Goal: Task Accomplishment & Management: Manage account settings

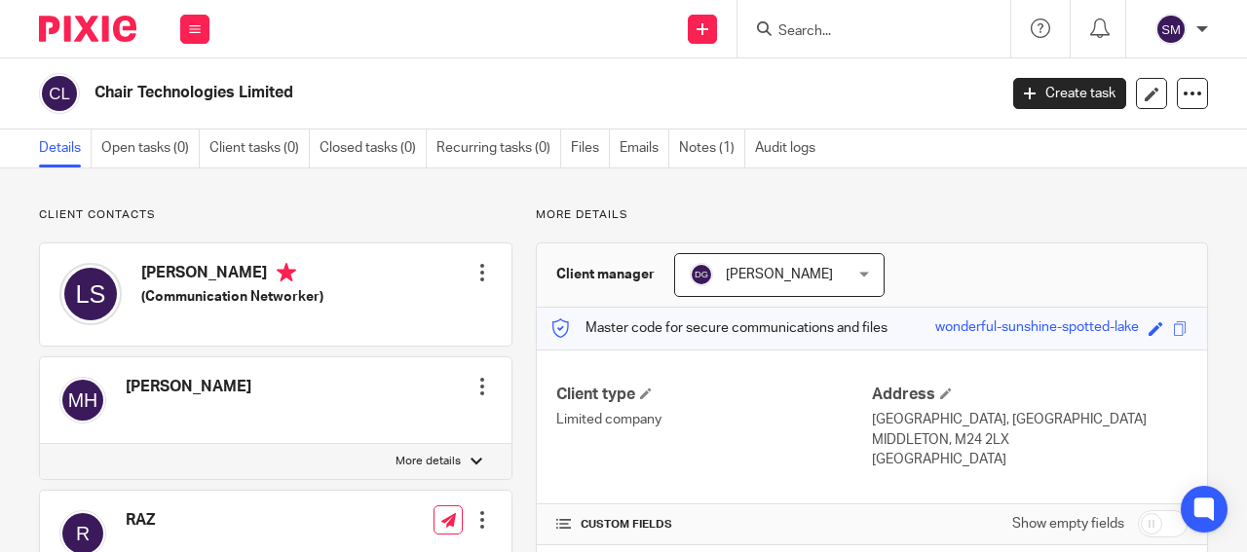
drag, startPoint x: 239, startPoint y: 91, endPoint x: 103, endPoint y: 85, distance: 135.5
click at [94, 93] on h2 "Chair Technologies Limited" at bounding box center [449, 93] width 711 height 20
copy h2 "Chair Technologies"
click at [811, 23] on input "Search" at bounding box center [863, 32] width 175 height 18
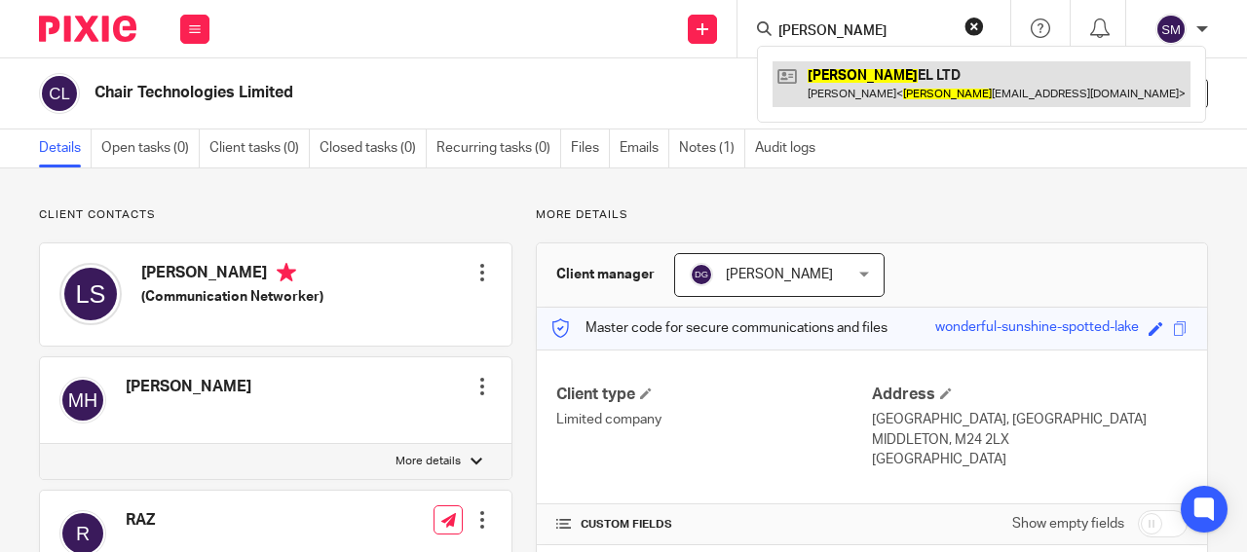
type input "GETZ"
click at [894, 81] on link at bounding box center [981, 83] width 418 height 45
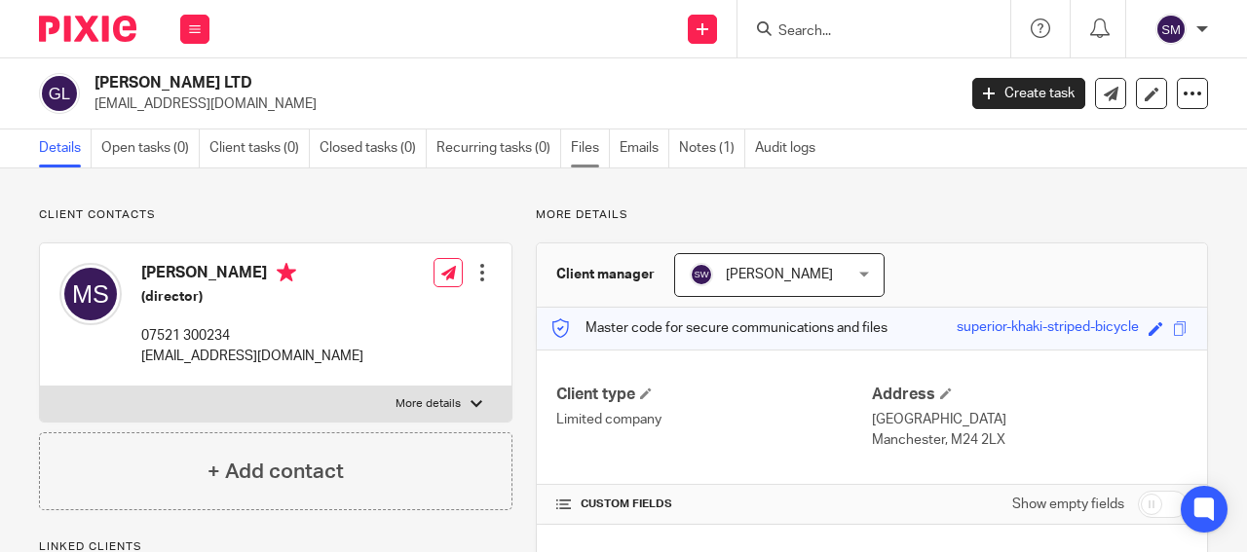
click at [581, 138] on link "Files" at bounding box center [590, 149] width 39 height 38
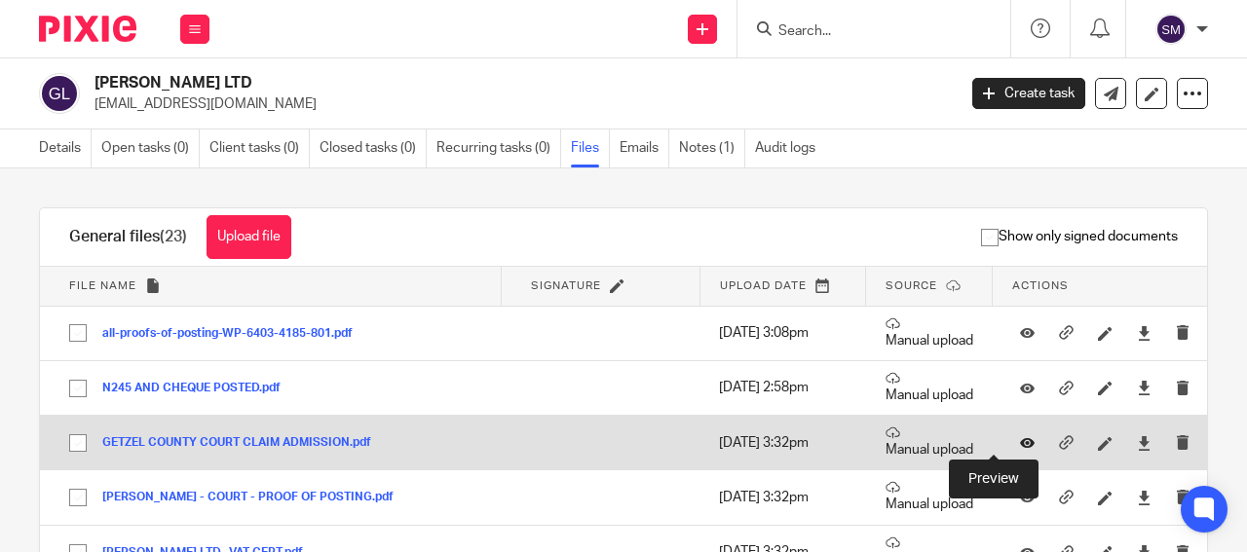
click at [1020, 440] on icon at bounding box center [1027, 443] width 15 height 15
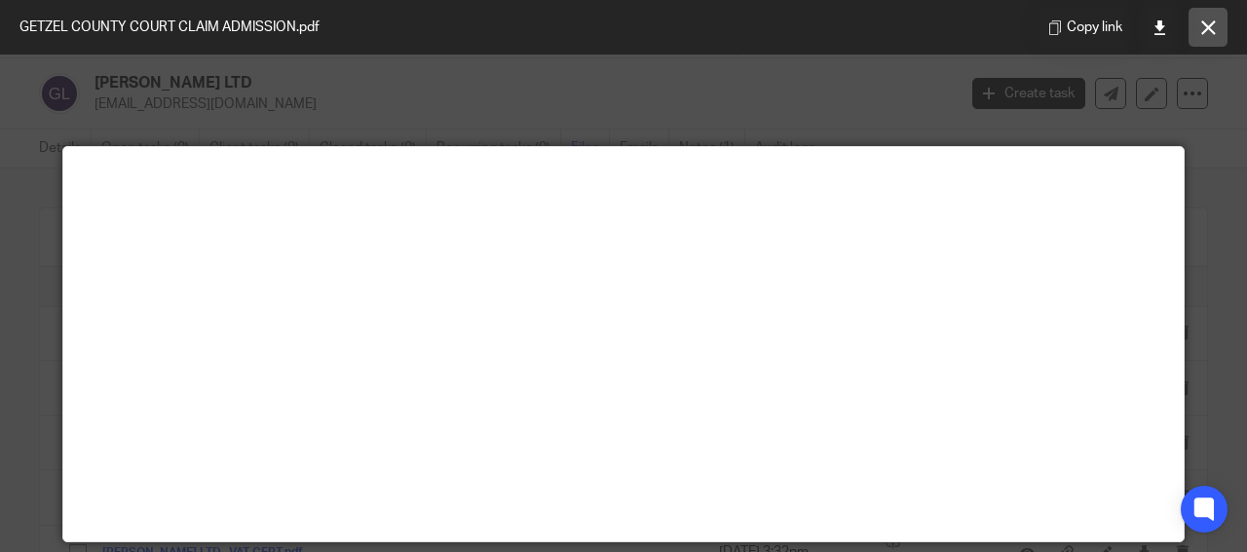
click at [1212, 30] on icon at bounding box center [1208, 27] width 15 height 15
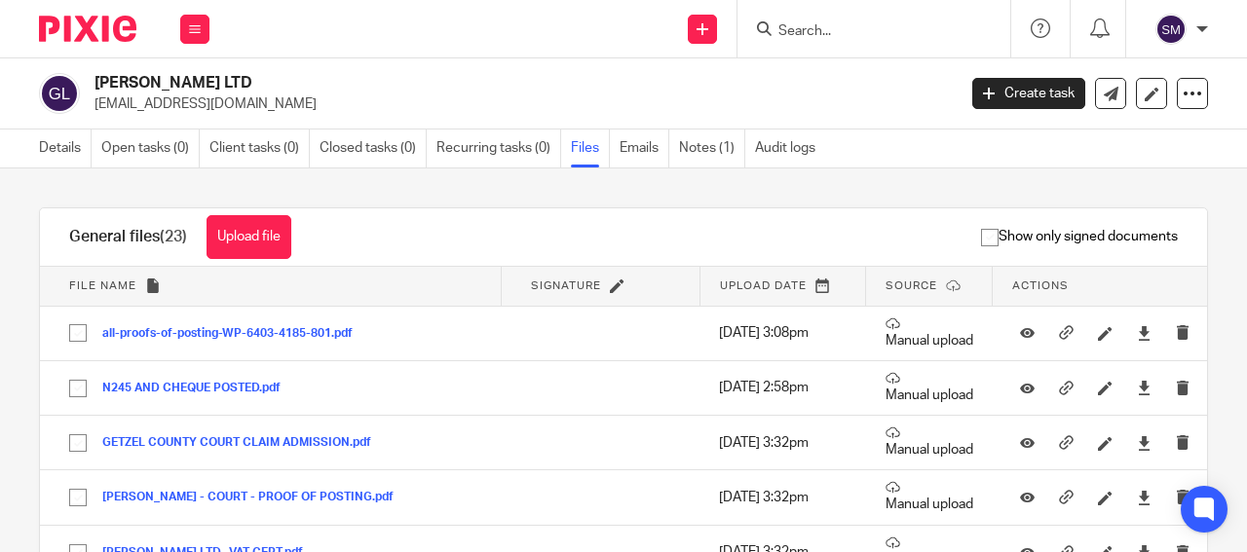
click at [803, 26] on input "Search" at bounding box center [863, 32] width 175 height 18
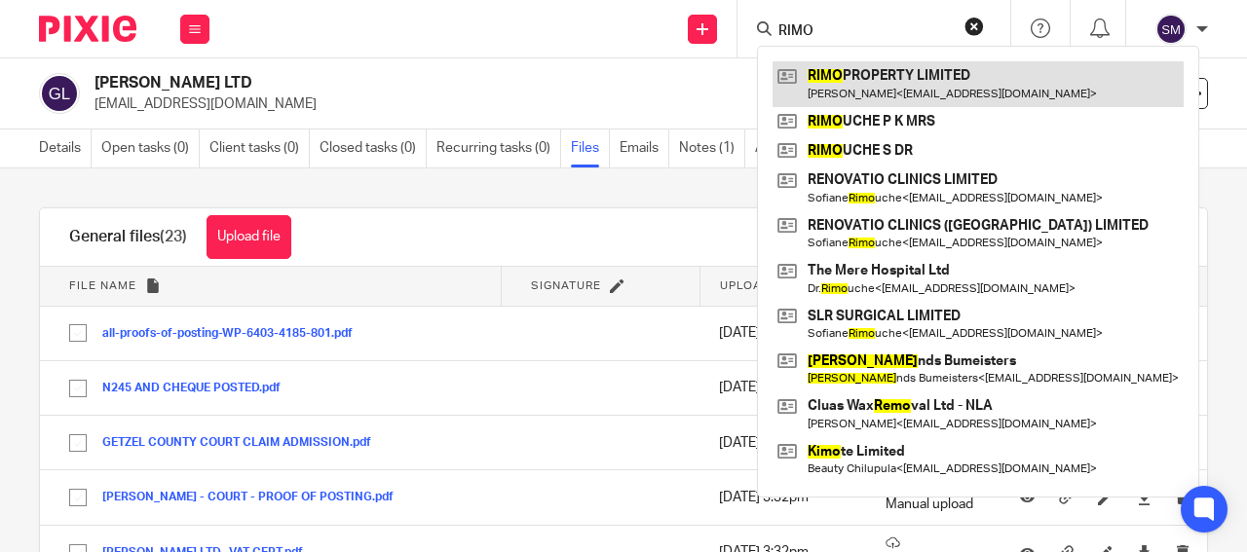
type input "RIMO"
click at [832, 90] on link at bounding box center [977, 83] width 411 height 45
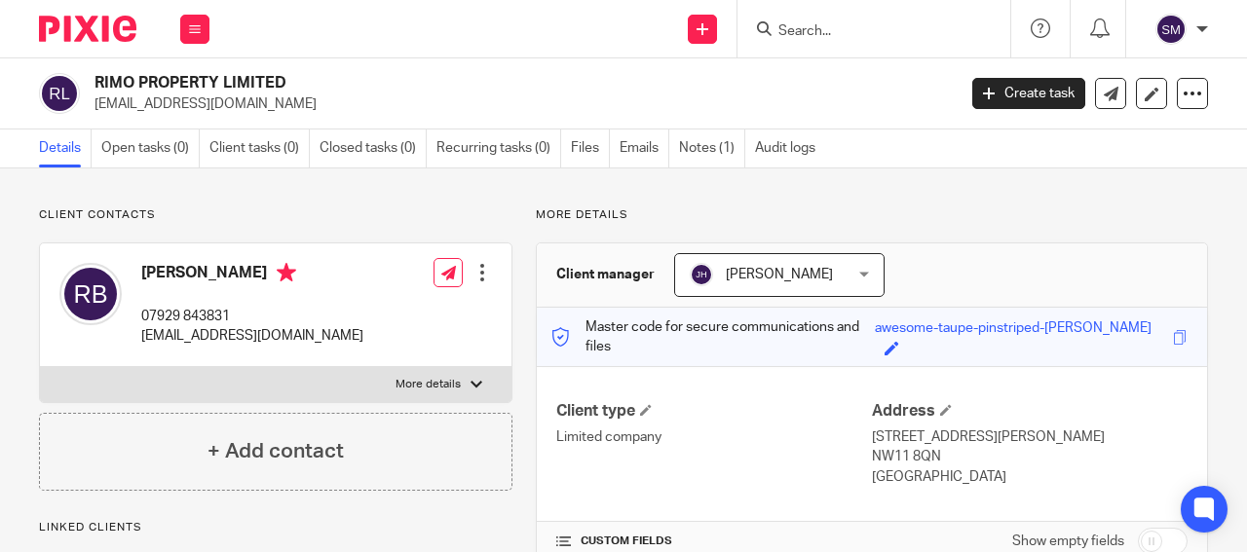
click at [151, 99] on p "[EMAIL_ADDRESS][DOMAIN_NAME]" at bounding box center [518, 103] width 848 height 19
click at [242, 103] on p "[EMAIL_ADDRESS][DOMAIN_NAME]" at bounding box center [518, 103] width 848 height 19
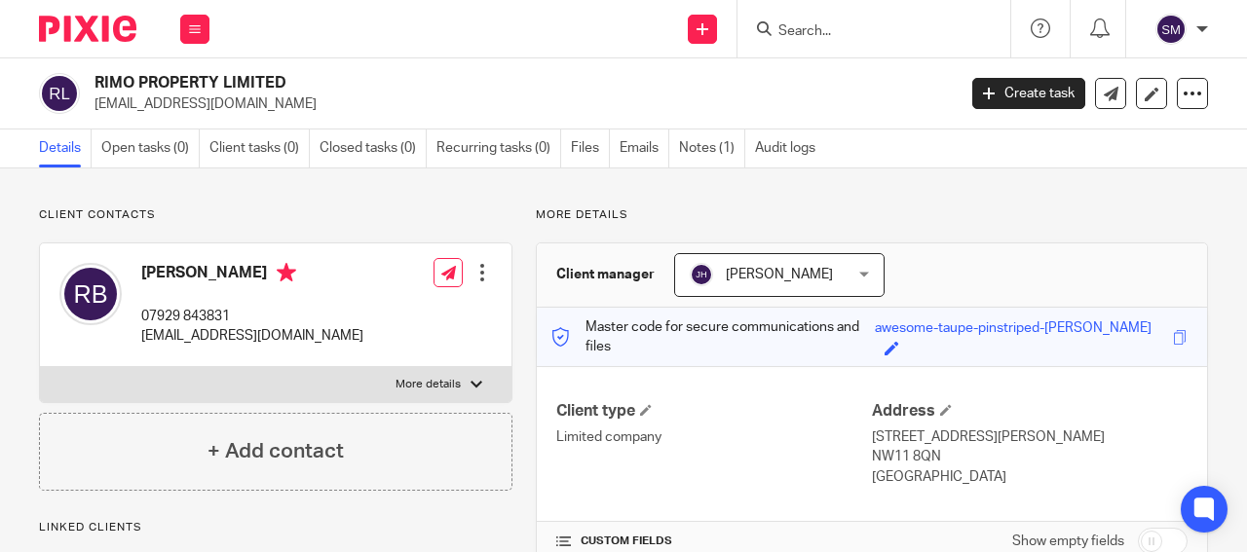
click at [241, 103] on p "[EMAIL_ADDRESS][DOMAIN_NAME]" at bounding box center [518, 103] width 848 height 19
click at [208, 105] on p "[EMAIL_ADDRESS][DOMAIN_NAME]" at bounding box center [518, 103] width 848 height 19
click at [207, 104] on p "[EMAIL_ADDRESS][DOMAIN_NAME]" at bounding box center [518, 103] width 848 height 19
click at [207, 104] on p "rivkah.bordon@gmail.com" at bounding box center [518, 103] width 848 height 19
drag, startPoint x: 223, startPoint y: 83, endPoint x: 85, endPoint y: 82, distance: 138.3
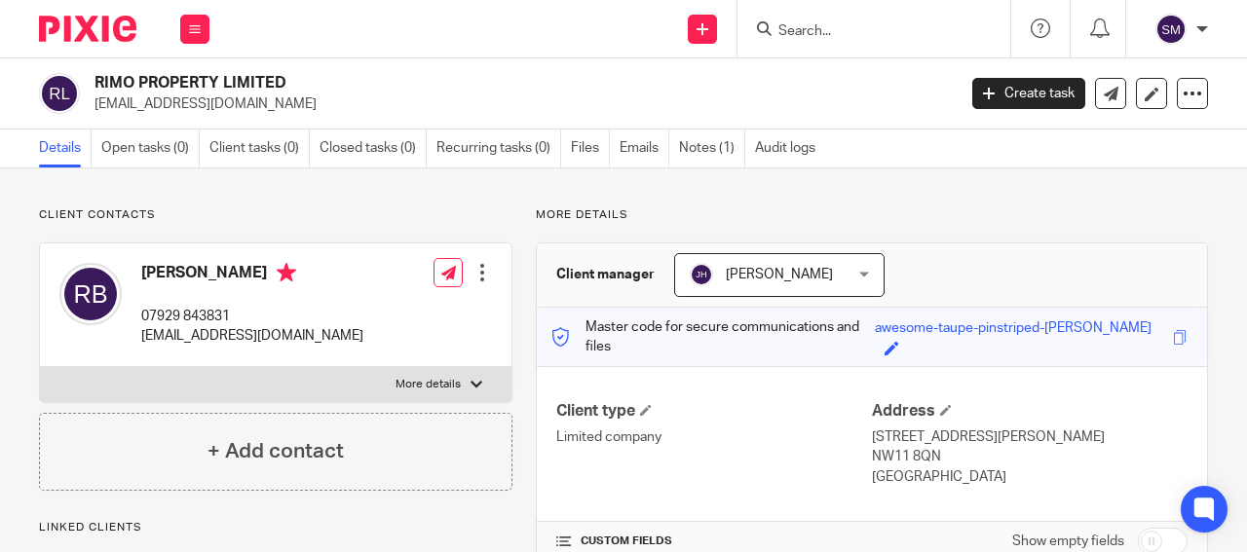
click at [94, 82] on h2 "RIMO PROPERTY LIMITED" at bounding box center [433, 83] width 679 height 20
click at [813, 28] on input "Search" at bounding box center [863, 32] width 175 height 18
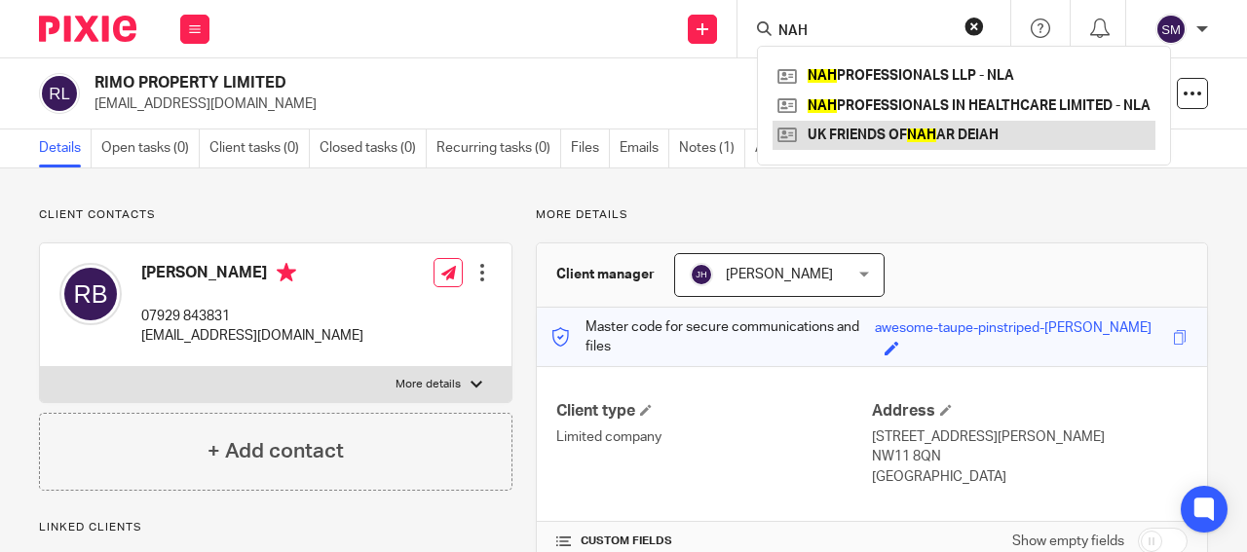
type input "NAH"
click at [859, 128] on link at bounding box center [963, 135] width 383 height 29
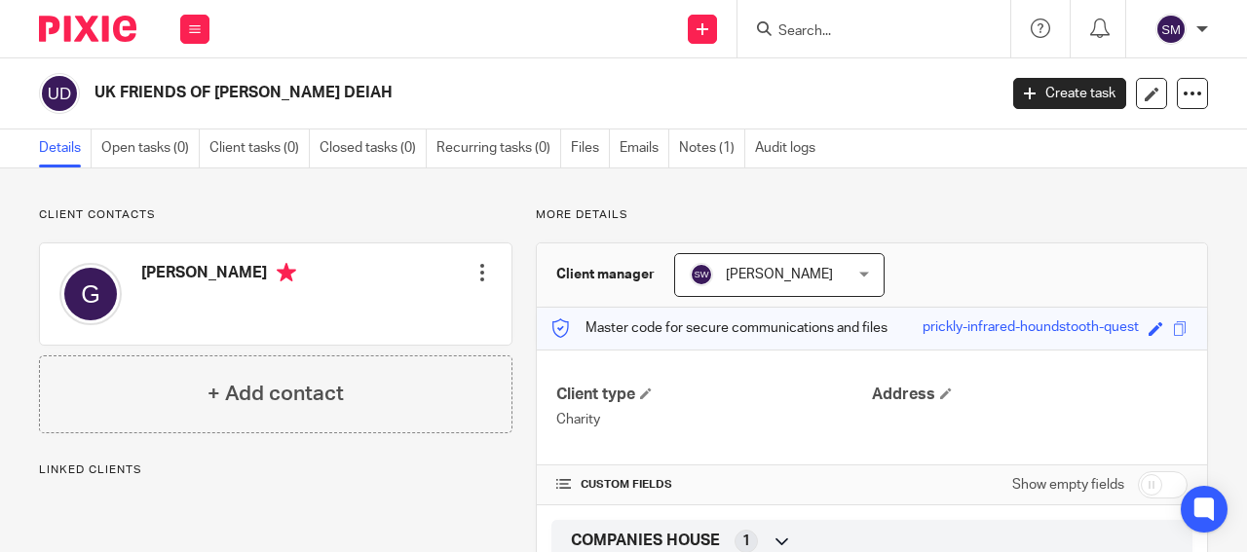
drag, startPoint x: 271, startPoint y: 89, endPoint x: 85, endPoint y: 75, distance: 186.5
click at [94, 83] on h2 "UK FRIENDS OF NAHAR DEIAH" at bounding box center [449, 93] width 711 height 20
copy div "UK FRIENDS OF NAHAR"
click at [785, 29] on input "Search" at bounding box center [863, 32] width 175 height 18
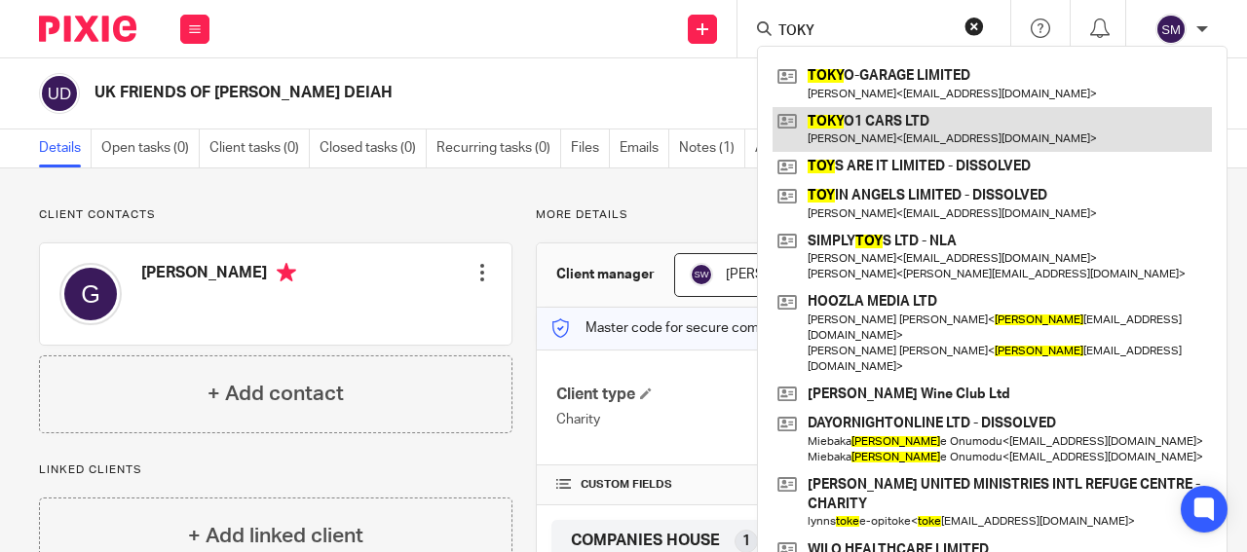
type input "TOKY"
click at [894, 131] on link at bounding box center [991, 129] width 439 height 45
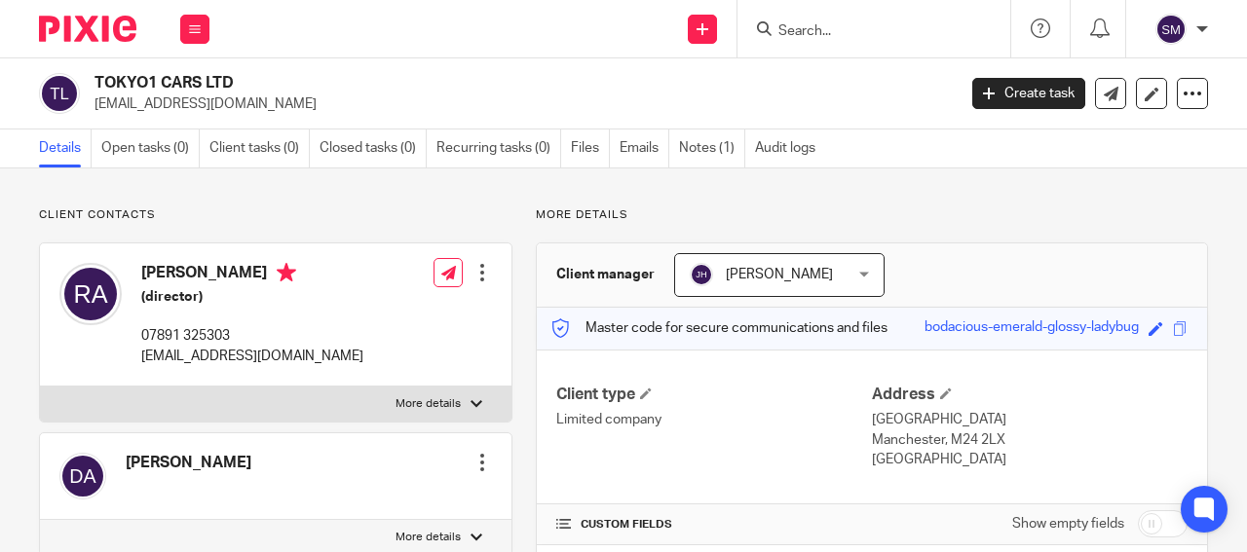
click at [159, 108] on p "[EMAIL_ADDRESS][DOMAIN_NAME]" at bounding box center [518, 103] width 848 height 19
click at [797, 24] on input "Search" at bounding box center [863, 32] width 175 height 18
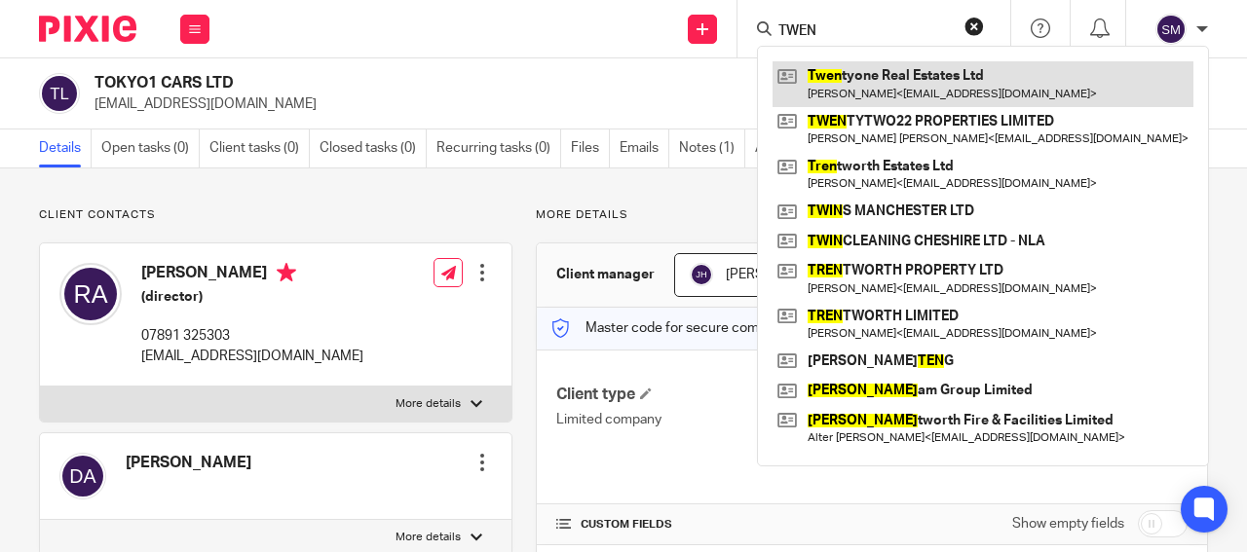
type input "TWEN"
click at [872, 87] on link at bounding box center [982, 83] width 421 height 45
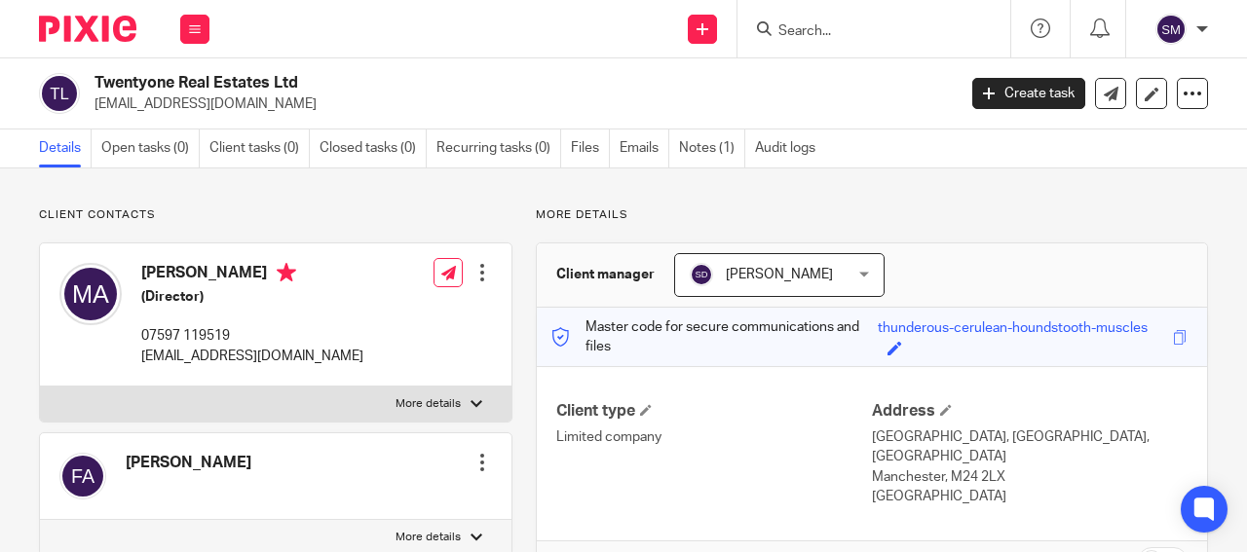
drag, startPoint x: 275, startPoint y: 81, endPoint x: 91, endPoint y: 77, distance: 184.1
click at [94, 77] on h2 "Twentyone Real Estates Ltd" at bounding box center [433, 83] width 679 height 20
click at [833, 40] on form at bounding box center [879, 29] width 207 height 24
click at [820, 25] on input "Search" at bounding box center [863, 32] width 175 height 18
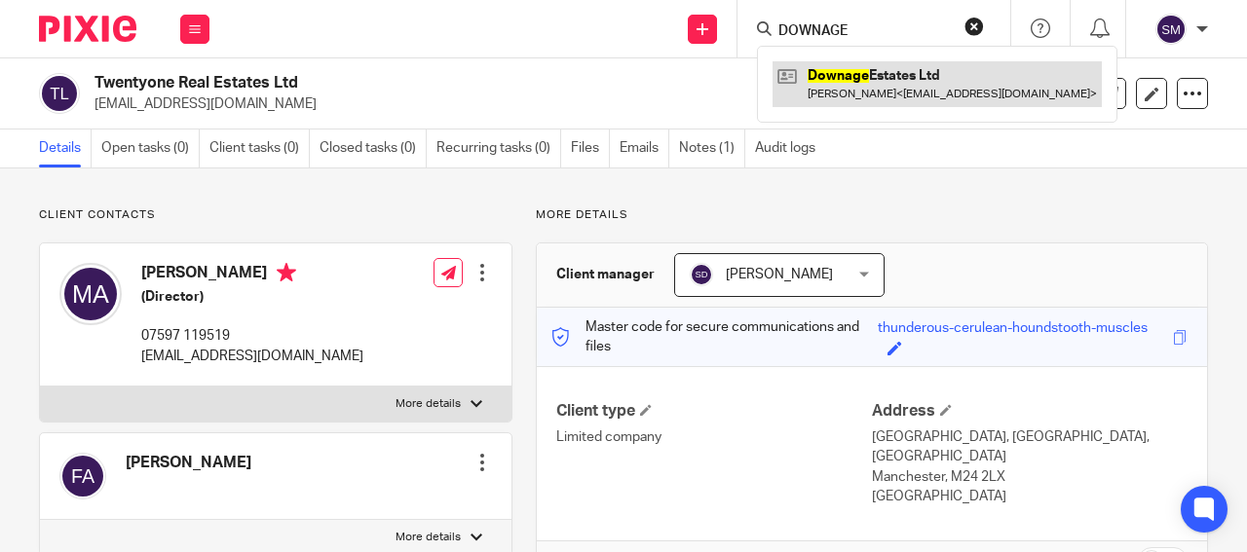
type input "DOWNAGE"
drag, startPoint x: 965, startPoint y: 91, endPoint x: 951, endPoint y: 91, distance: 14.6
click at [962, 91] on link at bounding box center [936, 83] width 329 height 45
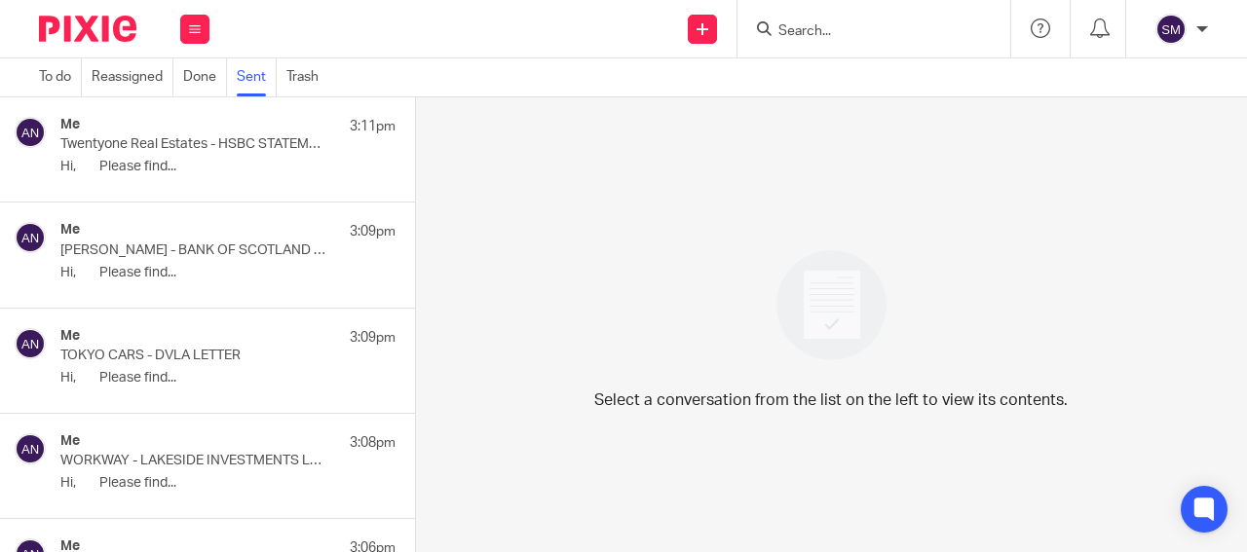
click at [276, 159] on div "Me 3:11pm Twentyone Real Estates - HSBC STATEMENT Hi, Please find..." at bounding box center [227, 149] width 335 height 65
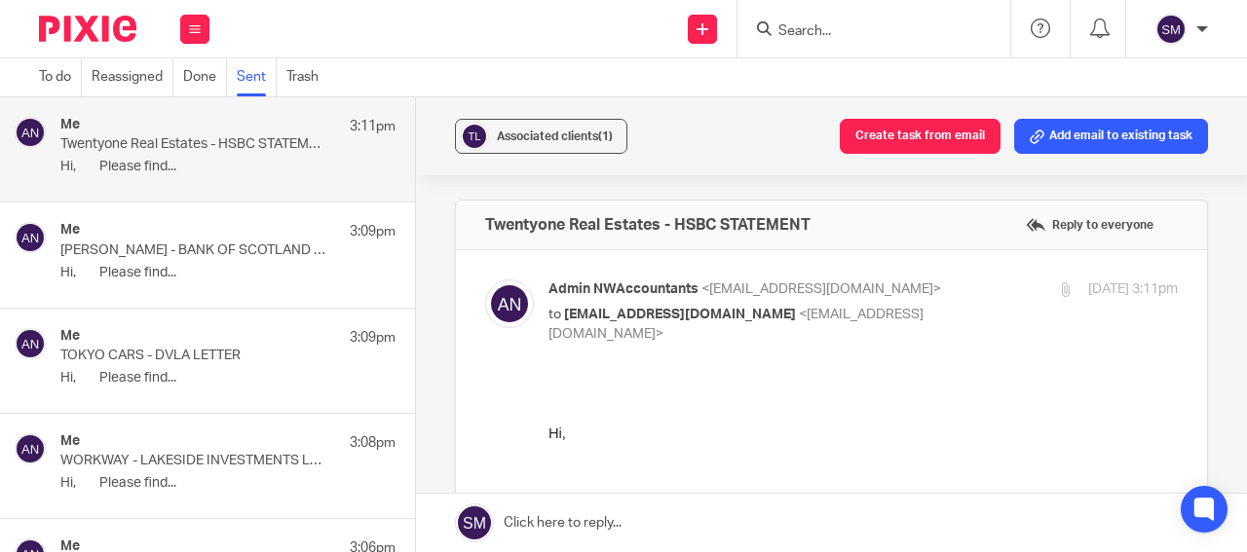
click at [252, 84] on link "Sent" at bounding box center [257, 77] width 40 height 38
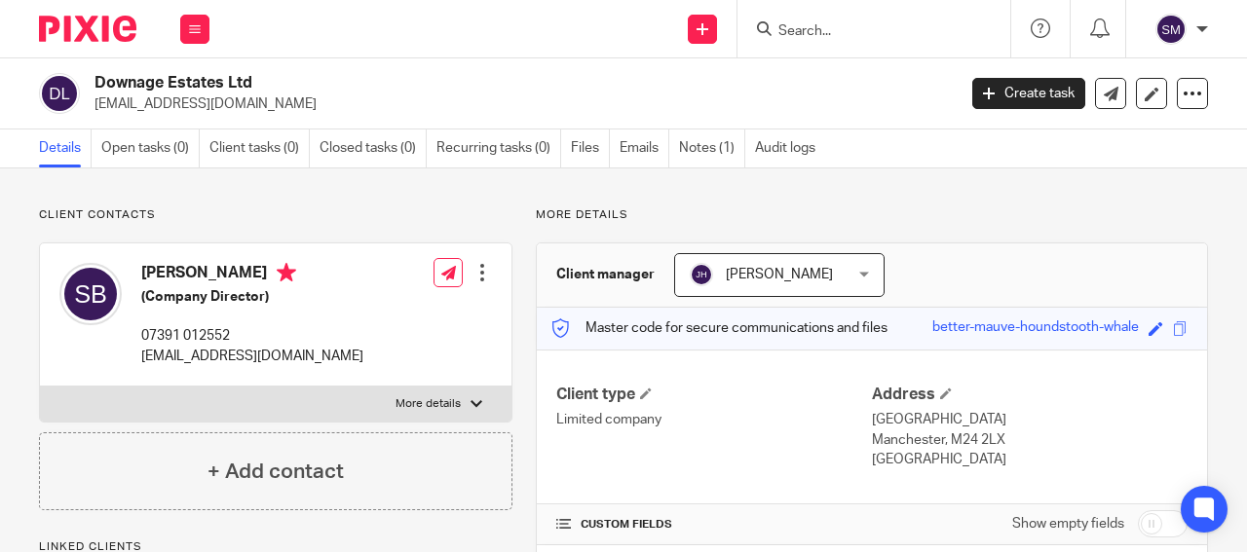
drag, startPoint x: 0, startPoint y: 0, endPoint x: 206, endPoint y: 99, distance: 228.3
click at [206, 99] on p "[EMAIL_ADDRESS][DOMAIN_NAME]" at bounding box center [518, 103] width 848 height 19
drag, startPoint x: 227, startPoint y: 79, endPoint x: 91, endPoint y: 80, distance: 136.4
click at [94, 80] on h2 "Downage Estates Ltd" at bounding box center [433, 83] width 679 height 20
click at [807, 23] on input "Search" at bounding box center [863, 32] width 175 height 18
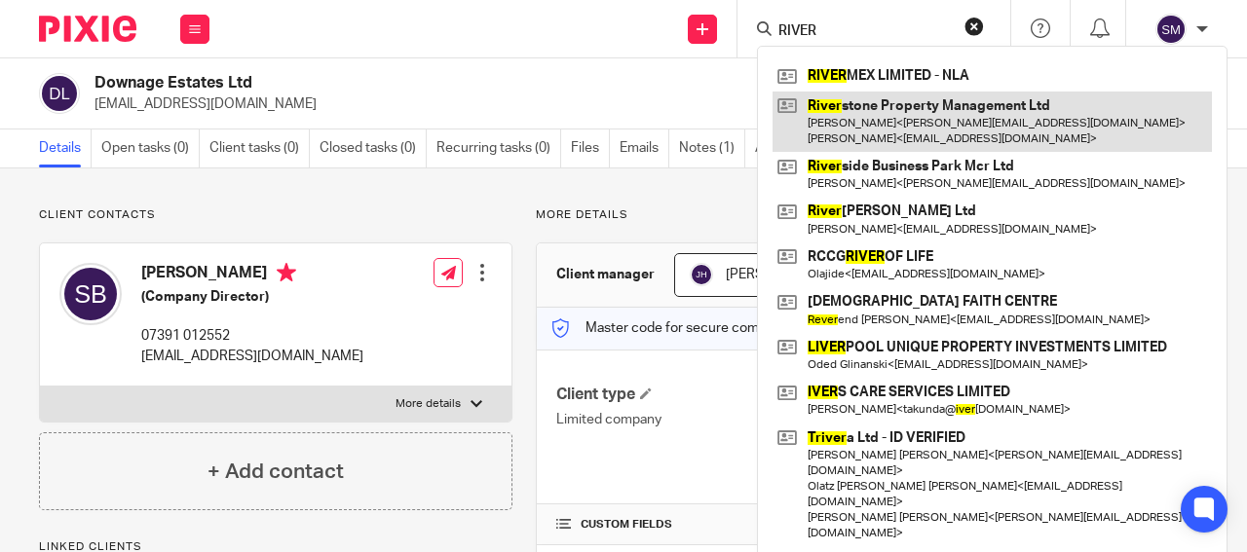
type input "RIVER"
click at [882, 118] on link at bounding box center [991, 122] width 439 height 60
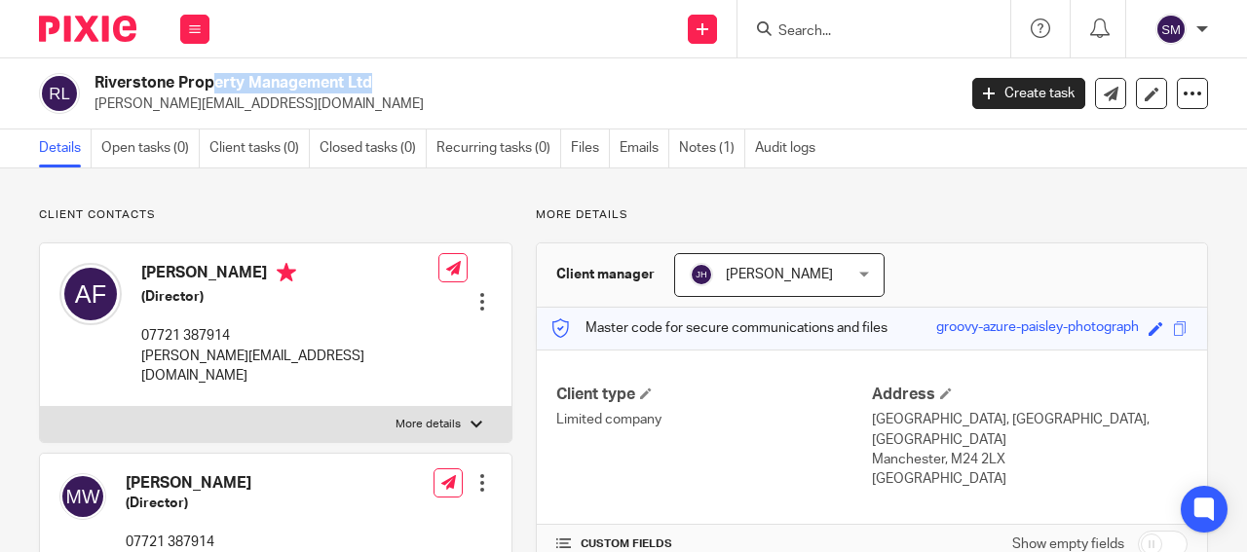
drag, startPoint x: 244, startPoint y: 84, endPoint x: 96, endPoint y: 84, distance: 148.0
click at [96, 84] on h2 "Riverstone Property Management Ltd" at bounding box center [433, 83] width 679 height 20
drag, startPoint x: 115, startPoint y: 74, endPoint x: 124, endPoint y: 83, distance: 12.4
copy h2 "Riverstone Property"
click at [825, 29] on input "Search" at bounding box center [863, 32] width 175 height 18
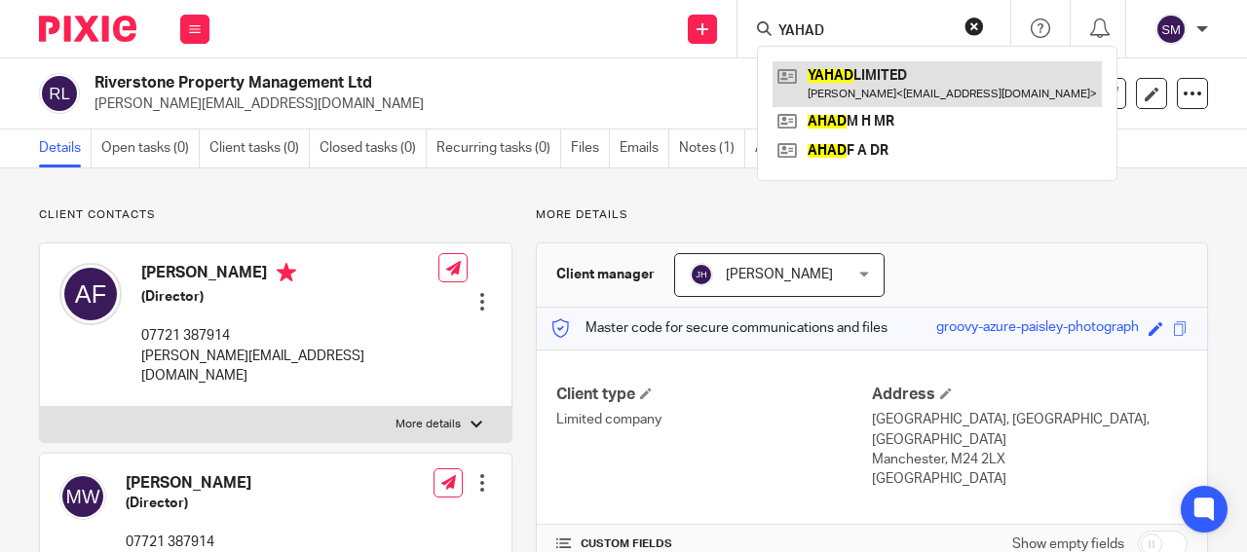
type input "YAHAD"
click at [841, 75] on link at bounding box center [936, 83] width 329 height 45
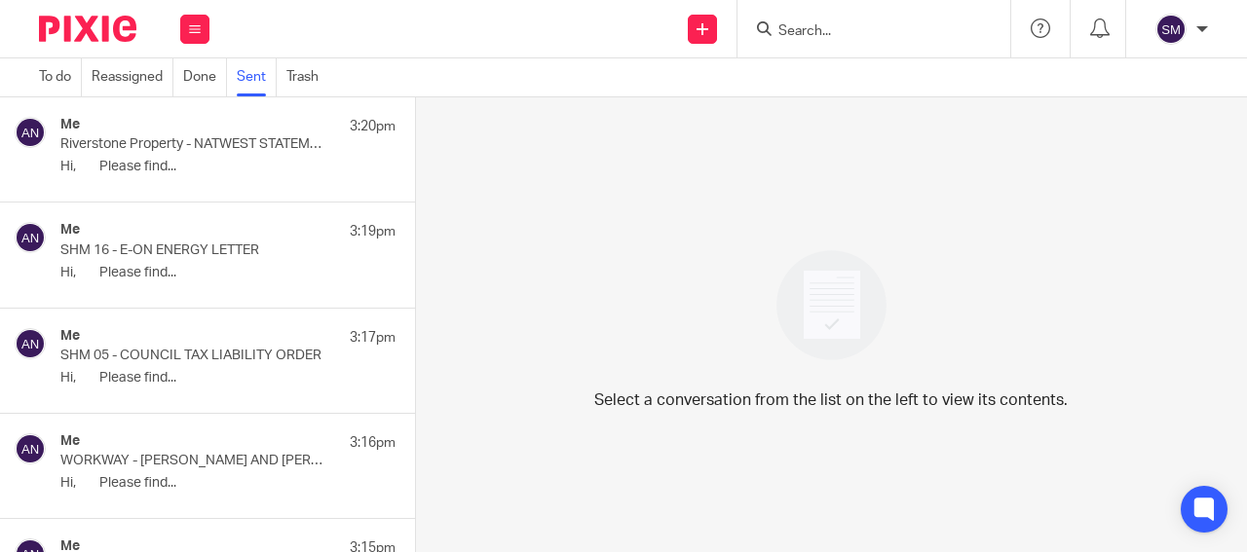
drag, startPoint x: 0, startPoint y: 0, endPoint x: 265, endPoint y: 160, distance: 309.4
click at [265, 160] on p "Hi, Please find..." at bounding box center [227, 167] width 335 height 17
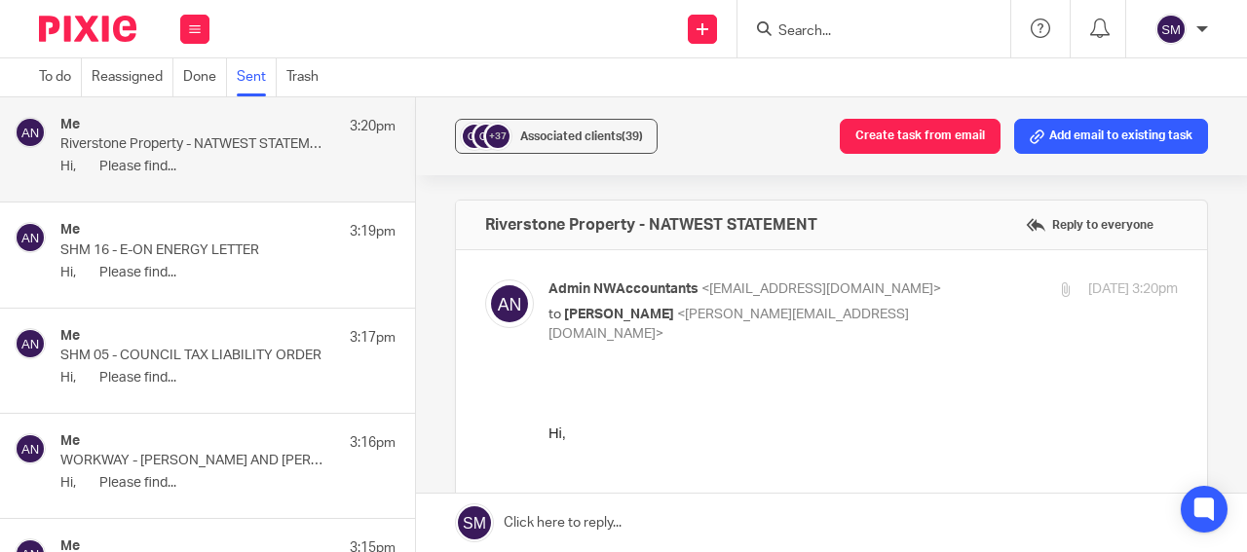
drag, startPoint x: 295, startPoint y: 19, endPoint x: 837, endPoint y: 387, distance: 654.3
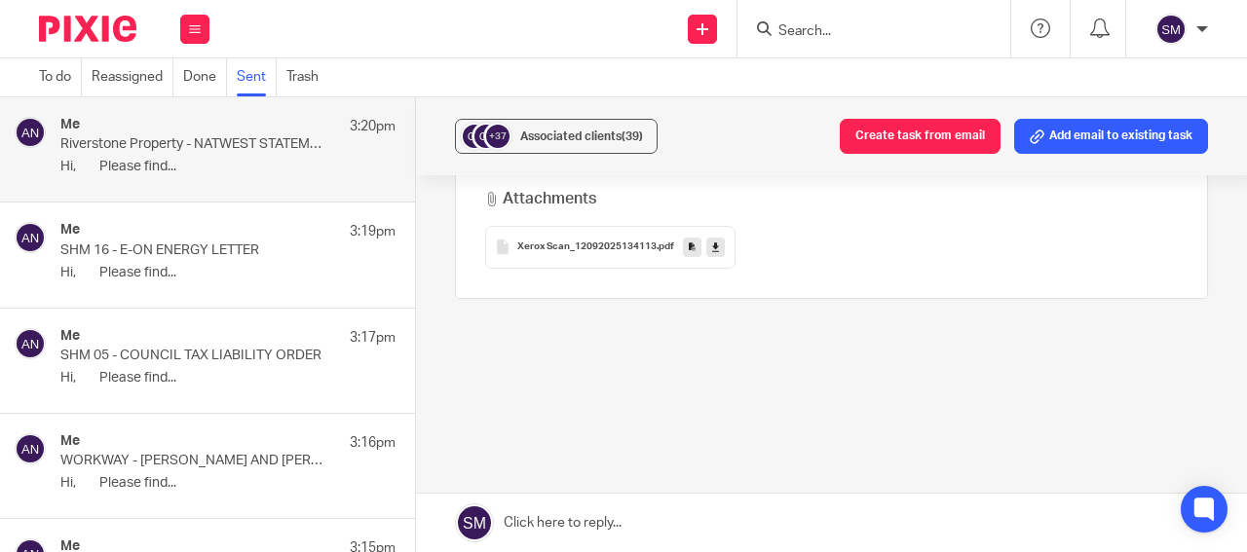
click at [712, 240] on icon at bounding box center [715, 247] width 7 height 15
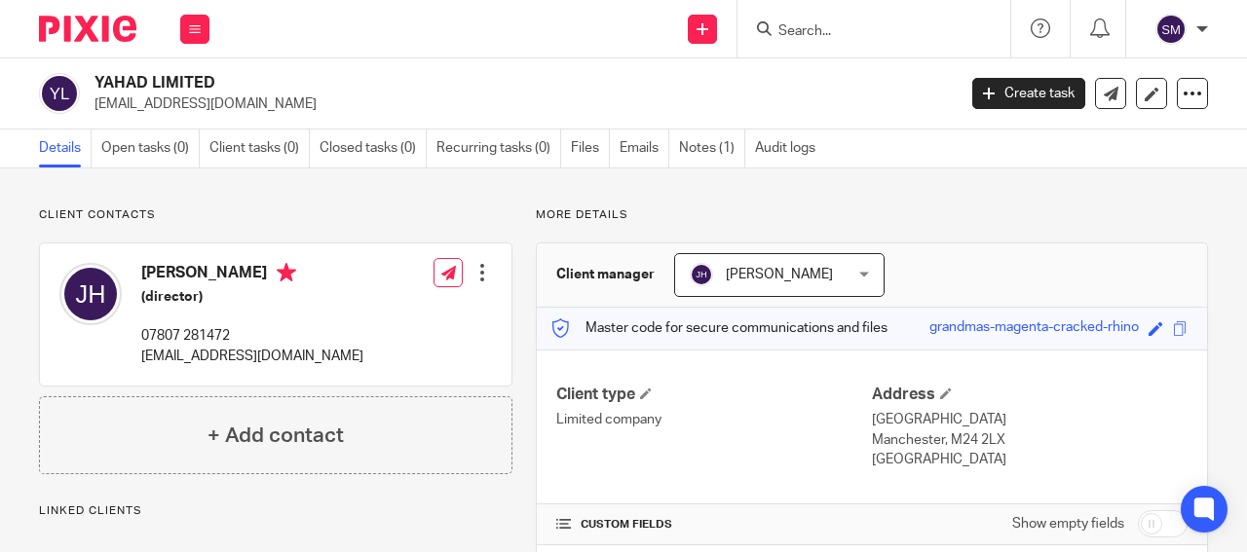
click at [165, 104] on p "[EMAIL_ADDRESS][DOMAIN_NAME]" at bounding box center [518, 103] width 848 height 19
click at [165, 104] on p "rabbiyossi613@gmail.com" at bounding box center [518, 103] width 848 height 19
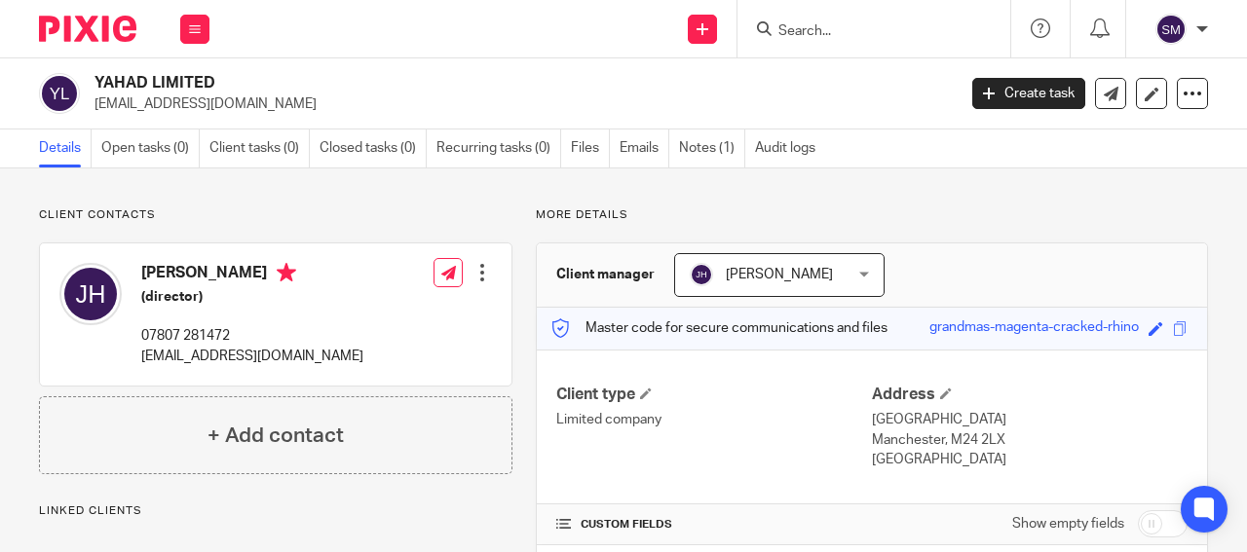
click at [165, 104] on p "rabbiyossi613@gmail.com" at bounding box center [518, 103] width 848 height 19
click at [166, 105] on p "rabbiyossi613@gmail.com" at bounding box center [518, 103] width 848 height 19
click at [223, 102] on p "rabbiyossi613@gmail.com" at bounding box center [518, 103] width 848 height 19
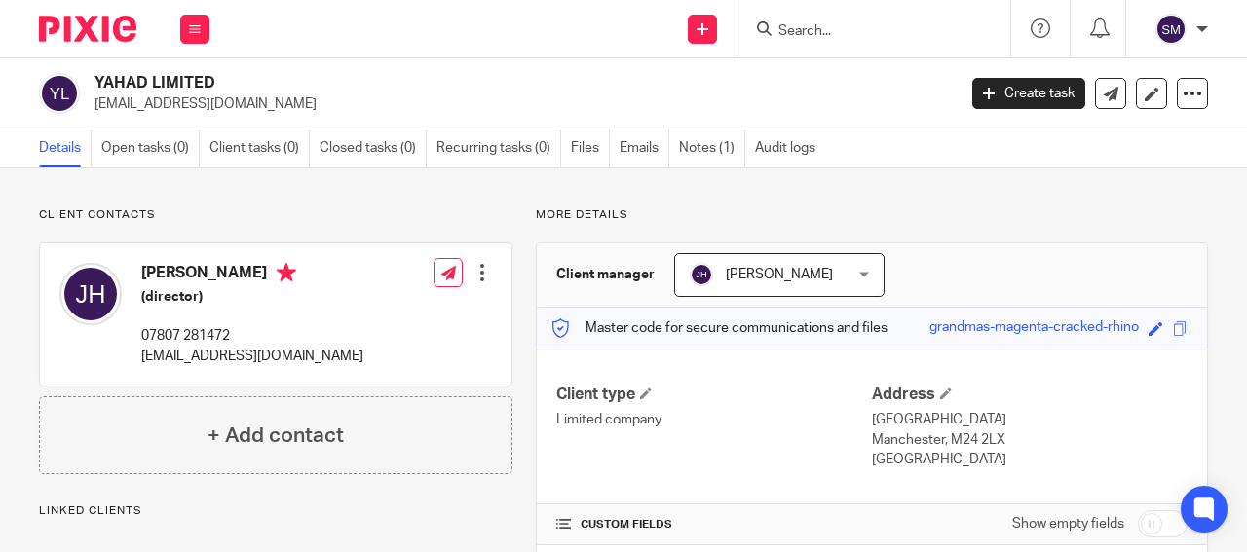
click at [223, 102] on p "rabbiyossi613@gmail.com" at bounding box center [518, 103] width 848 height 19
click at [836, 27] on input "Search" at bounding box center [863, 32] width 175 height 18
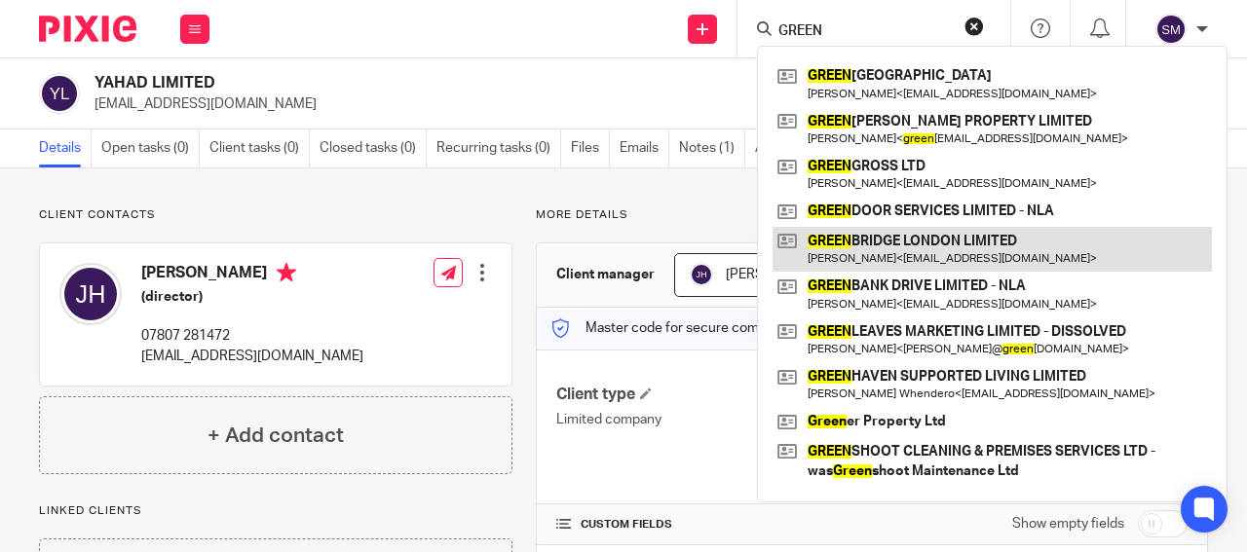
type input "GREEN"
click at [922, 239] on link at bounding box center [991, 249] width 439 height 45
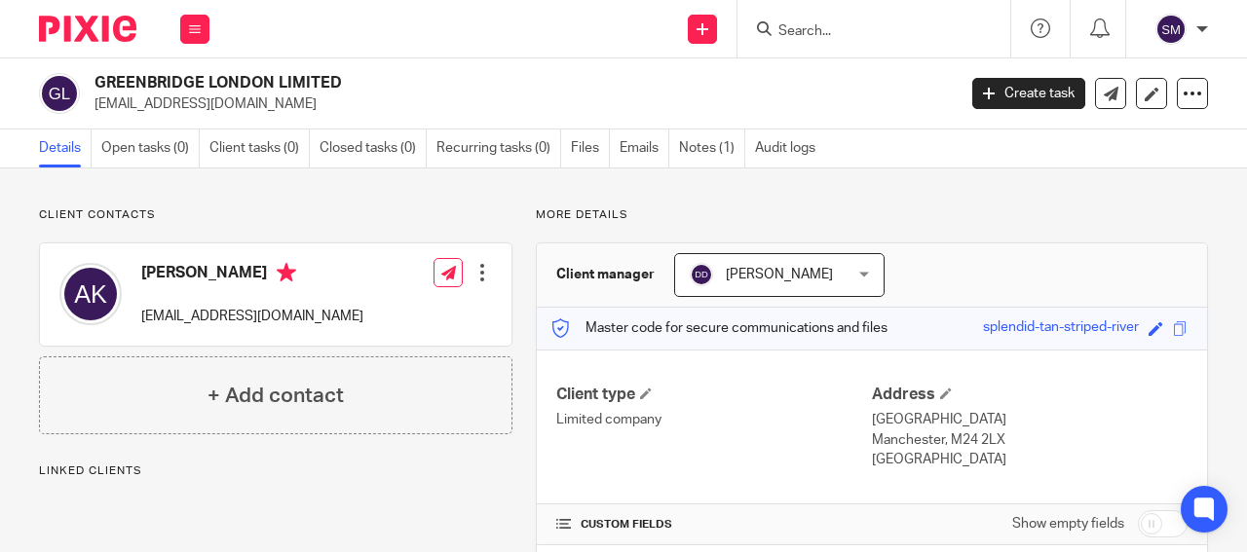
click at [95, 79] on h2 "GREENBRIDGE LONDON LIMITED" at bounding box center [433, 83] width 679 height 20
click at [817, 23] on input "Search" at bounding box center [863, 32] width 175 height 18
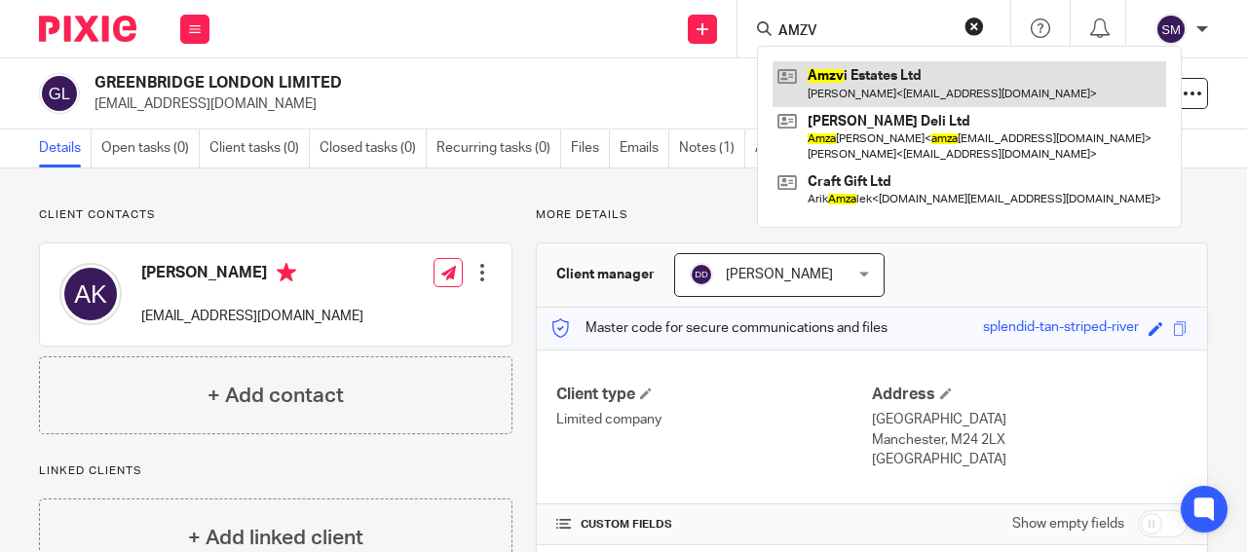
type input "AMZV"
click at [847, 97] on link at bounding box center [968, 83] width 393 height 45
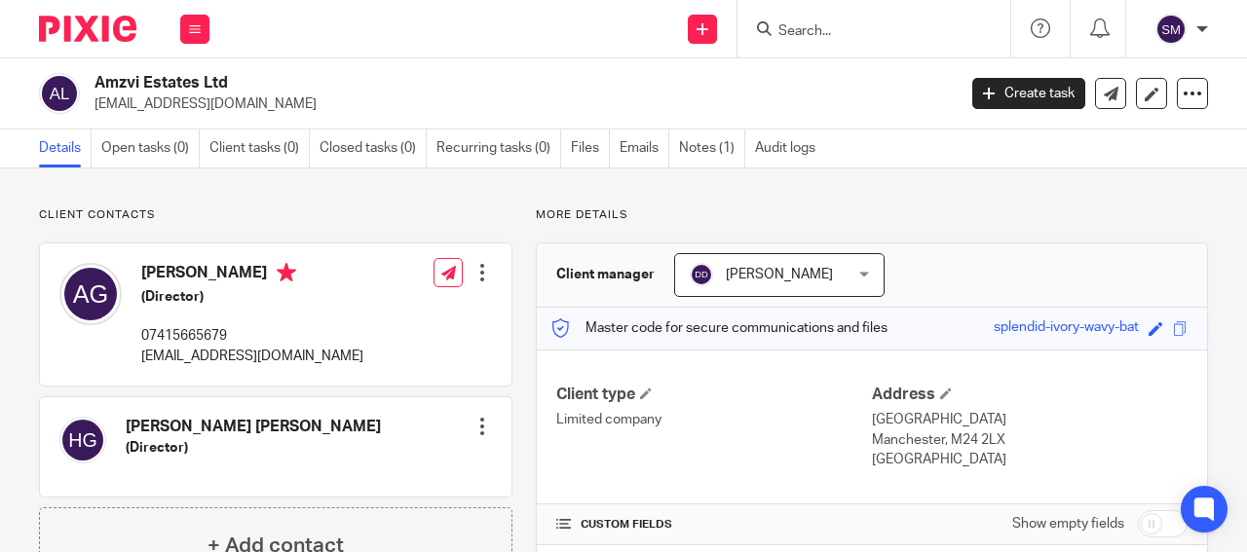
drag, startPoint x: 197, startPoint y: 85, endPoint x: 94, endPoint y: 81, distance: 103.3
click at [94, 81] on h2 "Amzvi Estates Ltd" at bounding box center [433, 83] width 679 height 20
drag, startPoint x: 94, startPoint y: 81, endPoint x: 121, endPoint y: 75, distance: 27.9
copy h2 "Amzvi Estates"
click at [799, 28] on input "Search" at bounding box center [863, 32] width 175 height 18
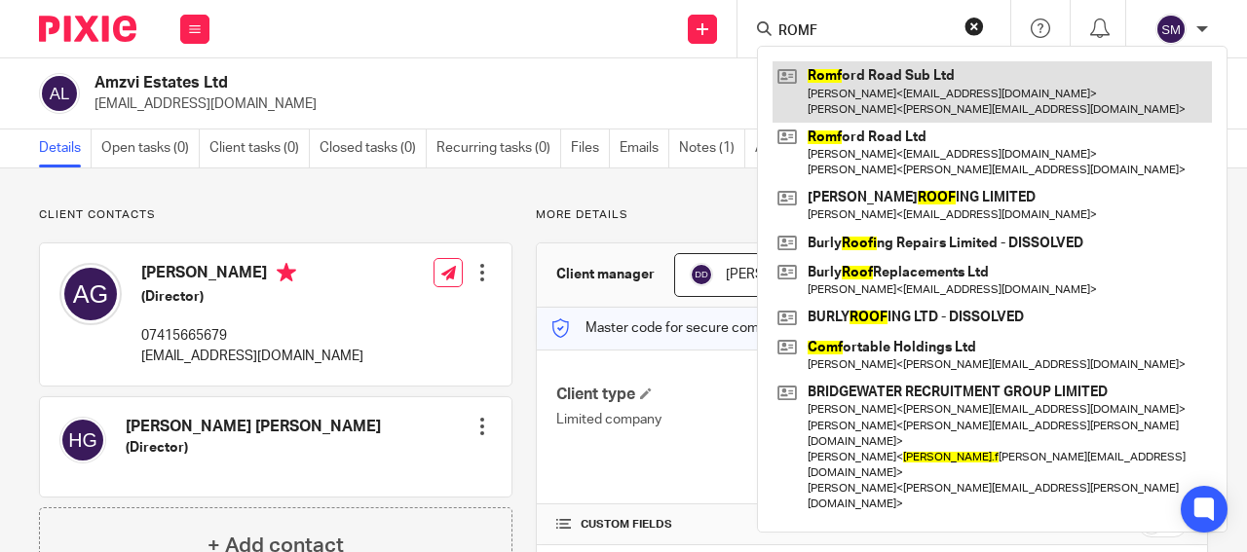
type input "ROMF"
click at [859, 105] on link at bounding box center [991, 91] width 439 height 60
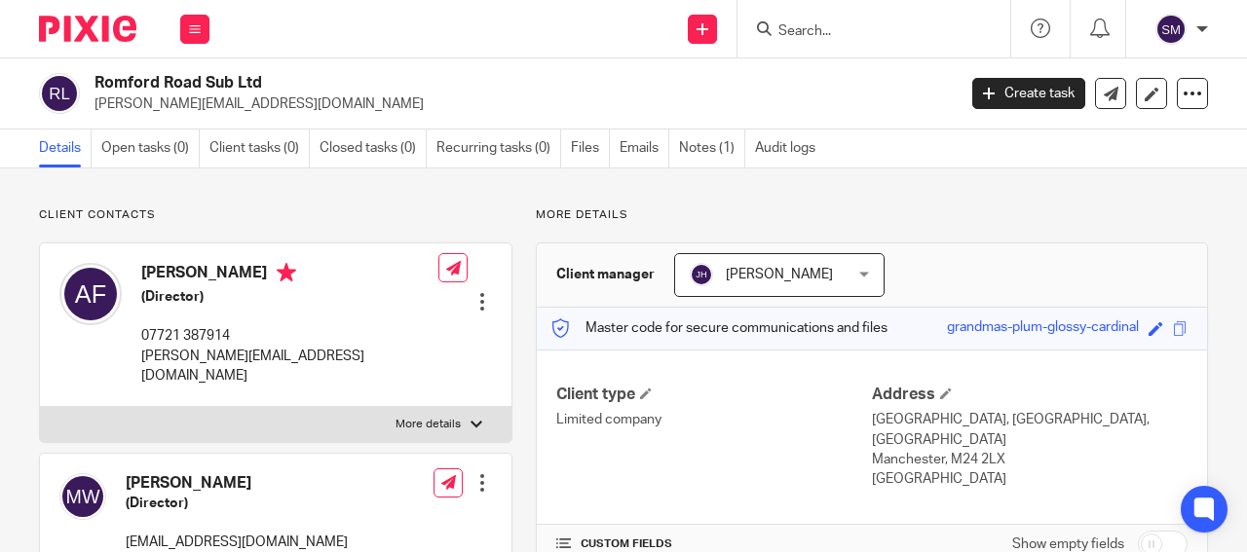
click at [789, 23] on input "Search" at bounding box center [863, 32] width 175 height 18
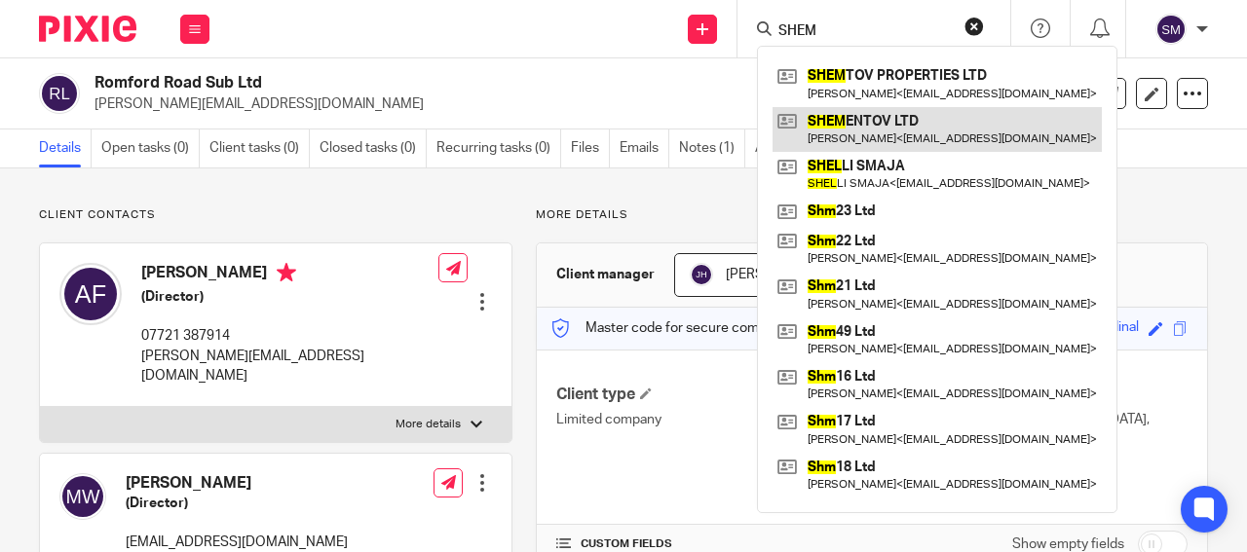
type input "SHEM"
click at [830, 134] on link at bounding box center [936, 129] width 329 height 45
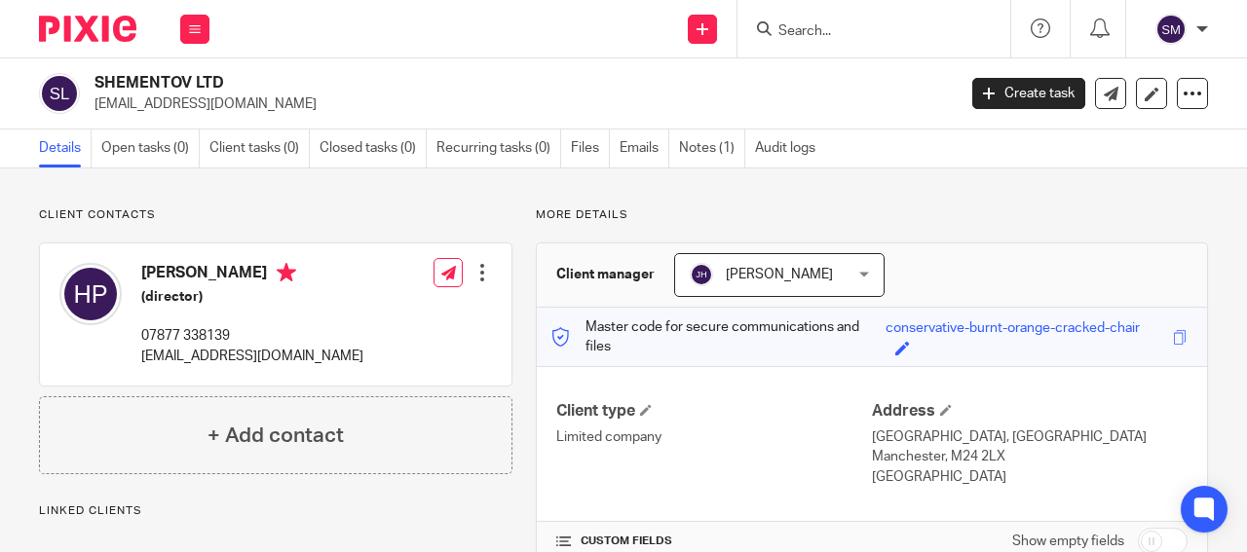
drag, startPoint x: 189, startPoint y: 81, endPoint x: 91, endPoint y: 65, distance: 99.6
click at [94, 73] on h2 "SHEMENTOV LTD" at bounding box center [433, 83] width 679 height 20
copy h2 "SHEMENTOV"
click at [818, 38] on form at bounding box center [879, 29] width 207 height 24
click at [793, 23] on input "Search" at bounding box center [863, 32] width 175 height 18
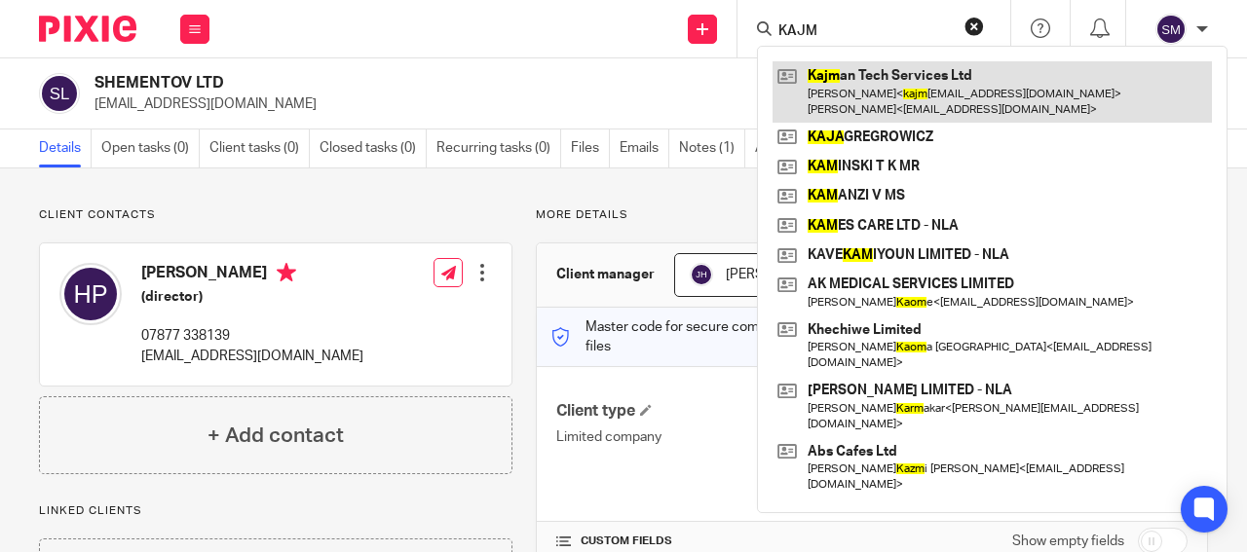
type input "KAJM"
click at [902, 102] on link at bounding box center [991, 91] width 439 height 60
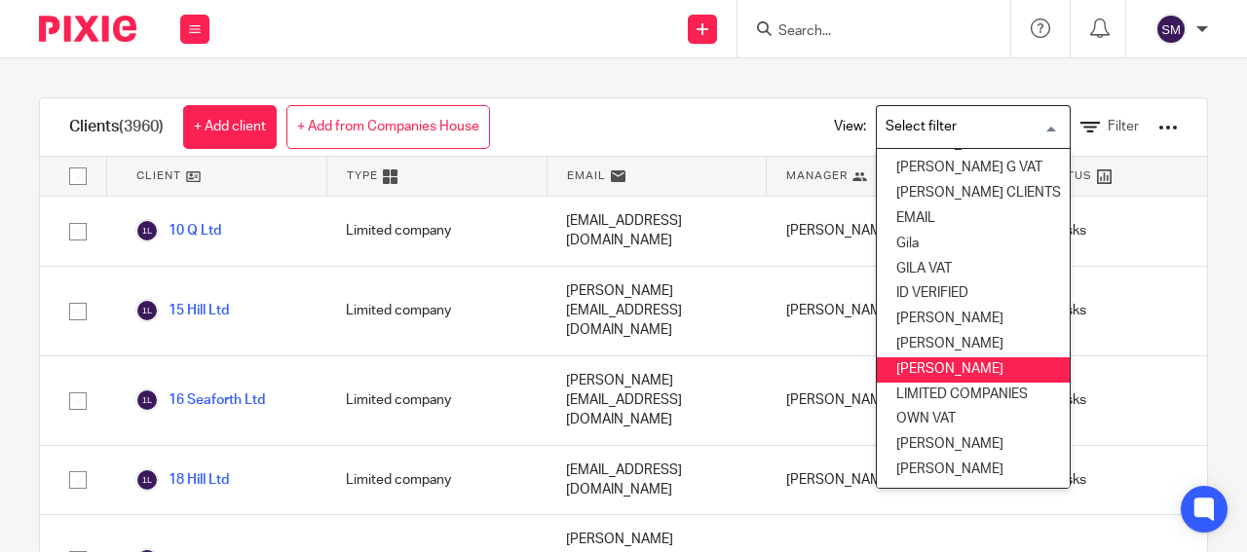
scroll to position [190, 0]
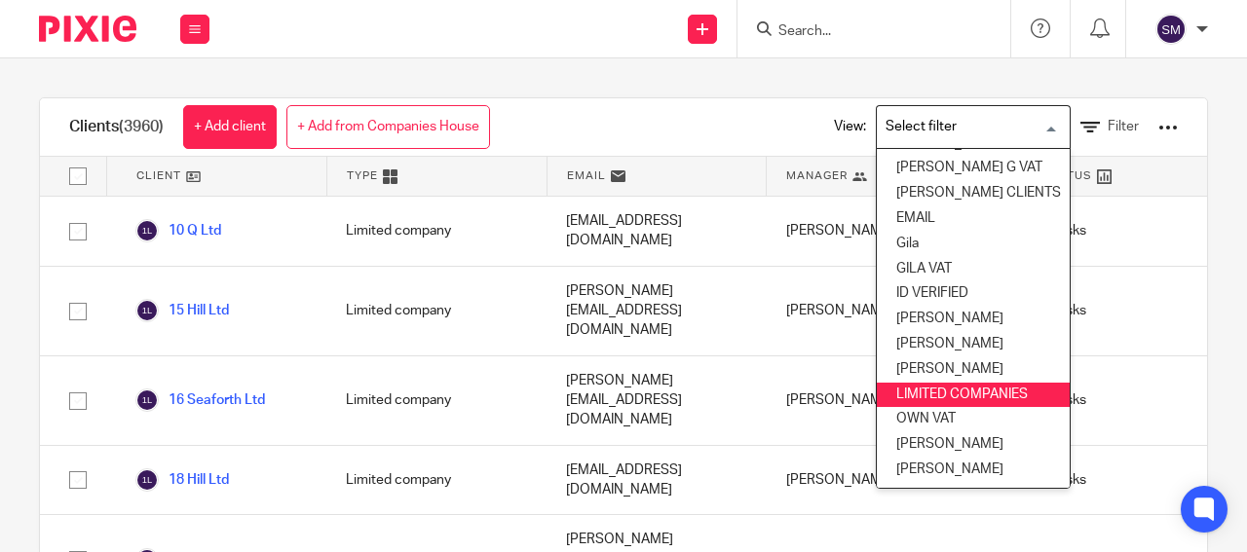
click at [950, 383] on li "LIMITED COMPANIES" at bounding box center [973, 395] width 193 height 25
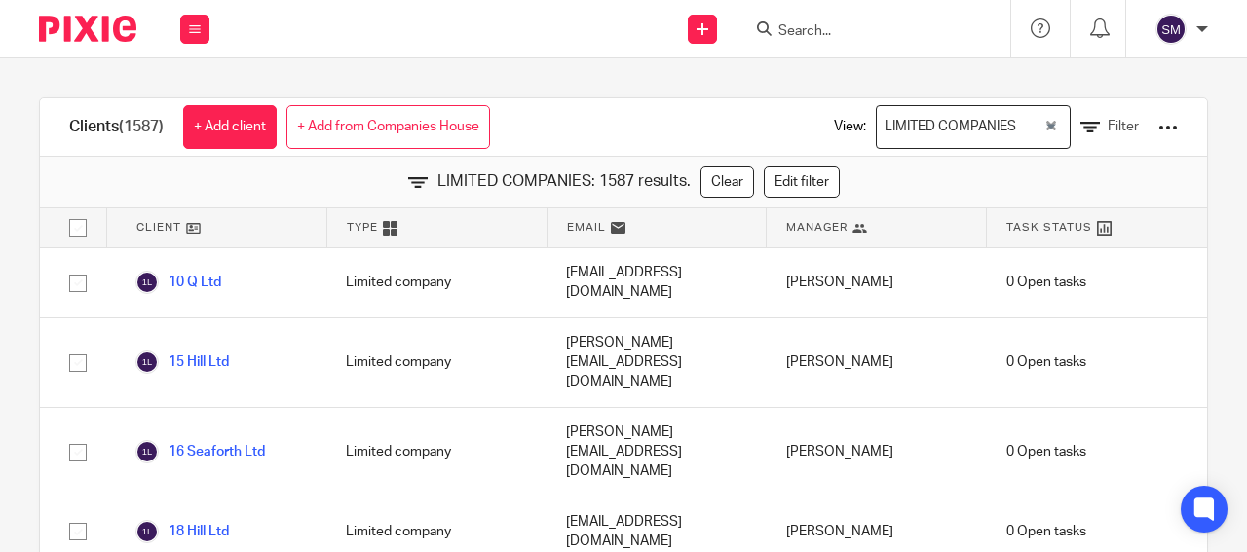
drag, startPoint x: 75, startPoint y: 230, endPoint x: 1141, endPoint y: 126, distance: 1070.6
click at [76, 230] on input "checkbox" at bounding box center [77, 227] width 37 height 37
checkbox input "true"
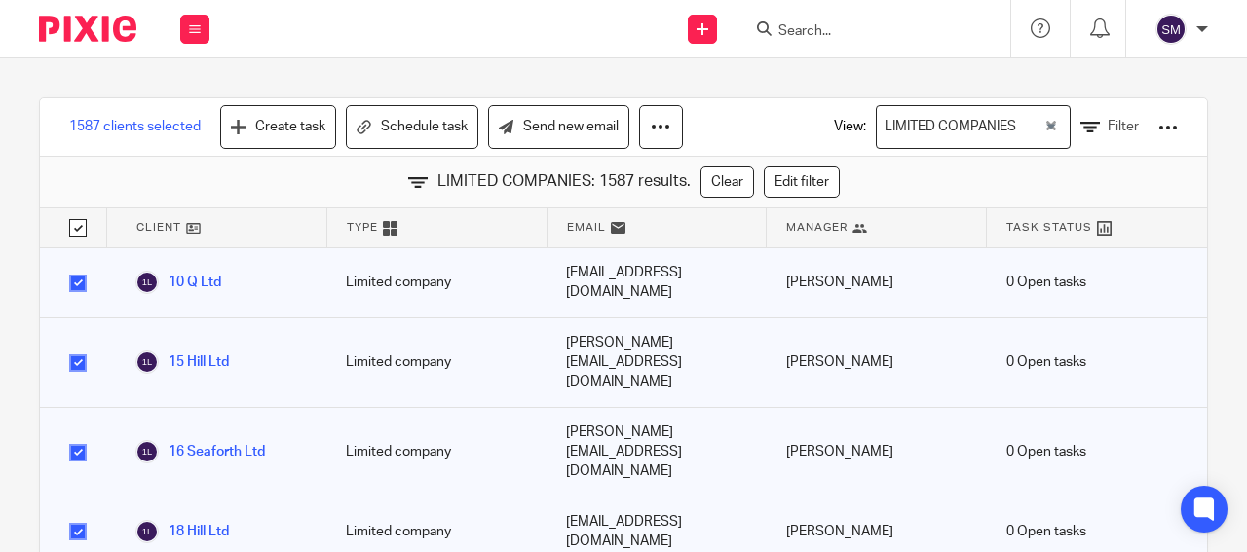
checkbox input "true"
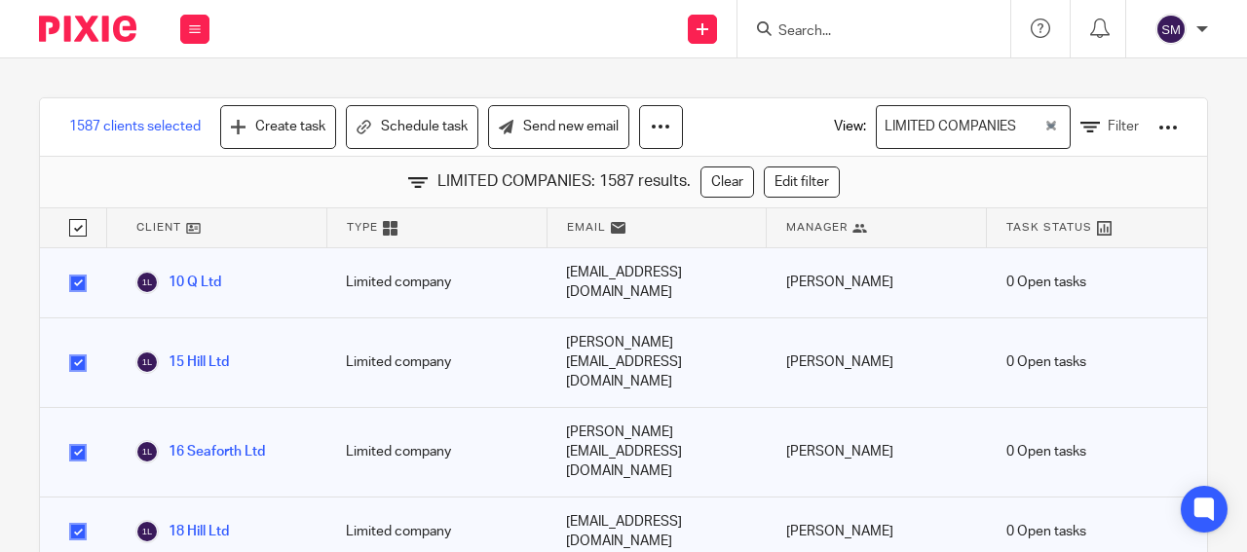
checkbox input "true"
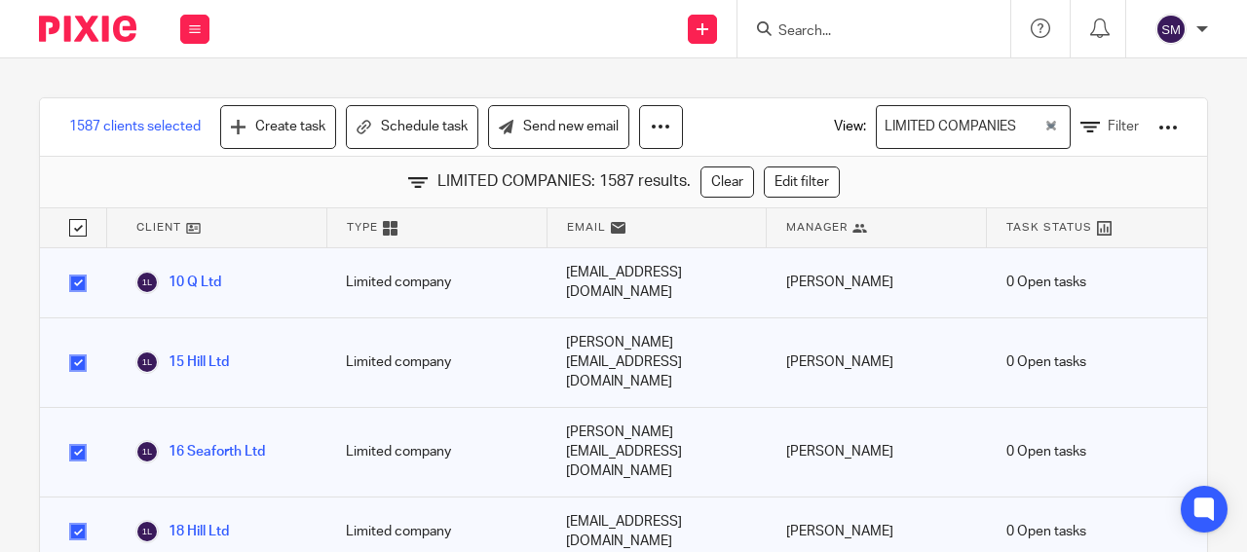
checkbox input "true"
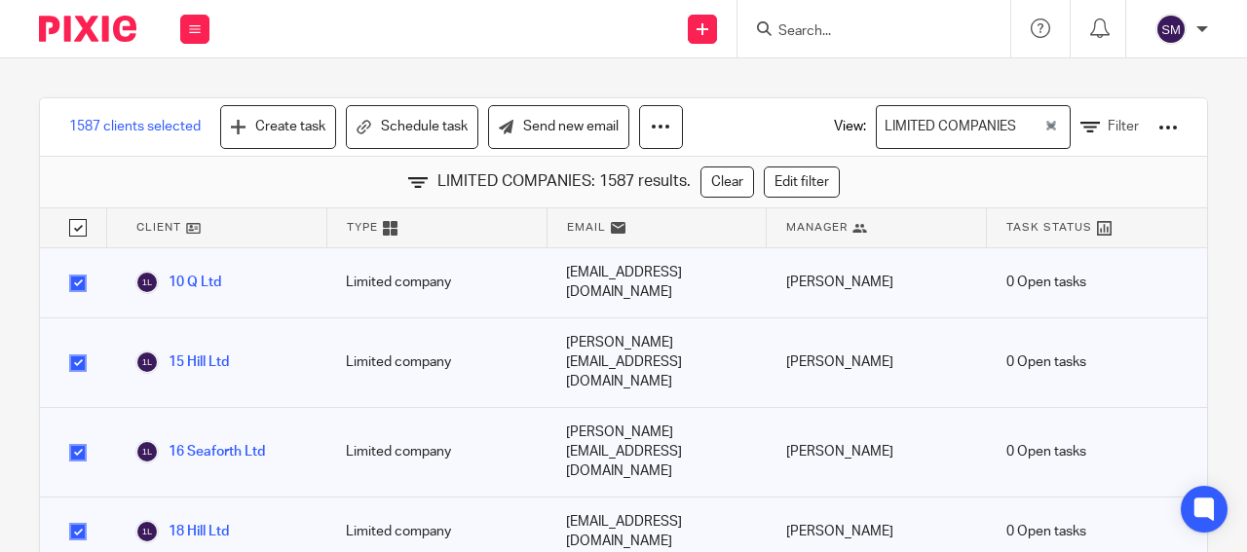
checkbox input "true"
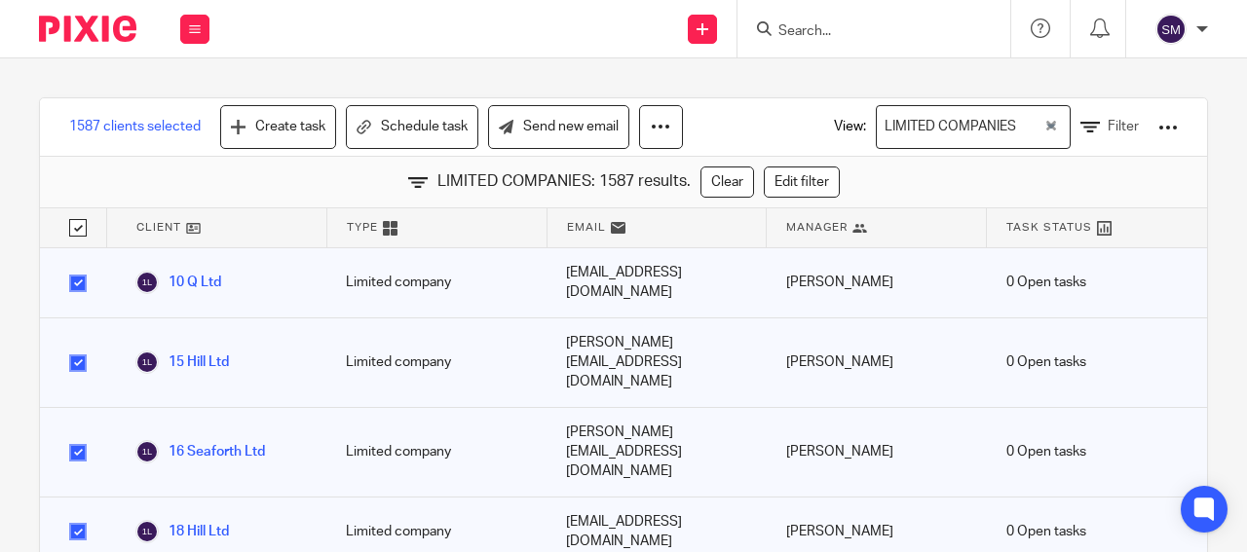
checkbox input "true"
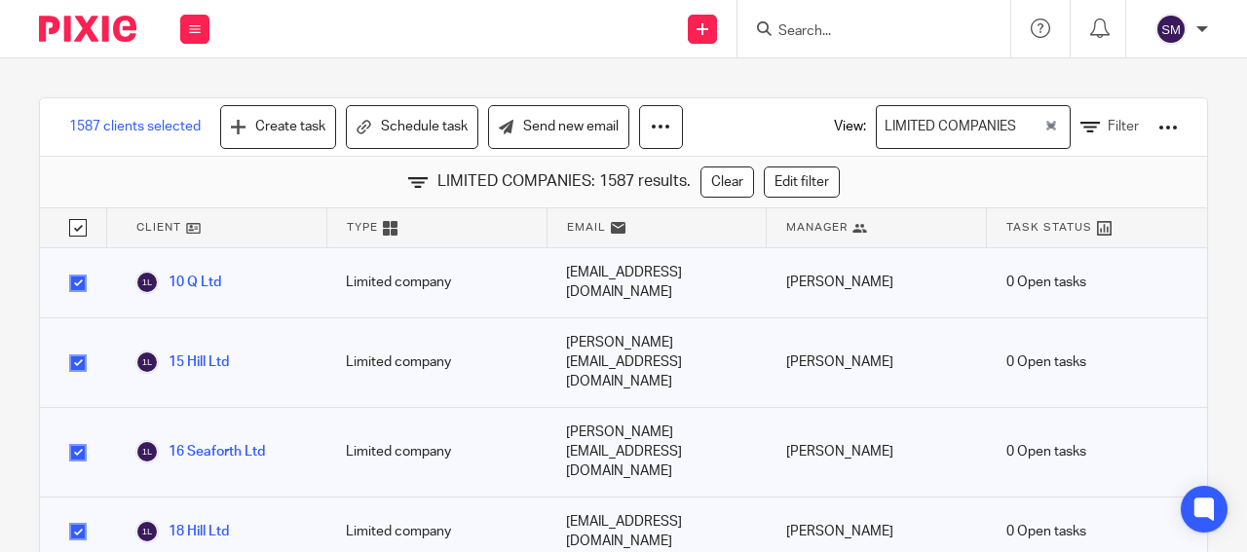
checkbox input "true"
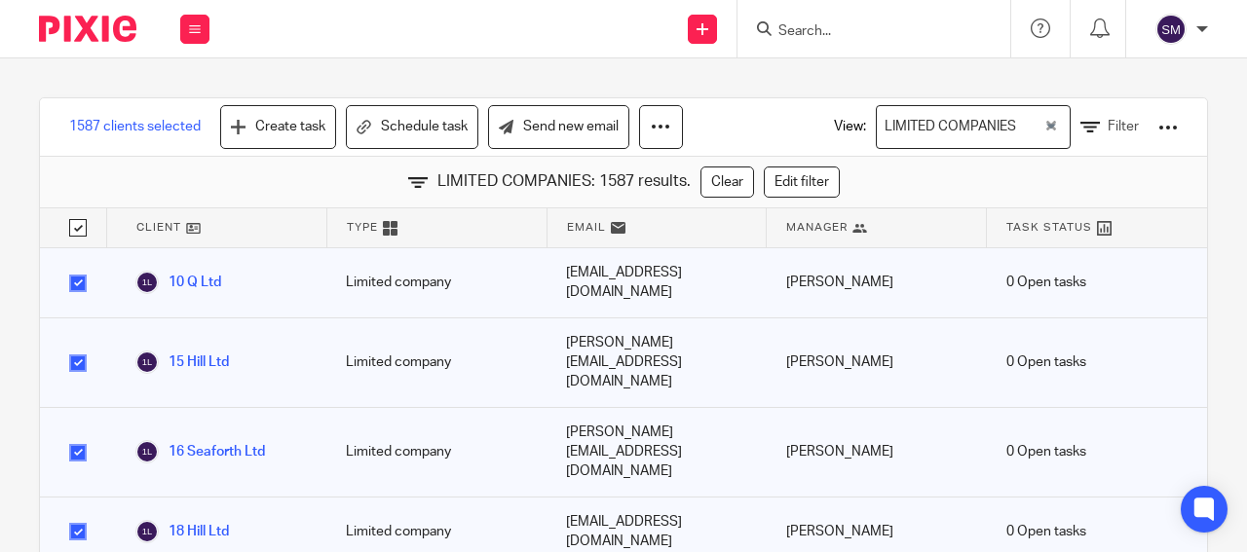
checkbox input "true"
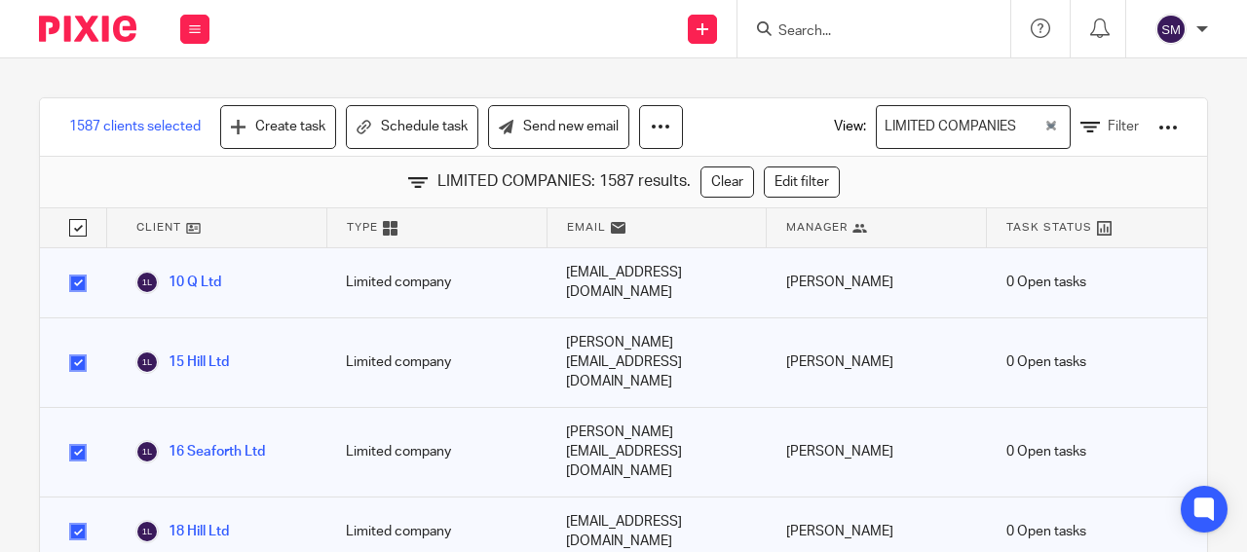
checkbox input "true"
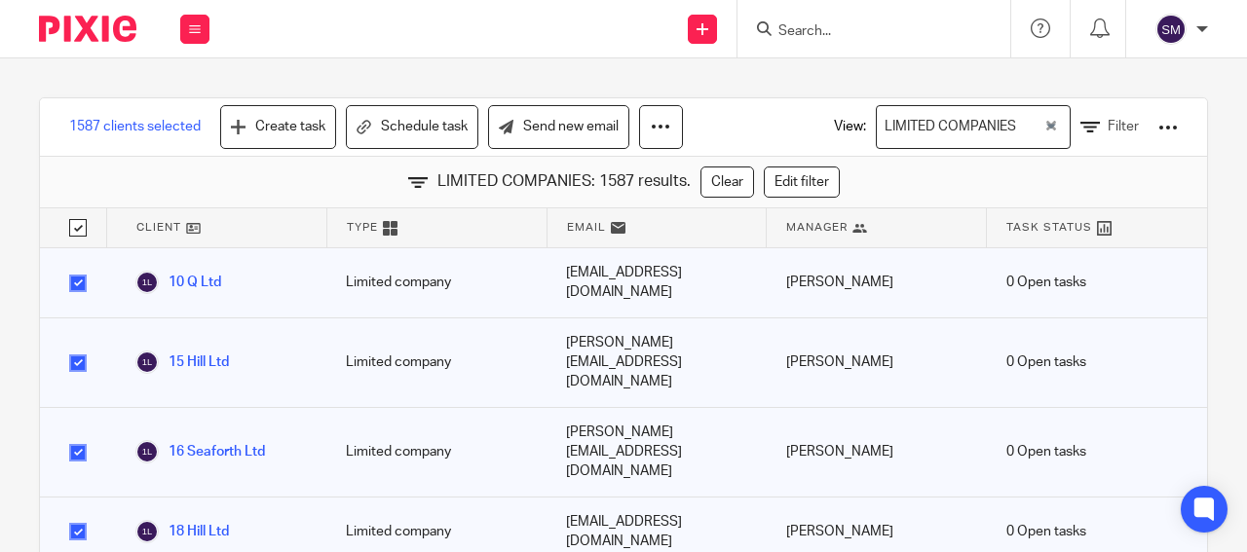
checkbox input "true"
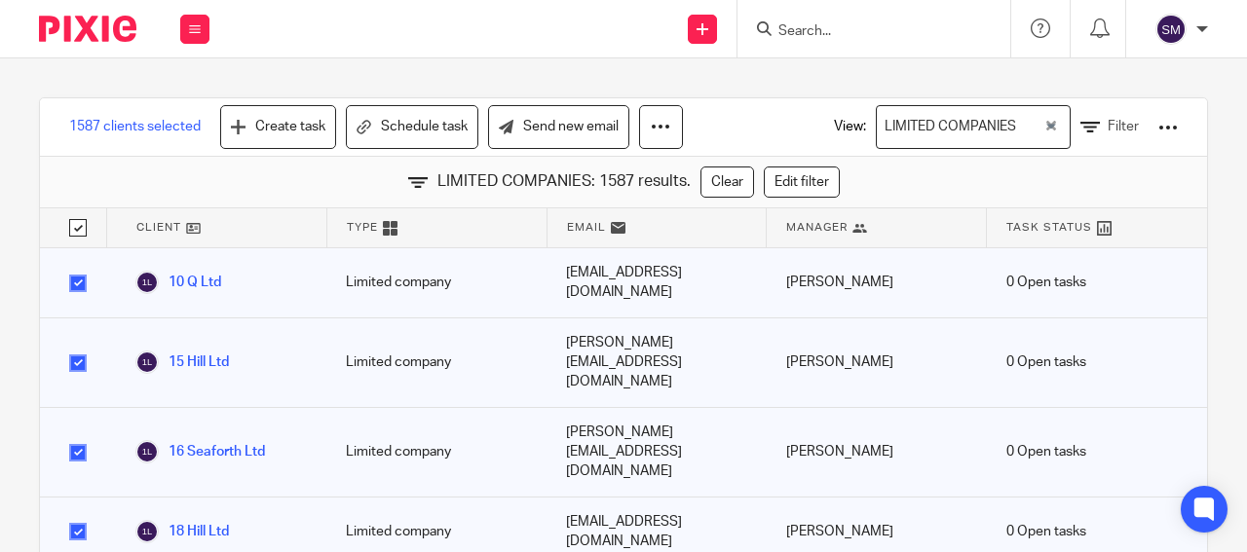
checkbox input "true"
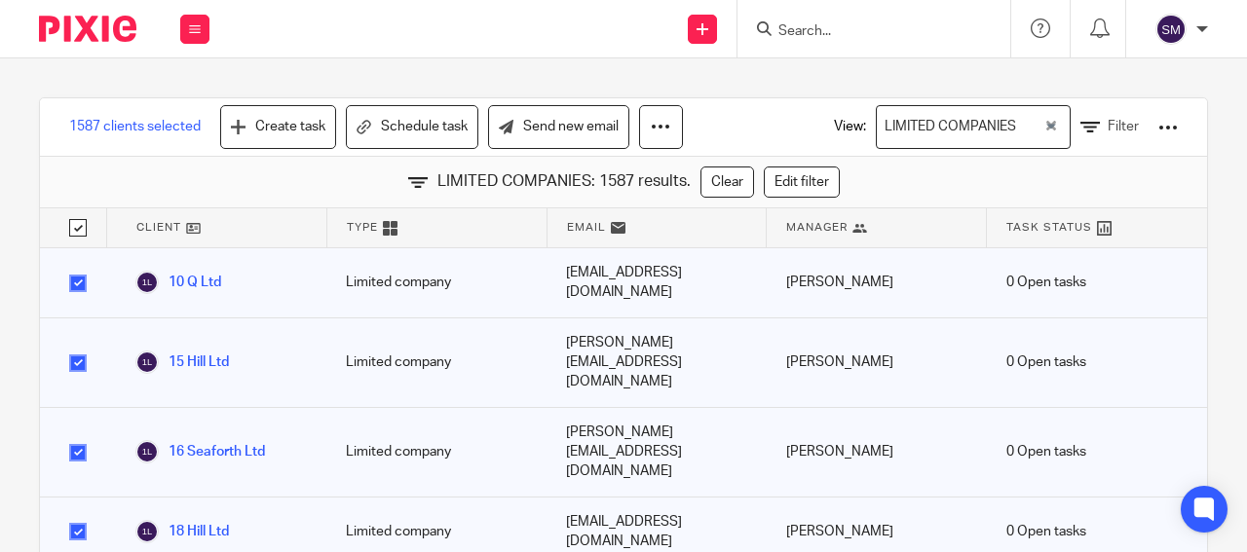
checkbox input "true"
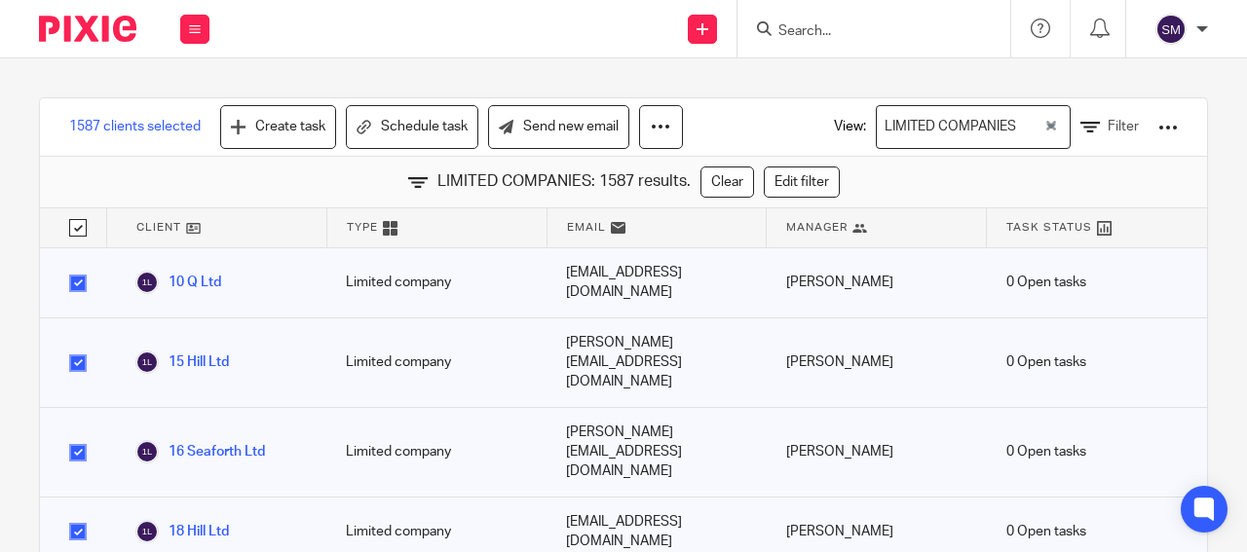
checkbox input "true"
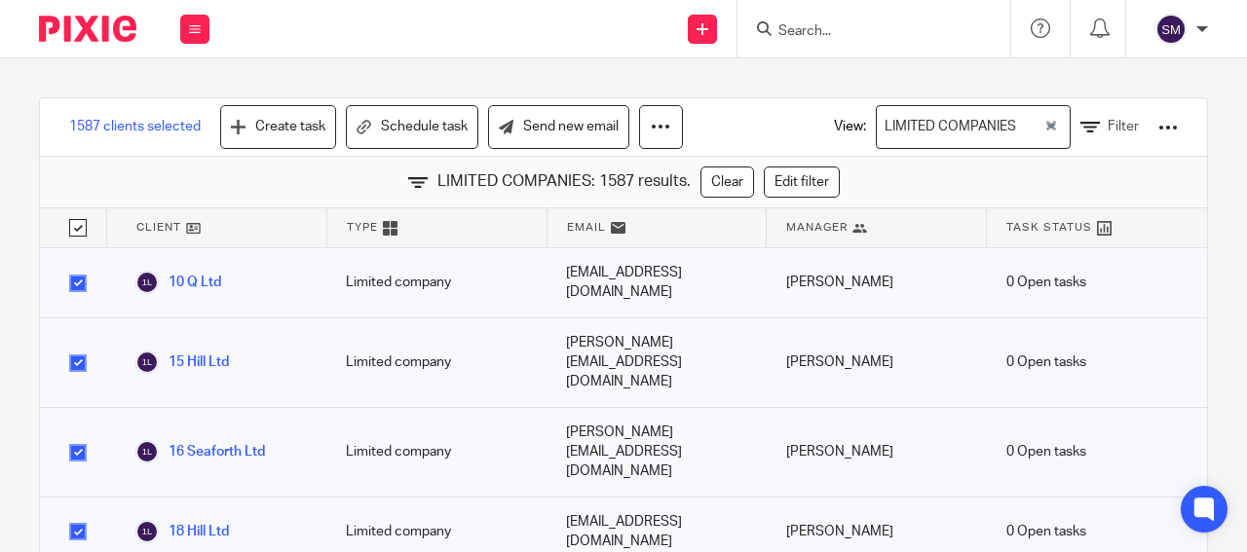
checkbox input "true"
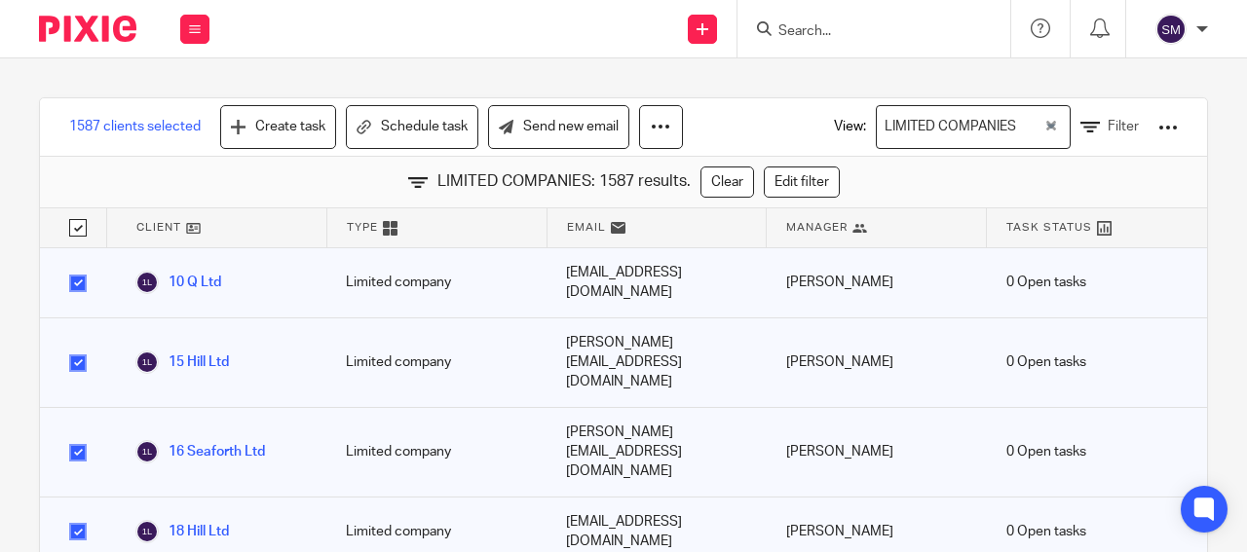
checkbox input "true"
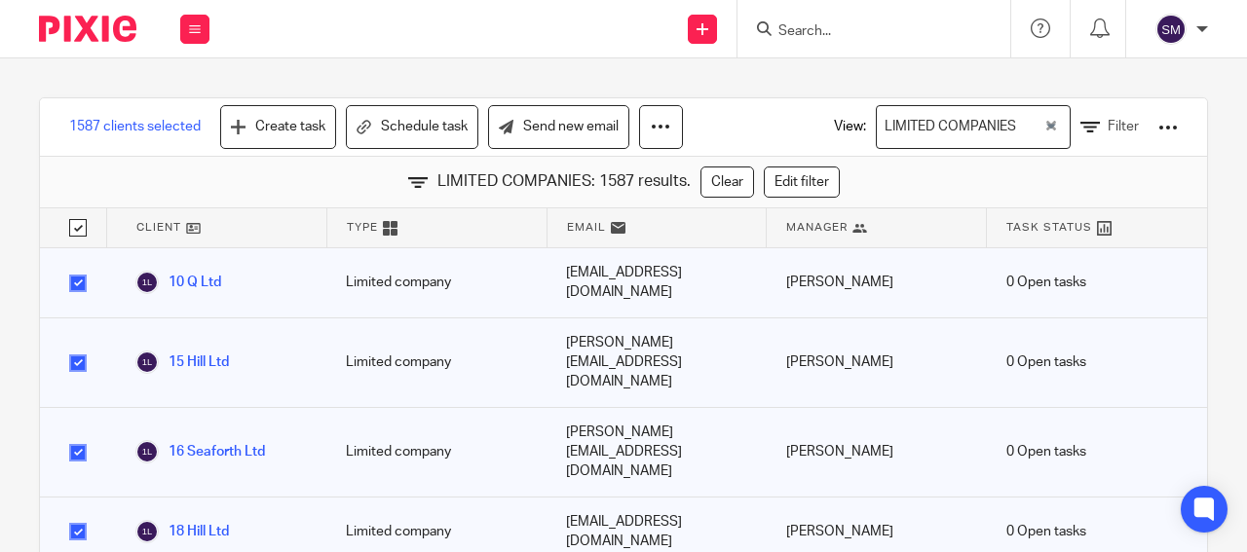
checkbox input "true"
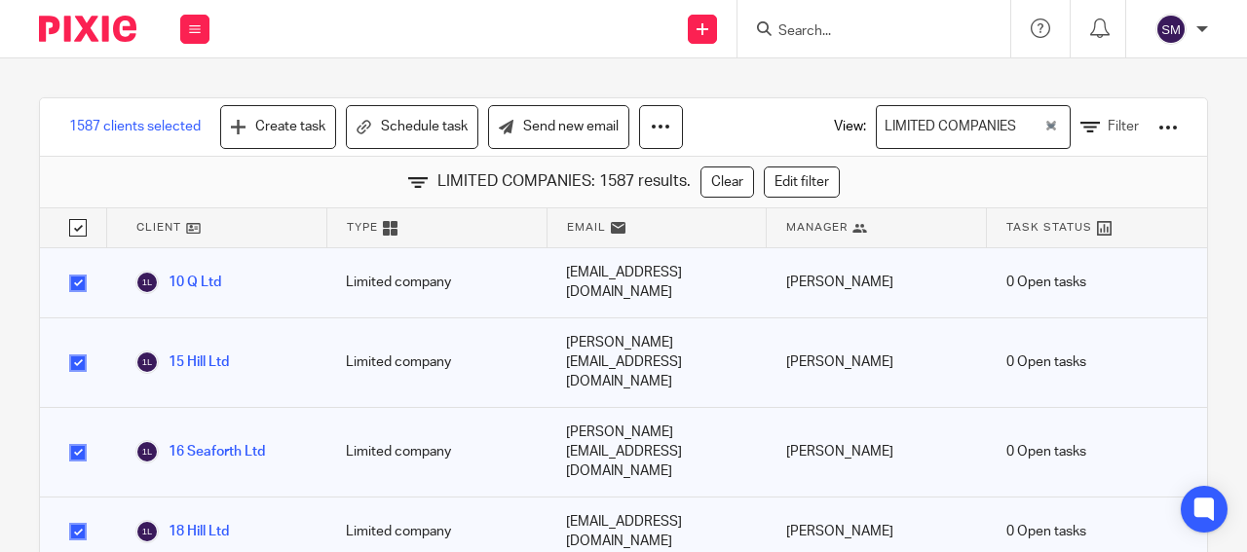
checkbox input "true"
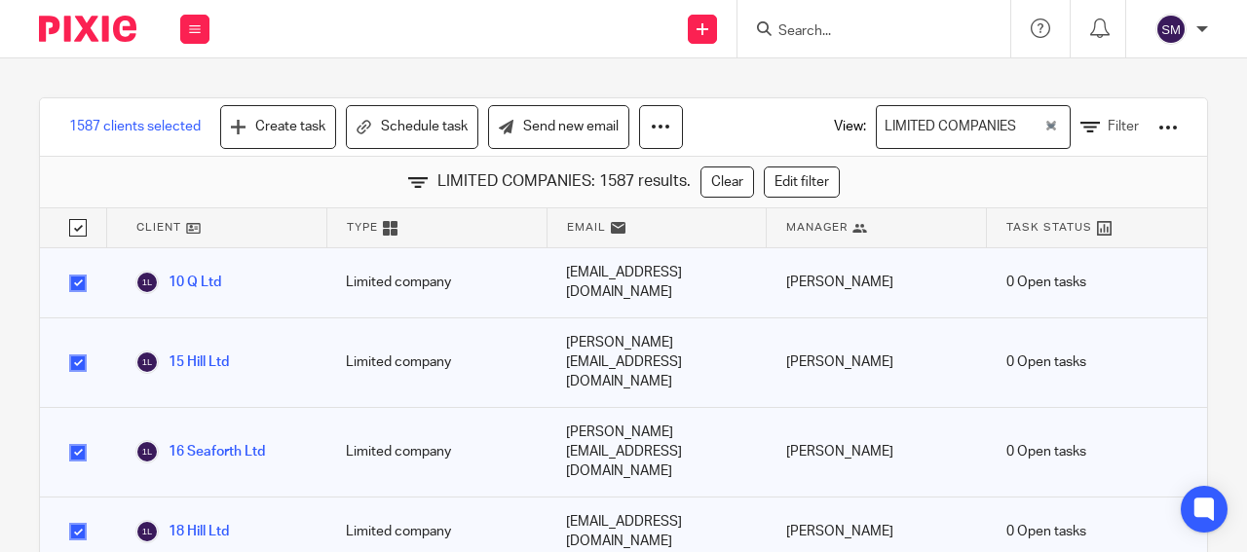
checkbox input "true"
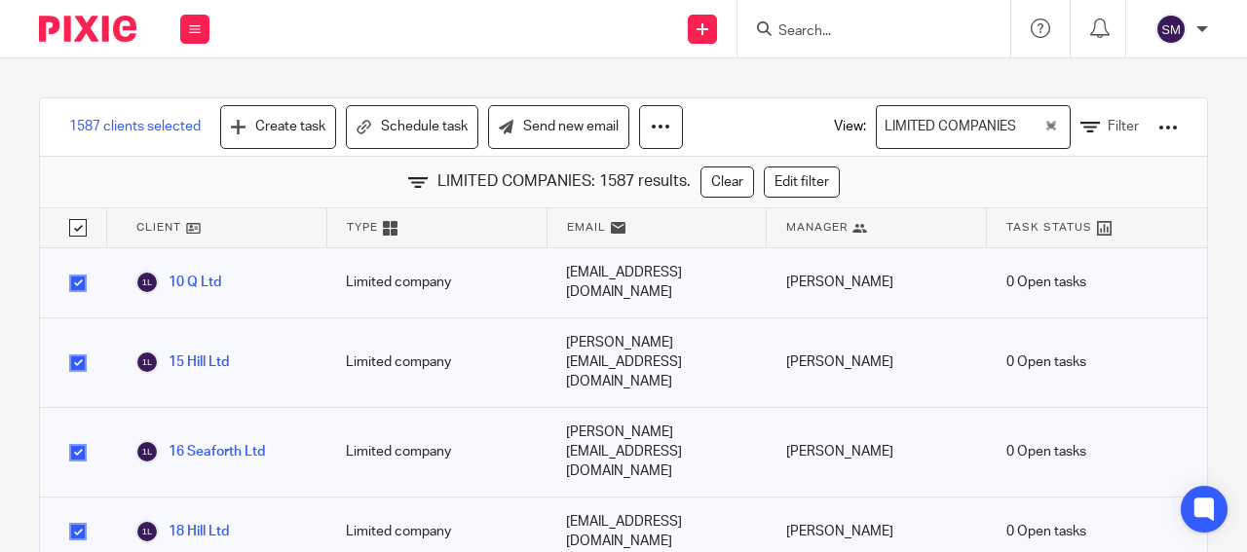
checkbox input "true"
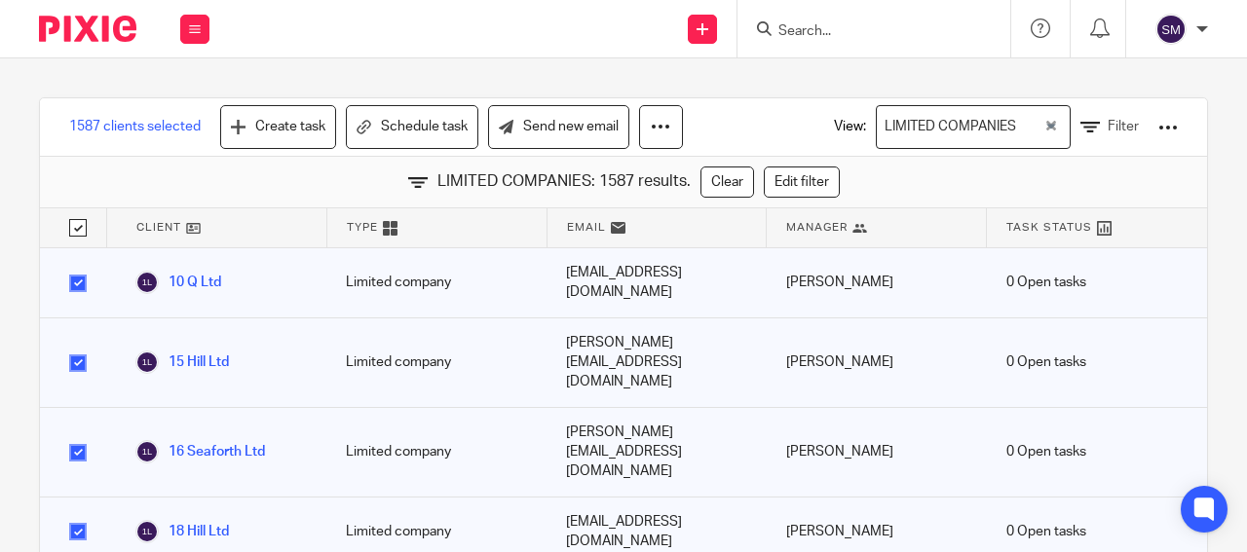
checkbox input "true"
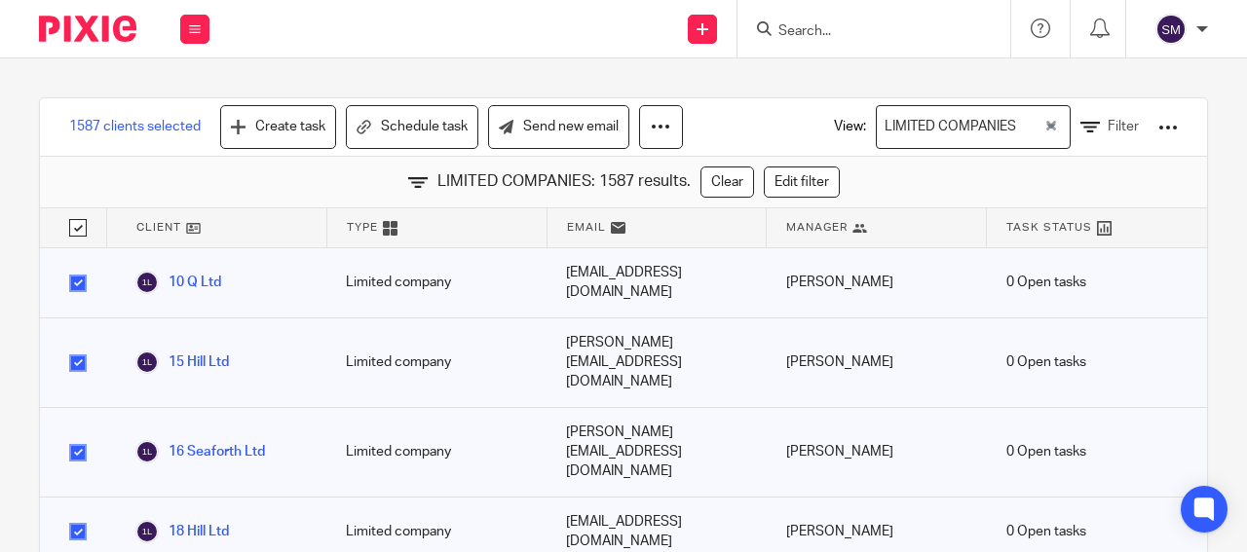
checkbox input "true"
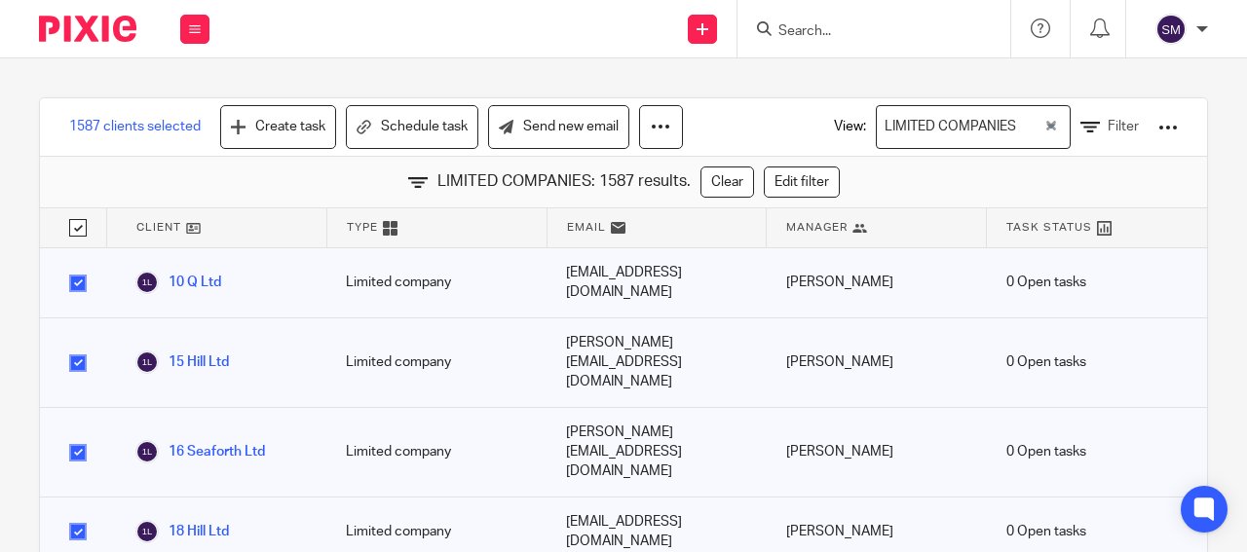
checkbox input "true"
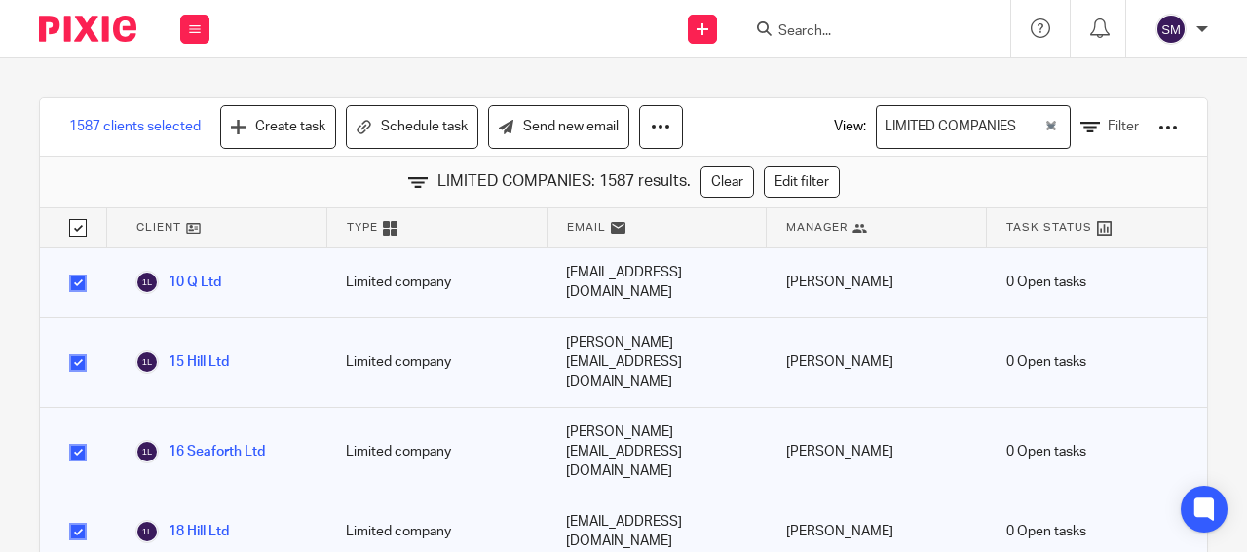
checkbox input "true"
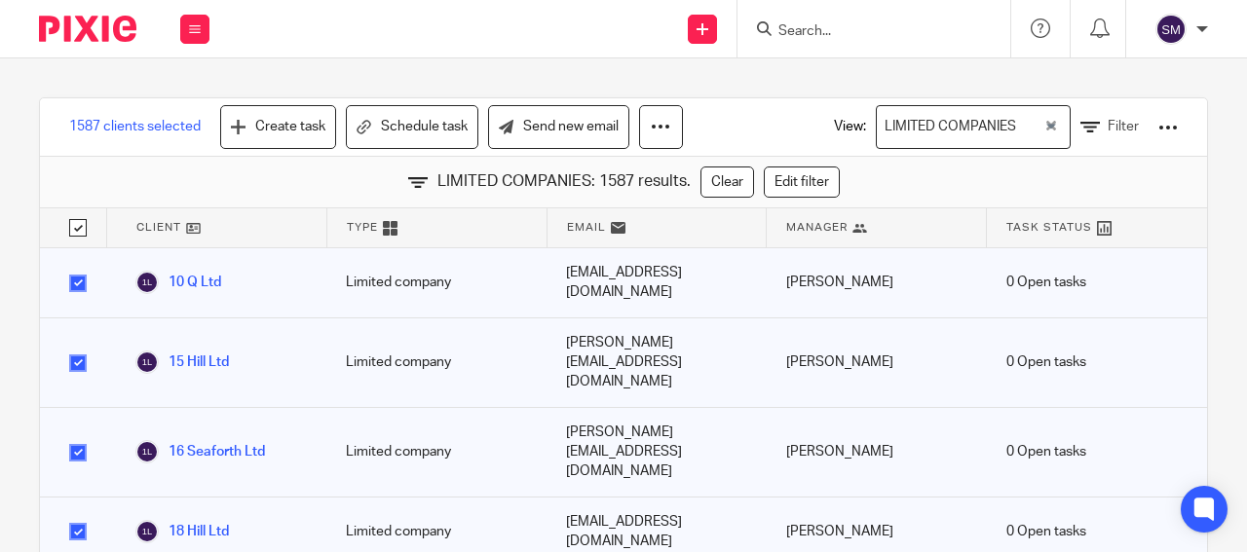
checkbox input "true"
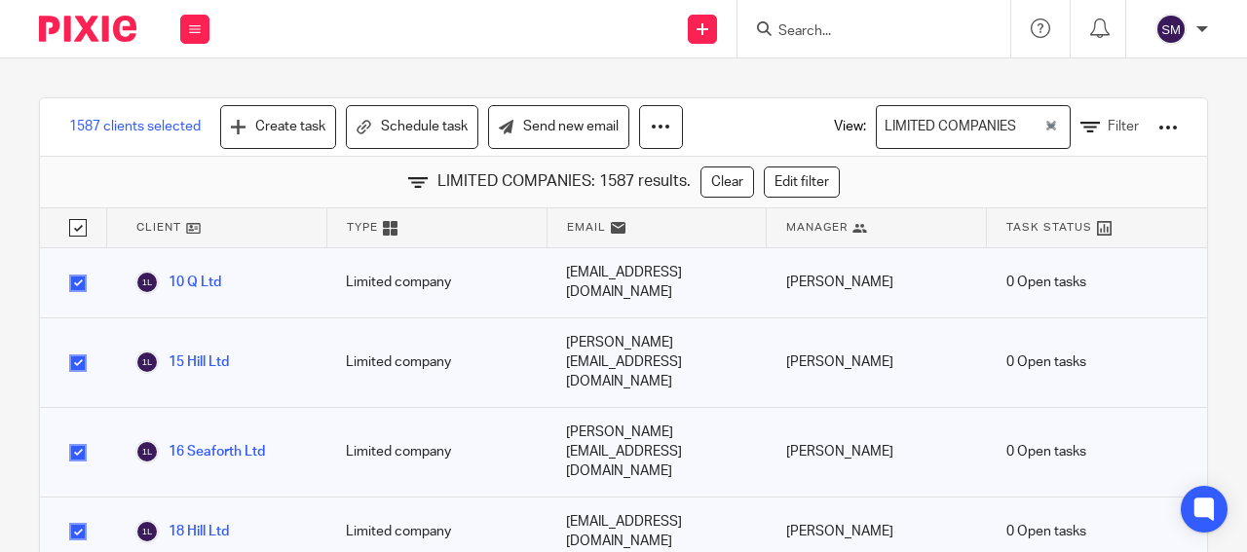
checkbox input "true"
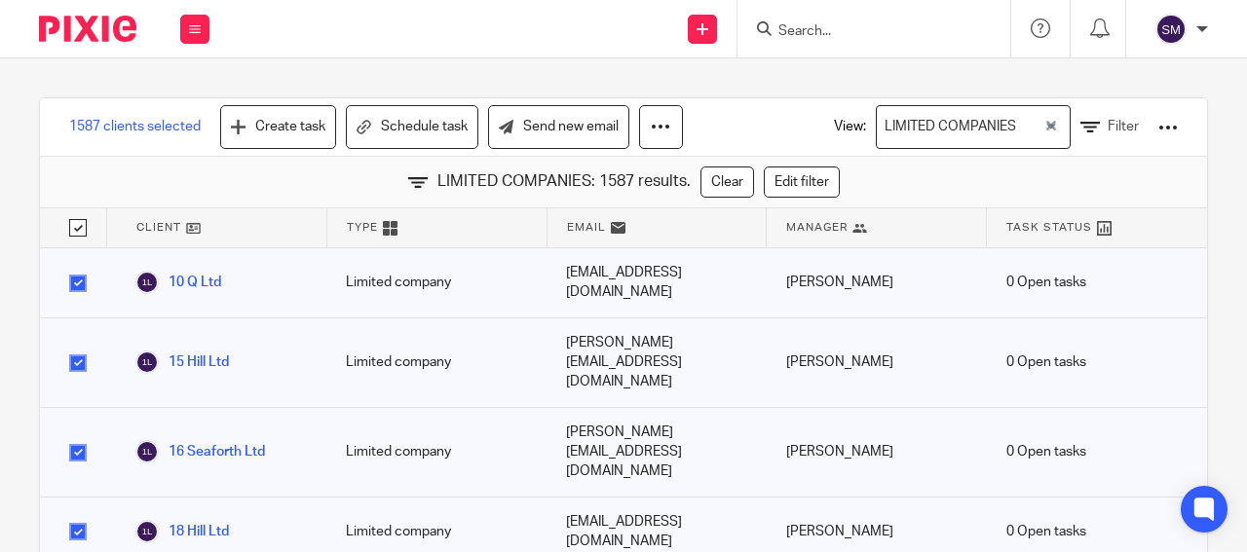
checkbox input "true"
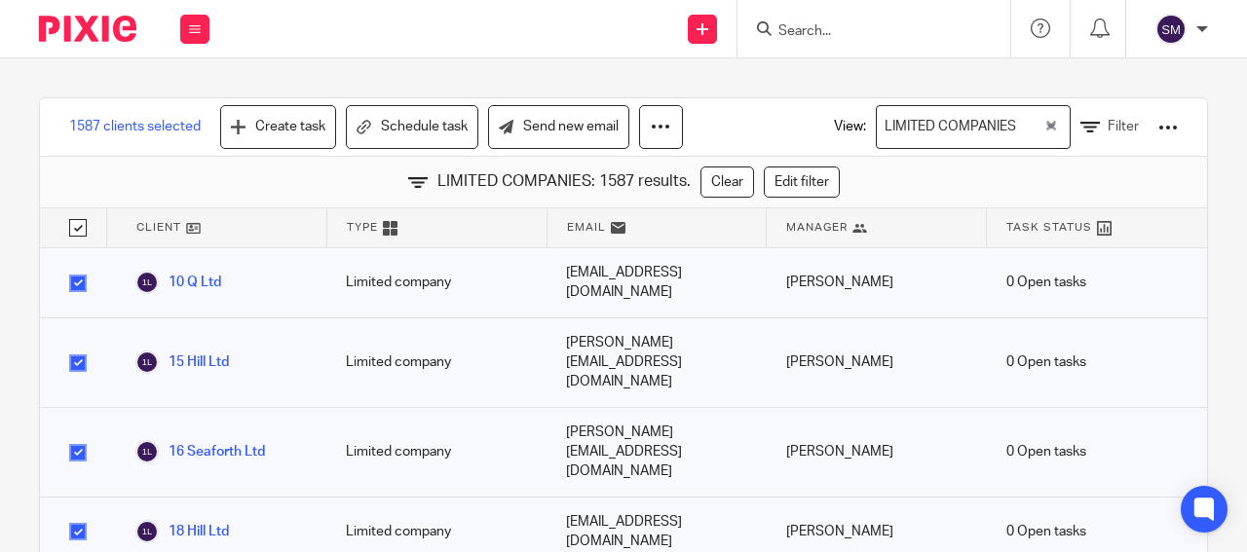
checkbox input "true"
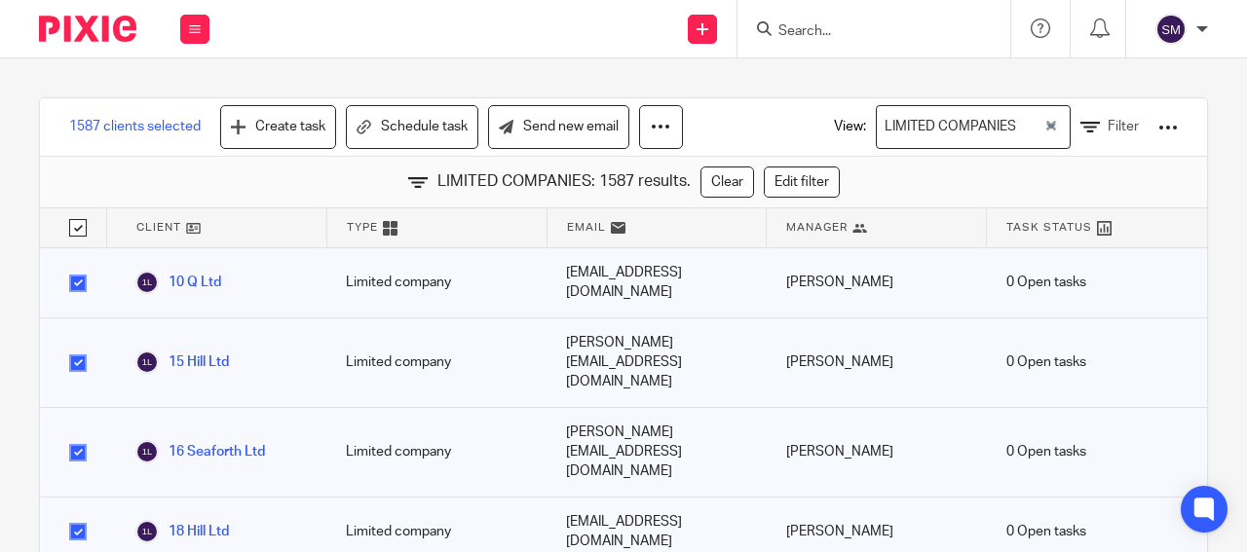
checkbox input "true"
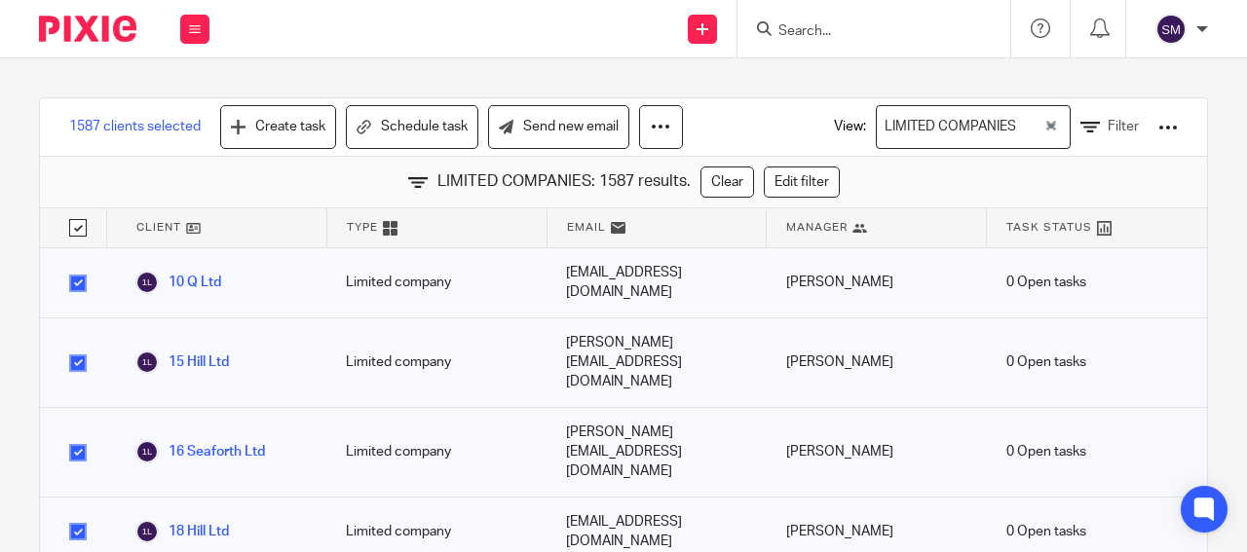
checkbox input "true"
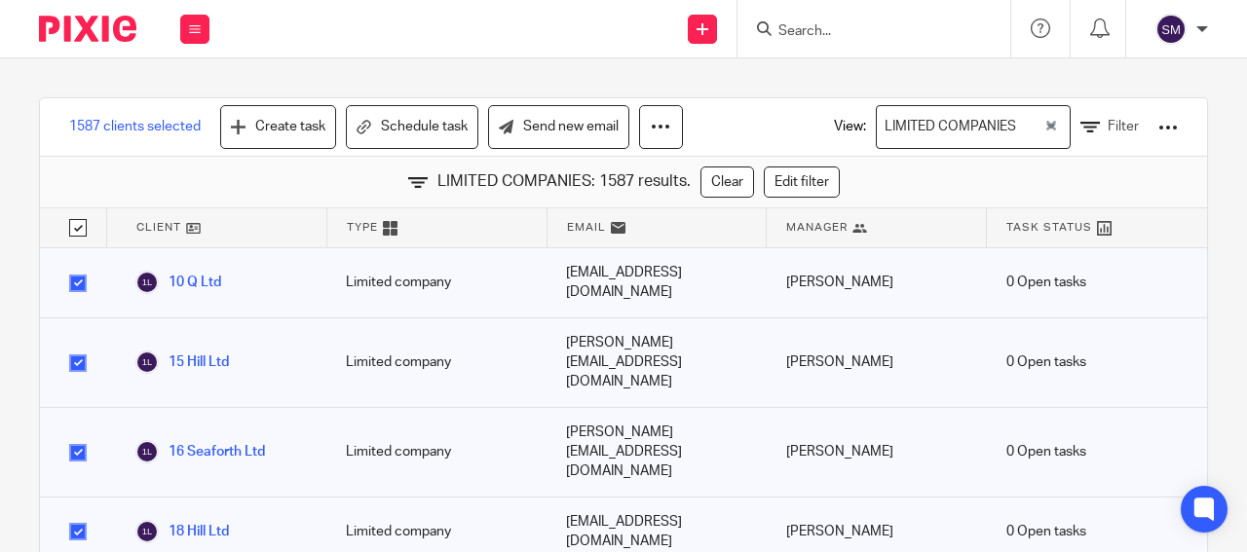
checkbox input "true"
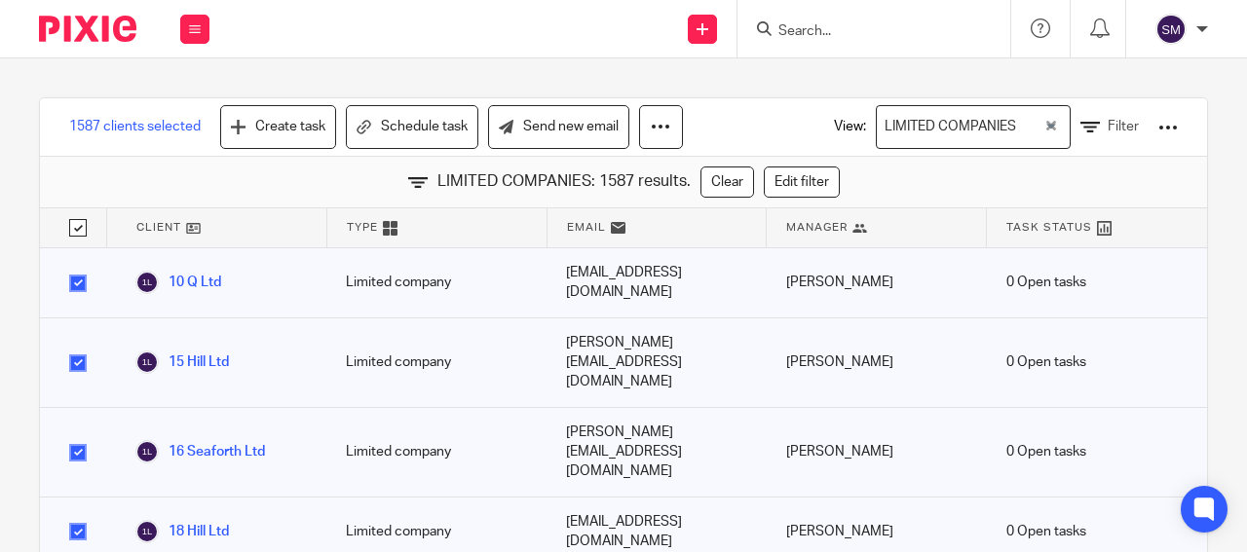
checkbox input "true"
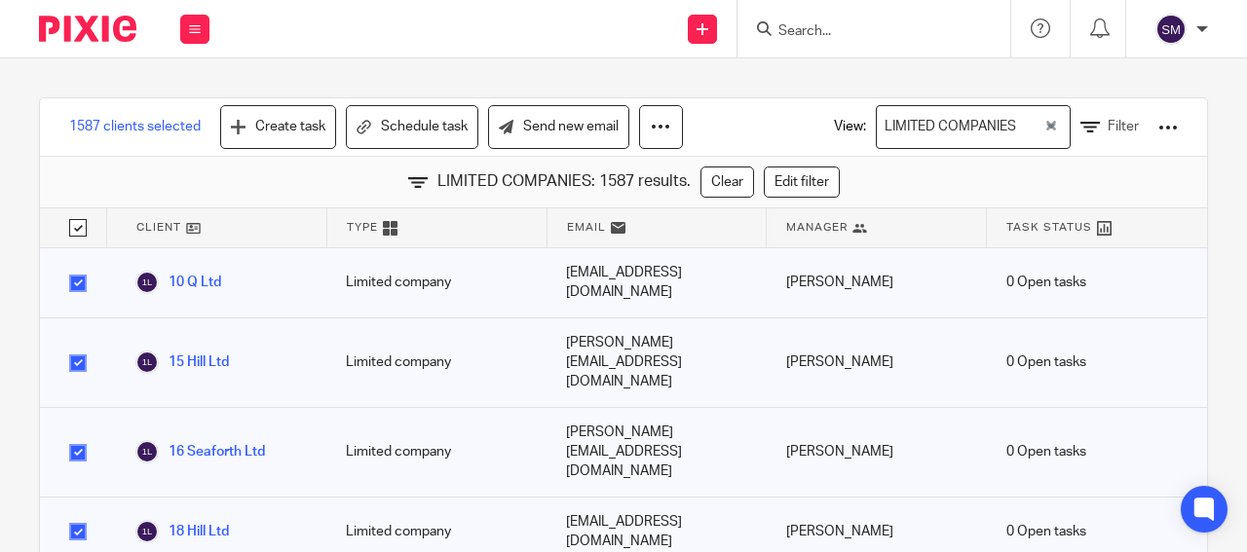
checkbox input "true"
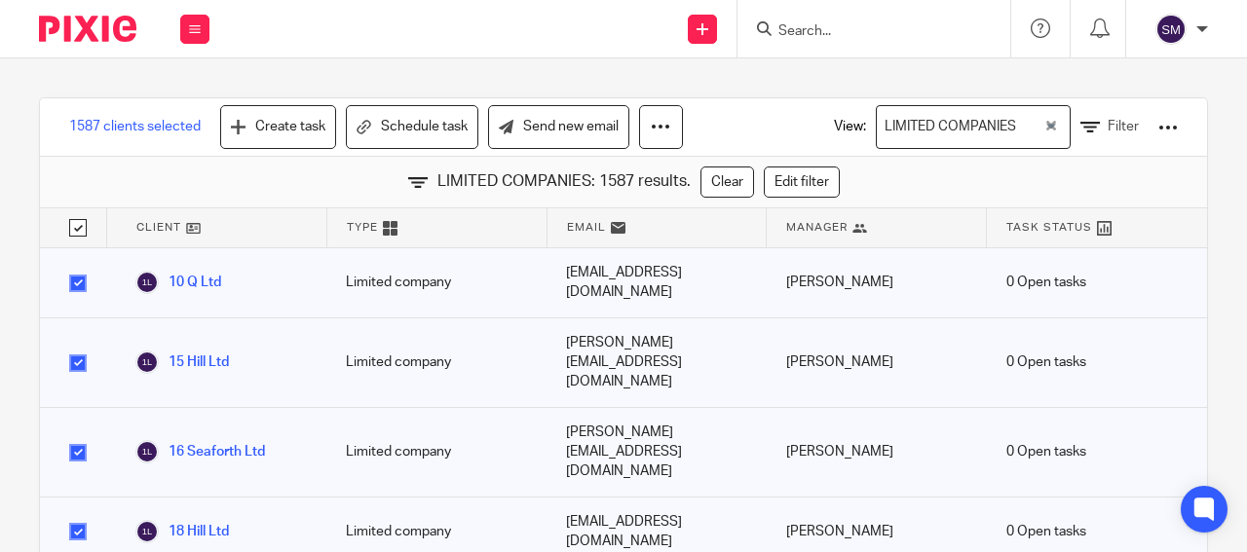
checkbox input "true"
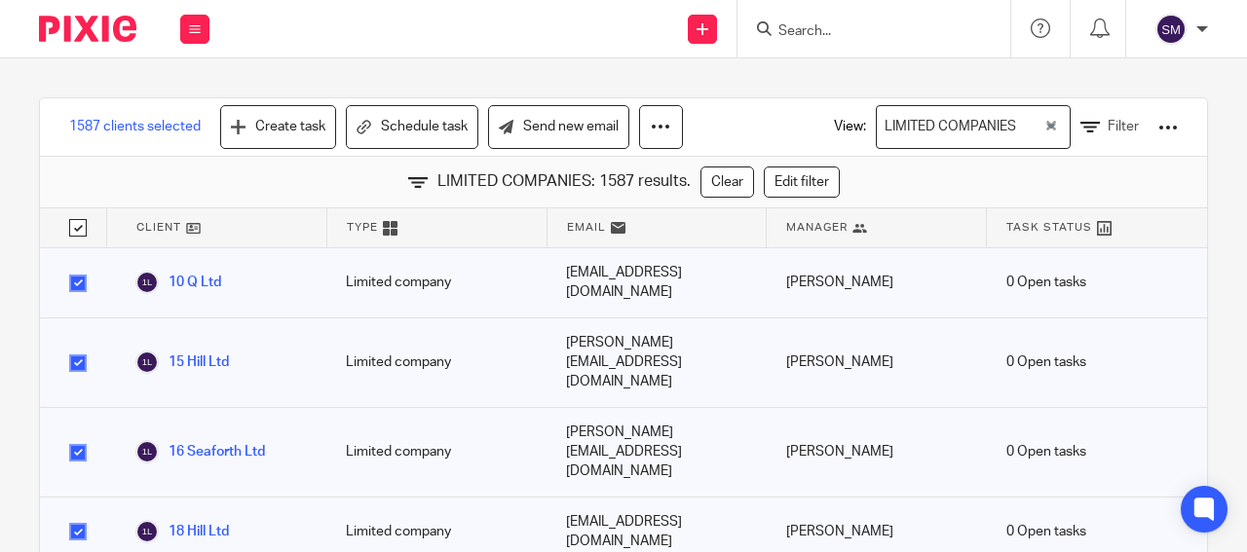
checkbox input "true"
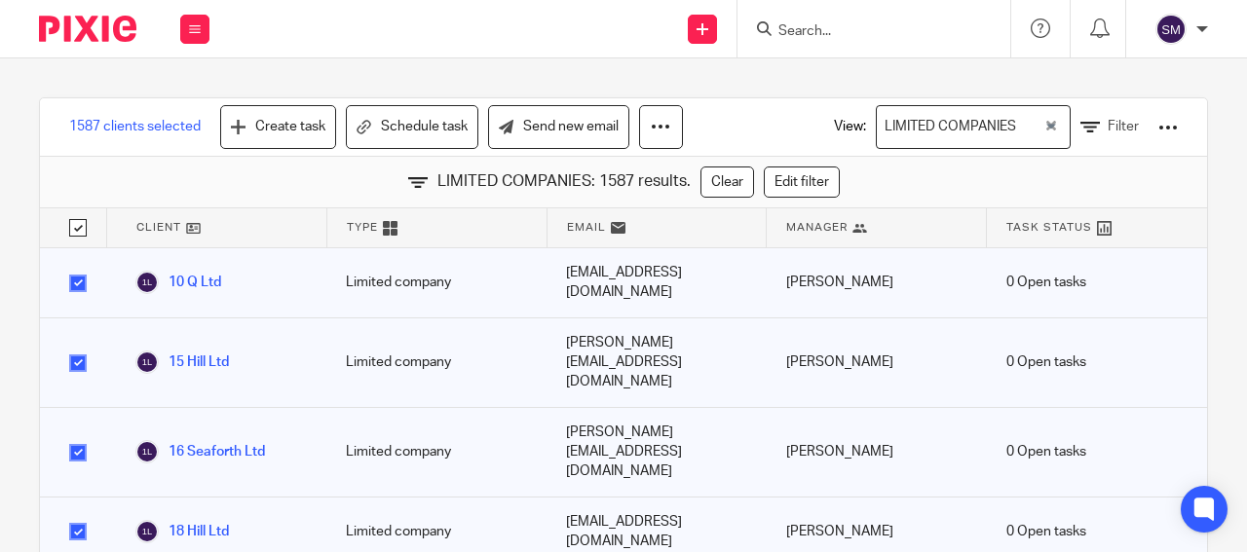
checkbox input "true"
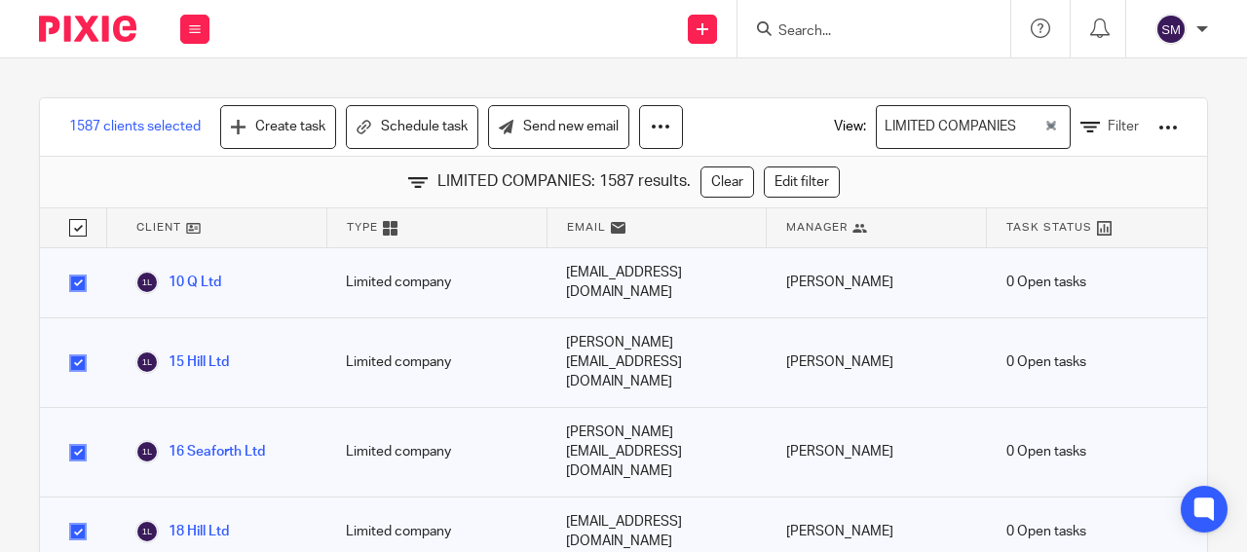
checkbox input "true"
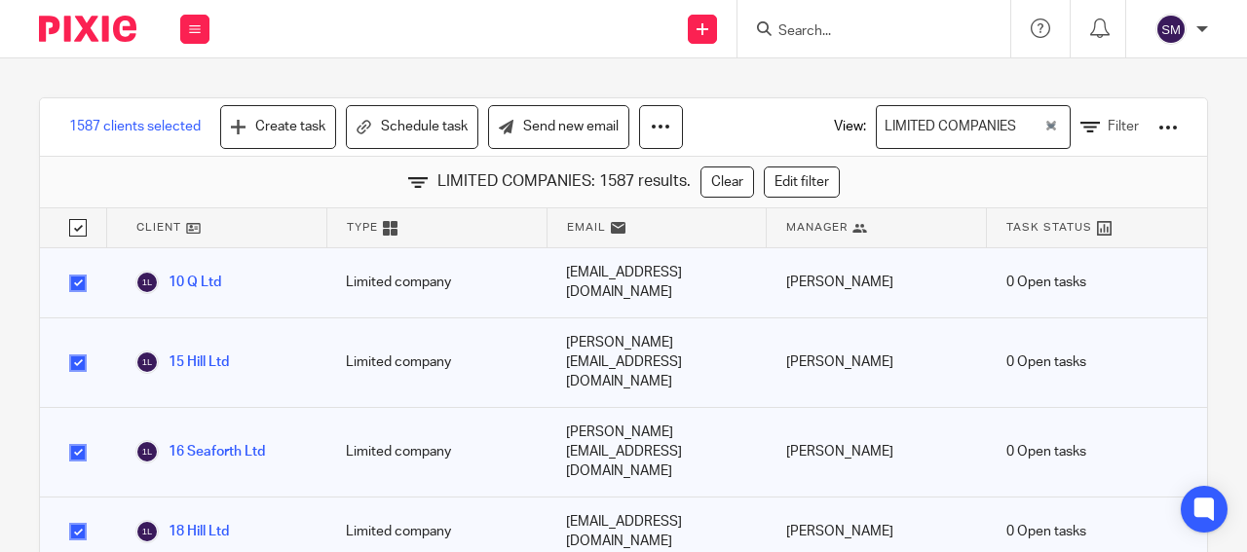
checkbox input "true"
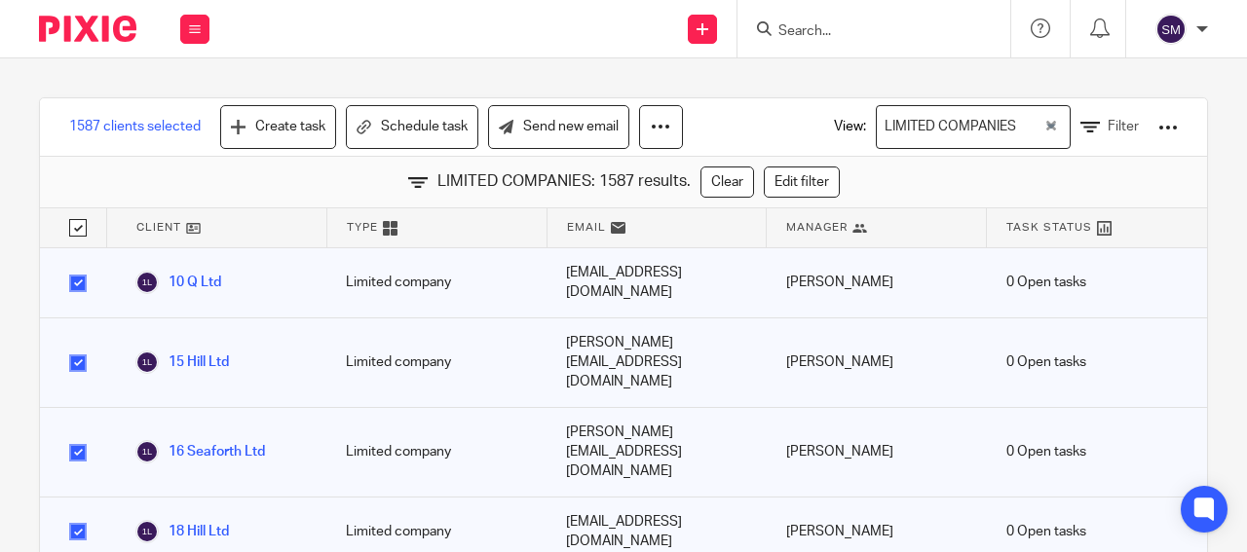
checkbox input "true"
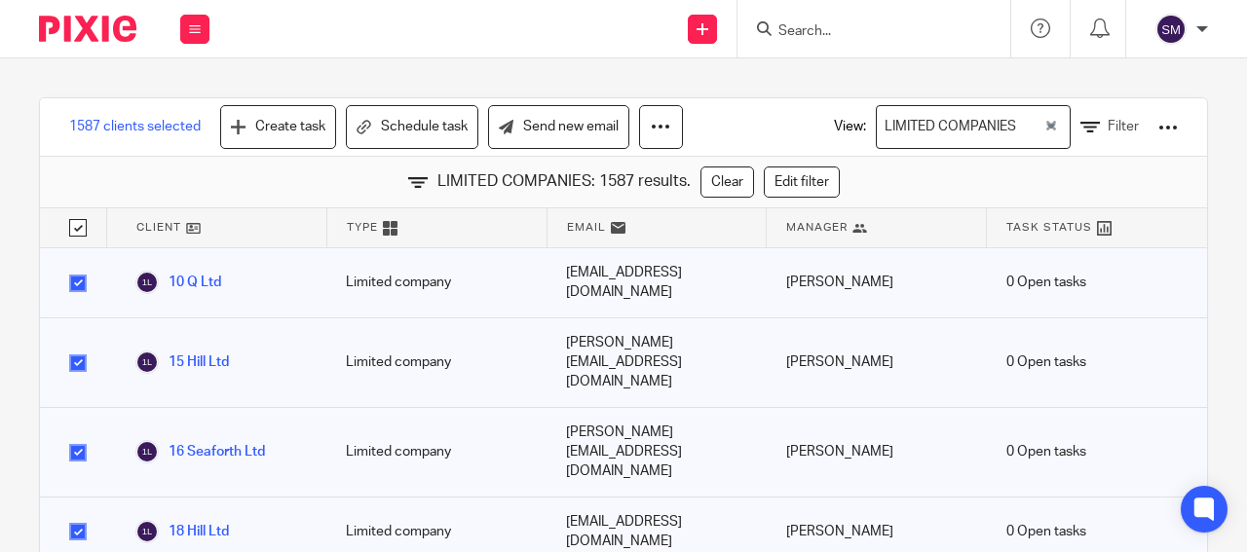
checkbox input "true"
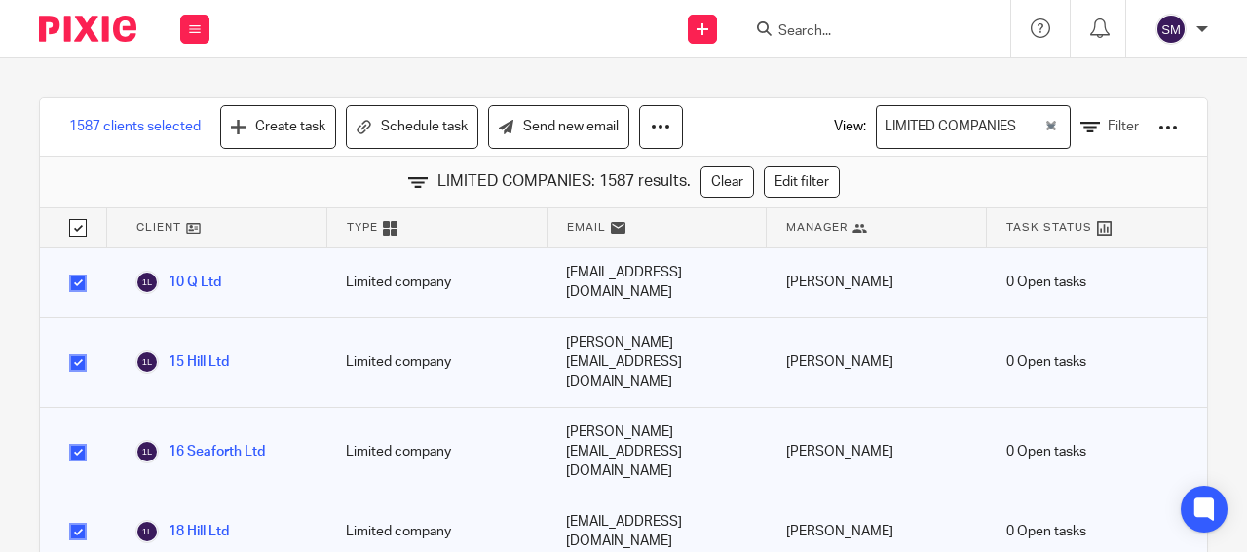
checkbox input "true"
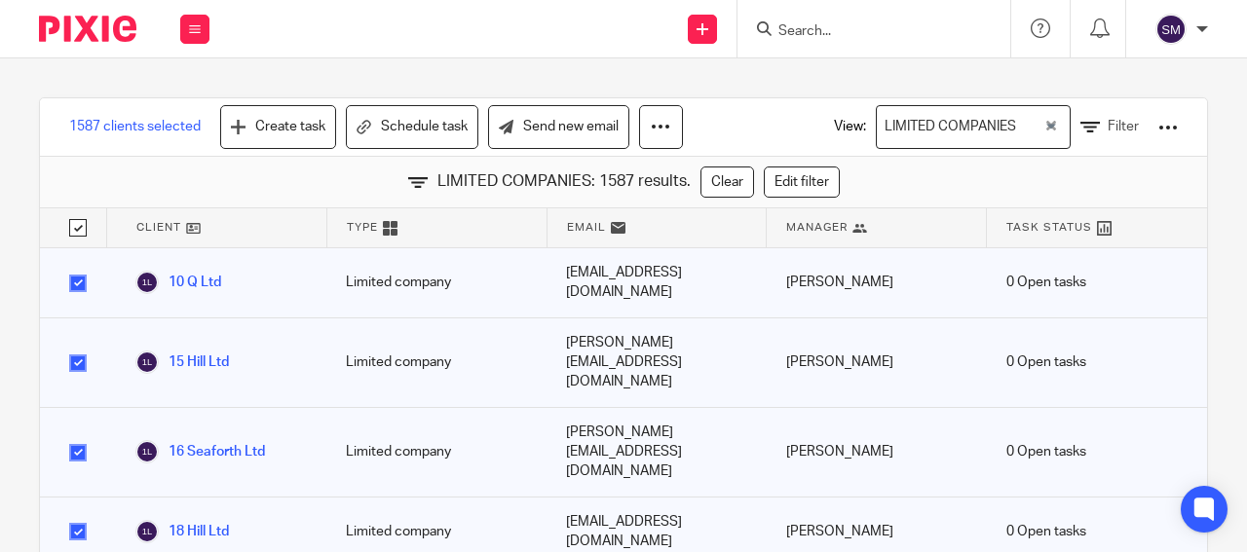
checkbox input "true"
click at [1158, 126] on div at bounding box center [1167, 127] width 19 height 19
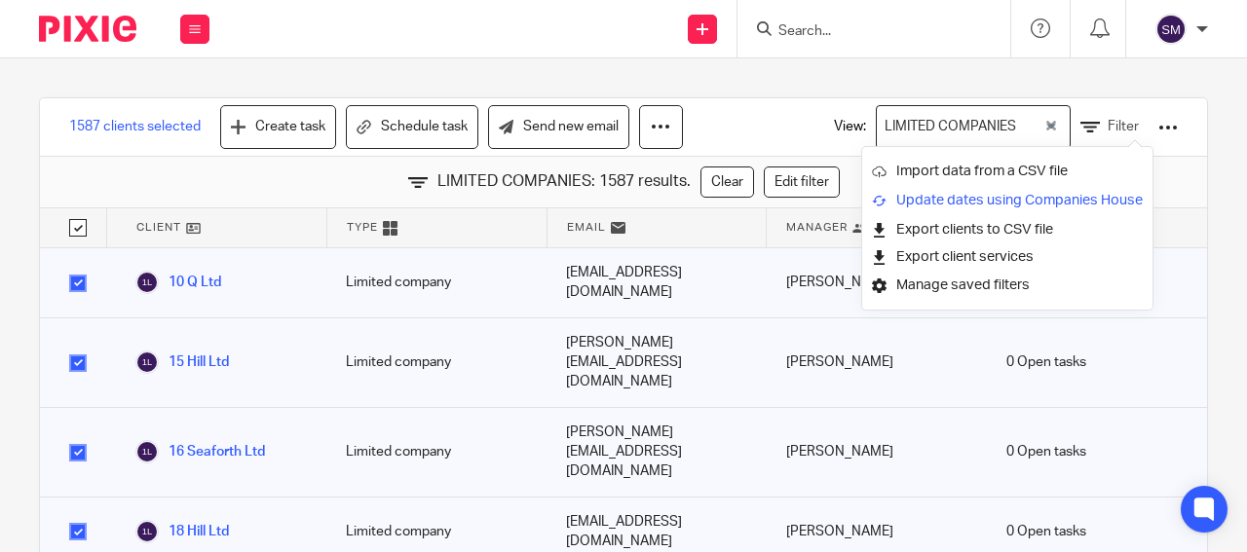
click at [1099, 200] on link "Update dates using Companies House" at bounding box center [1007, 200] width 271 height 29
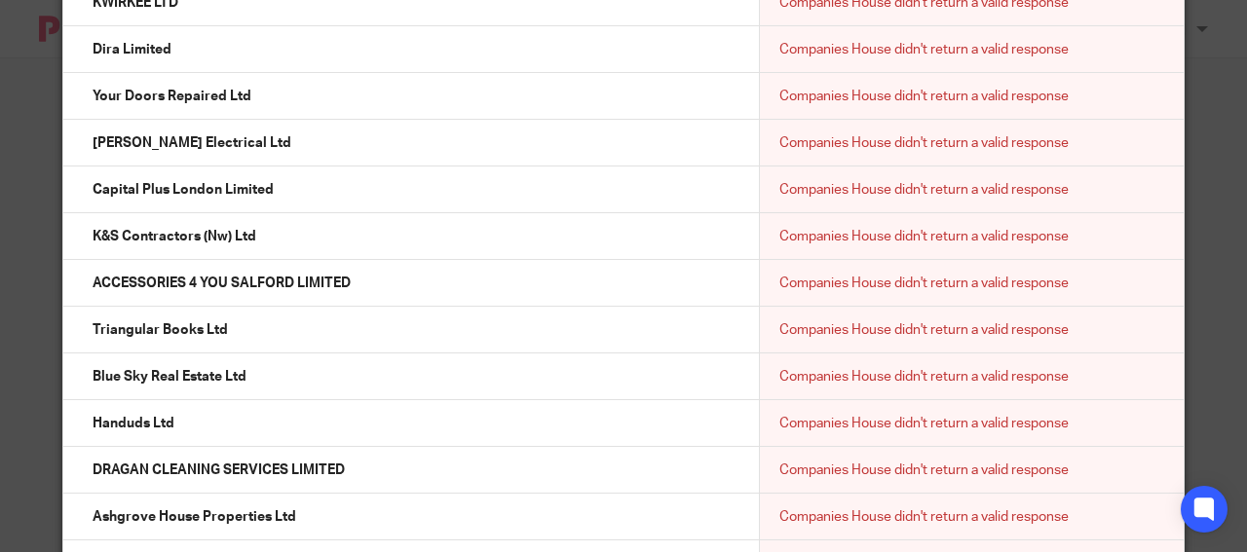
scroll to position [47426, 0]
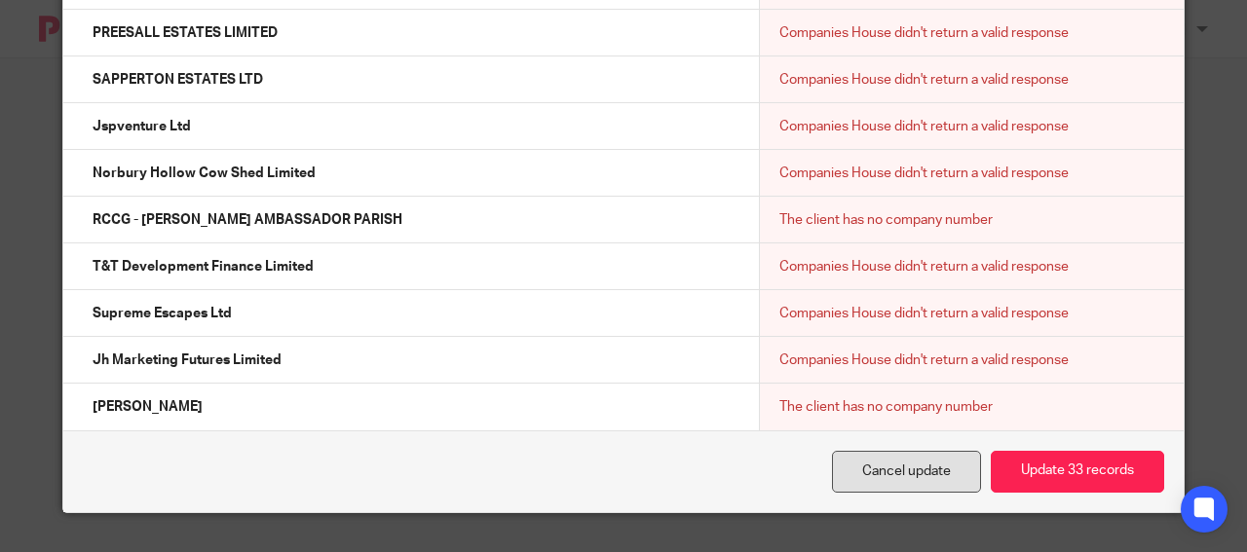
click at [880, 468] on link "Cancel update" at bounding box center [906, 472] width 149 height 42
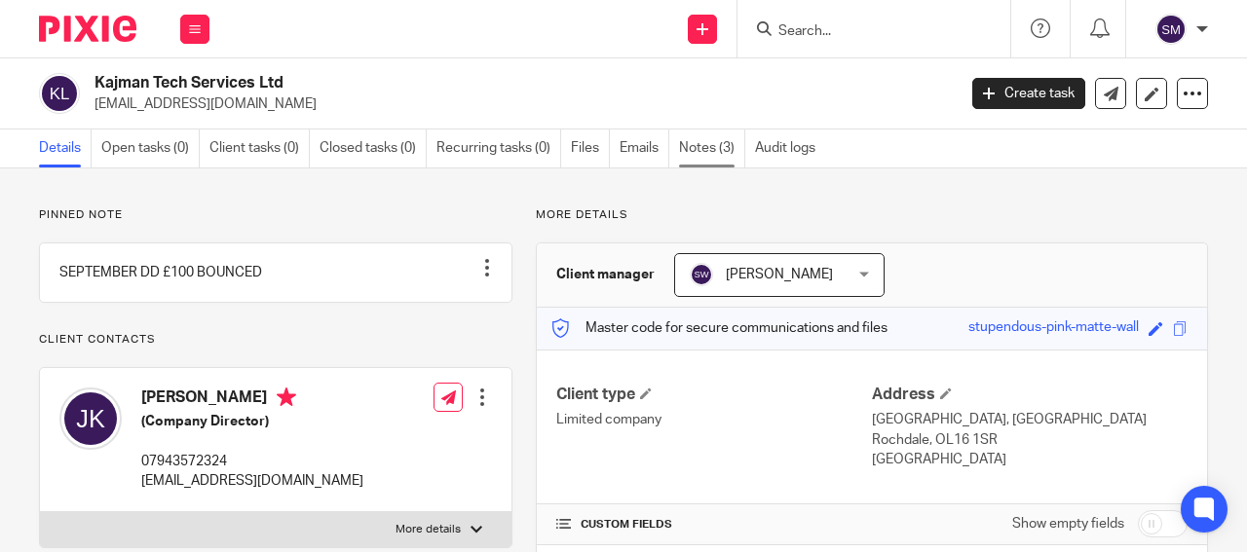
click at [723, 147] on link "Notes (3)" at bounding box center [712, 149] width 66 height 38
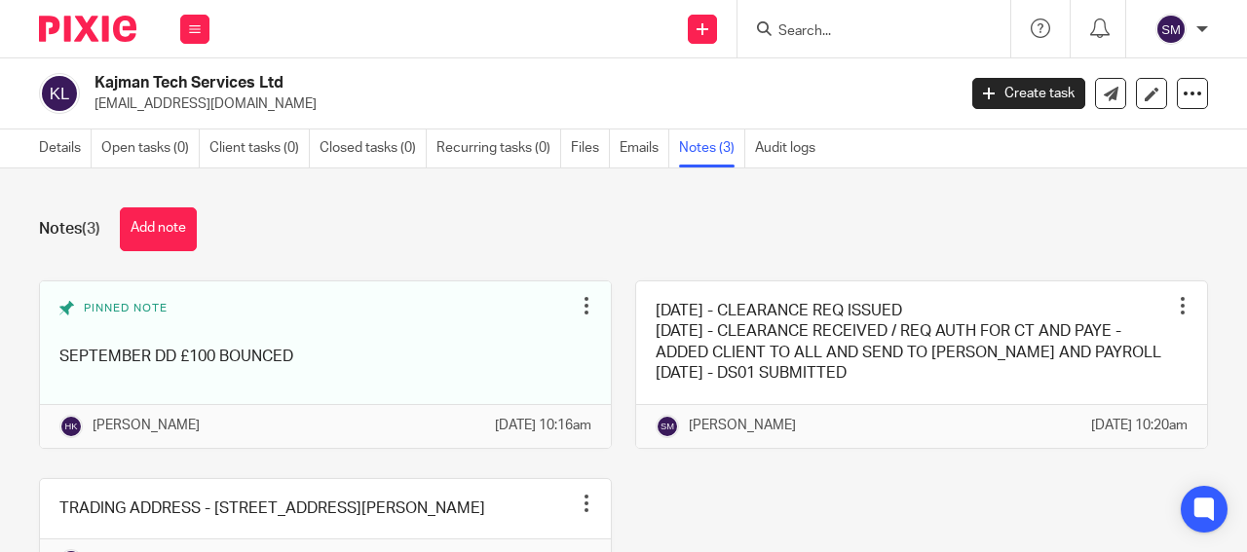
click at [820, 24] on input "Search" at bounding box center [863, 32] width 175 height 18
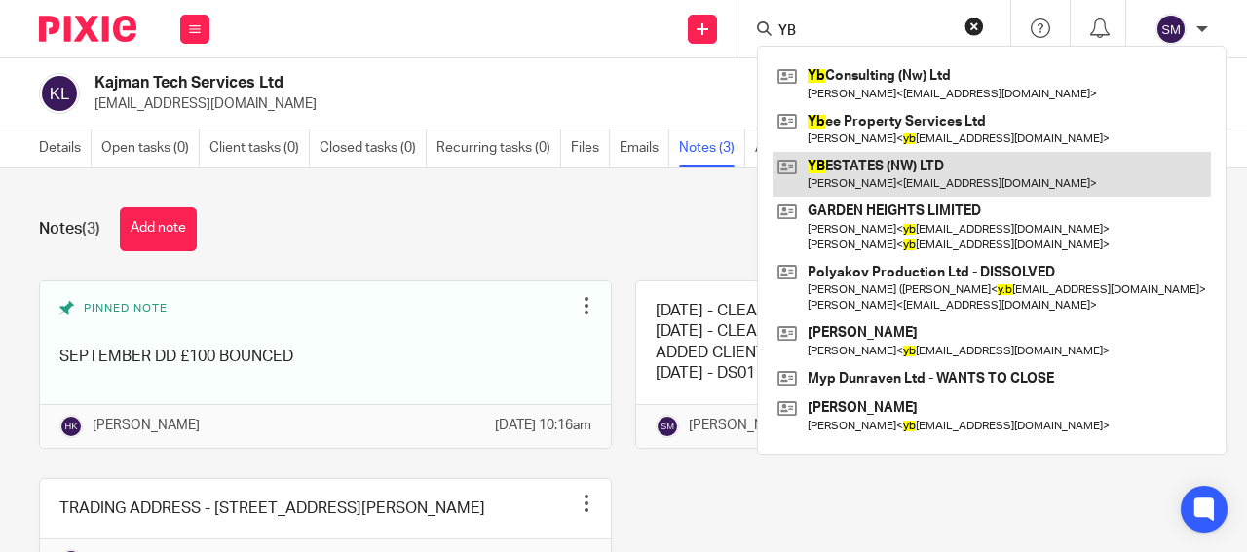
type input "YB"
click at [905, 167] on link at bounding box center [991, 174] width 438 height 45
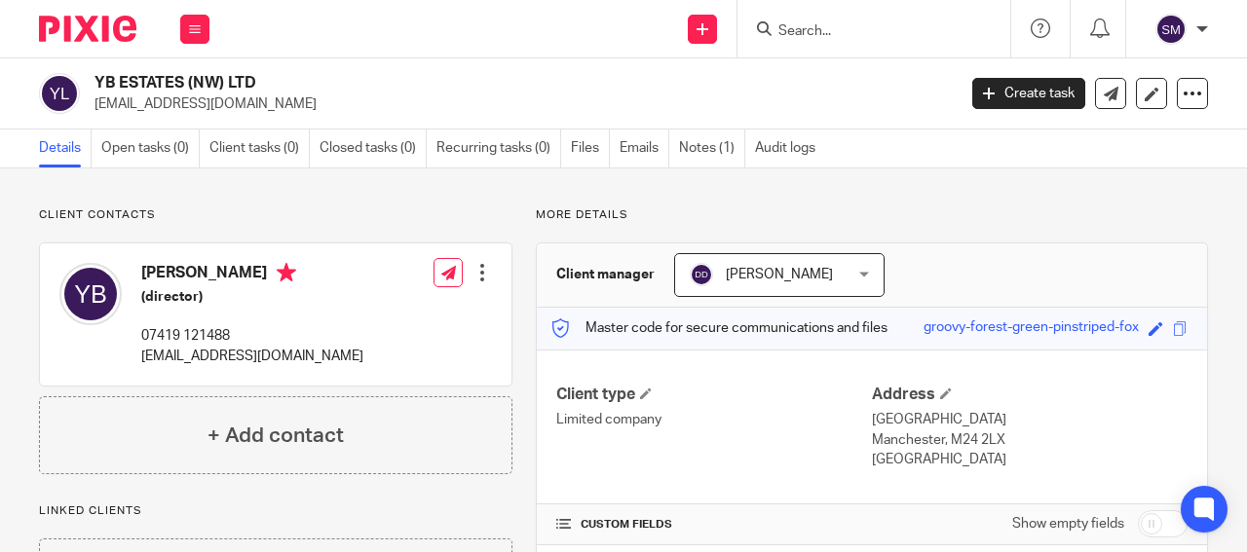
drag, startPoint x: 218, startPoint y: 88, endPoint x: 87, endPoint y: 75, distance: 132.1
click at [94, 75] on h2 "YB ESTATES (NW) LTD" at bounding box center [433, 83] width 679 height 20
drag, startPoint x: 130, startPoint y: 85, endPoint x: 163, endPoint y: 85, distance: 33.1
copy div "YB ESTATES (NW"
click at [815, 23] on input "Search" at bounding box center [863, 32] width 175 height 18
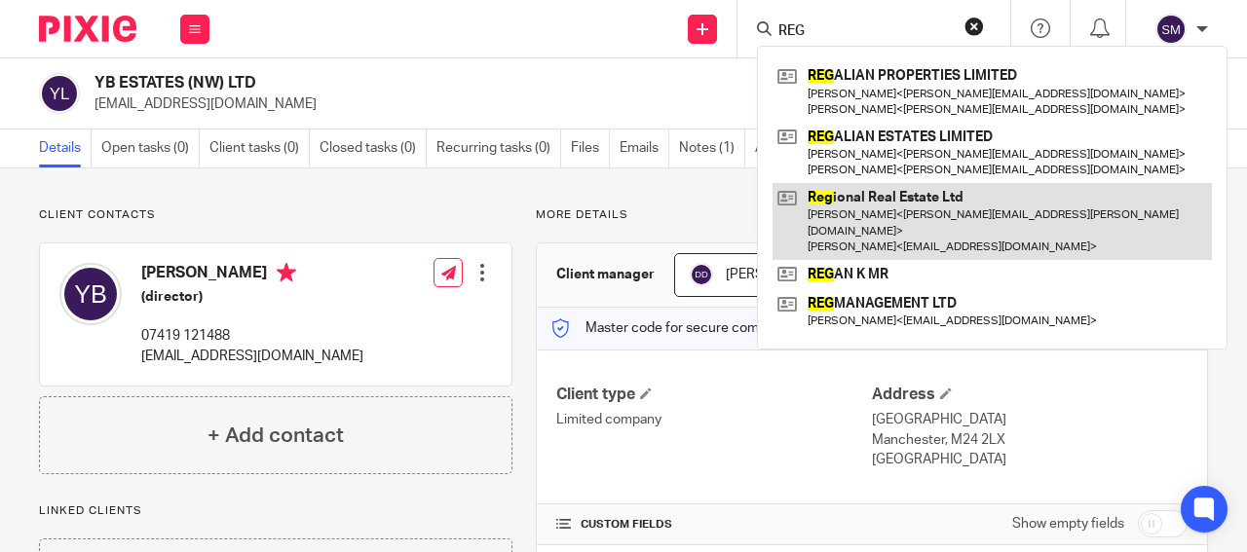
type input "REG"
click at [876, 199] on link at bounding box center [991, 221] width 439 height 77
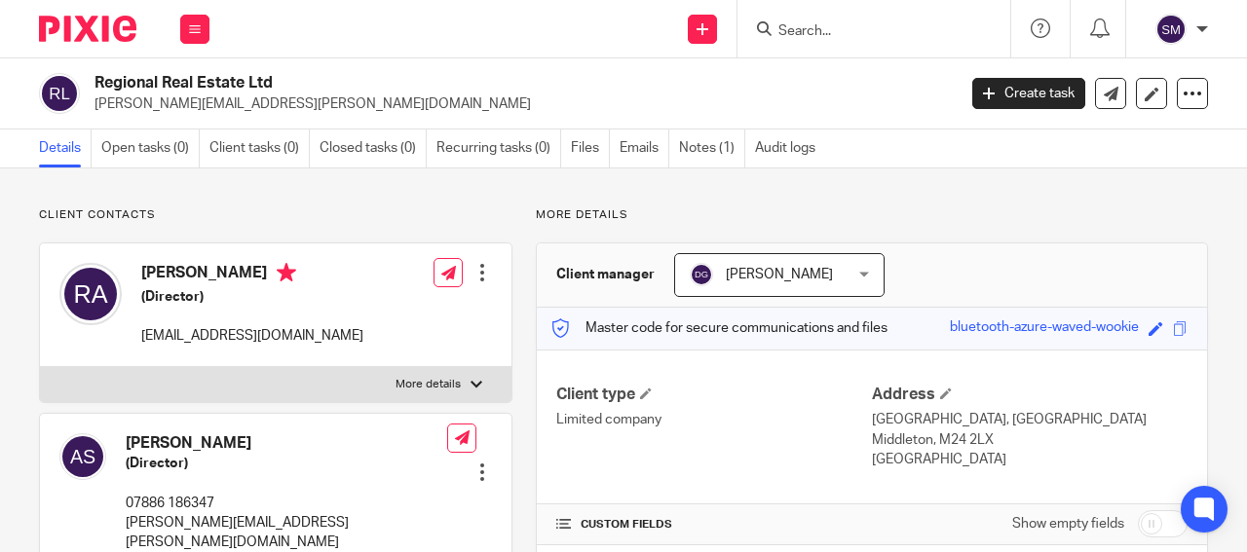
click at [241, 102] on p "[PERSON_NAME][EMAIL_ADDRESS][PERSON_NAME][DOMAIN_NAME]" at bounding box center [518, 103] width 848 height 19
drag, startPoint x: 226, startPoint y: 85, endPoint x: 85, endPoint y: 86, distance: 141.2
click at [94, 86] on h2 "Regional Real Estate Ltd" at bounding box center [433, 83] width 679 height 20
copy div "Regional Real Estate"
click at [806, 23] on input "Search" at bounding box center [863, 32] width 175 height 18
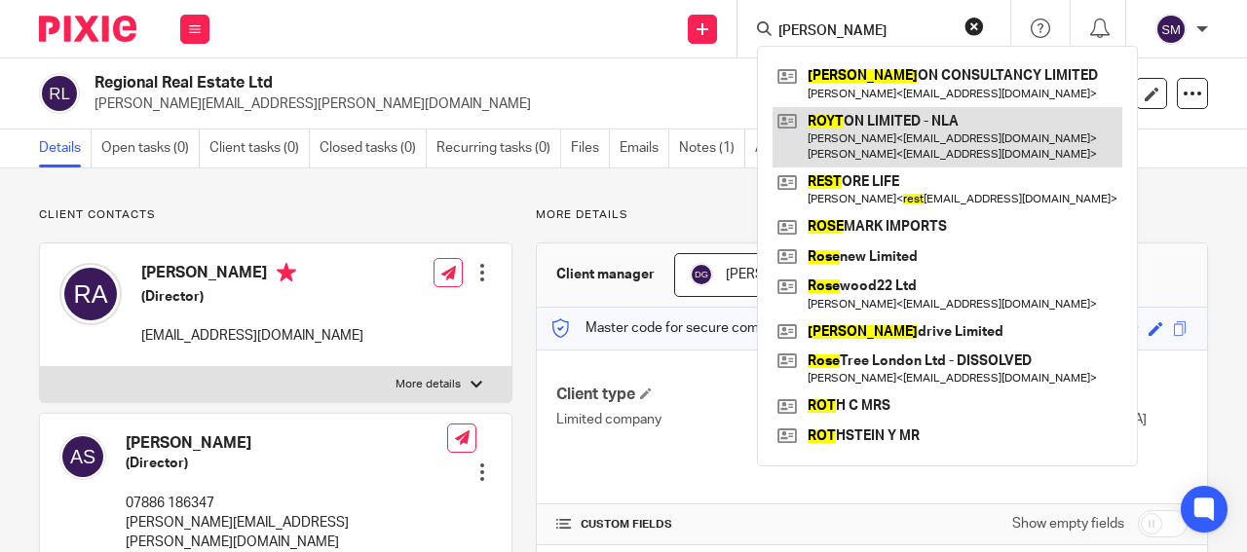
type input "[PERSON_NAME]"
click at [982, 112] on link at bounding box center [947, 137] width 350 height 60
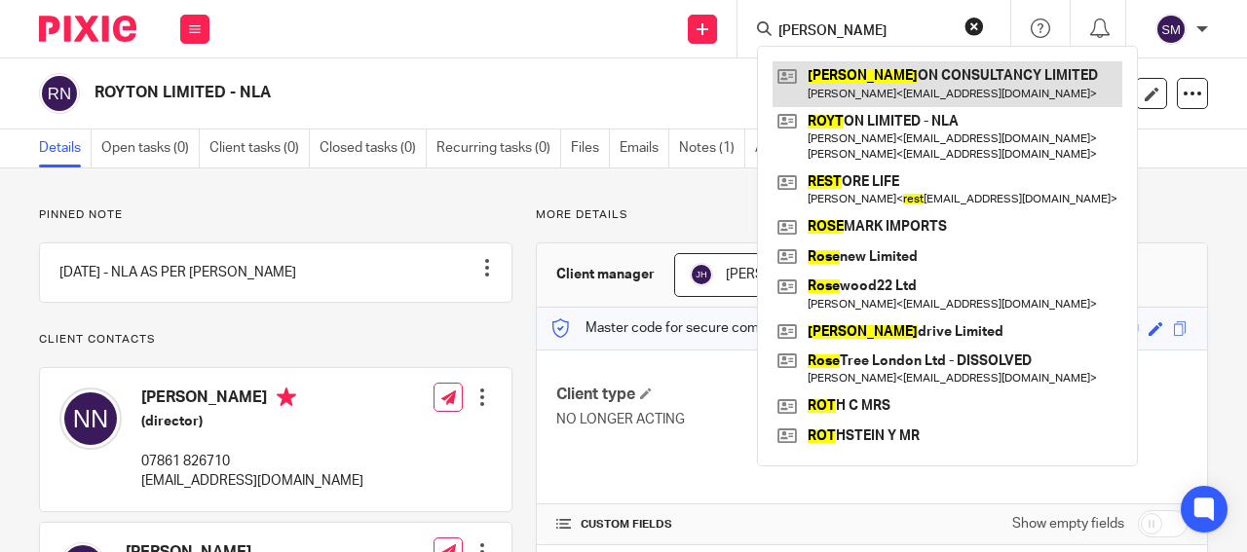
type input "ROST"
click at [846, 87] on link at bounding box center [947, 83] width 350 height 45
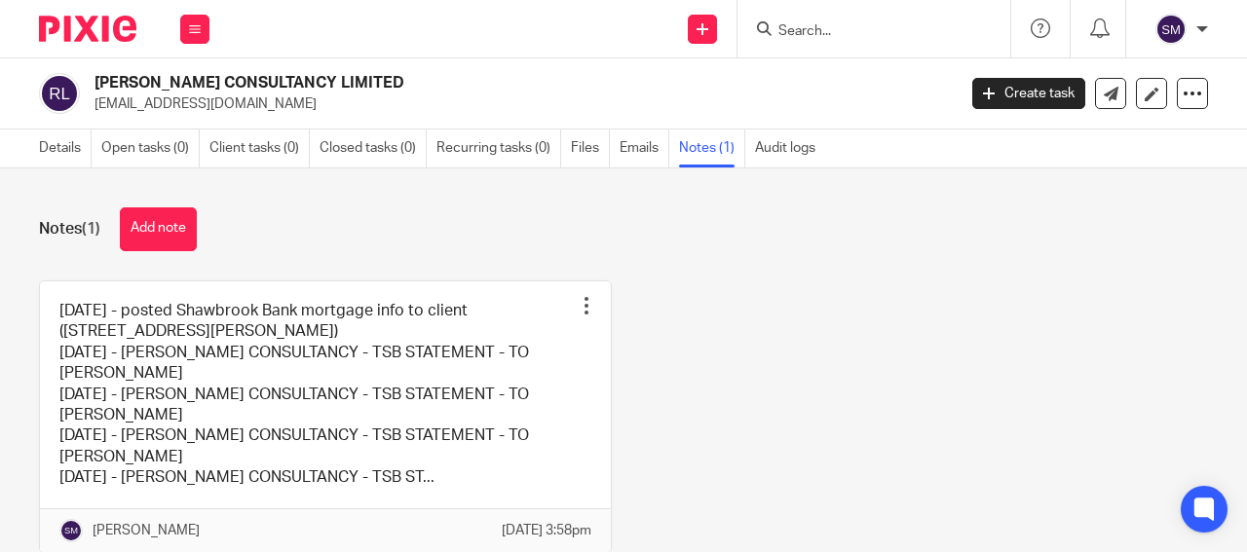
drag, startPoint x: 281, startPoint y: 81, endPoint x: 74, endPoint y: 79, distance: 206.5
click at [94, 79] on h2 "[PERSON_NAME] CONSULTANCY LIMITED" at bounding box center [433, 83] width 679 height 20
copy div "[PERSON_NAME] CONSULTANCY"
click at [910, 35] on input "Search" at bounding box center [863, 32] width 175 height 18
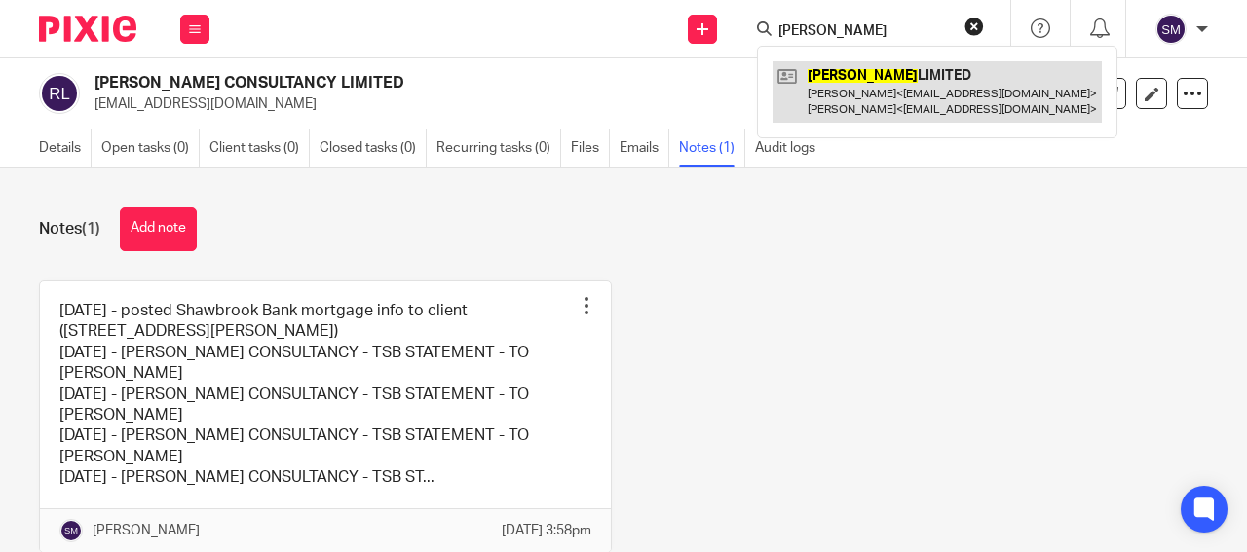
type input "[PERSON_NAME]"
click at [951, 94] on link at bounding box center [936, 91] width 329 height 60
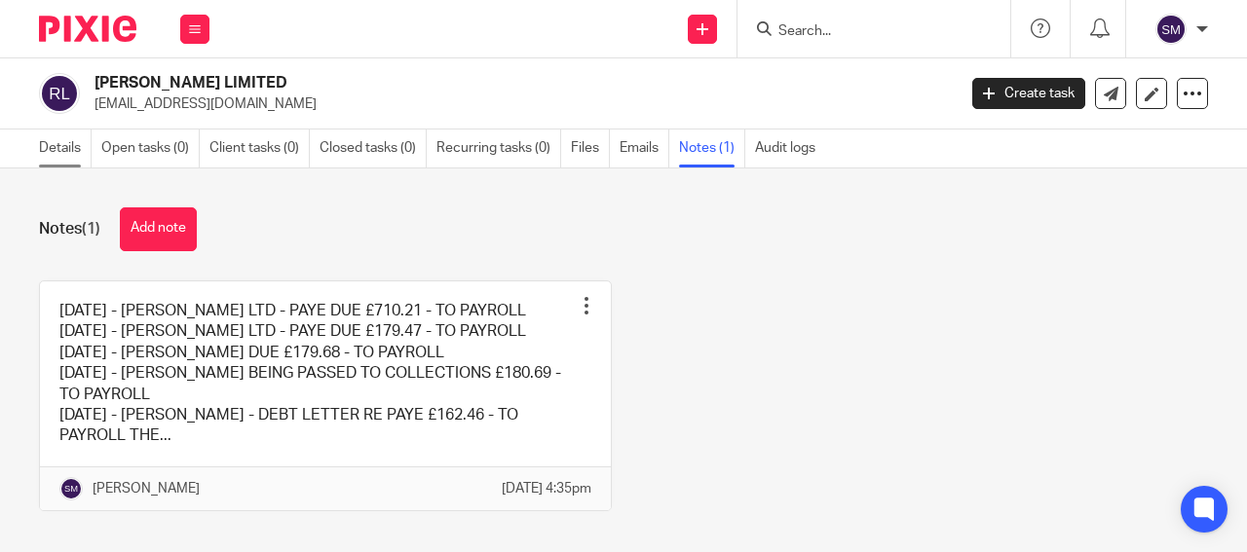
click at [67, 149] on link "Details" at bounding box center [65, 149] width 53 height 38
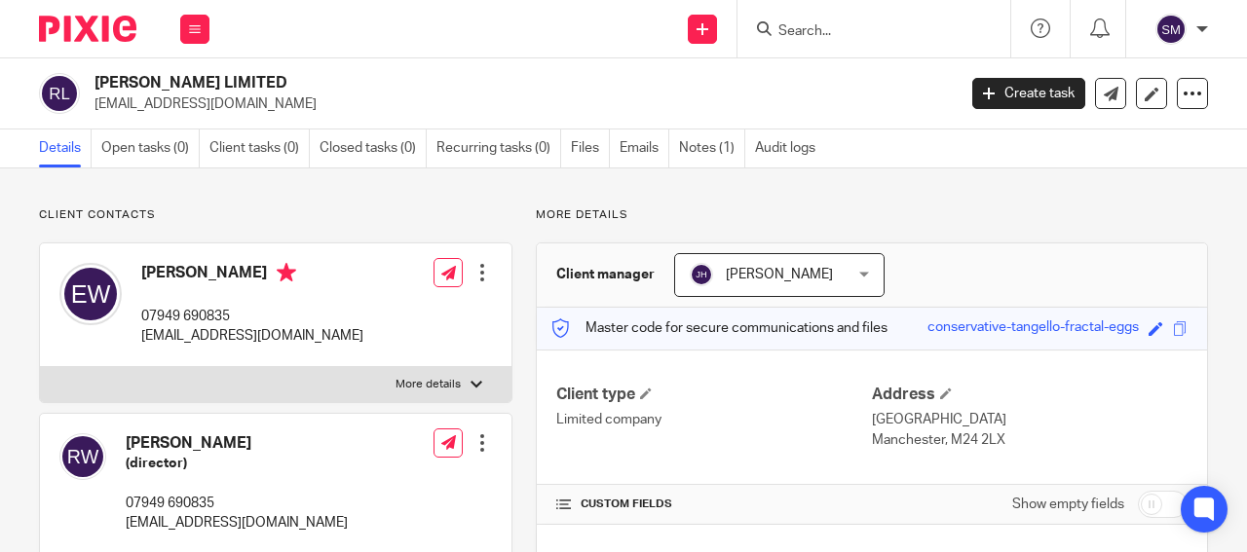
click at [849, 37] on form at bounding box center [879, 29] width 207 height 24
click at [830, 25] on input "Search" at bounding box center [863, 32] width 175 height 18
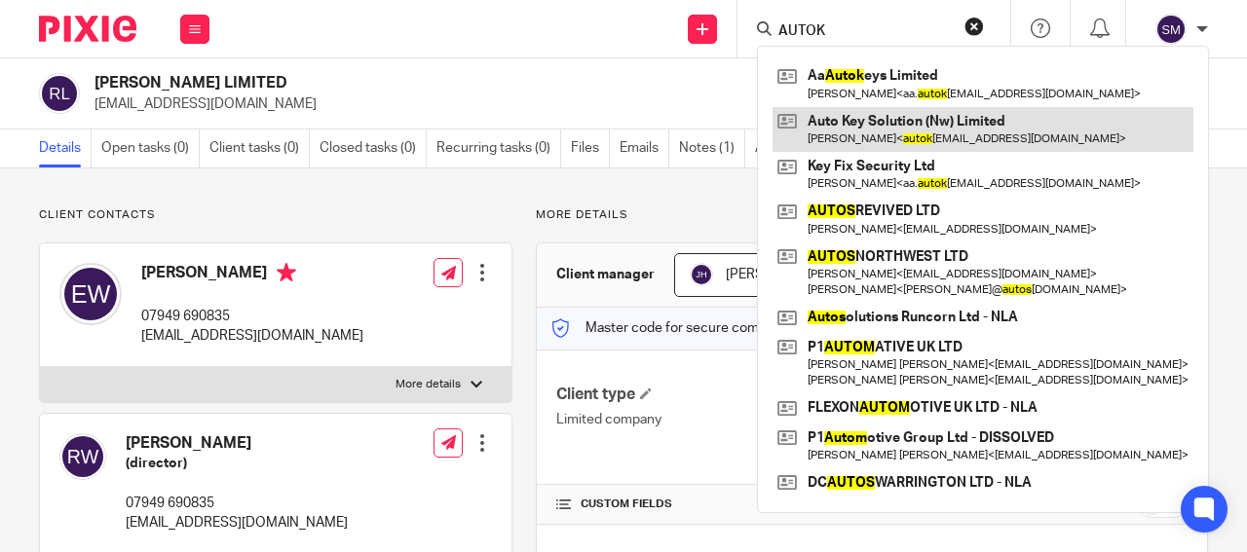
type input "AUTOK"
click at [917, 123] on link at bounding box center [982, 129] width 421 height 45
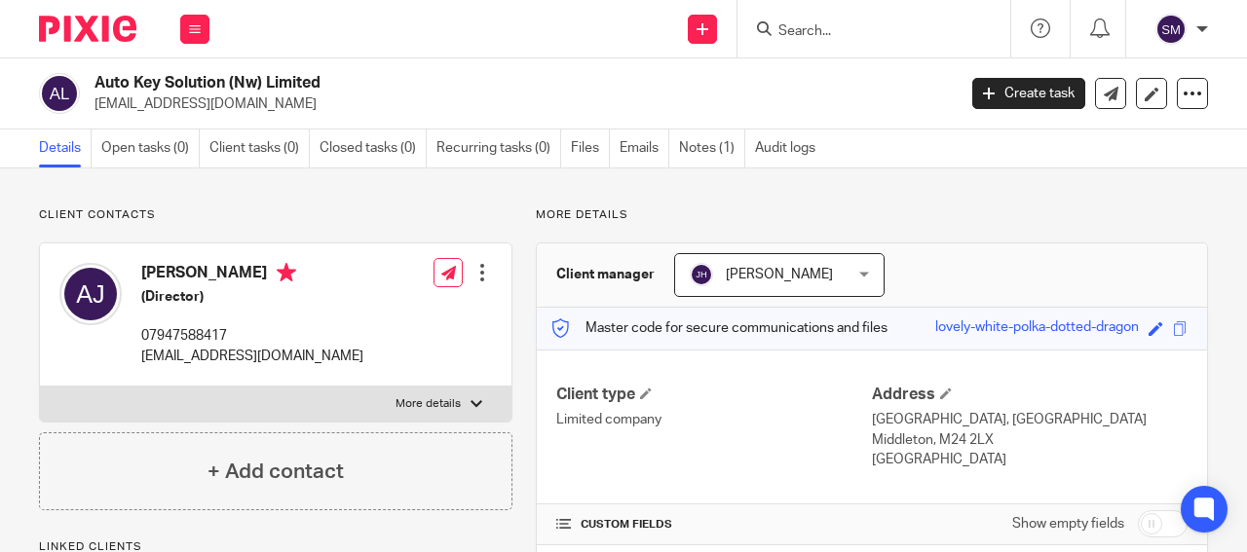
click at [176, 99] on p "autokeysolutions@gmail.com" at bounding box center [518, 103] width 848 height 19
drag, startPoint x: 261, startPoint y: 83, endPoint x: 91, endPoint y: 82, distance: 170.5
click at [94, 82] on h2 "Auto Key Solution (Nw) Limited" at bounding box center [433, 83] width 679 height 20
click at [785, 31] on input "Search" at bounding box center [863, 32] width 175 height 18
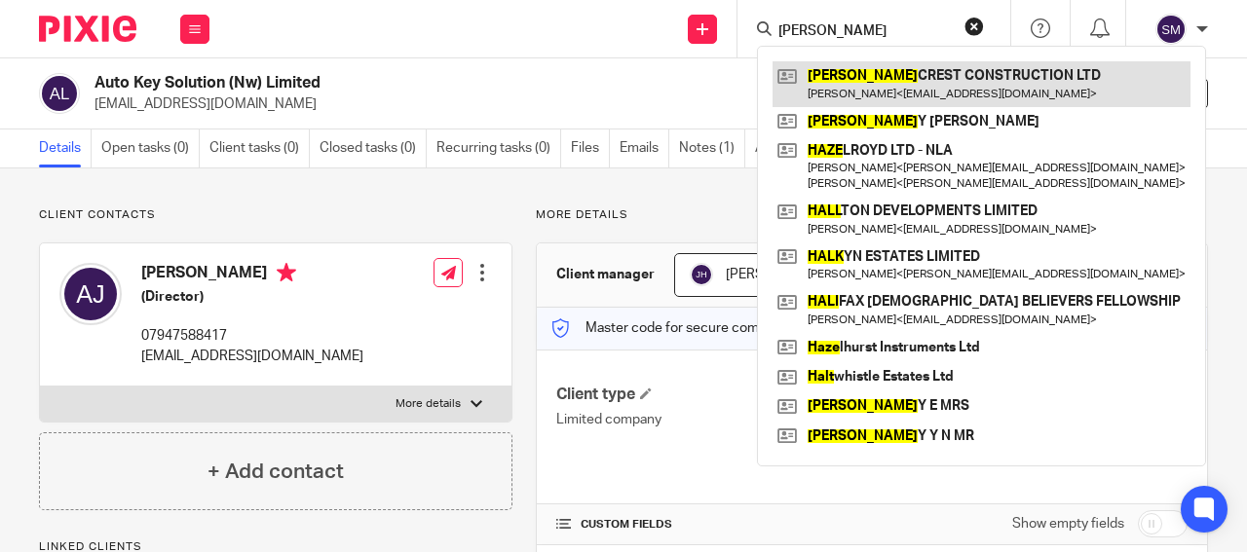
type input "HALE"
click at [817, 81] on link at bounding box center [981, 83] width 418 height 45
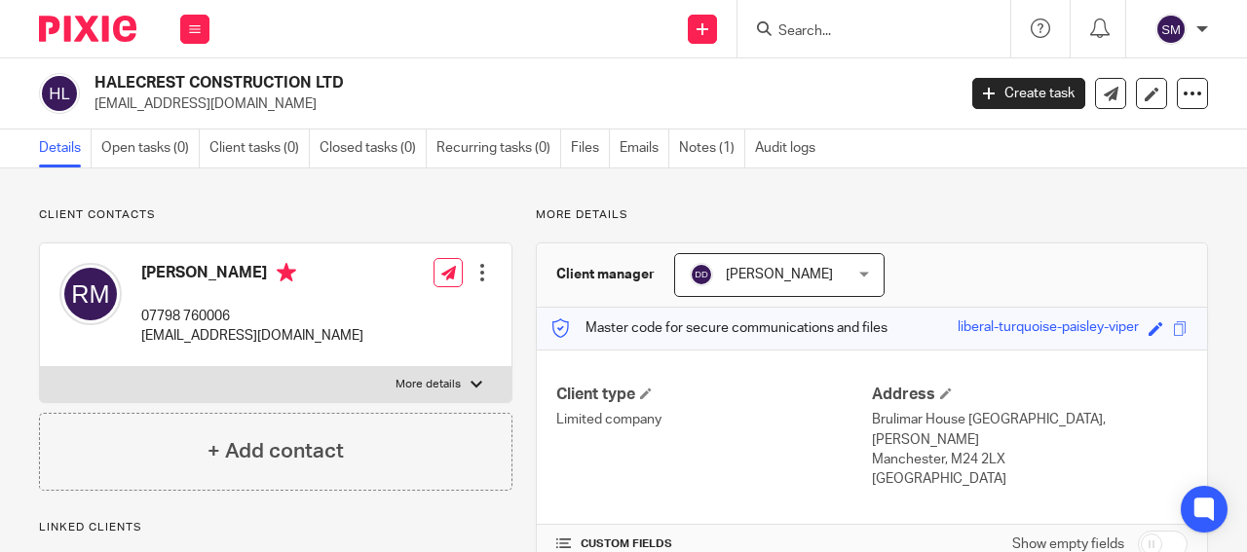
click at [94, 79] on h2 "HALECREST CONSTRUCTION LTD" at bounding box center [433, 83] width 679 height 20
click at [811, 28] on input "Search" at bounding box center [863, 32] width 175 height 18
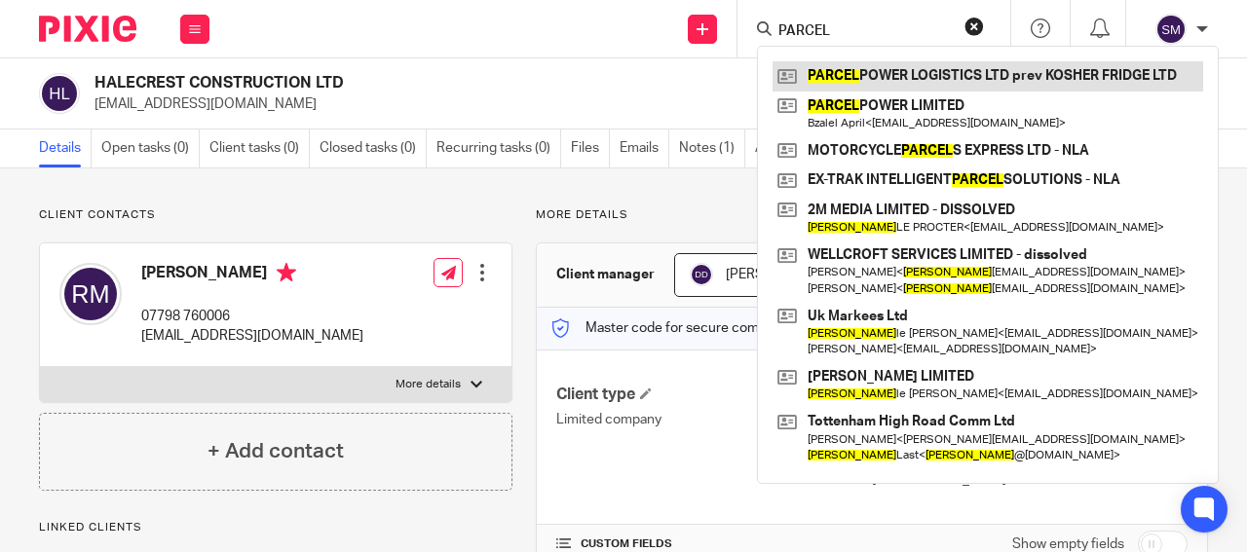
type input "PARCEL"
click at [874, 75] on link at bounding box center [987, 75] width 431 height 29
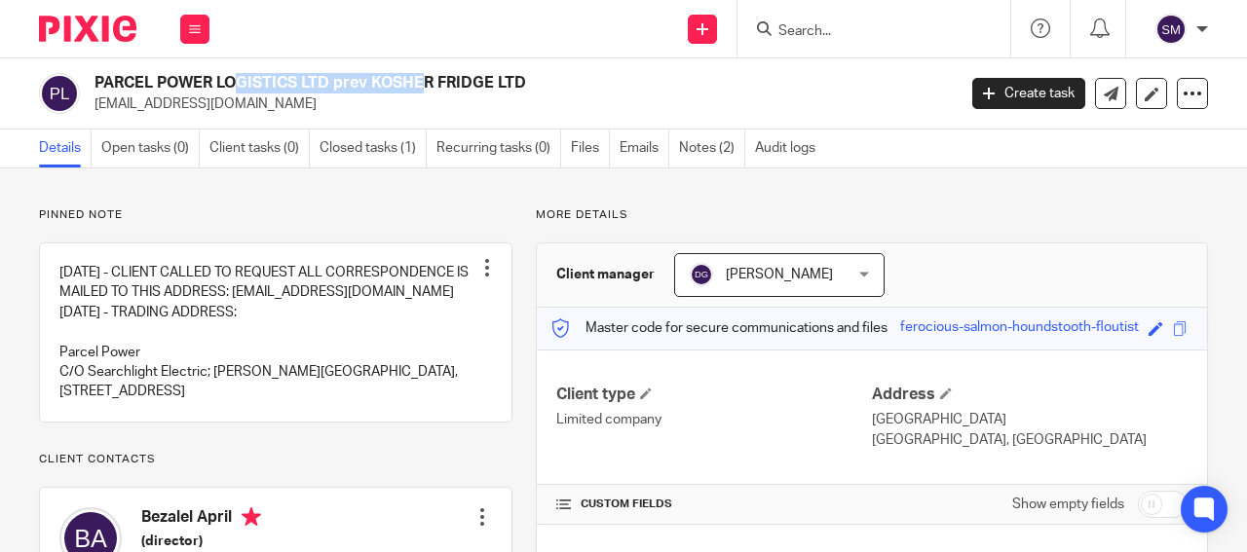
drag, startPoint x: 301, startPoint y: 82, endPoint x: 93, endPoint y: 85, distance: 208.5
click at [94, 85] on h2 "PARCEL POWER LOGISTICS LTD prev KOSHER FRIDGE LTD" at bounding box center [433, 83] width 679 height 20
copy h2 "PARCEL POWER LOGISTICS"
click at [816, 23] on input "Search" at bounding box center [863, 32] width 175 height 18
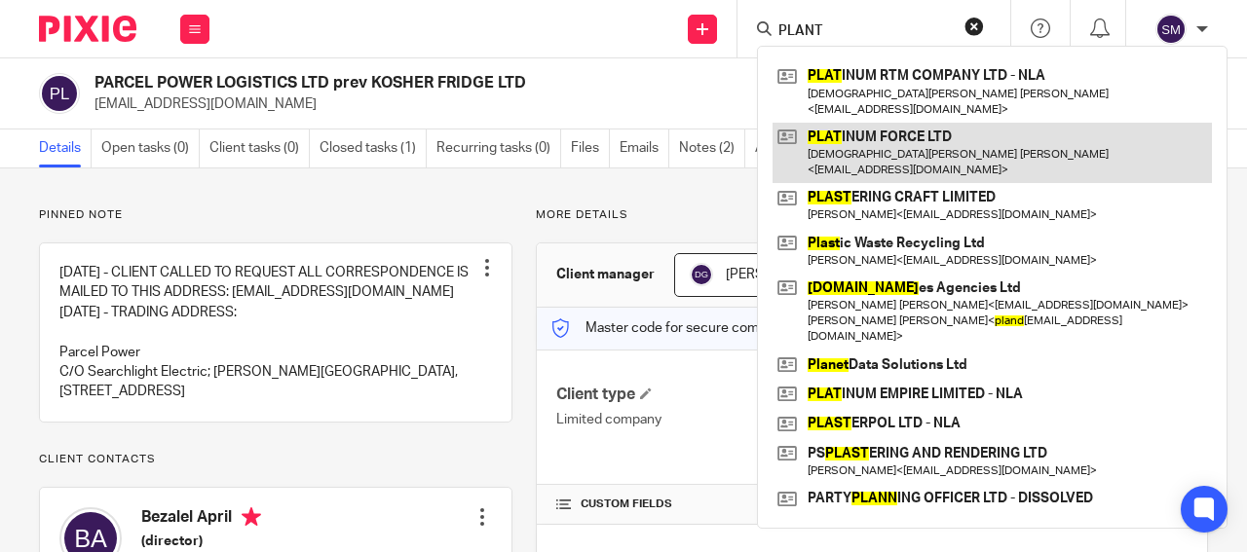
type input "PLANT"
click at [856, 126] on link at bounding box center [991, 153] width 439 height 60
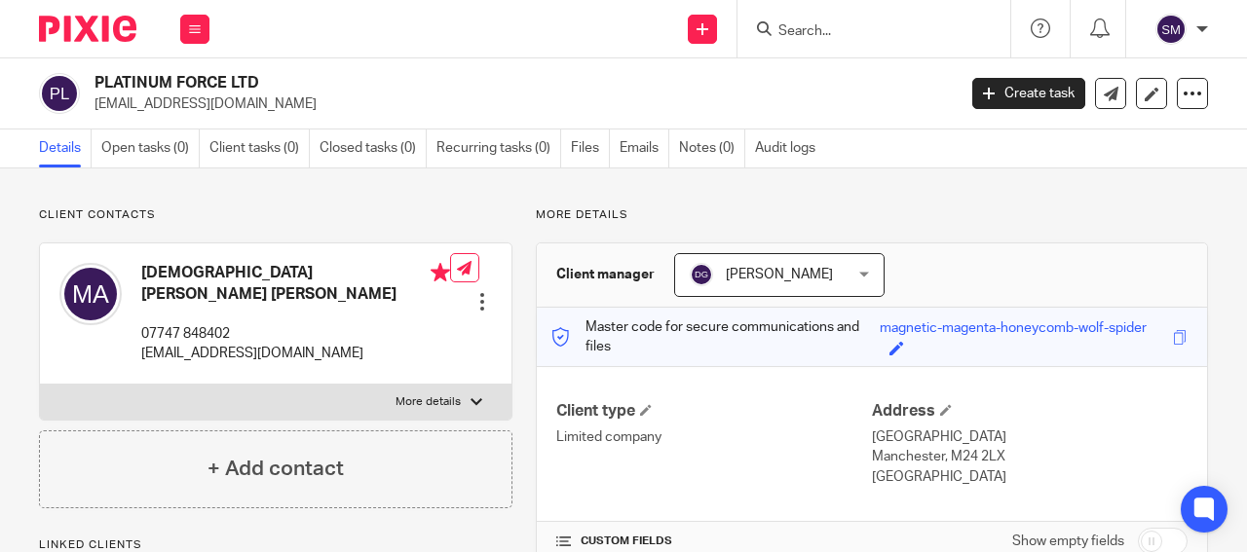
click at [168, 105] on p "[EMAIL_ADDRESS][DOMAIN_NAME]" at bounding box center [518, 103] width 848 height 19
drag, startPoint x: 228, startPoint y: 86, endPoint x: 82, endPoint y: 79, distance: 146.3
click at [94, 79] on h2 "PLATINUM FORCE LTD" at bounding box center [433, 83] width 679 height 20
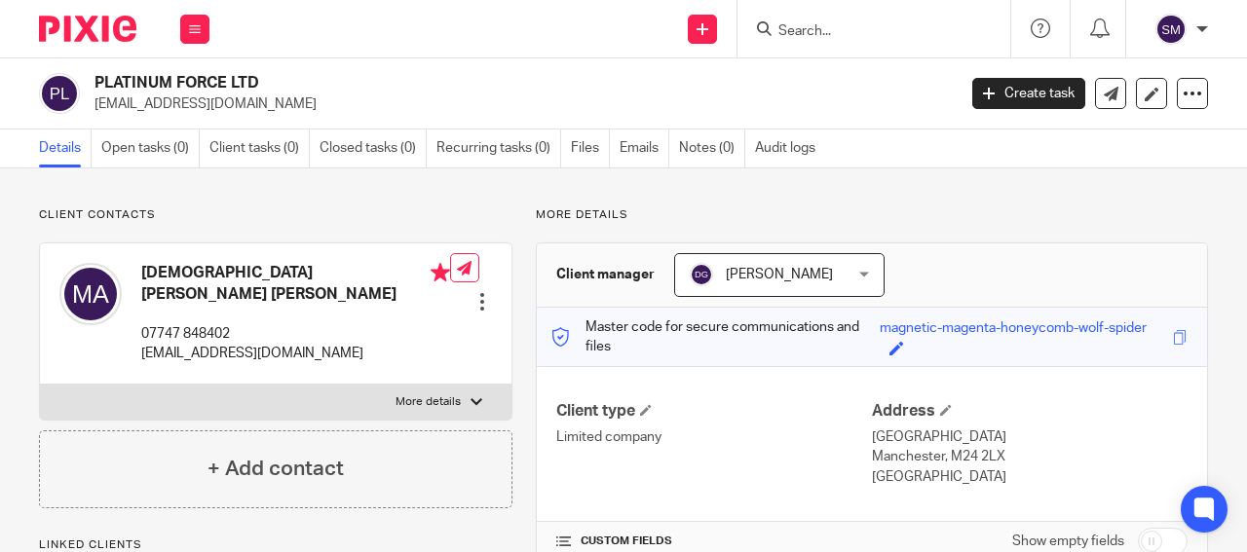
click at [827, 23] on input "Search" at bounding box center [863, 32] width 175 height 18
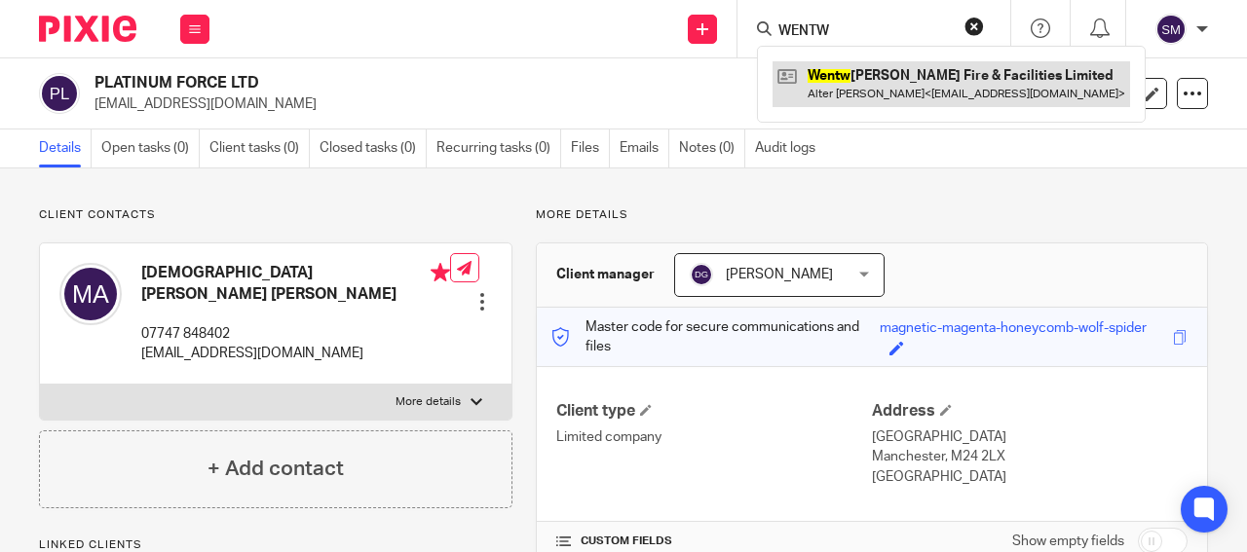
type input "WENTW"
click at [888, 79] on link at bounding box center [950, 83] width 357 height 45
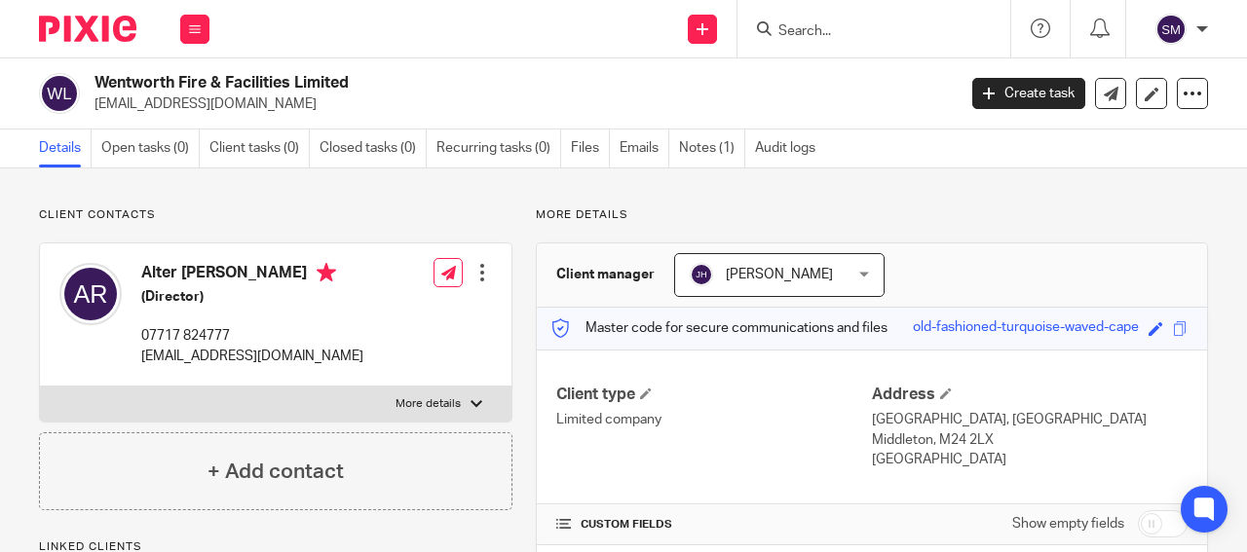
click at [215, 98] on p "[EMAIL_ADDRESS][DOMAIN_NAME]" at bounding box center [518, 103] width 848 height 19
drag, startPoint x: 290, startPoint y: 86, endPoint x: 93, endPoint y: 79, distance: 197.8
click at [94, 79] on h2 "Wentworth Fire & Facilities Limited" at bounding box center [433, 83] width 679 height 20
copy h2 "Wentworth Fire & Facilities"
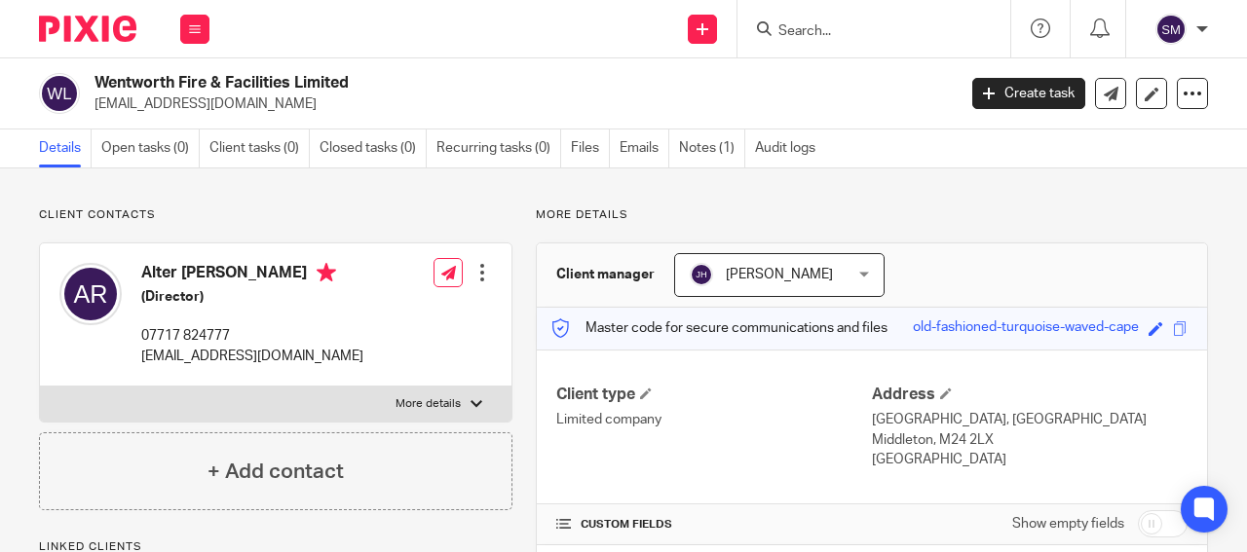
click at [831, 35] on input "Search" at bounding box center [863, 32] width 175 height 18
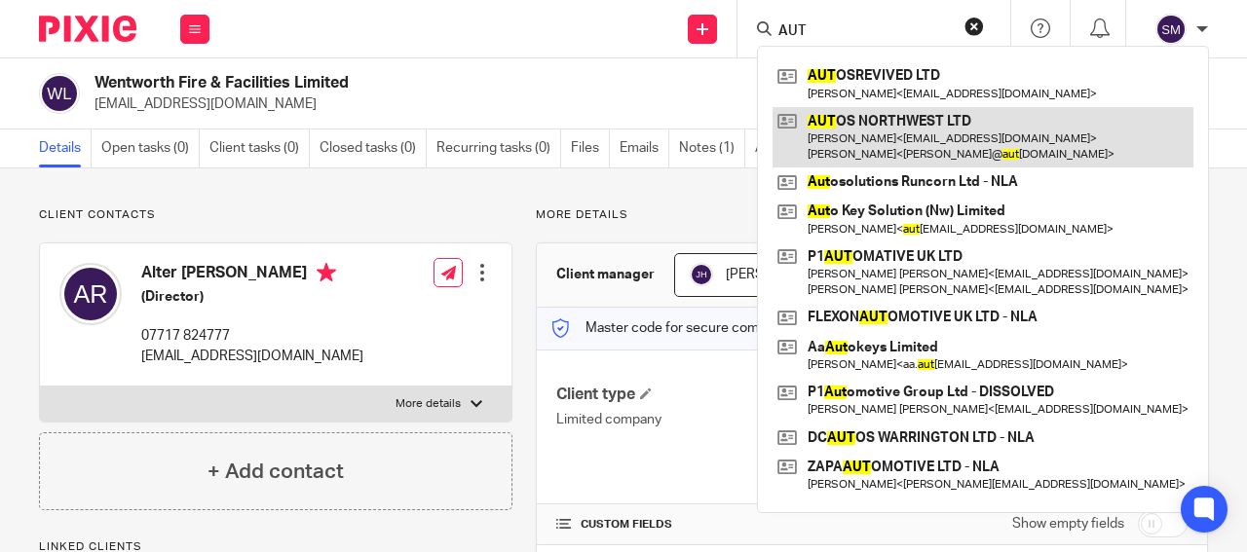
type input "AUT"
click at [882, 126] on link at bounding box center [982, 137] width 421 height 60
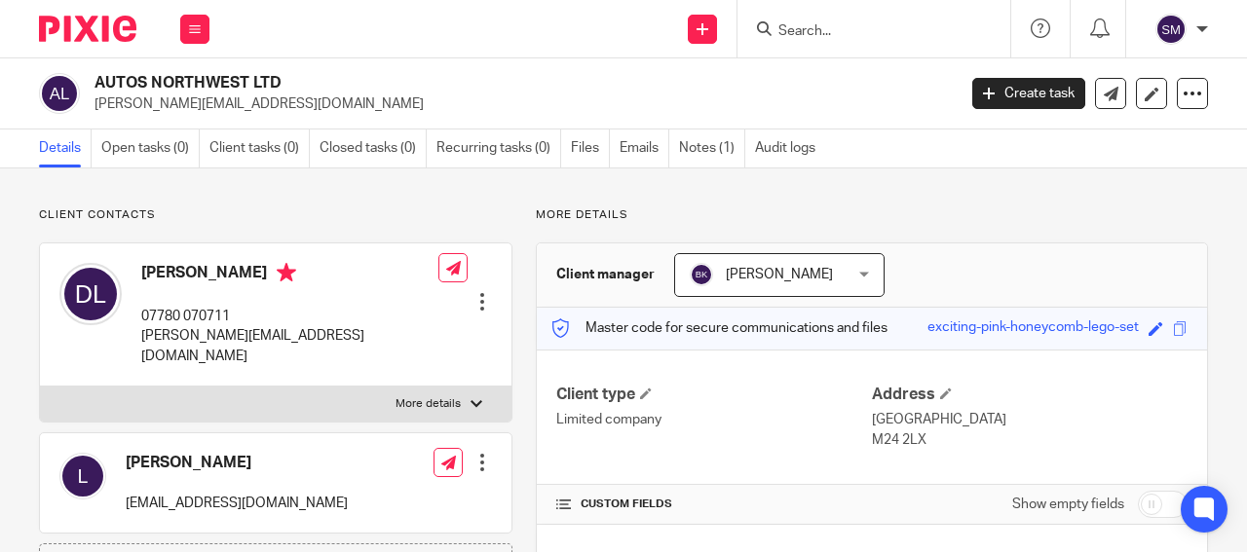
click at [213, 494] on p "[EMAIL_ADDRESS][DOMAIN_NAME]" at bounding box center [237, 503] width 222 height 19
drag, startPoint x: 246, startPoint y: 80, endPoint x: 85, endPoint y: 73, distance: 161.8
click at [94, 74] on h2 "AUTOS NORTHWEST LTD" at bounding box center [433, 83] width 679 height 20
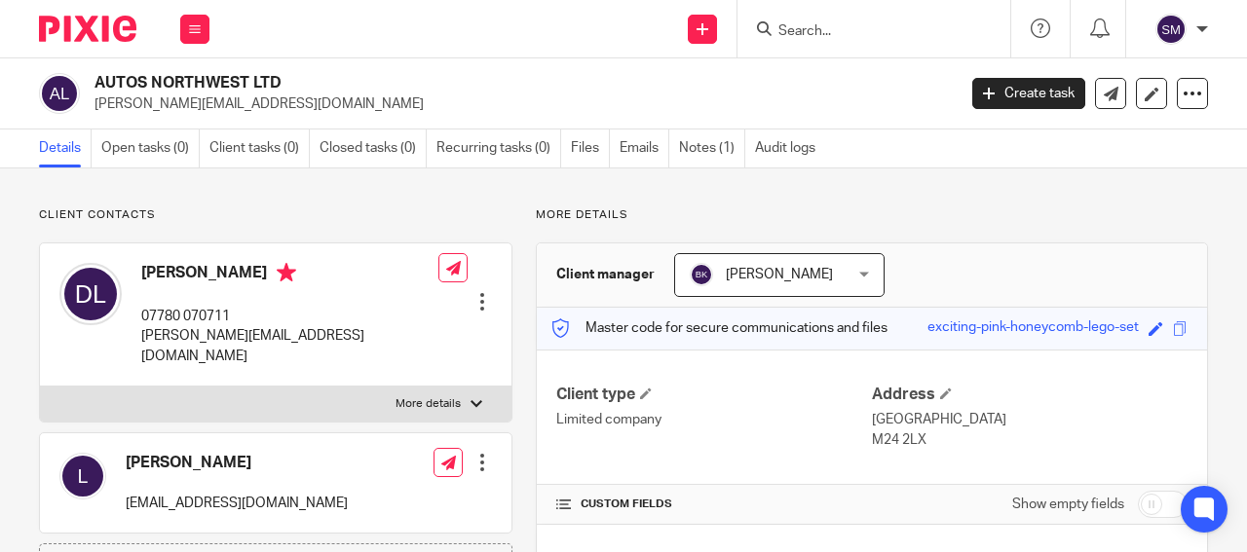
copy div "AUTOS NORTHWEST"
click at [800, 38] on form at bounding box center [879, 29] width 207 height 24
click at [795, 31] on input "Search" at bounding box center [863, 32] width 175 height 18
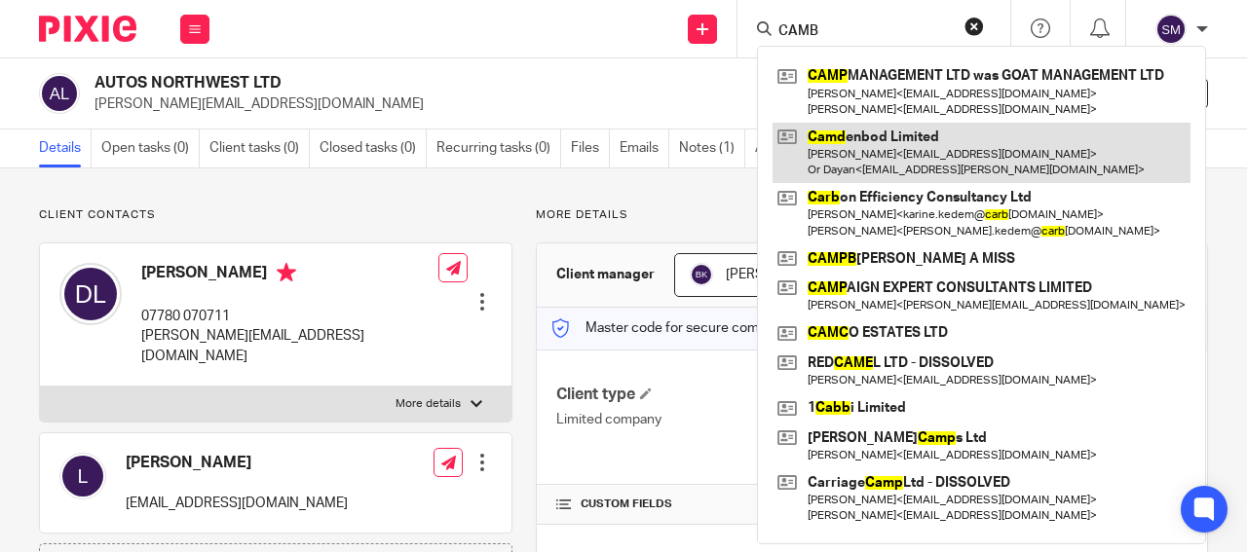
type input "CAMB"
click at [948, 138] on link at bounding box center [981, 153] width 418 height 60
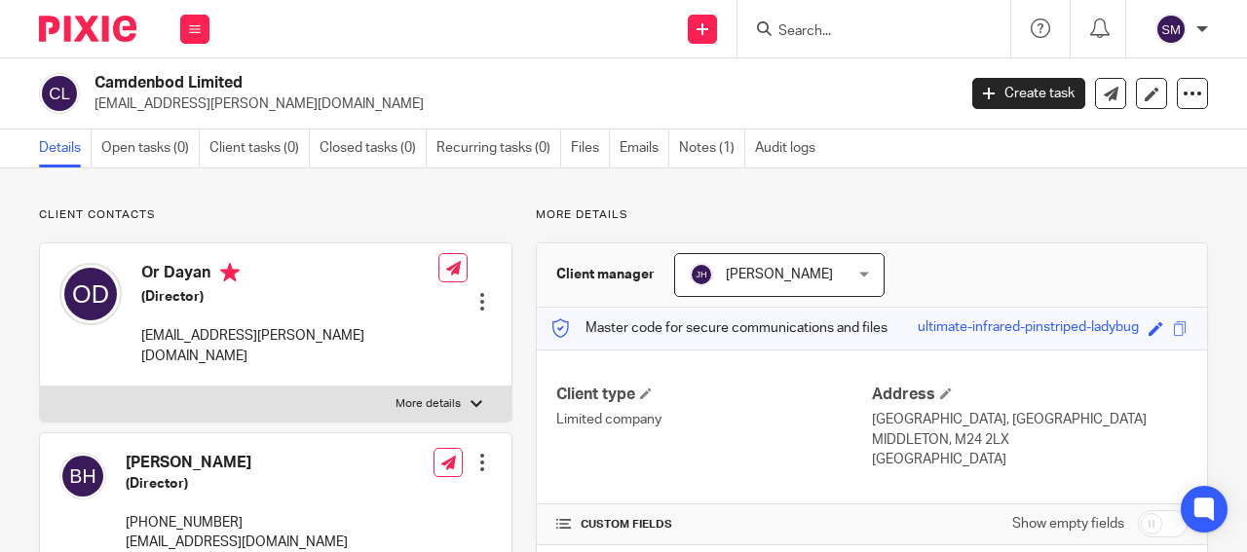
drag, startPoint x: 189, startPoint y: 77, endPoint x: 78, endPoint y: 81, distance: 111.1
click at [94, 81] on h2 "Camdenbod Limited" at bounding box center [433, 83] width 679 height 20
copy div "Camdenbod"
click at [803, 26] on input "Search" at bounding box center [863, 32] width 175 height 18
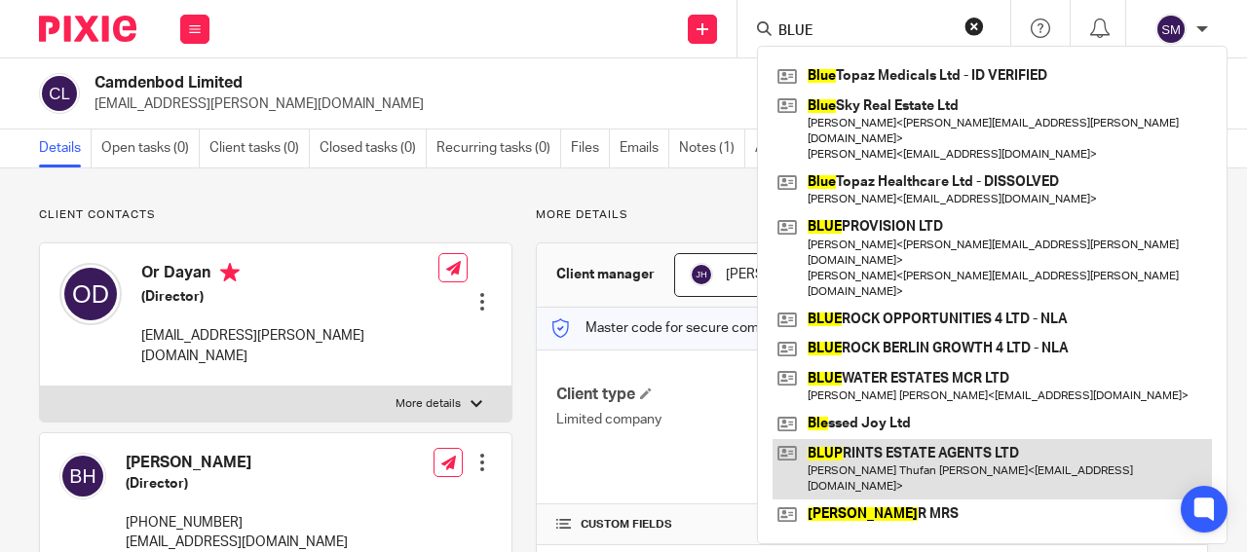
type input "BLUE"
click at [910, 439] on link at bounding box center [991, 469] width 439 height 60
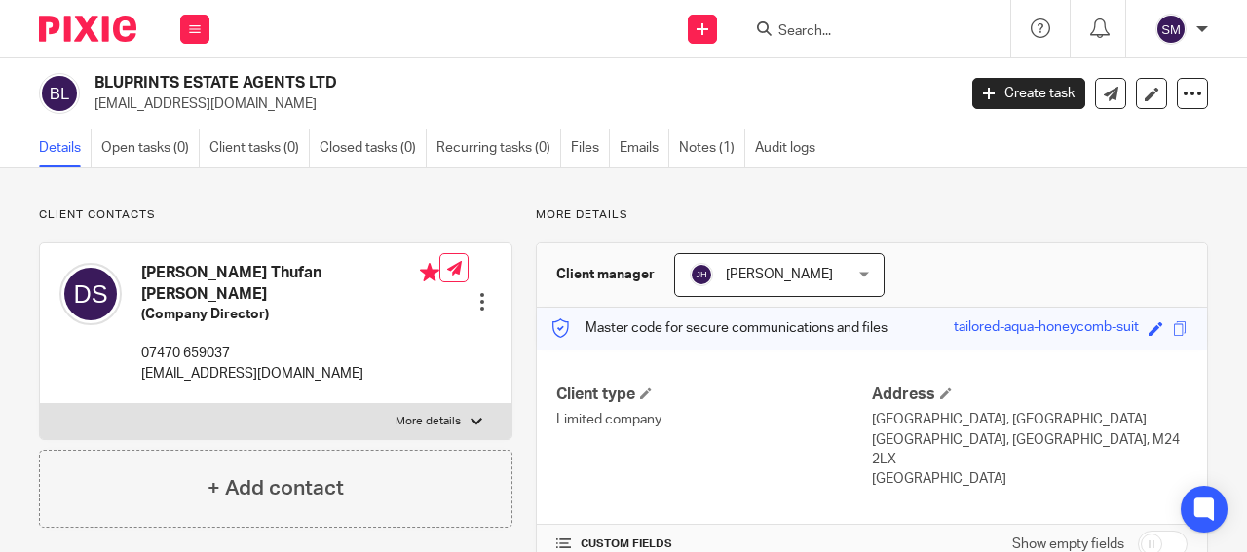
drag, startPoint x: 305, startPoint y: 79, endPoint x: 97, endPoint y: 68, distance: 207.7
click at [97, 73] on h2 "BLUPRINTS ESTATE AGENTS LTD" at bounding box center [433, 83] width 679 height 20
click at [150, 97] on p "[EMAIL_ADDRESS][DOMAIN_NAME]" at bounding box center [518, 103] width 848 height 19
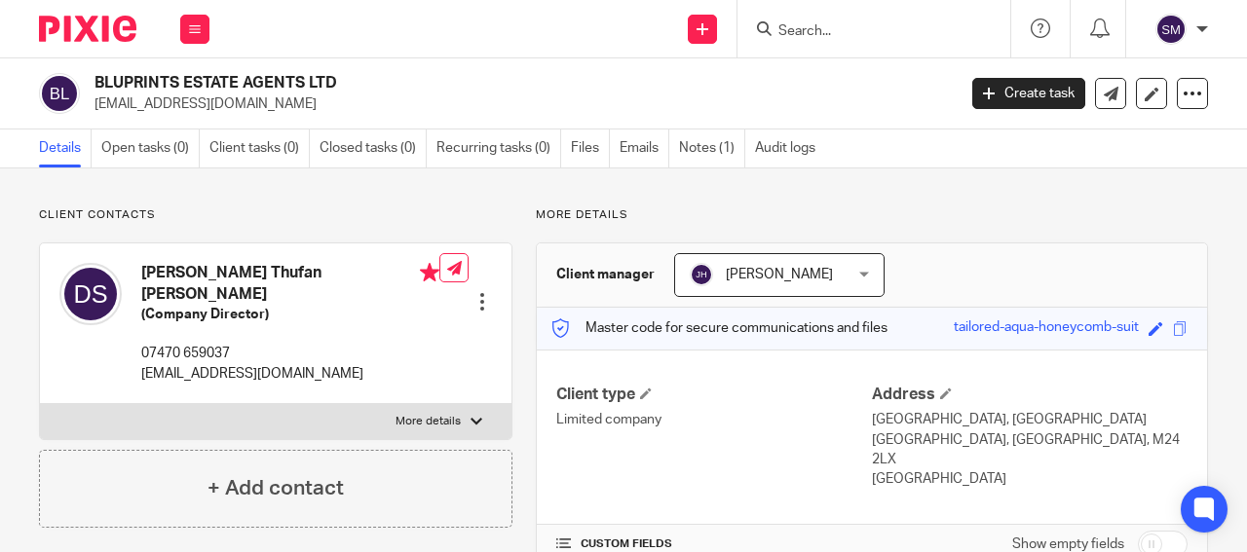
click at [796, 29] on input "Search" at bounding box center [863, 32] width 175 height 18
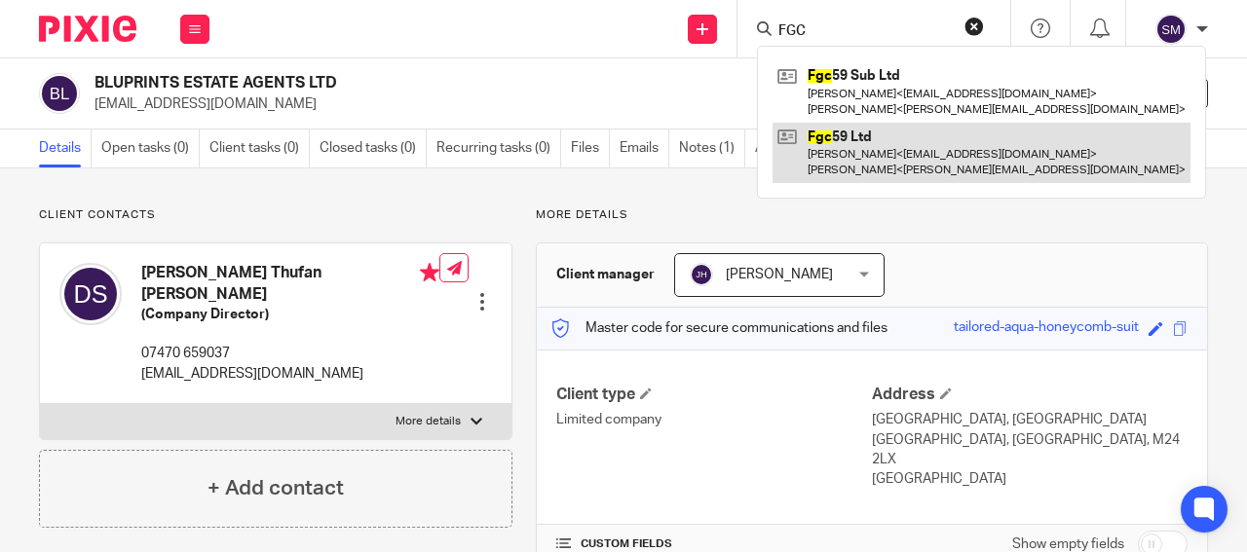
type input "FGC"
click at [901, 153] on link at bounding box center [981, 153] width 418 height 60
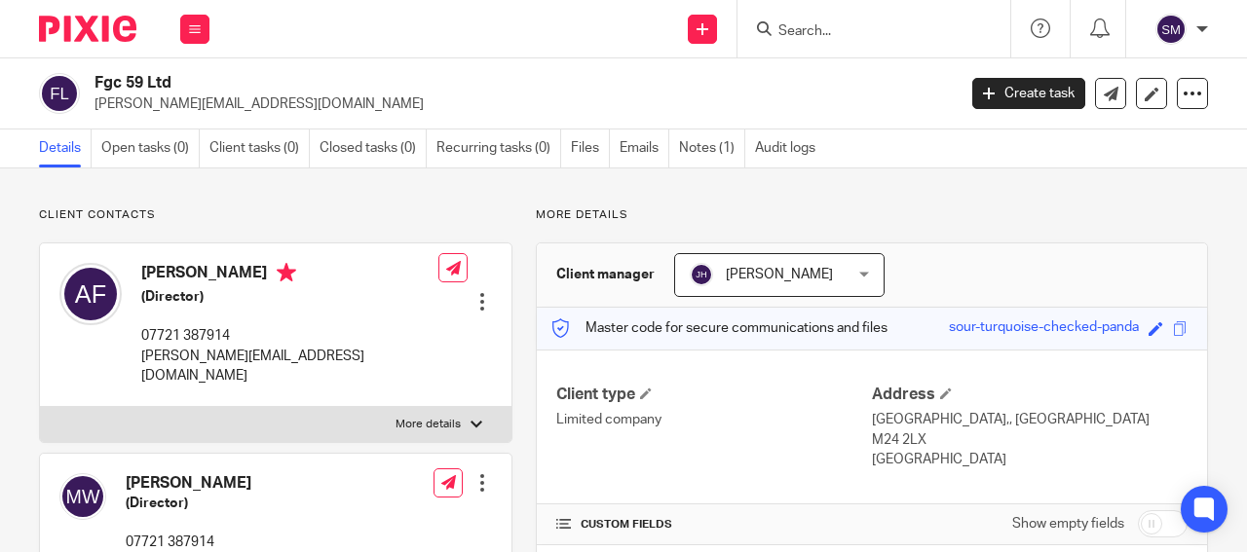
click at [806, 28] on input "Search" at bounding box center [863, 32] width 175 height 18
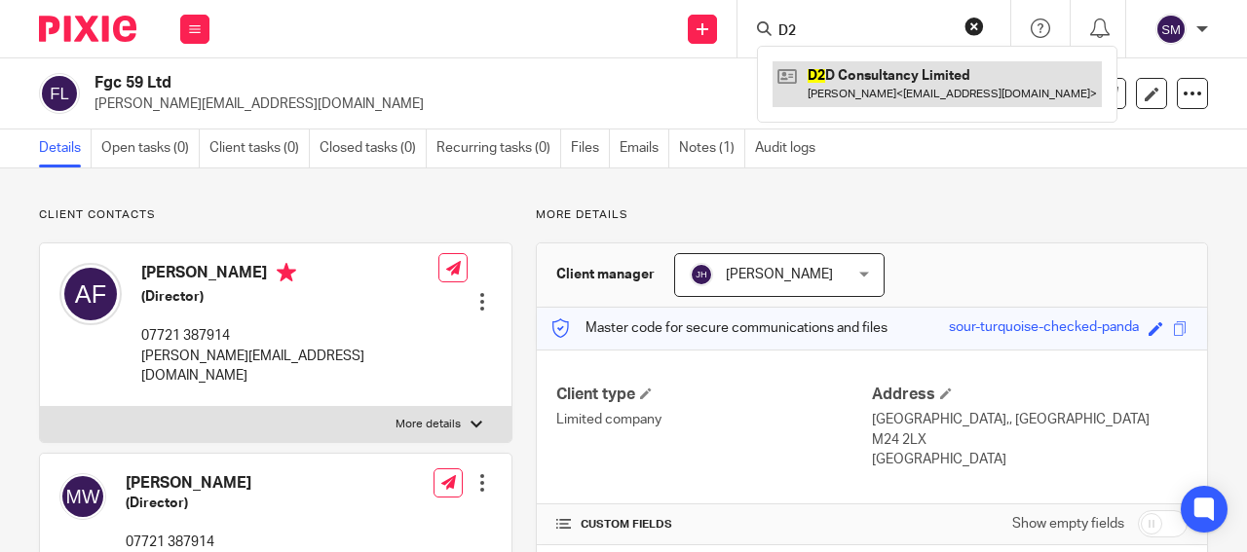
type input "D2"
click at [837, 88] on link at bounding box center [936, 83] width 329 height 45
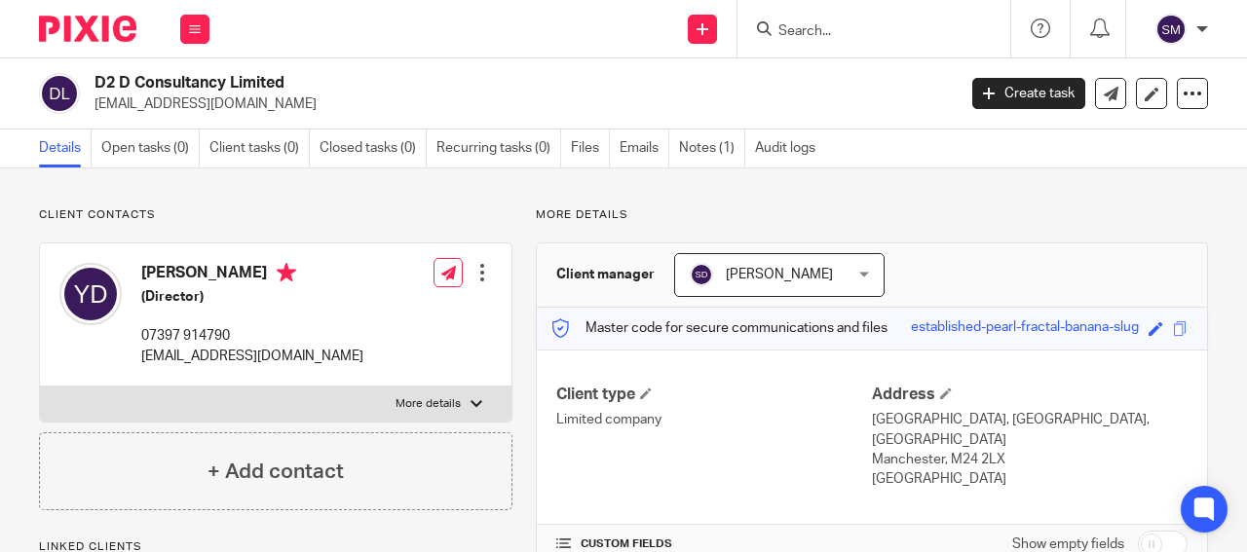
click at [235, 105] on p "iandadash11@gmail.com" at bounding box center [518, 103] width 848 height 19
drag, startPoint x: 212, startPoint y: 85, endPoint x: 94, endPoint y: 82, distance: 118.9
click at [94, 82] on h2 "D2 D Consultancy Limited" at bounding box center [433, 83] width 679 height 20
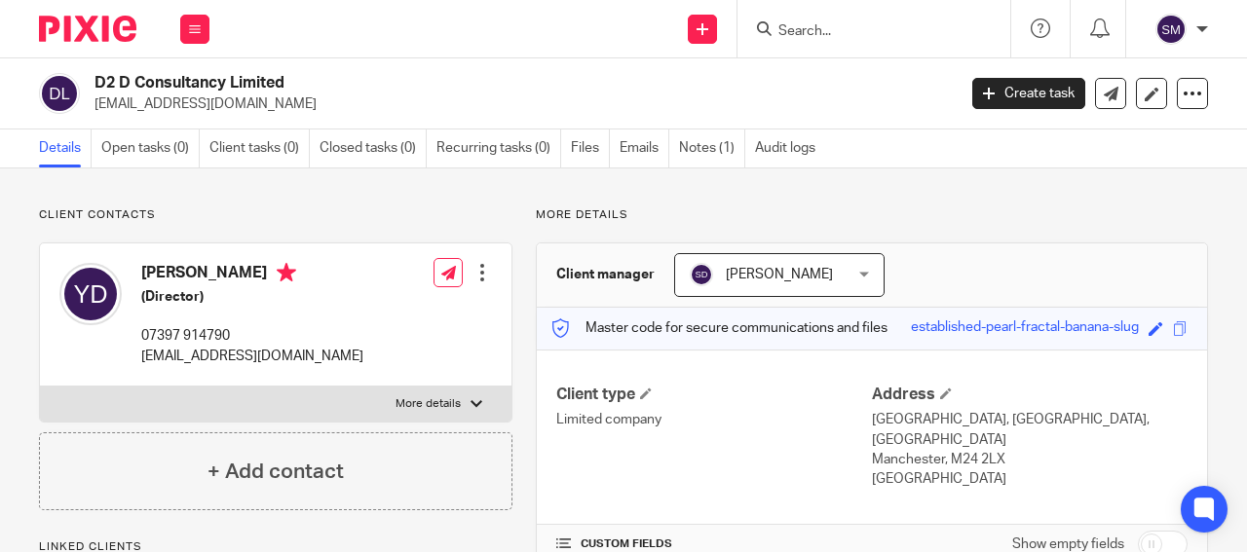
copy h2 "D2 D Consultancy"
click at [803, 28] on input "Search" at bounding box center [863, 32] width 175 height 18
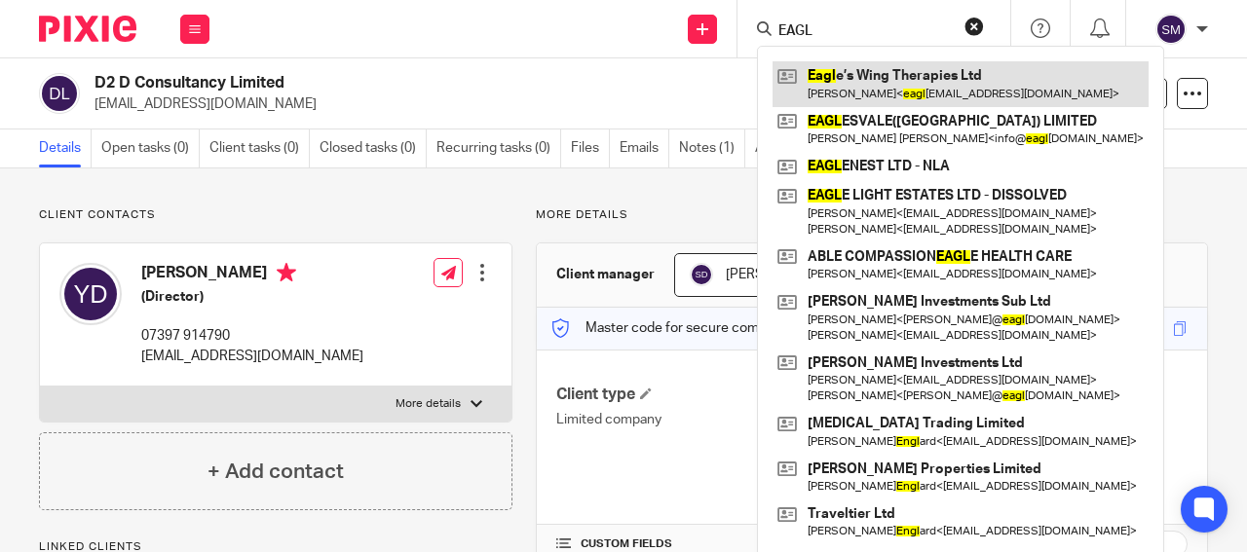
type input "EAGL"
click at [931, 95] on link at bounding box center [960, 83] width 376 height 45
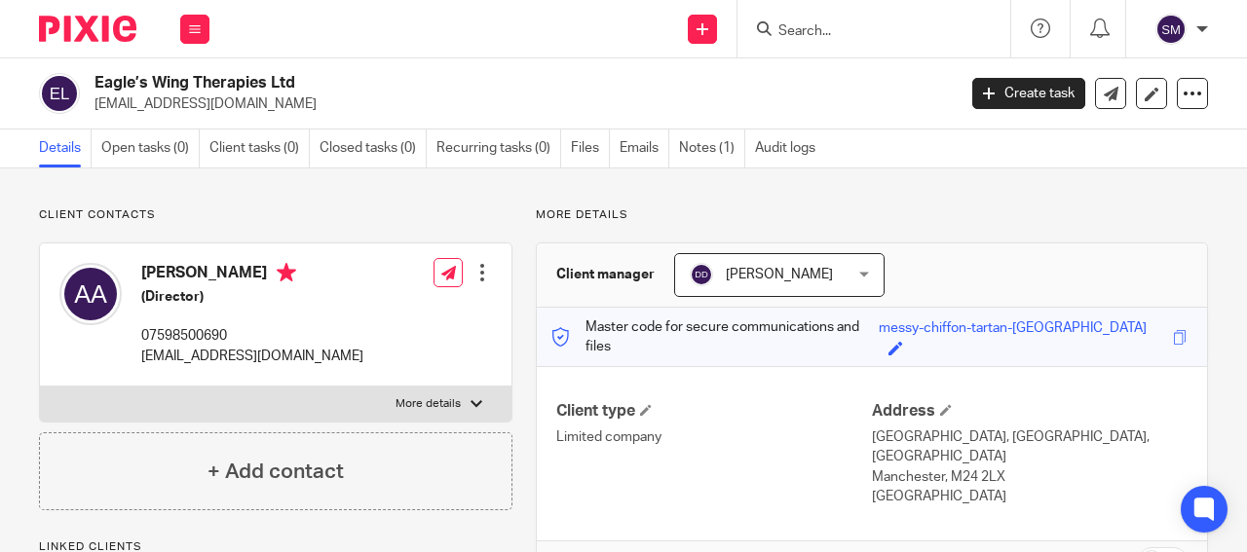
click at [281, 110] on p "[EMAIL_ADDRESS][DOMAIN_NAME]" at bounding box center [518, 103] width 848 height 19
drag, startPoint x: 264, startPoint y: 79, endPoint x: 76, endPoint y: 77, distance: 188.0
click at [94, 77] on h2 "Eagle’s Wing Therapies Ltd" at bounding box center [433, 83] width 679 height 20
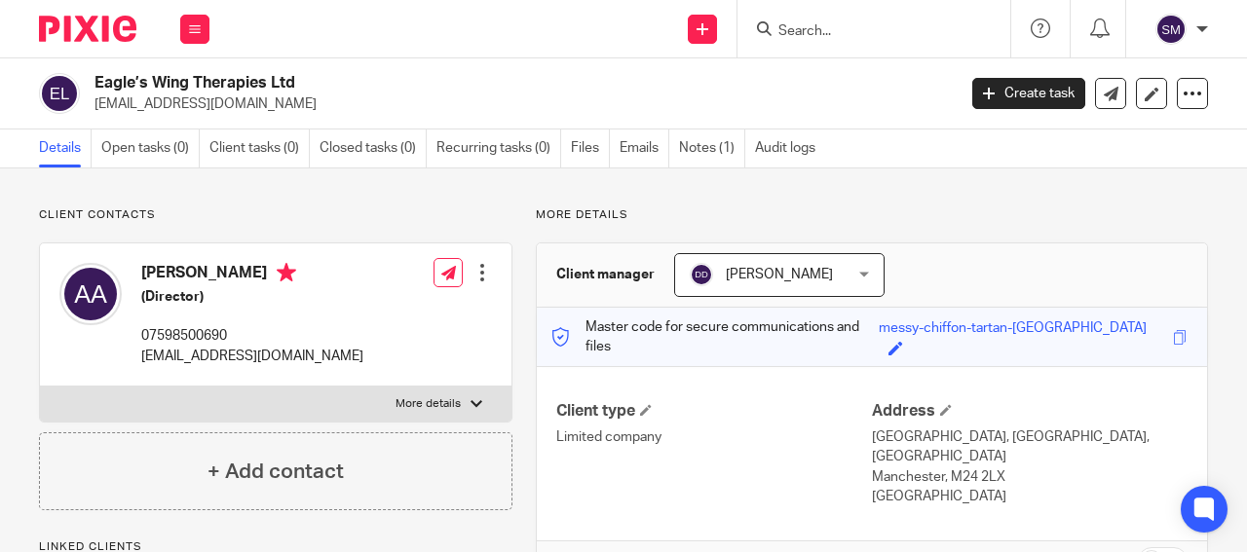
click at [776, 23] on input "Search" at bounding box center [863, 32] width 175 height 18
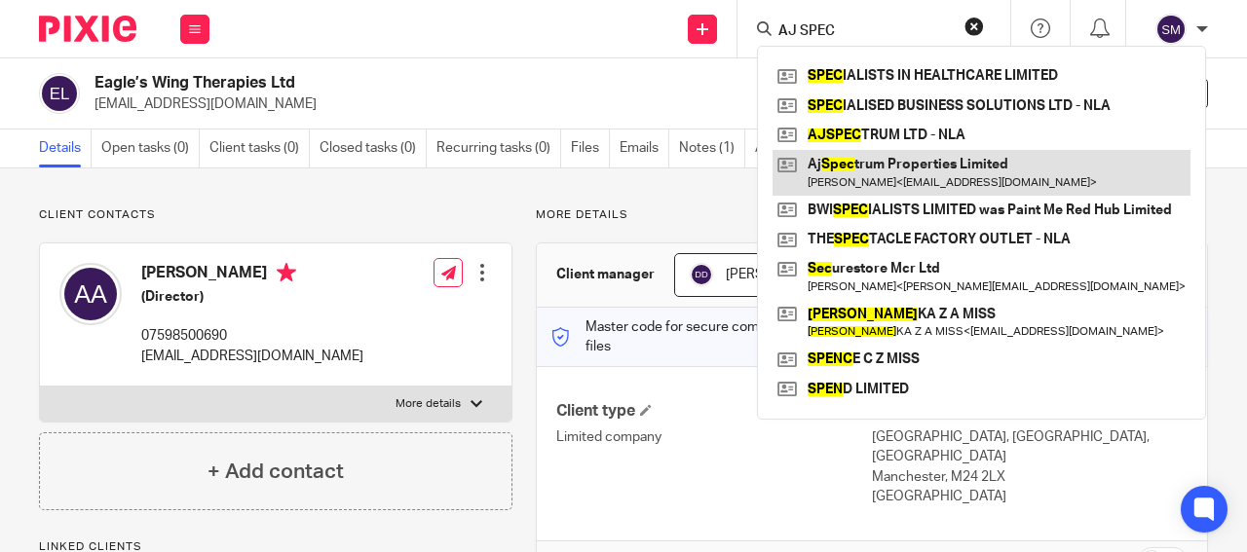
type input "AJ SPEC"
click at [873, 172] on link at bounding box center [981, 172] width 418 height 45
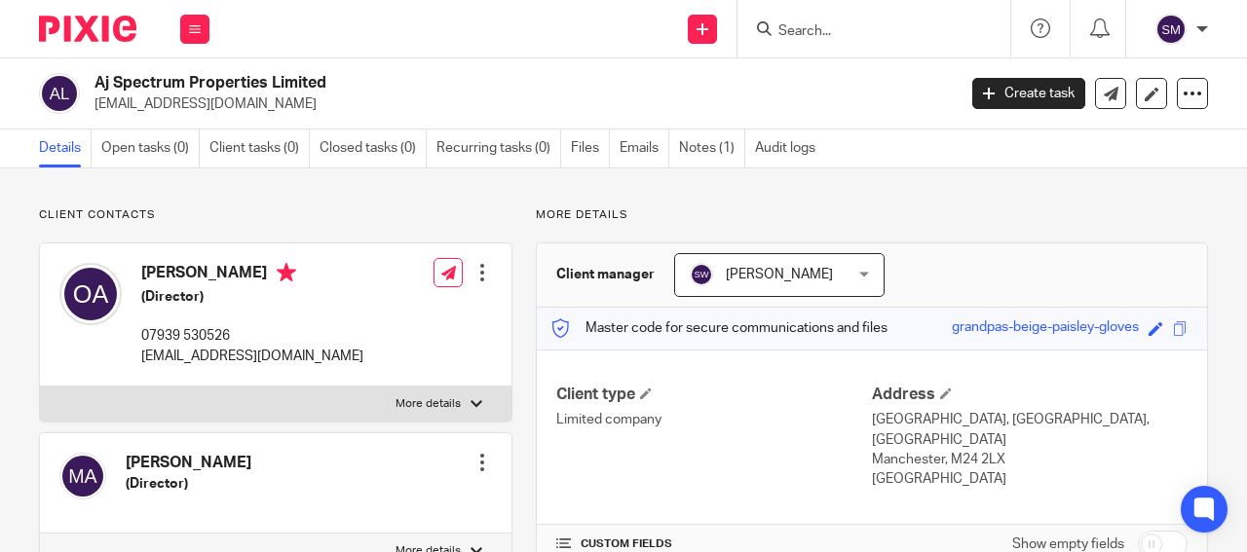
click at [815, 26] on input "Search" at bounding box center [863, 32] width 175 height 18
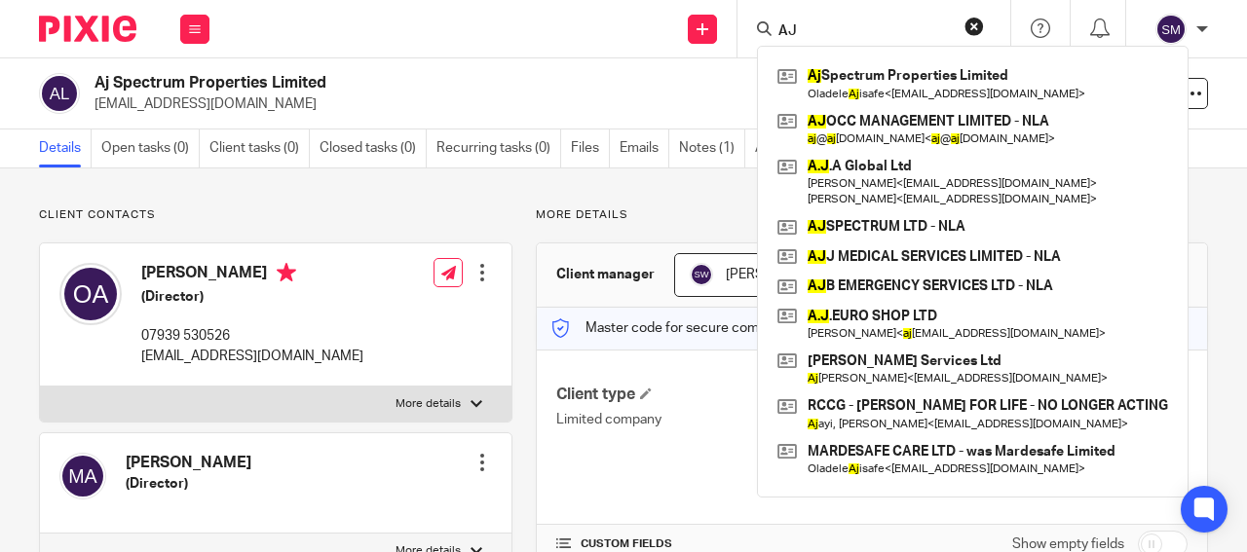
type input "A"
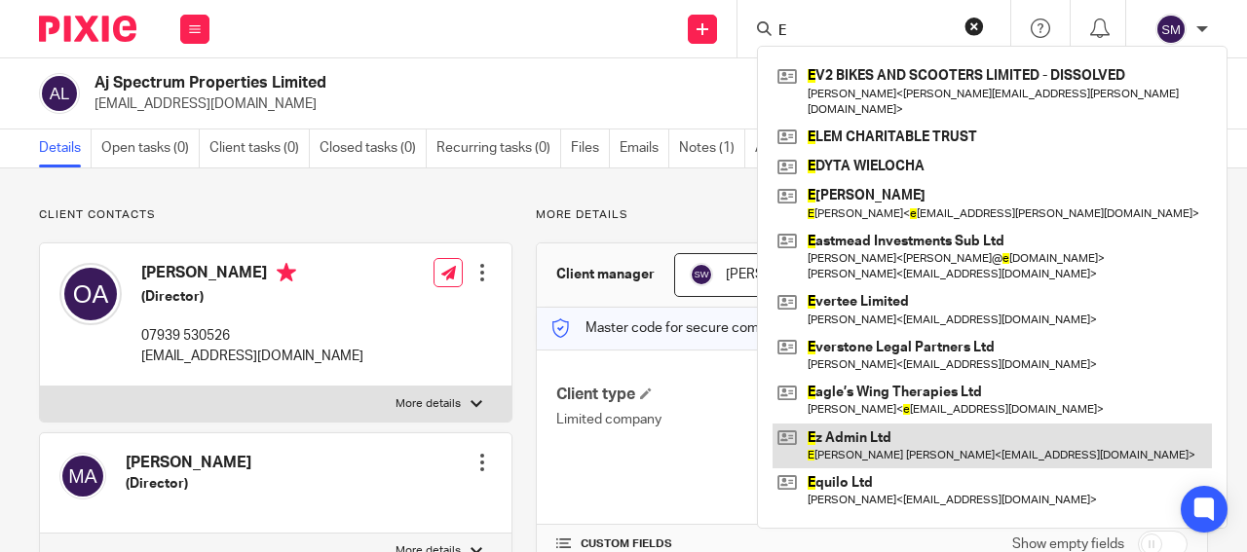
type input "E"
click at [888, 424] on link at bounding box center [991, 446] width 439 height 45
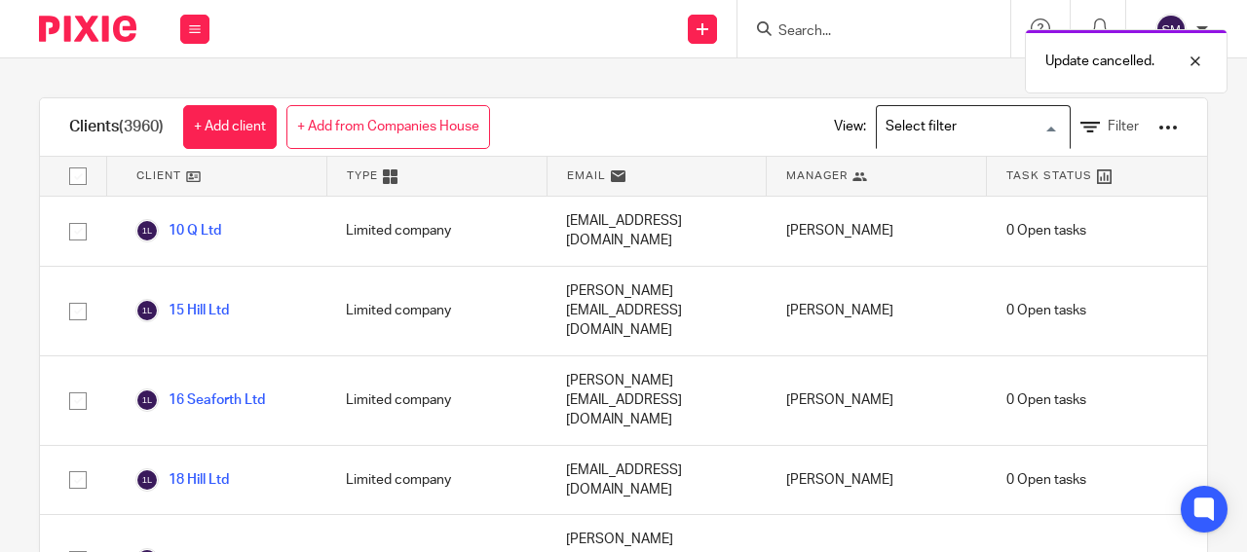
click at [996, 119] on input "Search for option" at bounding box center [969, 127] width 180 height 34
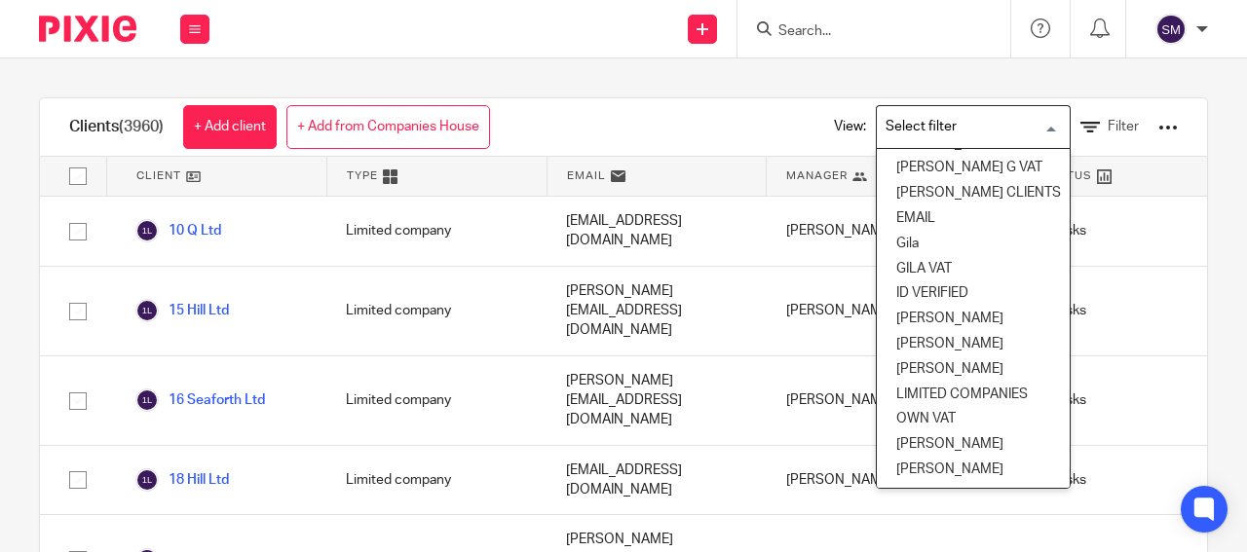
scroll to position [190, 0]
click at [923, 383] on li "LIMITED COMPANIES" at bounding box center [973, 395] width 193 height 25
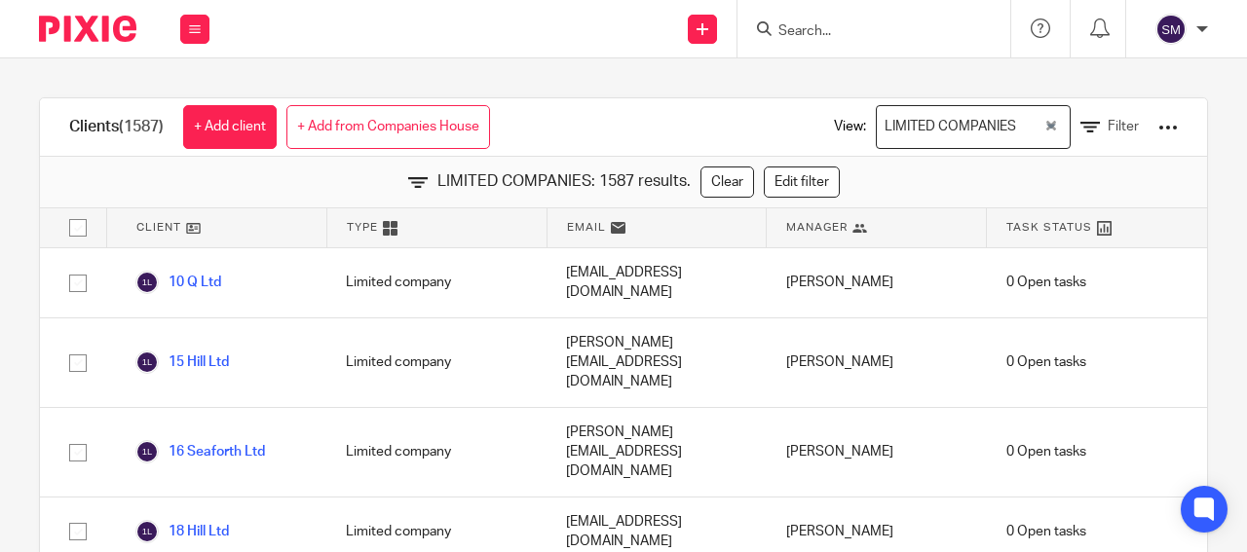
click at [80, 228] on input "checkbox" at bounding box center [77, 227] width 37 height 37
checkbox input "true"
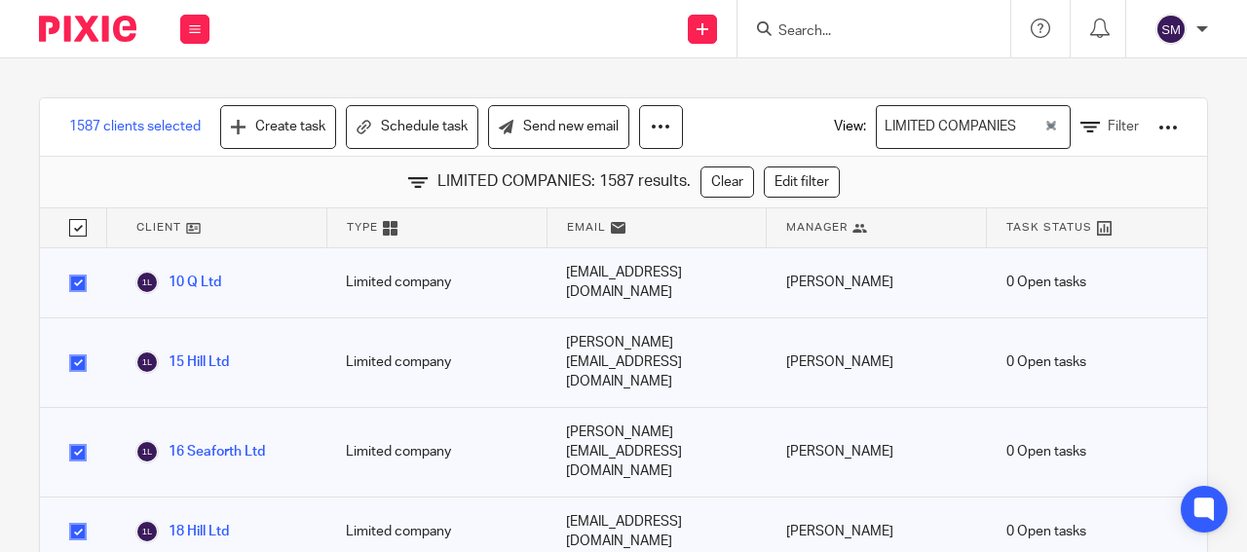
checkbox input "true"
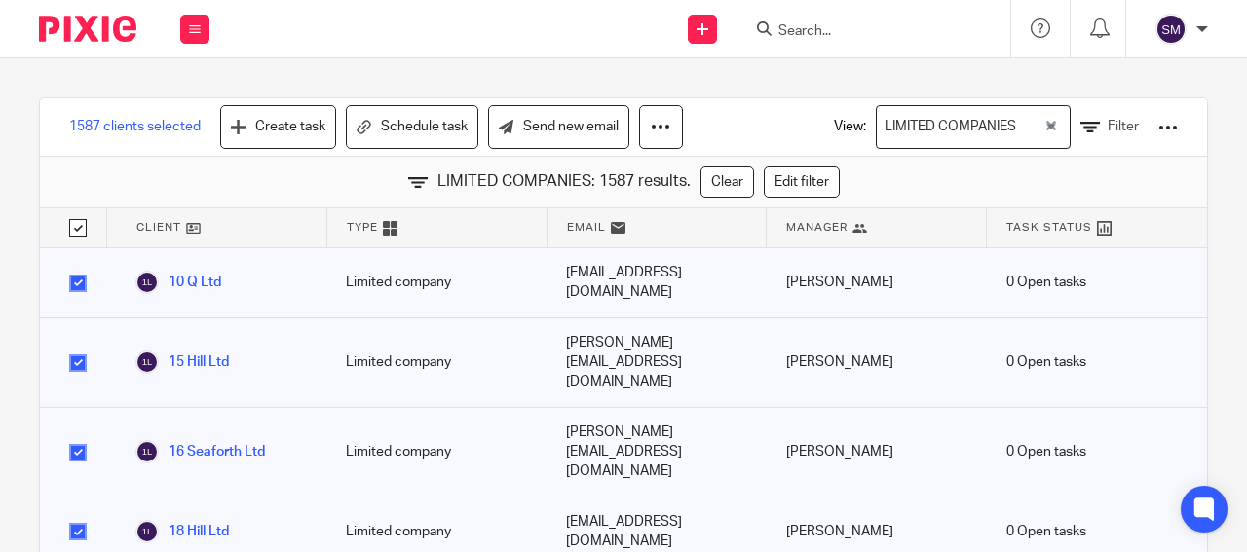
checkbox input "true"
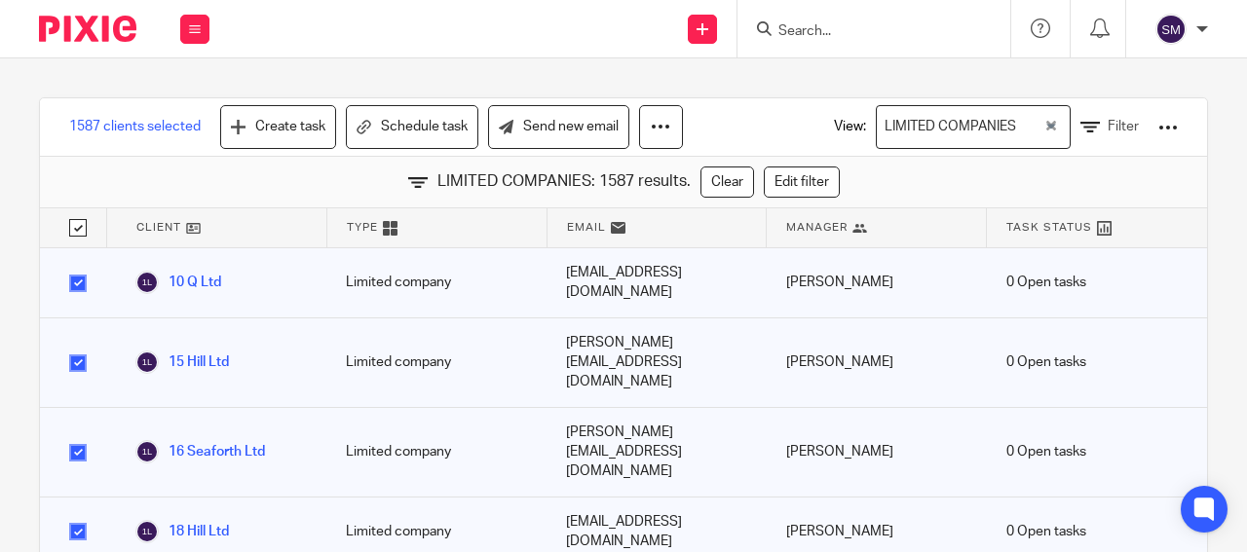
checkbox input "true"
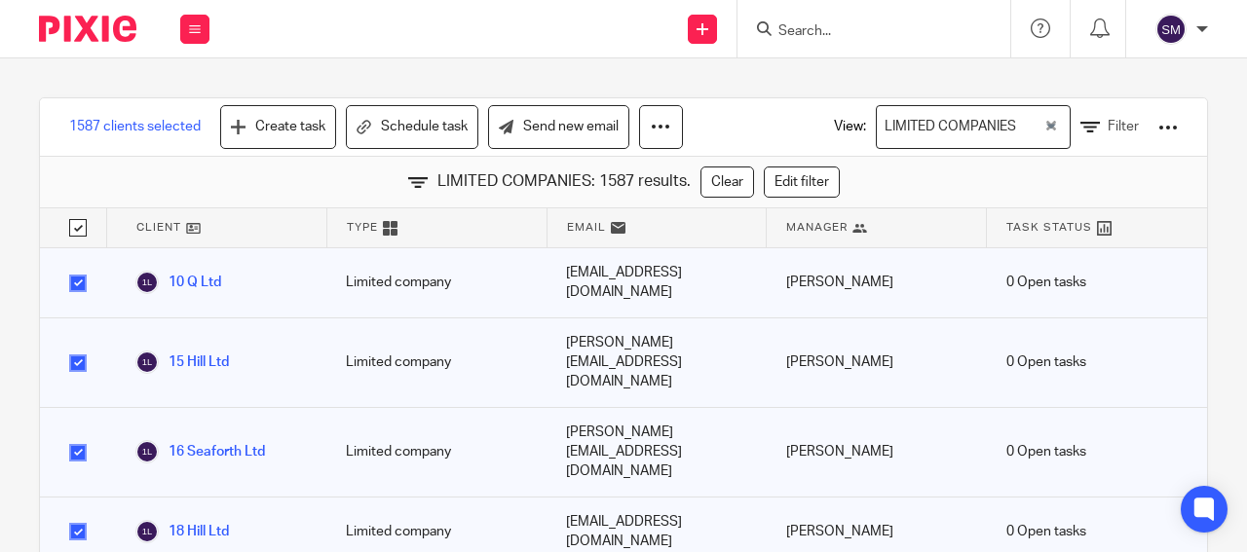
checkbox input "true"
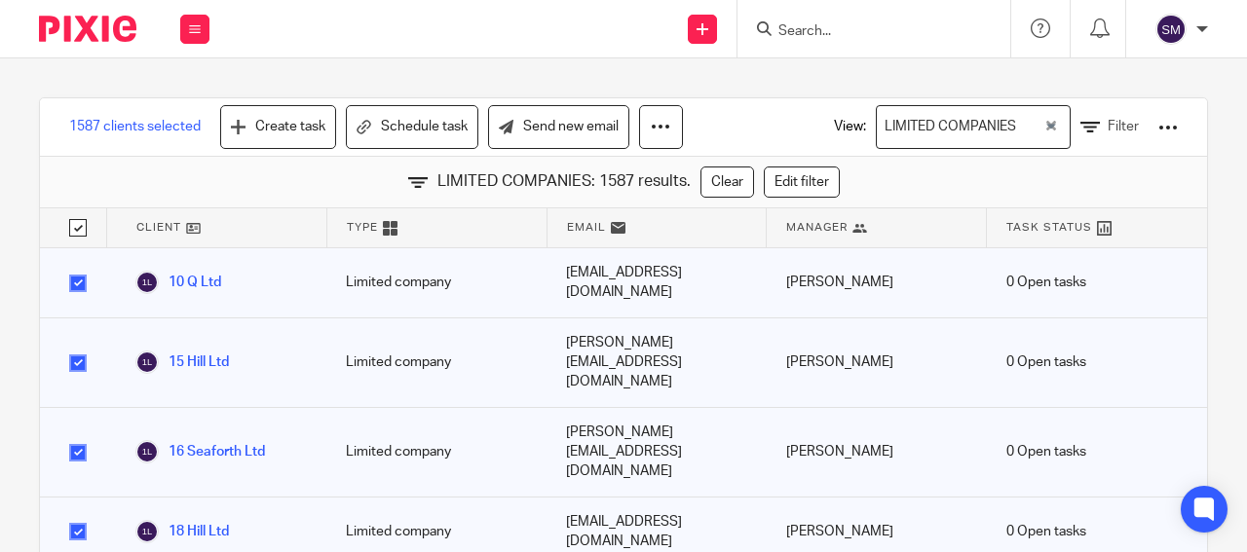
checkbox input "true"
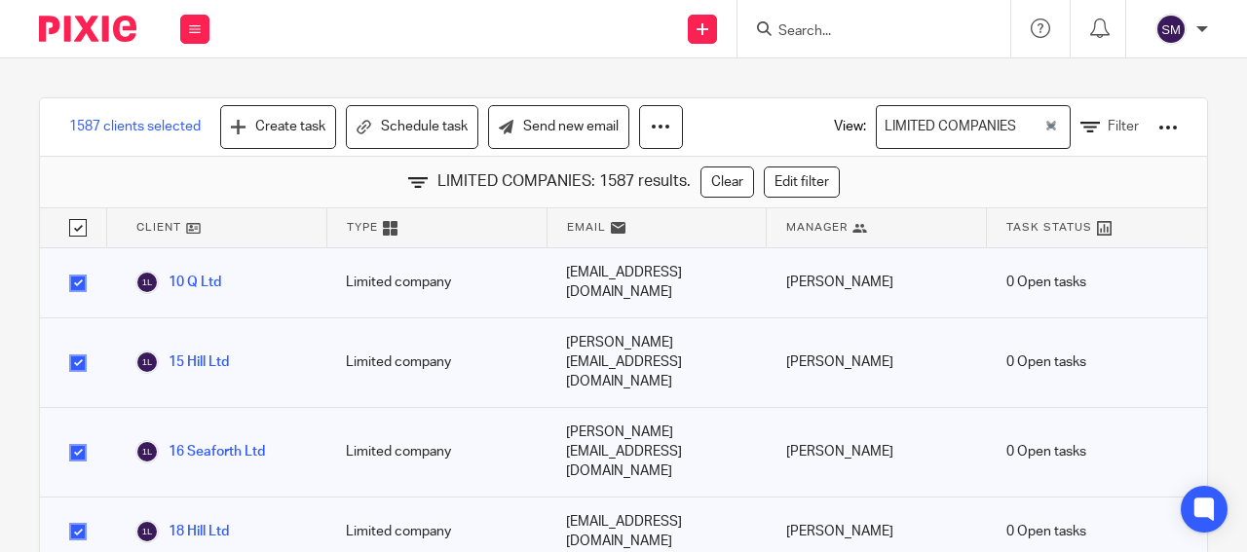
checkbox input "true"
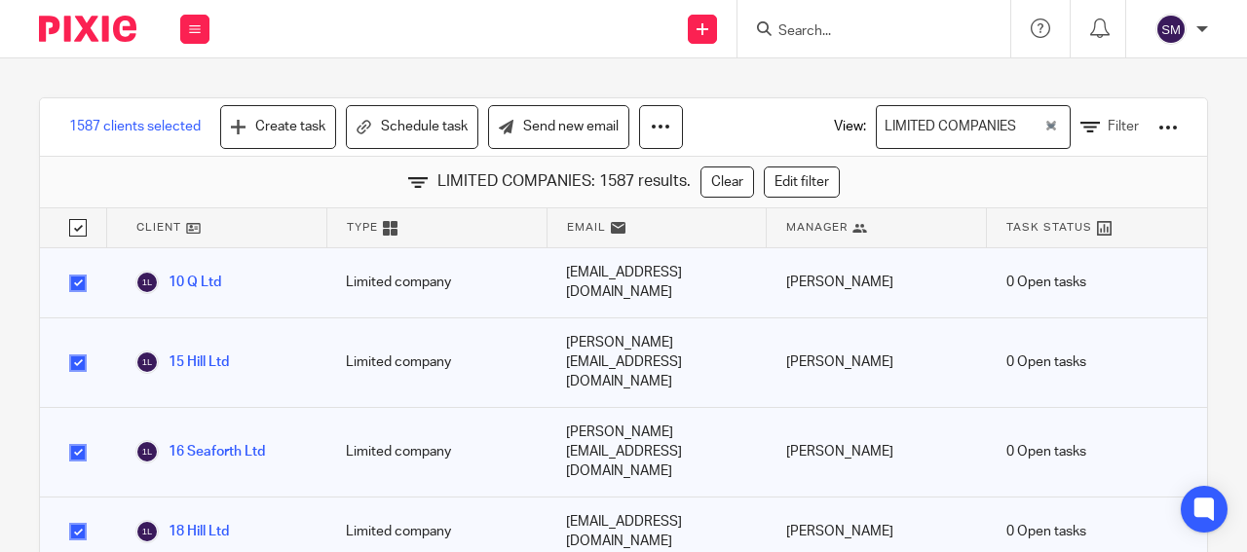
checkbox input "true"
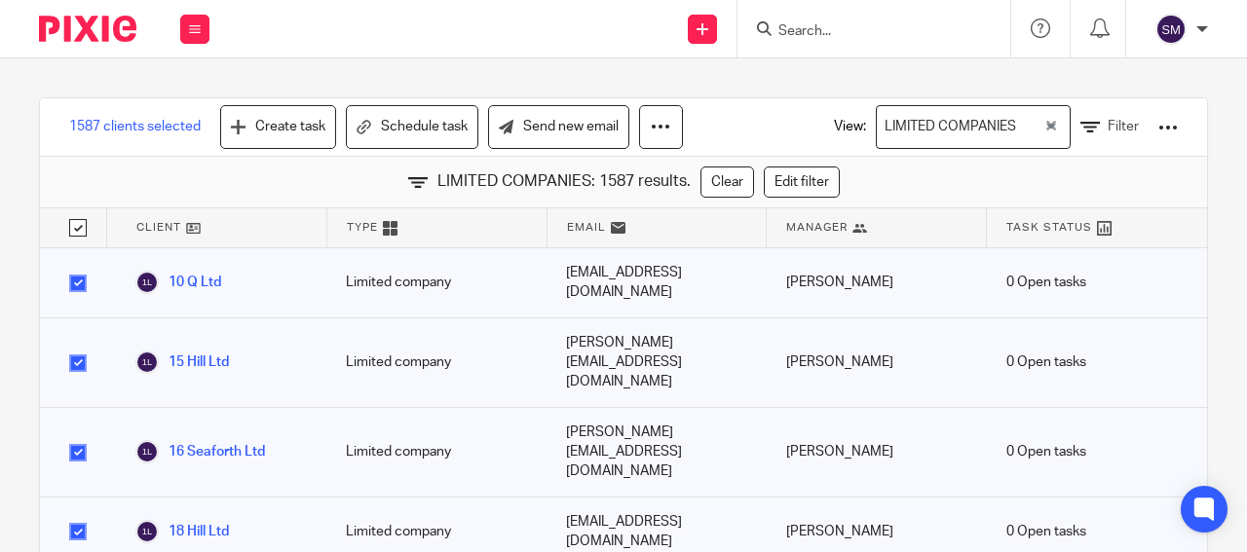
checkbox input "true"
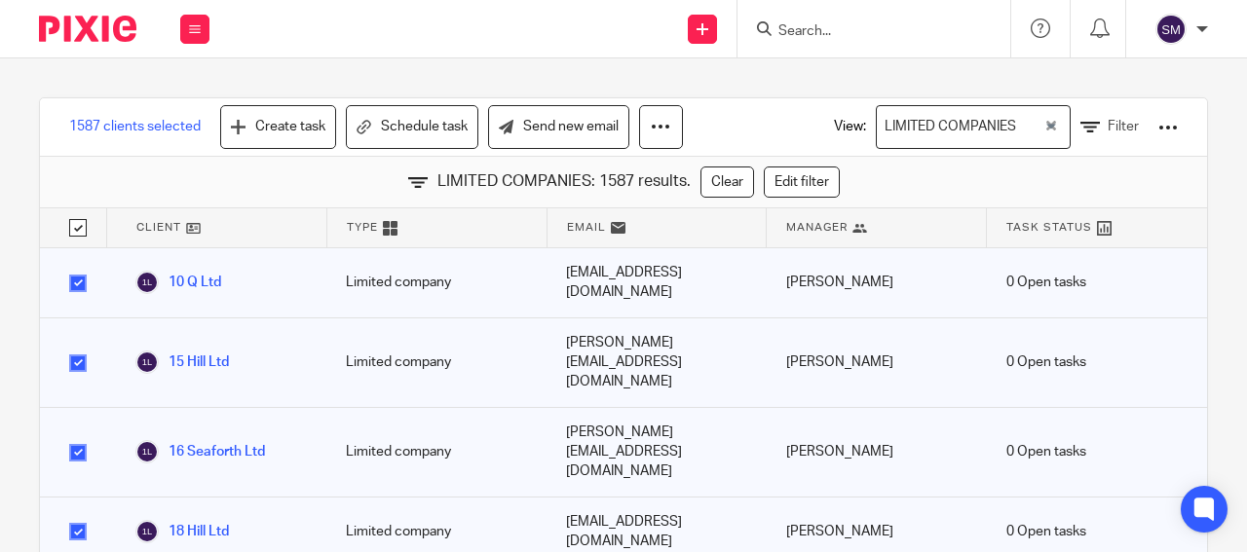
checkbox input "true"
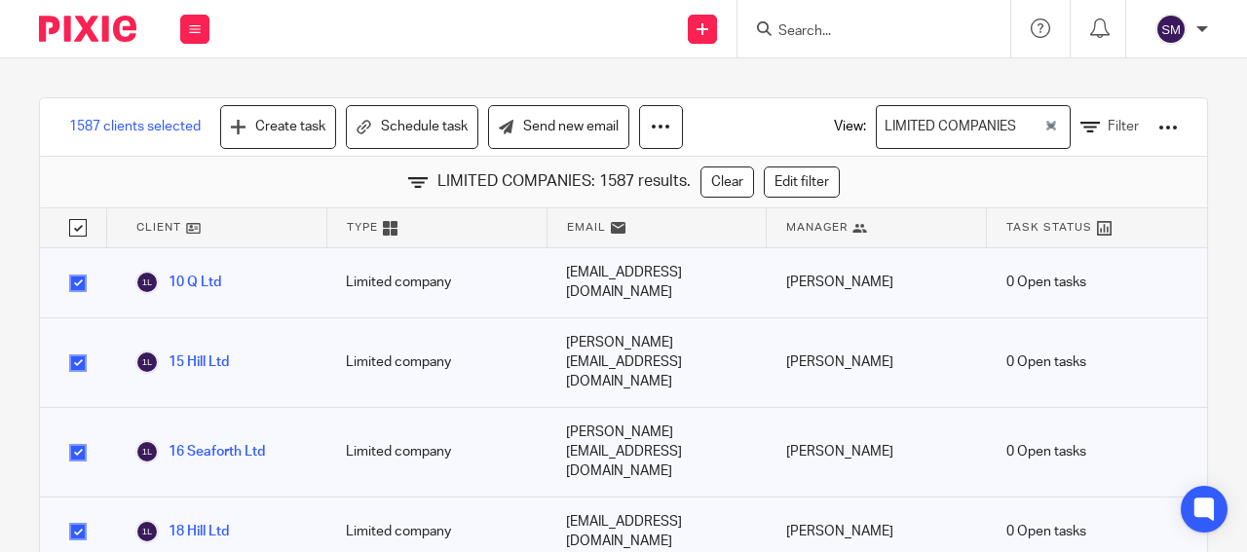
checkbox input "true"
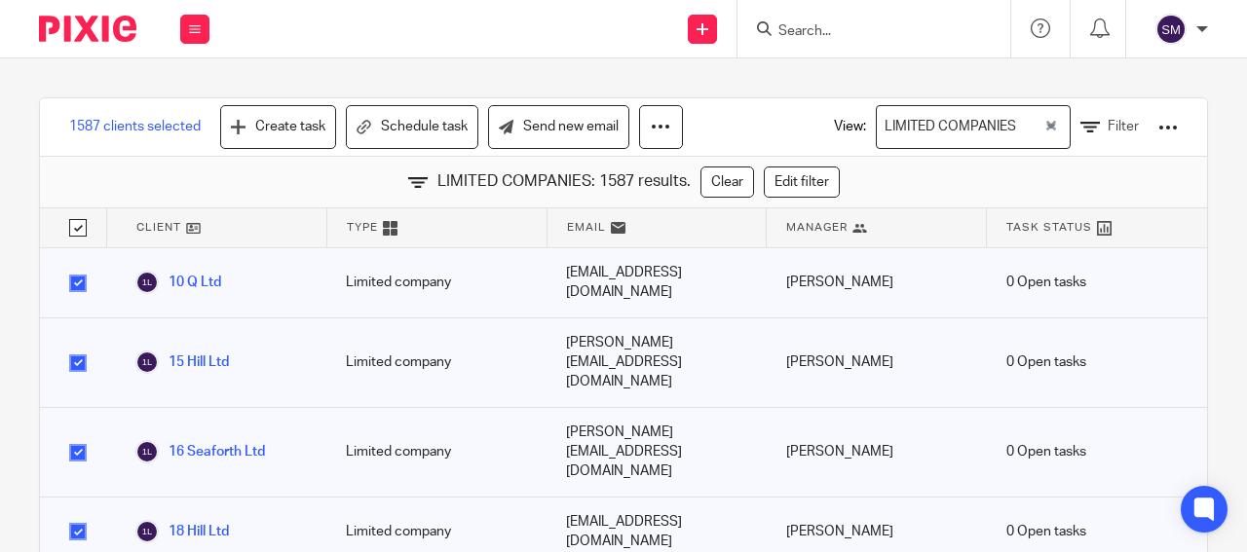
checkbox input "true"
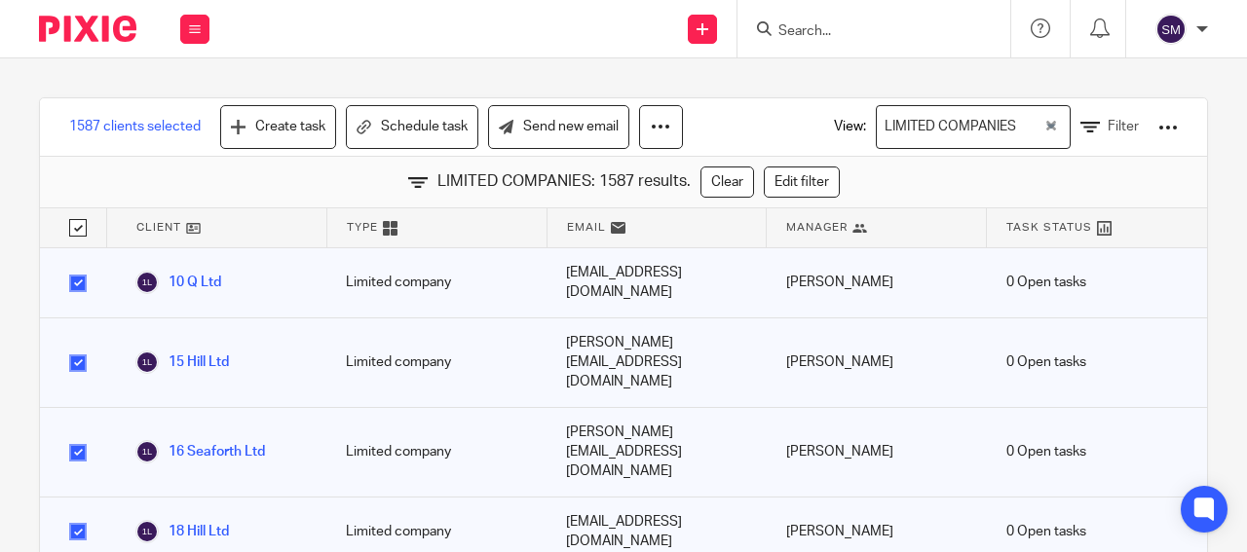
checkbox input "true"
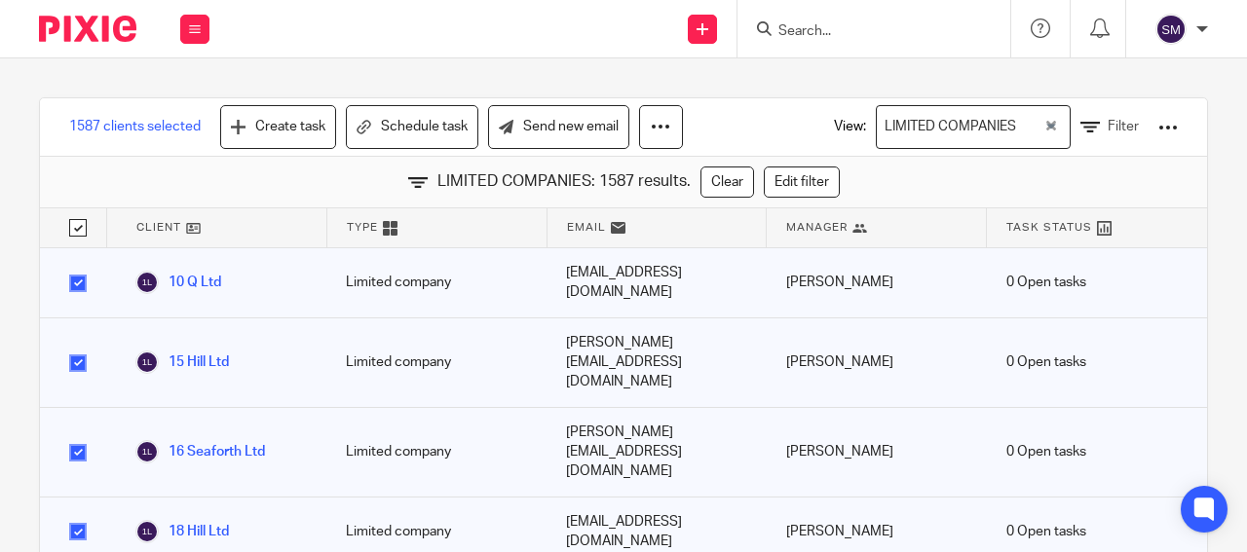
checkbox input "true"
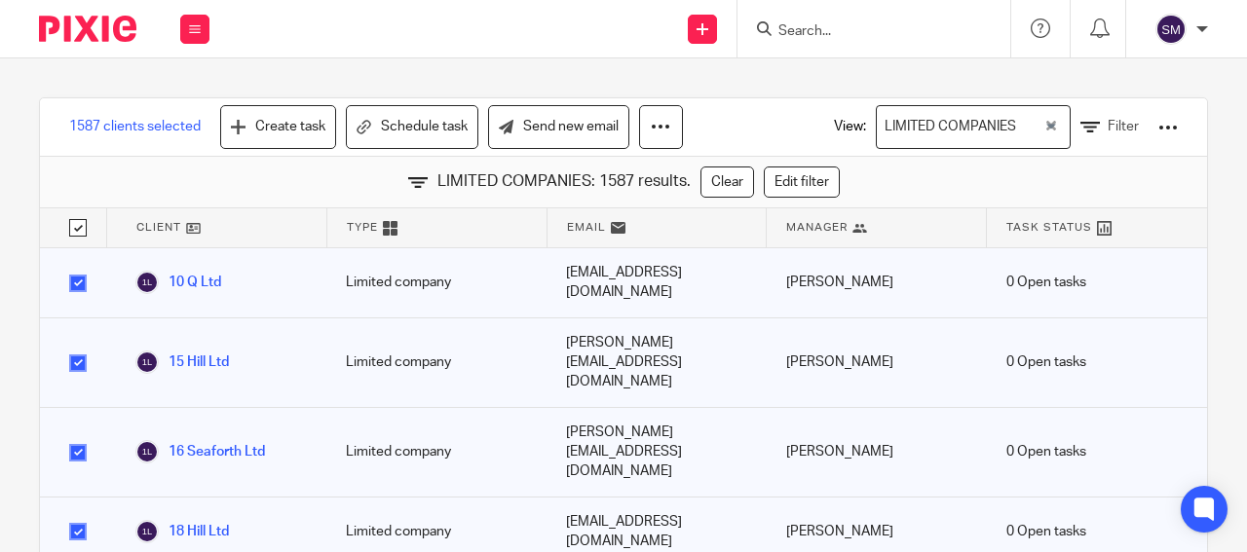
checkbox input "true"
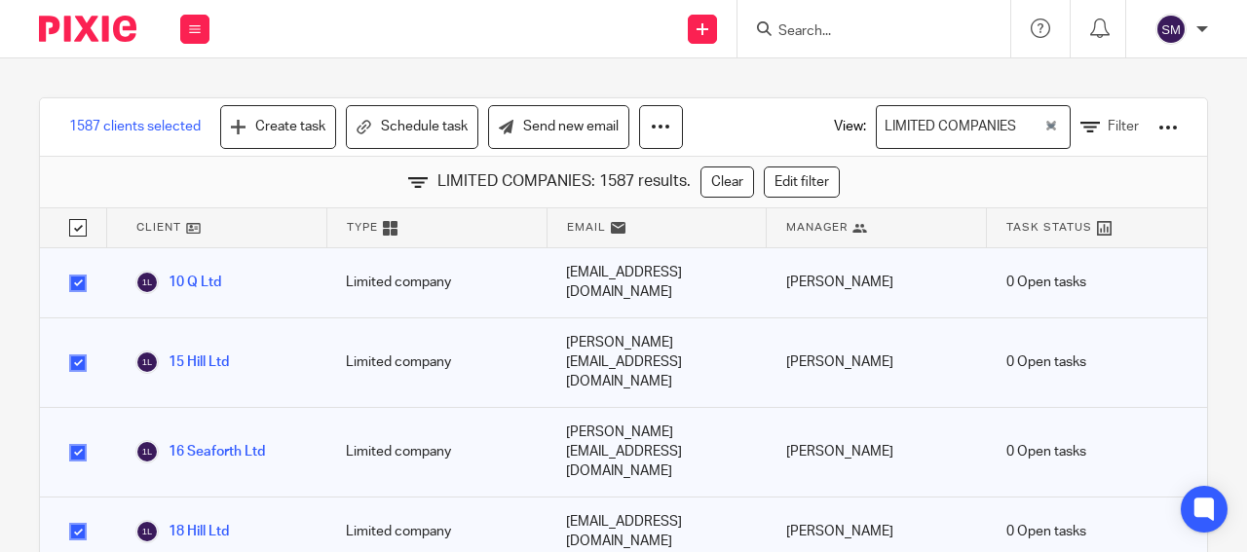
checkbox input "true"
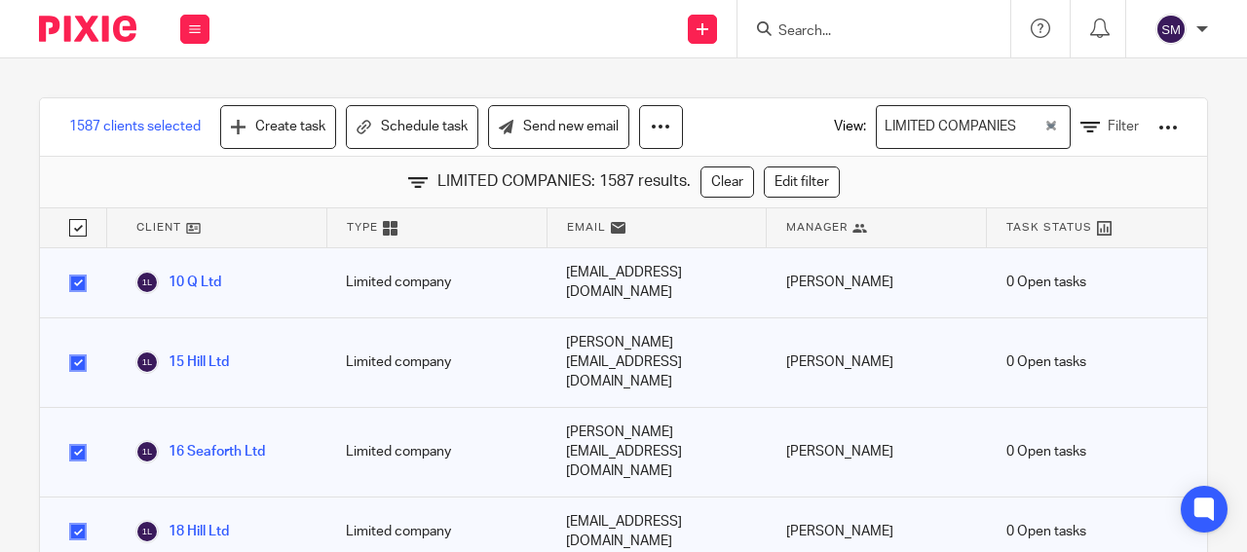
checkbox input "true"
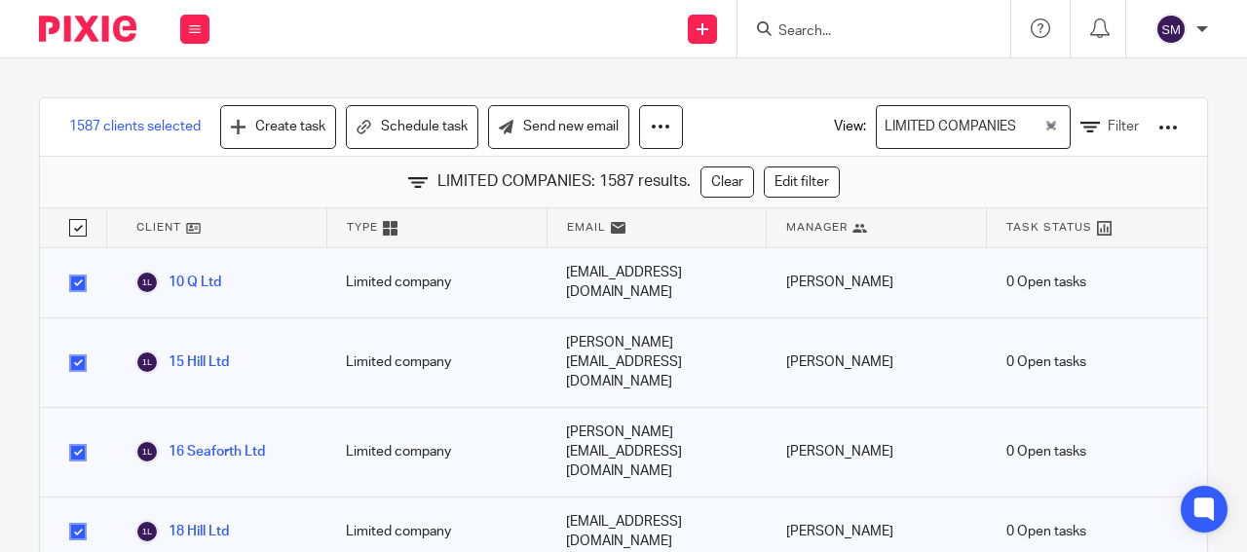
checkbox input "true"
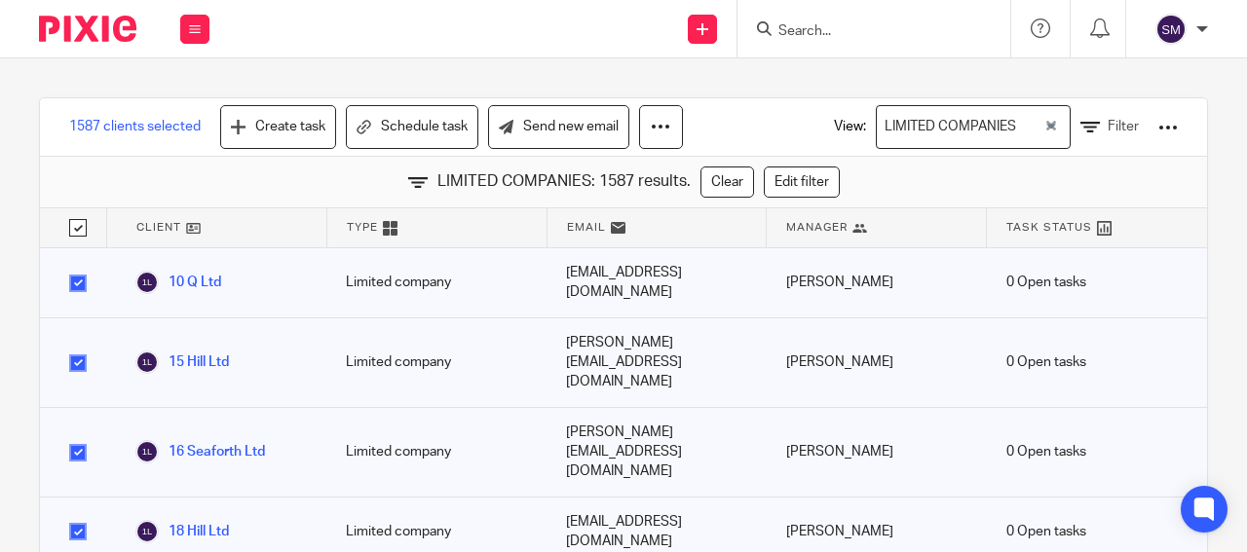
checkbox input "true"
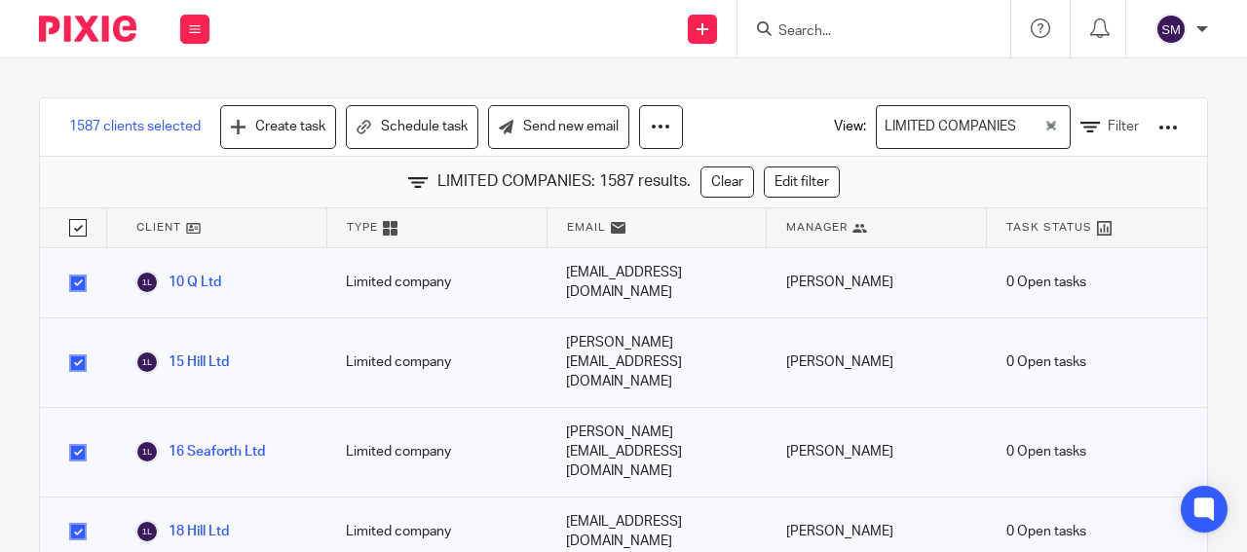
checkbox input "true"
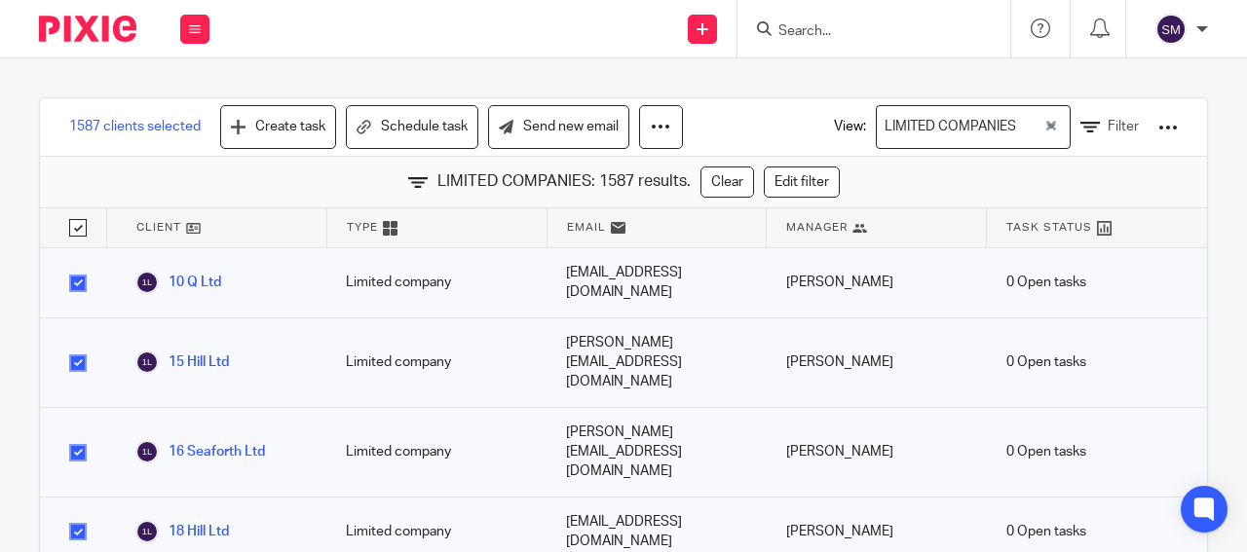
checkbox input "true"
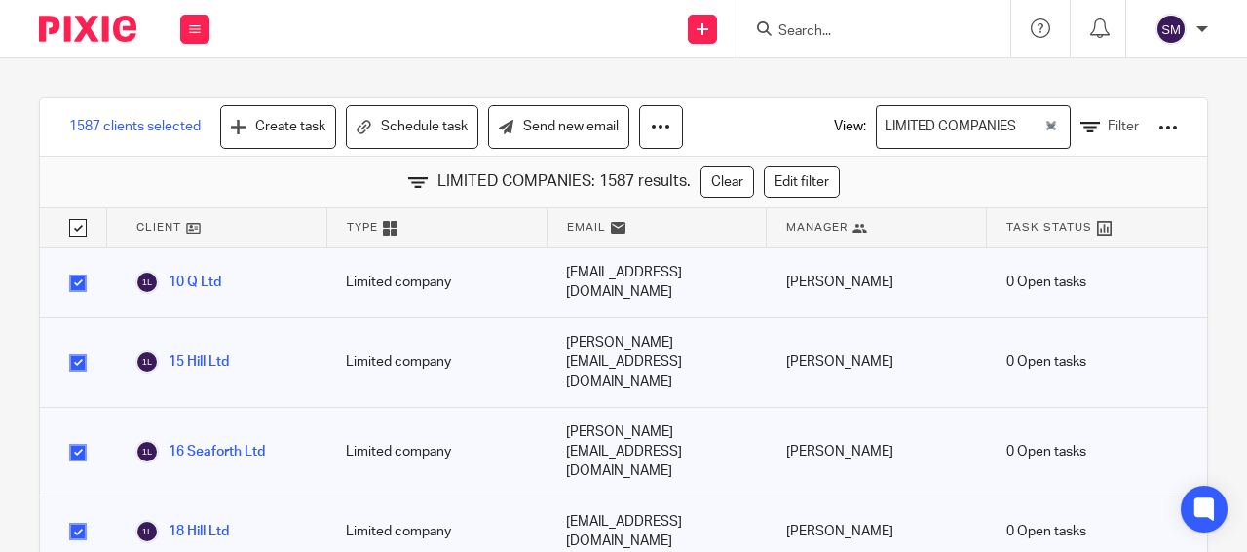
checkbox input "true"
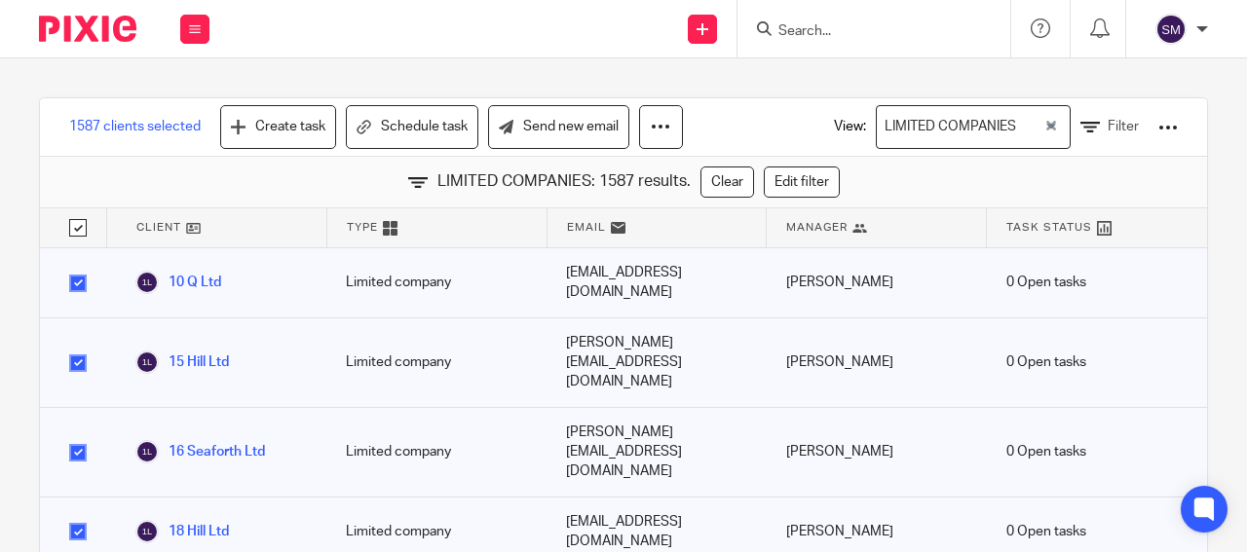
checkbox input "true"
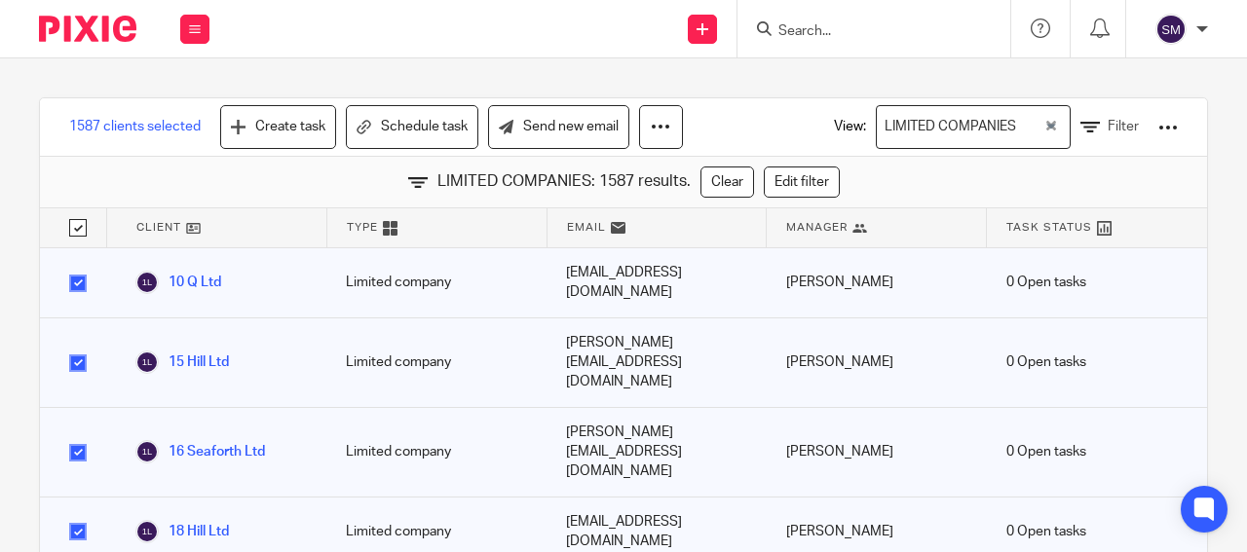
checkbox input "true"
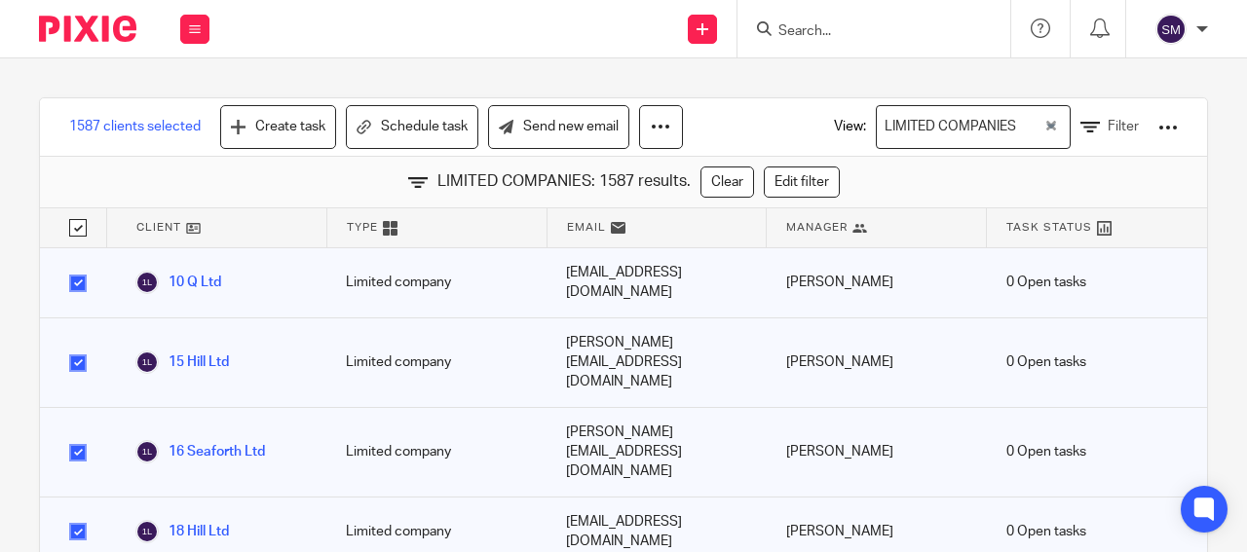
checkbox input "true"
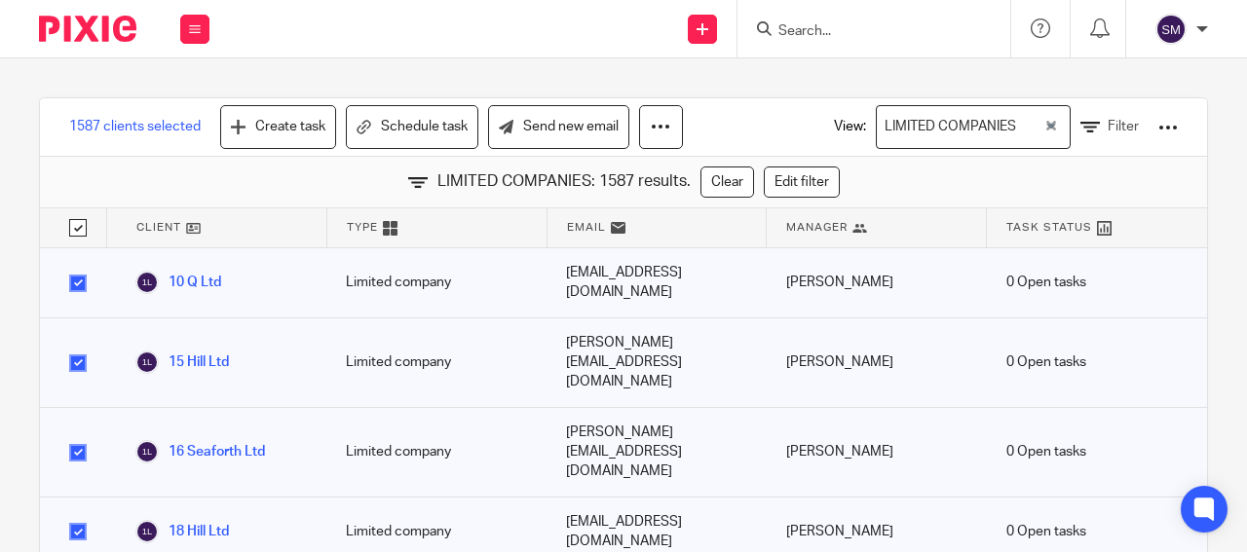
checkbox input "true"
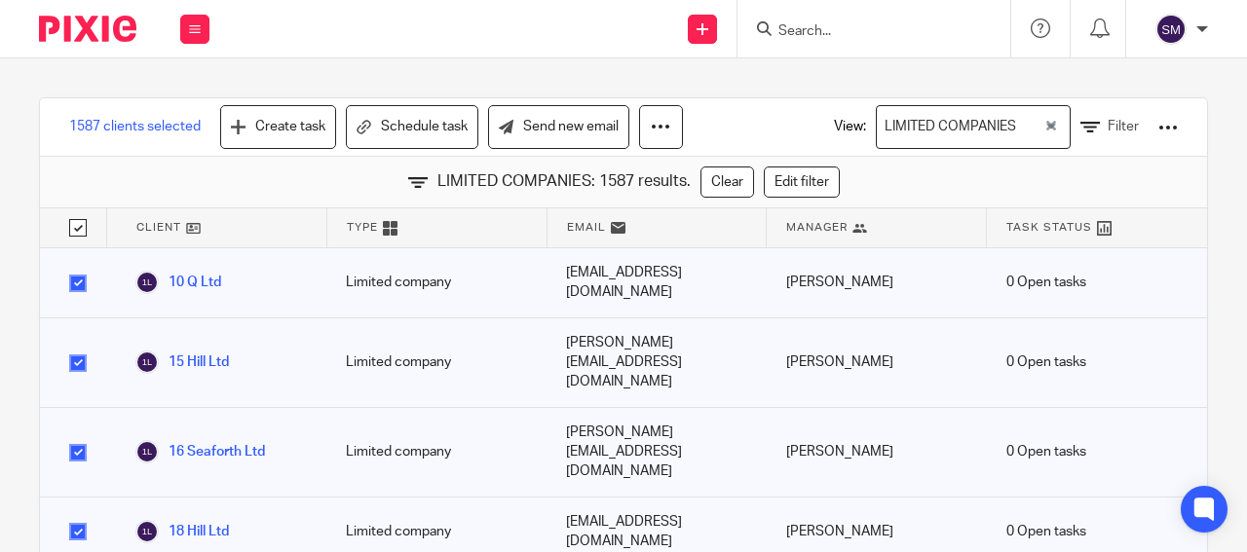
checkbox input "true"
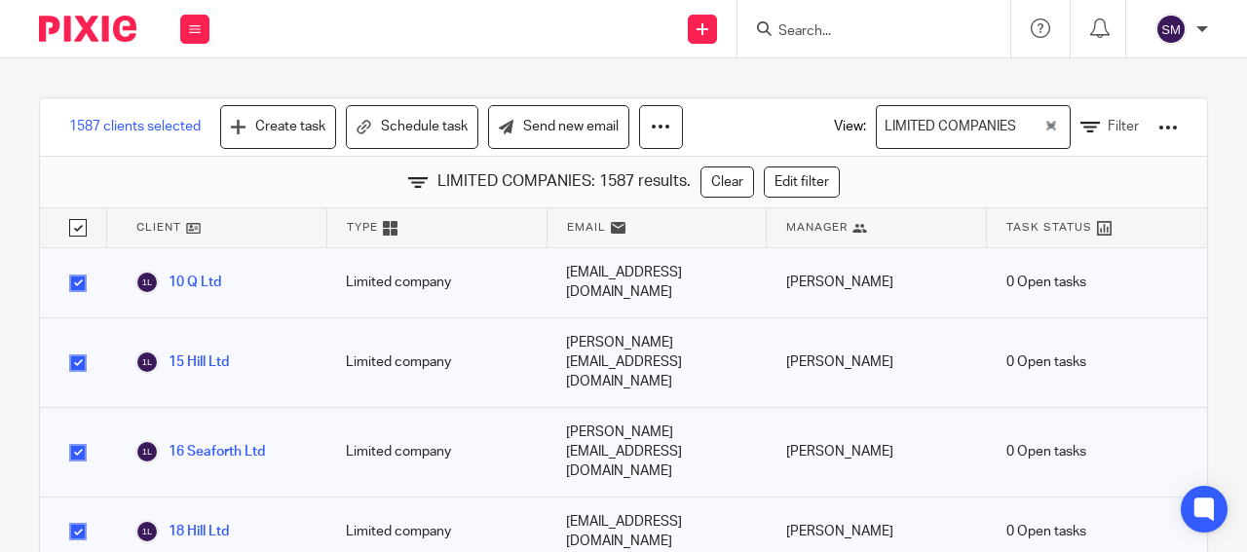
checkbox input "true"
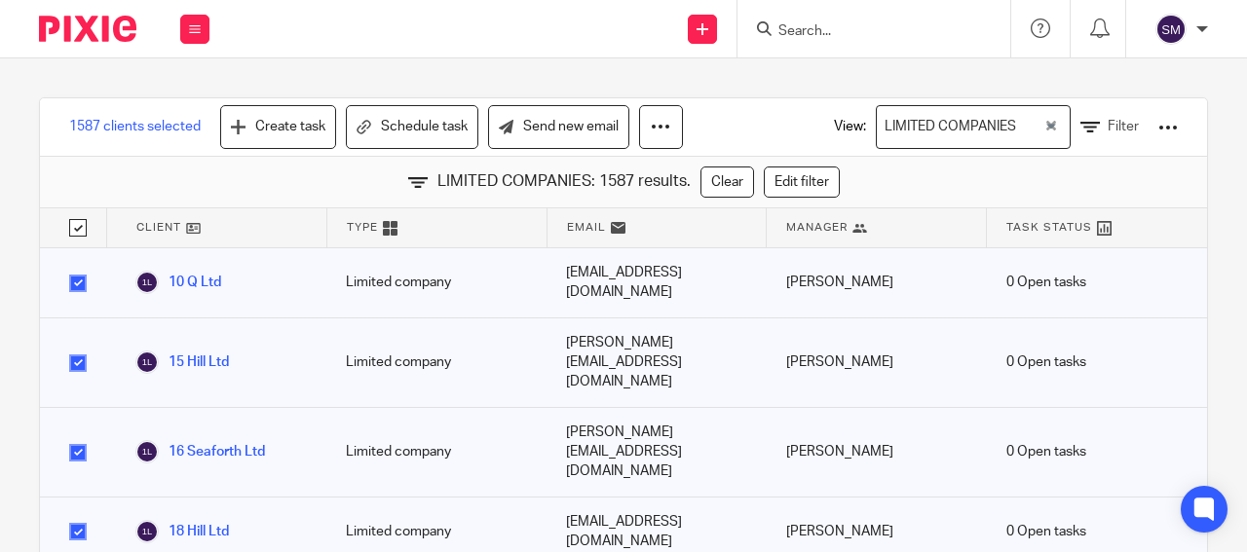
checkbox input "true"
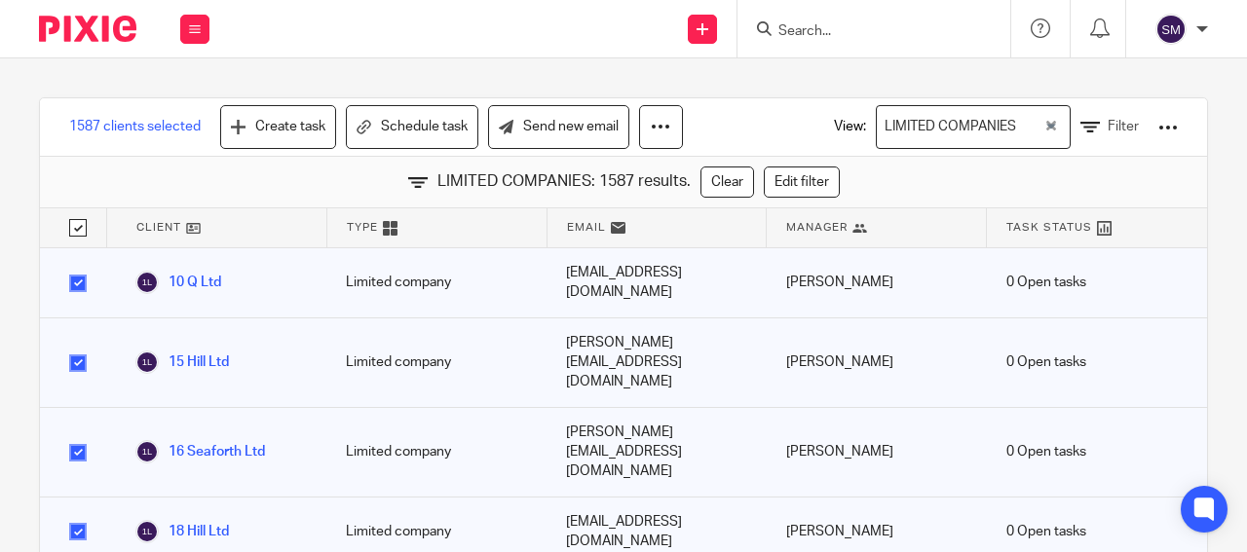
checkbox input "true"
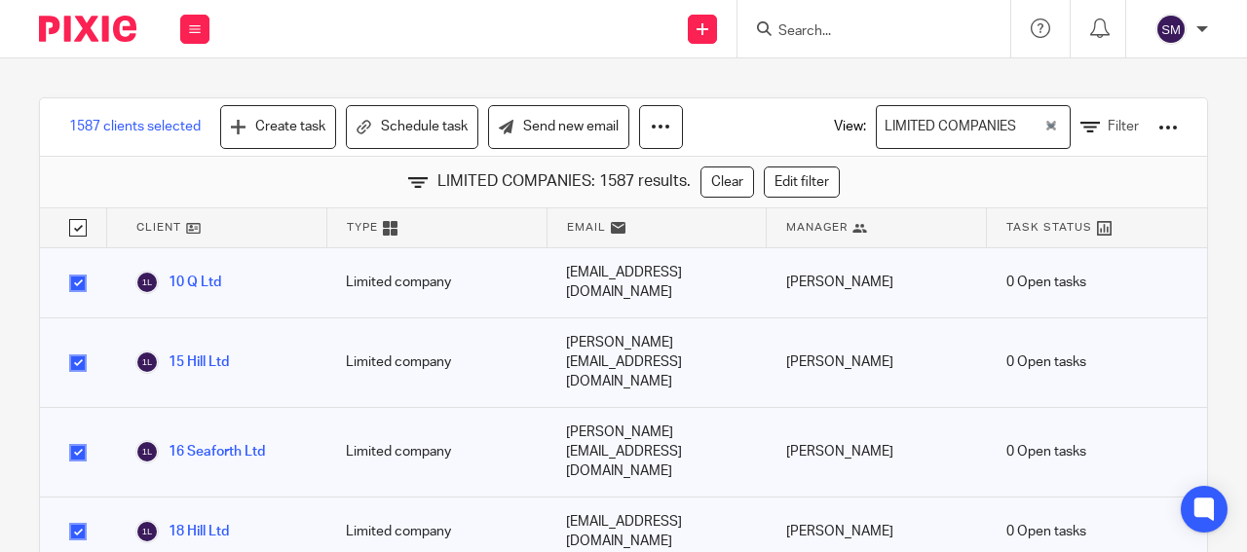
checkbox input "true"
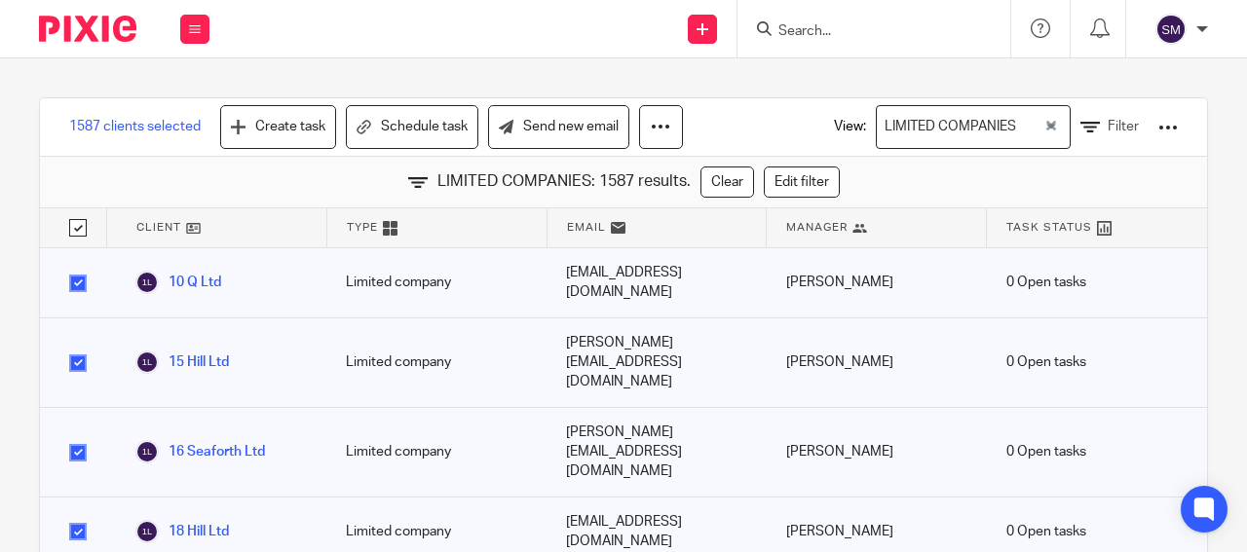
checkbox input "true"
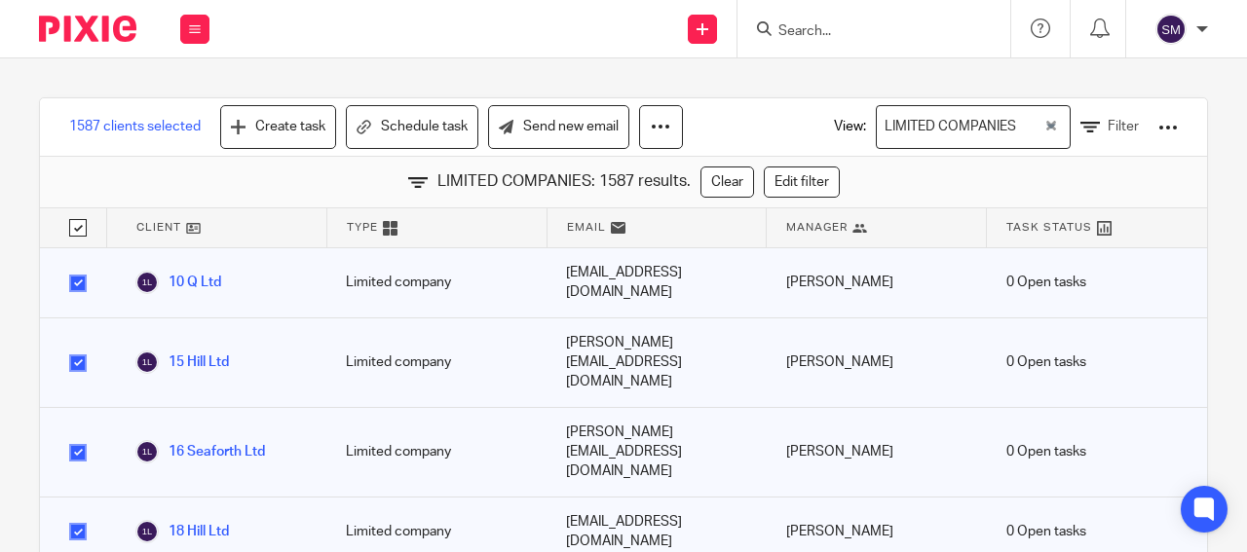
checkbox input "true"
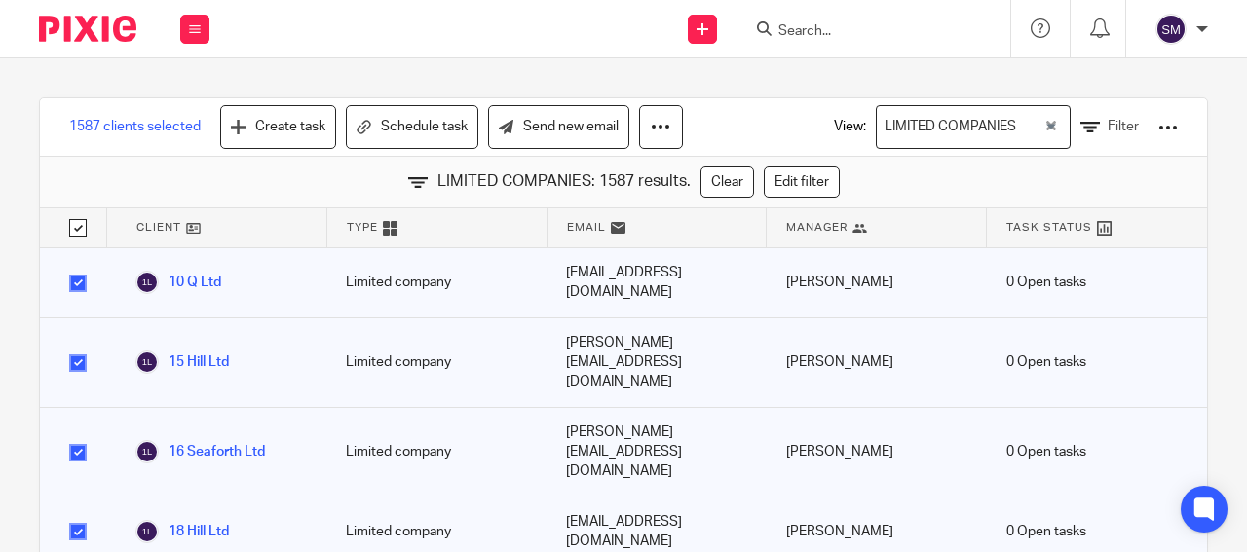
checkbox input "true"
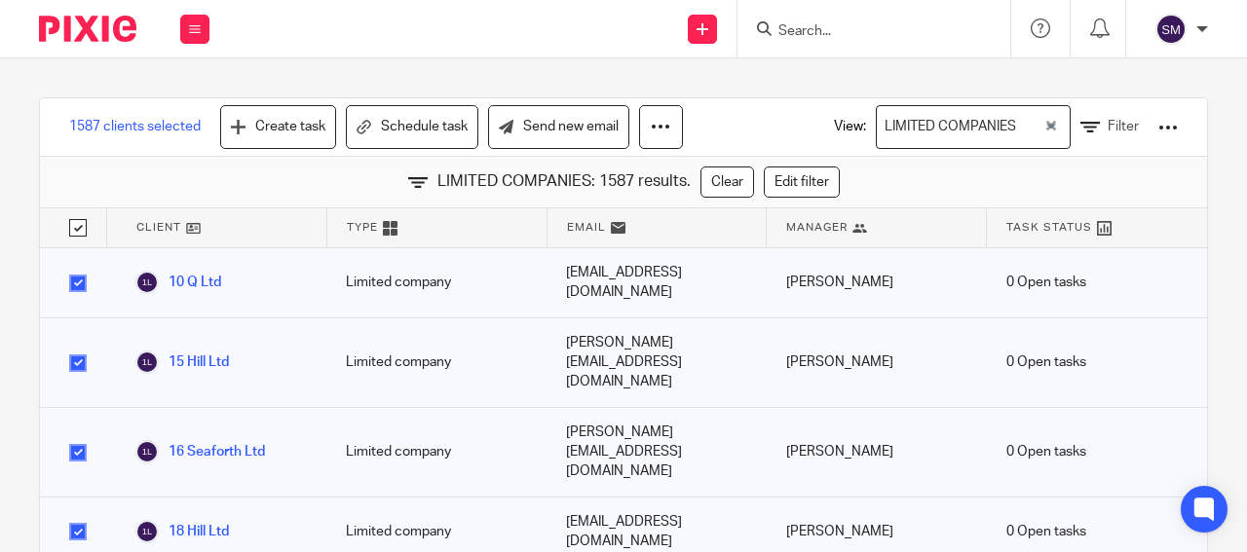
checkbox input "true"
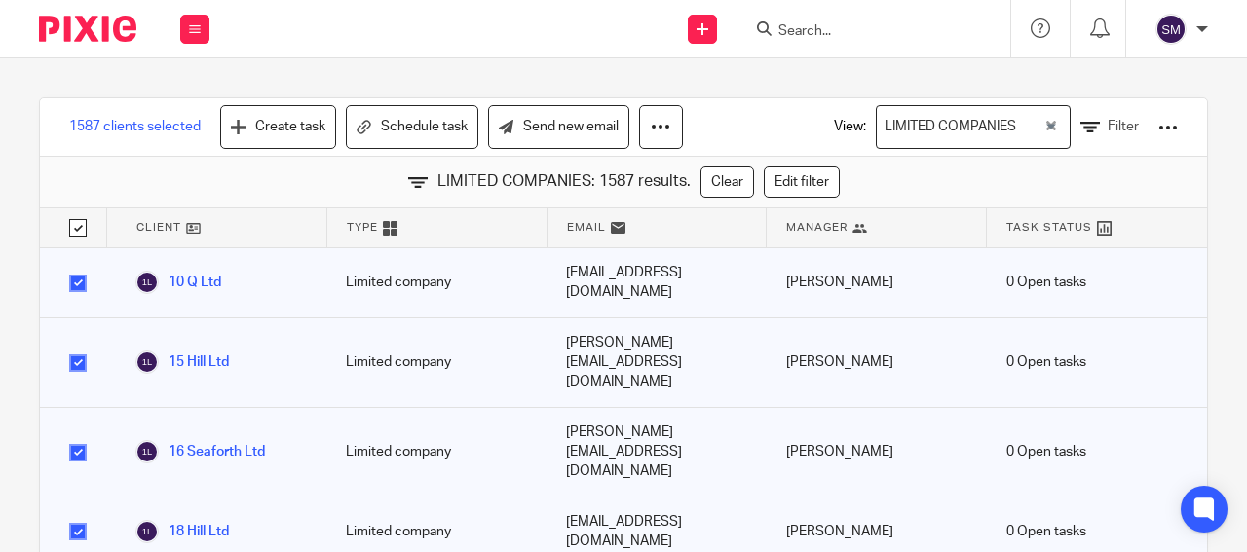
checkbox input "true"
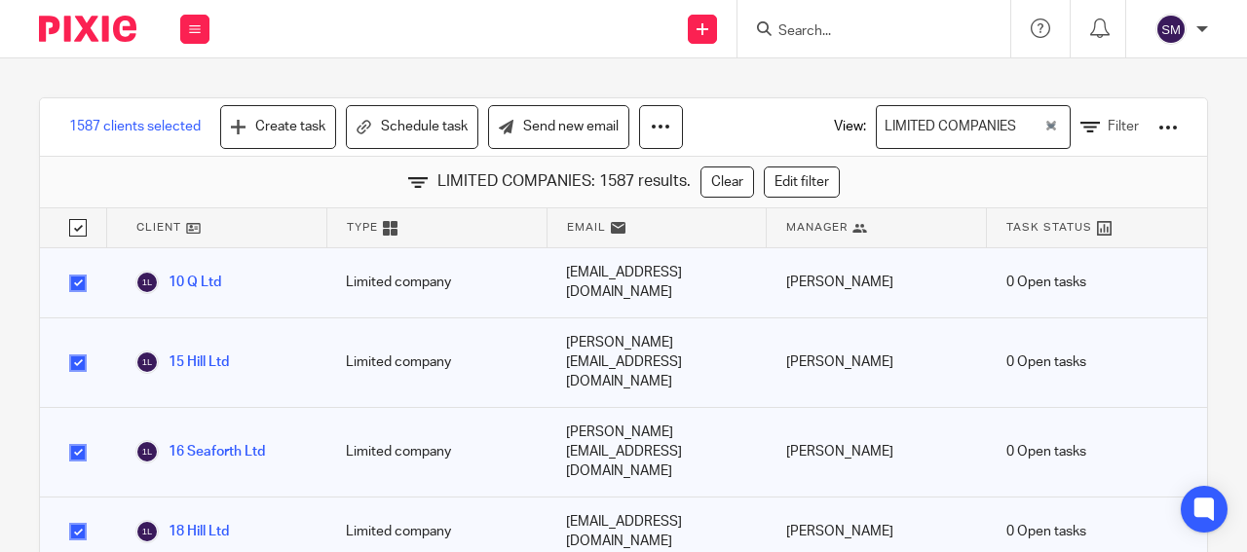
checkbox input "true"
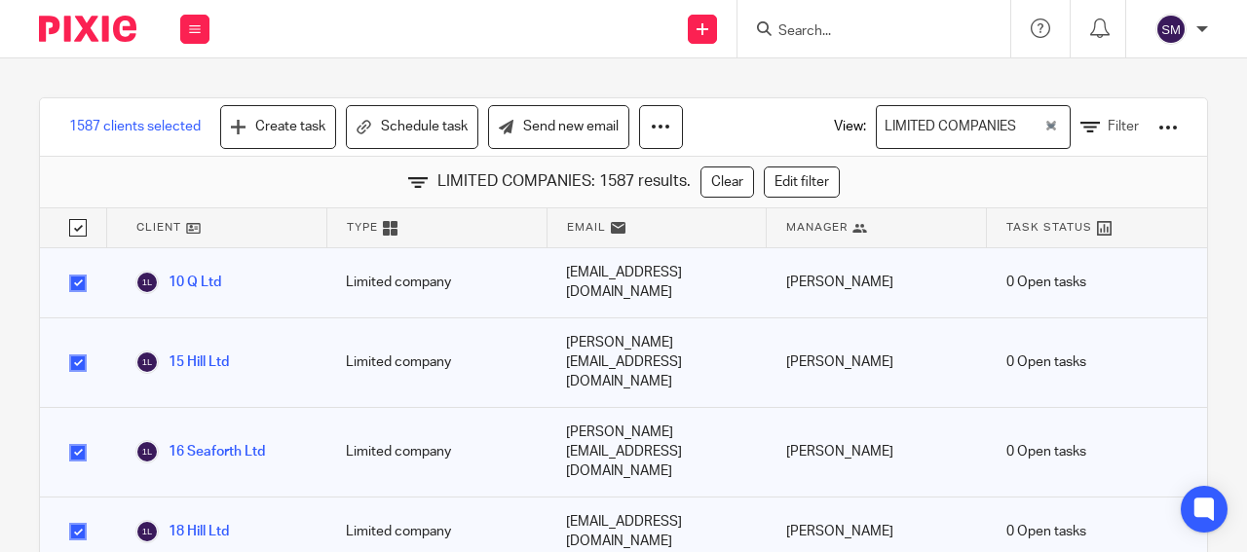
checkbox input "true"
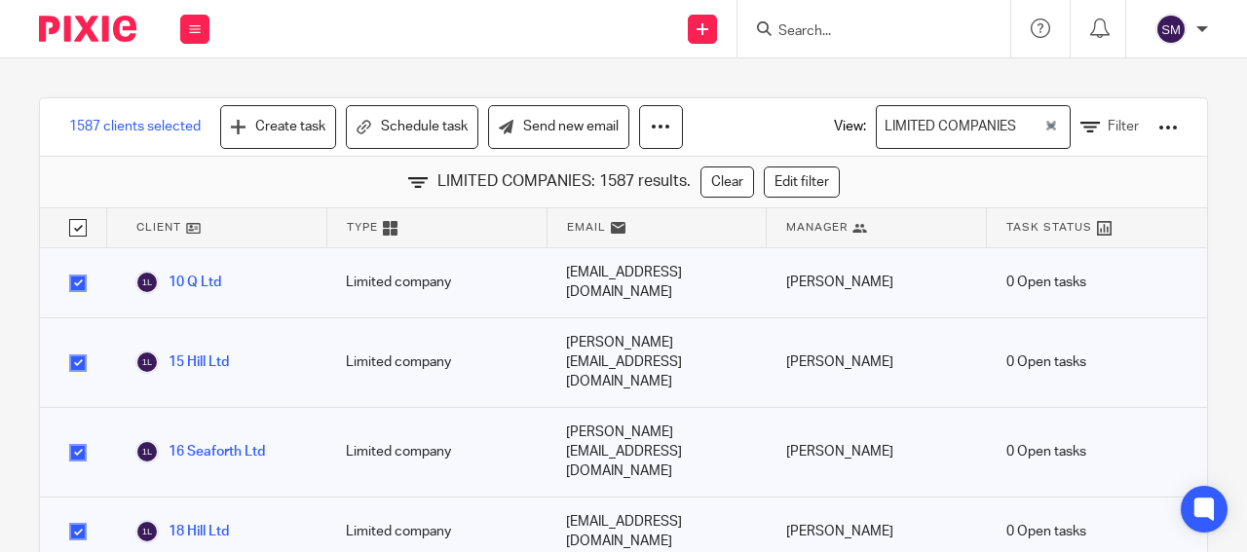
checkbox input "true"
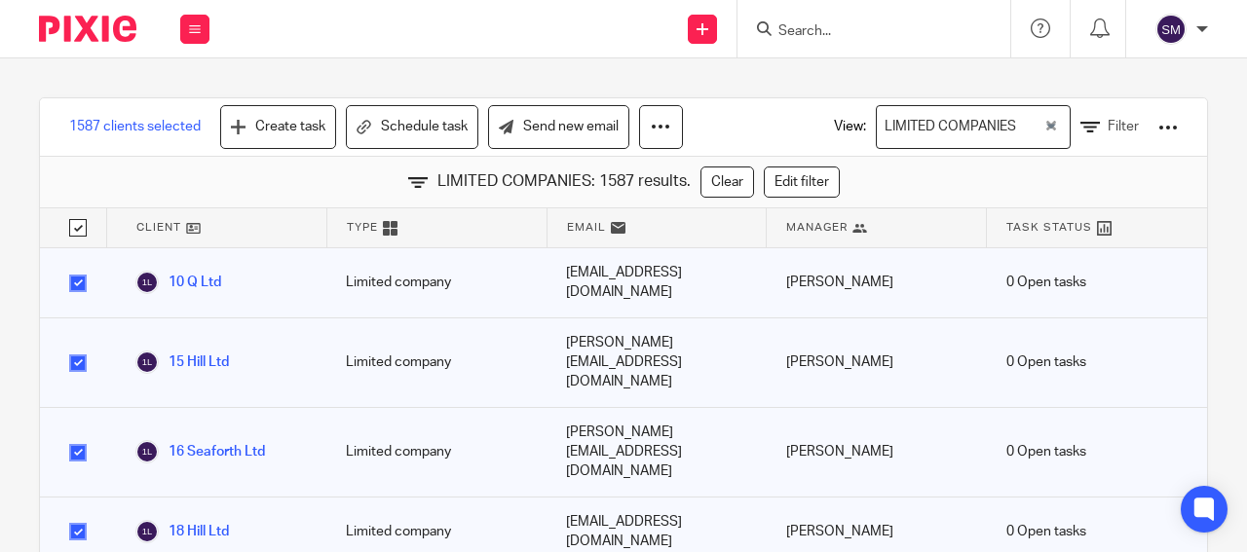
checkbox input "true"
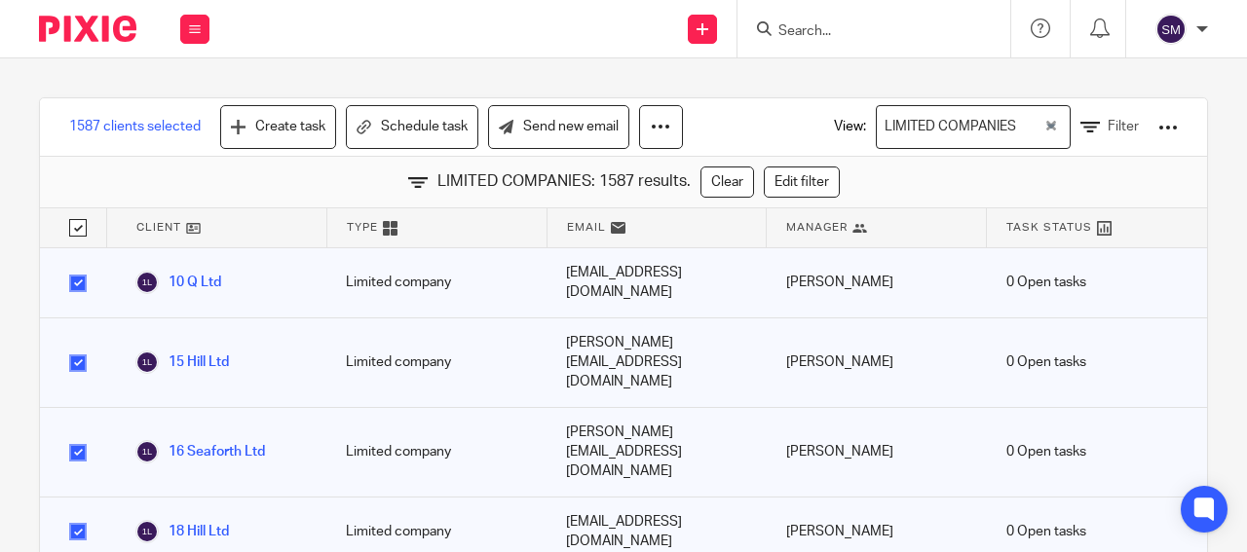
checkbox input "true"
click at [1158, 129] on div at bounding box center [1167, 127] width 19 height 19
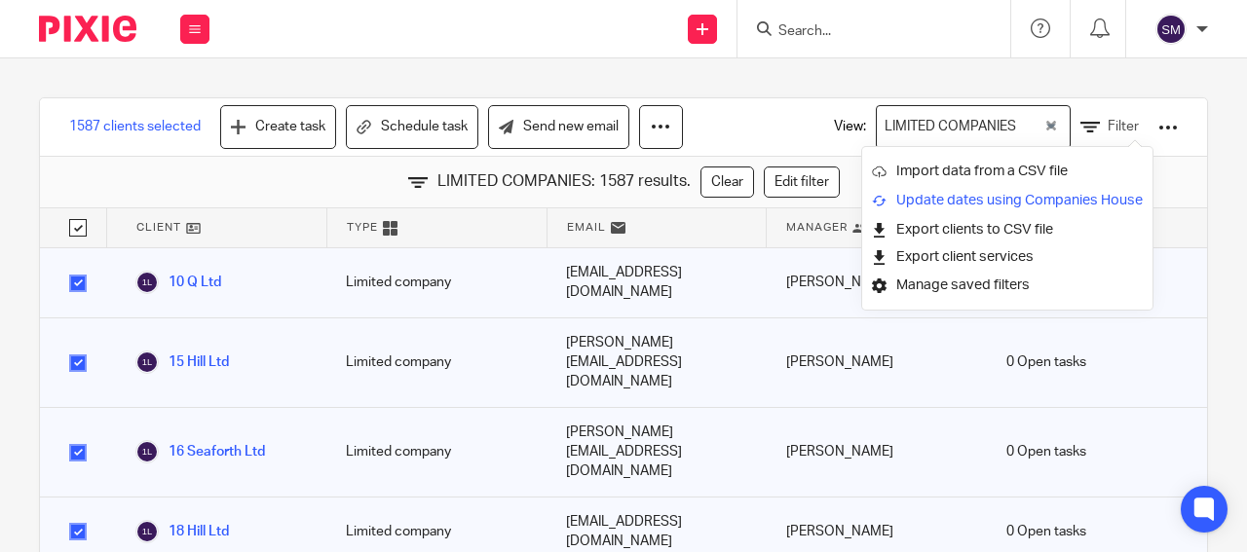
click at [1100, 200] on link "Update dates using Companies House" at bounding box center [1007, 200] width 271 height 29
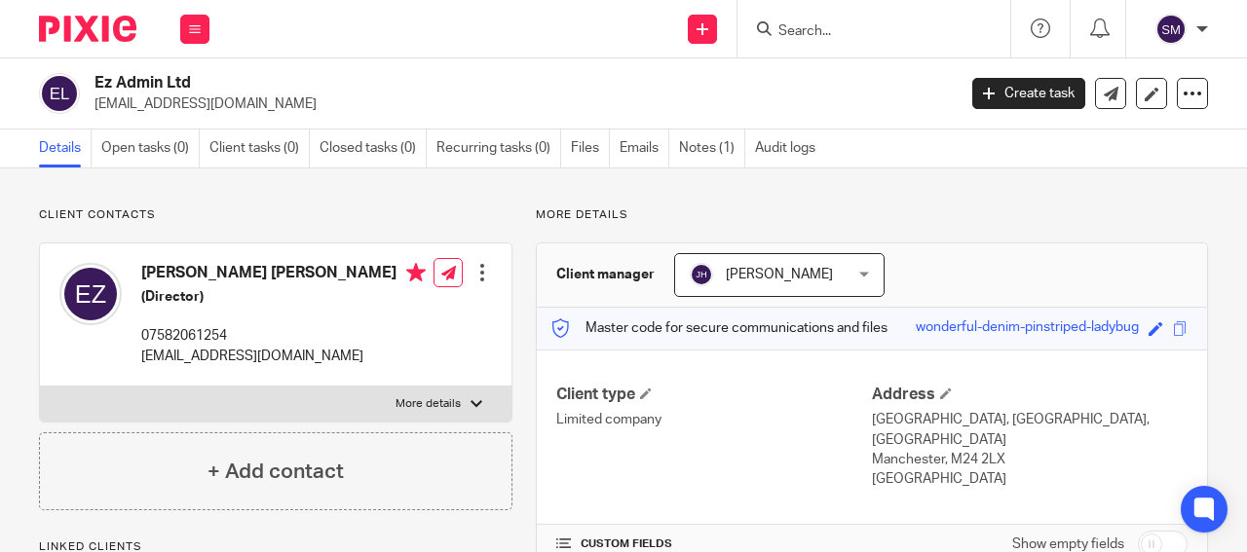
click at [137, 103] on p "ptzone4@gmail.com" at bounding box center [518, 103] width 848 height 19
click at [138, 104] on p "ptzone4@gmail.com" at bounding box center [518, 103] width 848 height 19
click at [820, 36] on form at bounding box center [879, 29] width 207 height 24
click at [816, 29] on input "Search" at bounding box center [863, 32] width 175 height 18
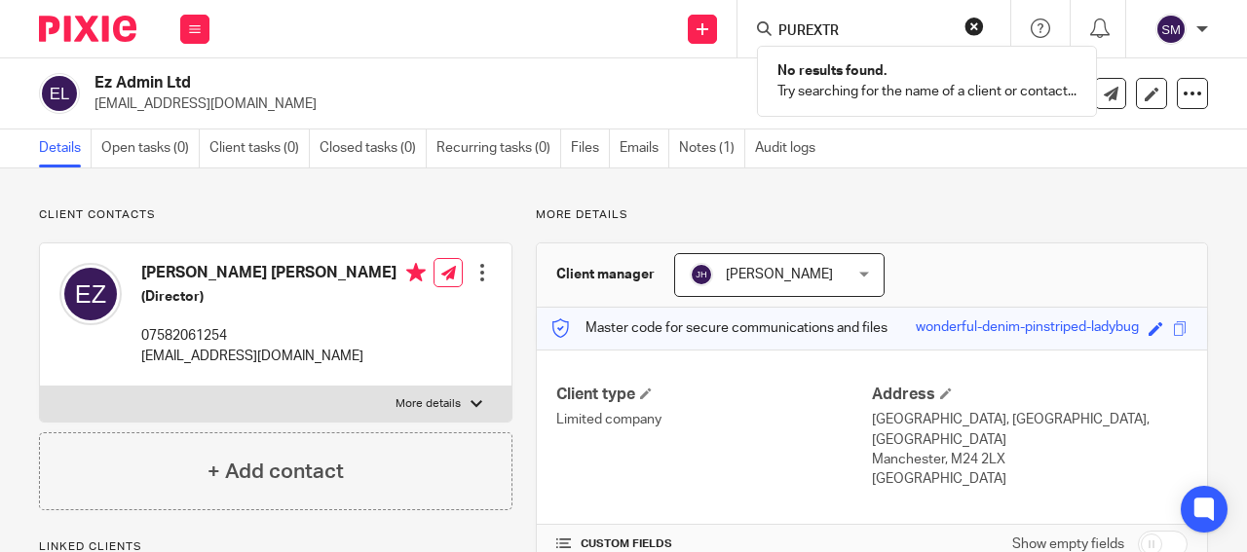
drag, startPoint x: 849, startPoint y: 25, endPoint x: 723, endPoint y: 14, distance: 127.2
click at [776, 23] on input "PUREXTR" at bounding box center [863, 32] width 175 height 18
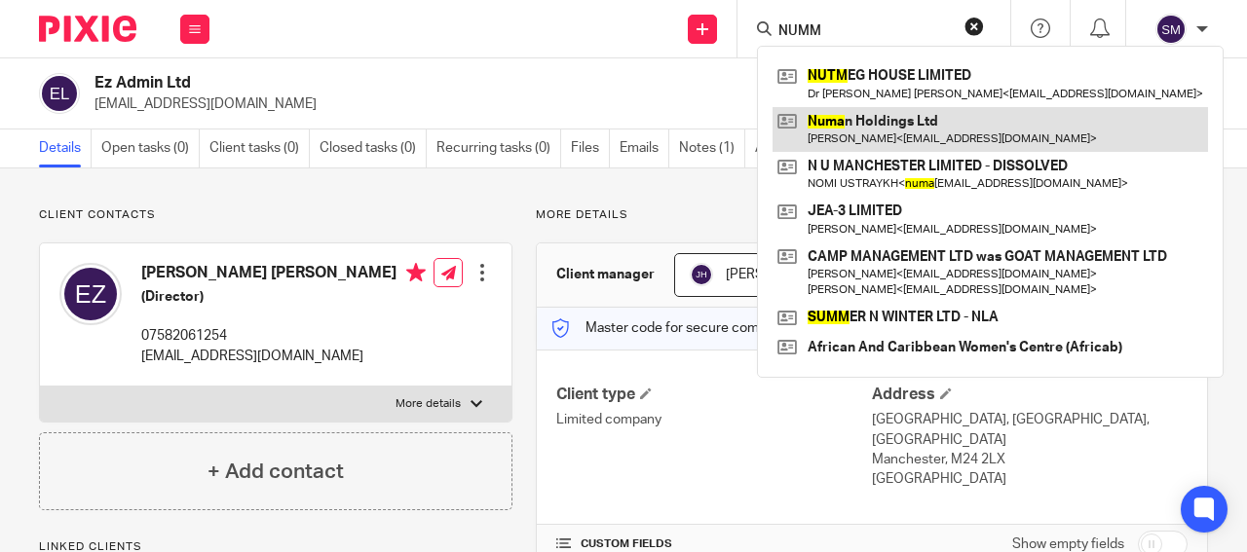
type input "NUMM"
click at [877, 126] on link at bounding box center [989, 129] width 435 height 45
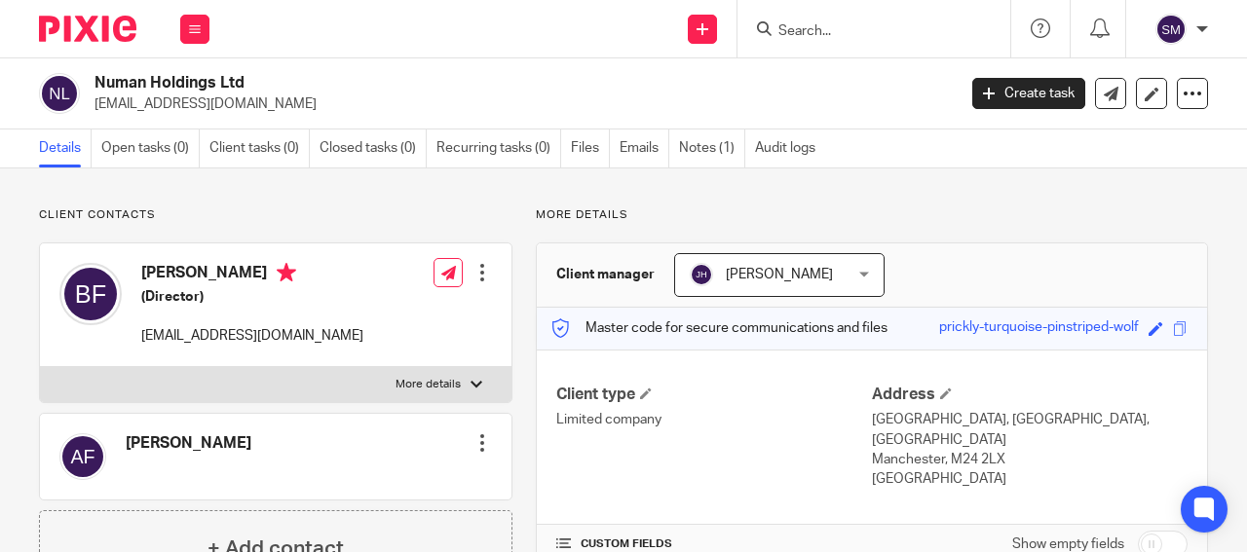
click at [801, 25] on input "Search" at bounding box center [863, 32] width 175 height 18
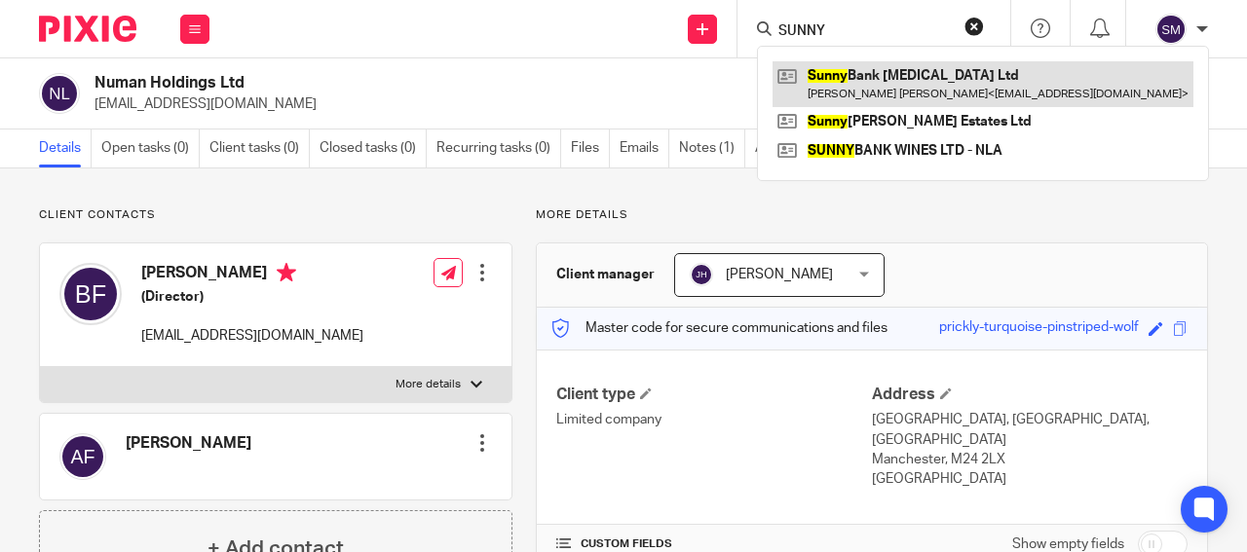
type input "SUNNY"
click at [902, 82] on link at bounding box center [982, 83] width 421 height 45
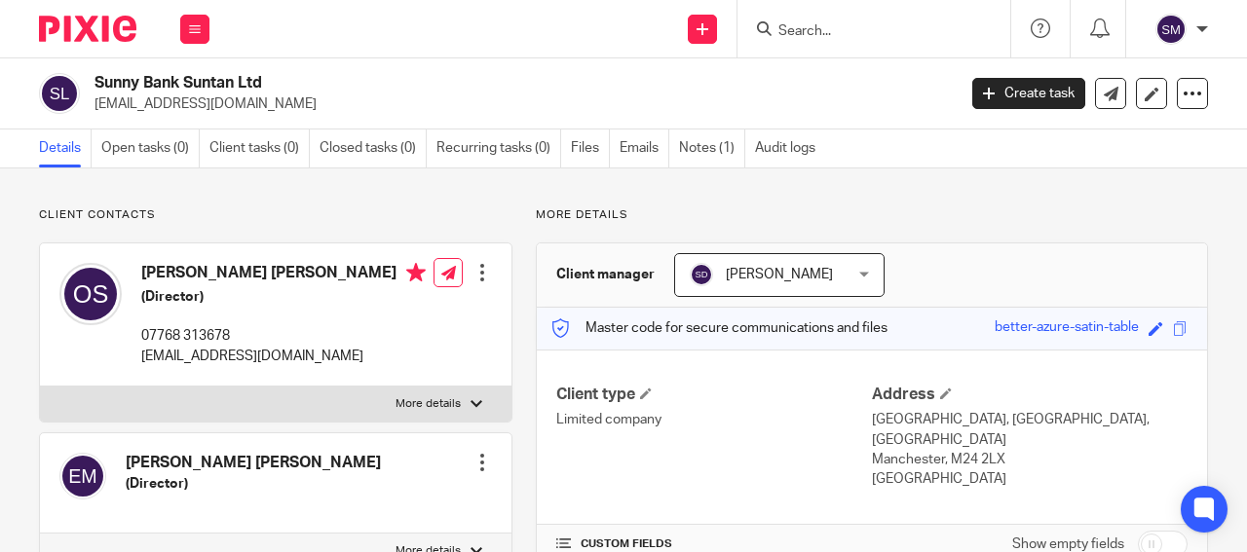
click at [187, 109] on p "[EMAIL_ADDRESS][DOMAIN_NAME]" at bounding box center [518, 103] width 848 height 19
drag, startPoint x: 0, startPoint y: 0, endPoint x: 186, endPoint y: 107, distance: 214.7
drag, startPoint x: 241, startPoint y: 84, endPoint x: 116, endPoint y: 80, distance: 124.7
click at [94, 82] on h2 "Sunny Bank Suntan Ltd" at bounding box center [433, 83] width 679 height 20
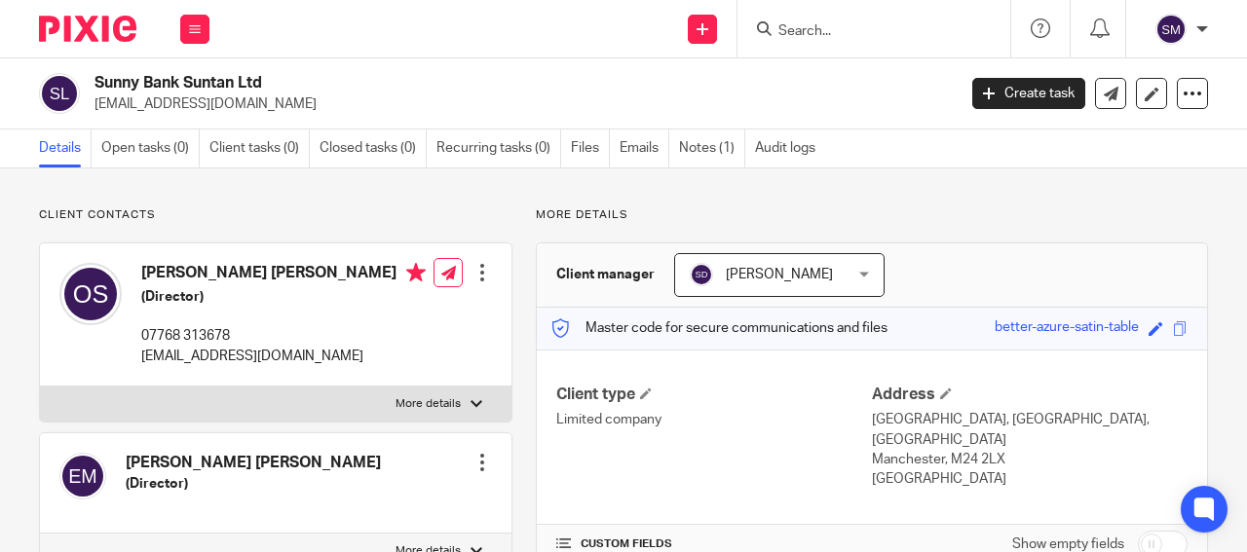
drag, startPoint x: 125, startPoint y: 81, endPoint x: 140, endPoint y: 81, distance: 15.6
copy div "Sunny Bank Suntan"
click at [799, 31] on input "Search" at bounding box center [863, 32] width 175 height 18
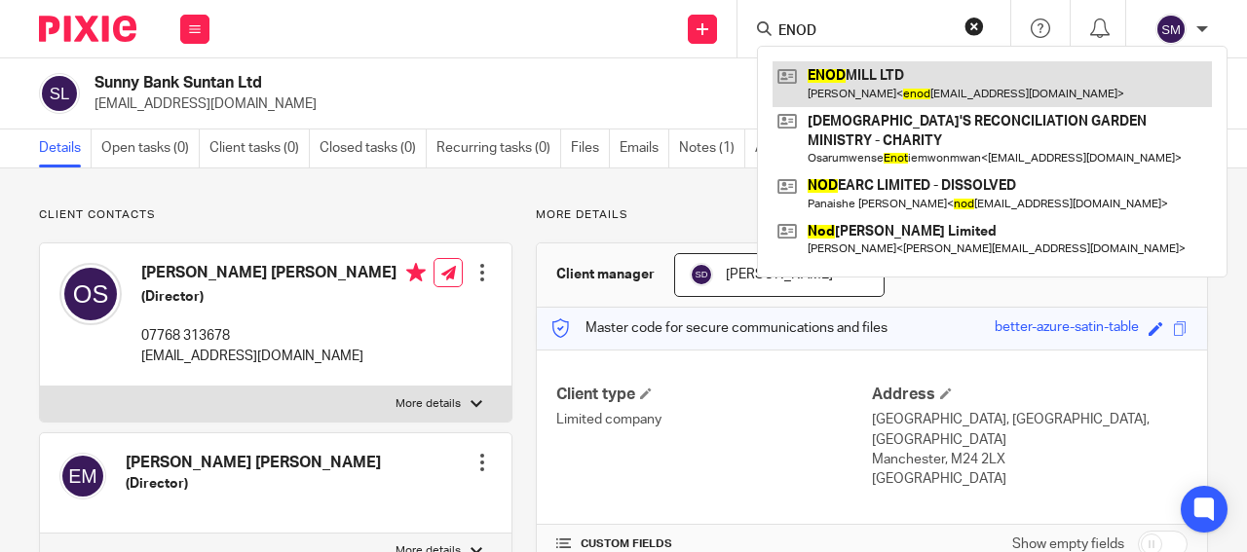
type input "ENOD"
click at [919, 93] on link at bounding box center [991, 83] width 439 height 45
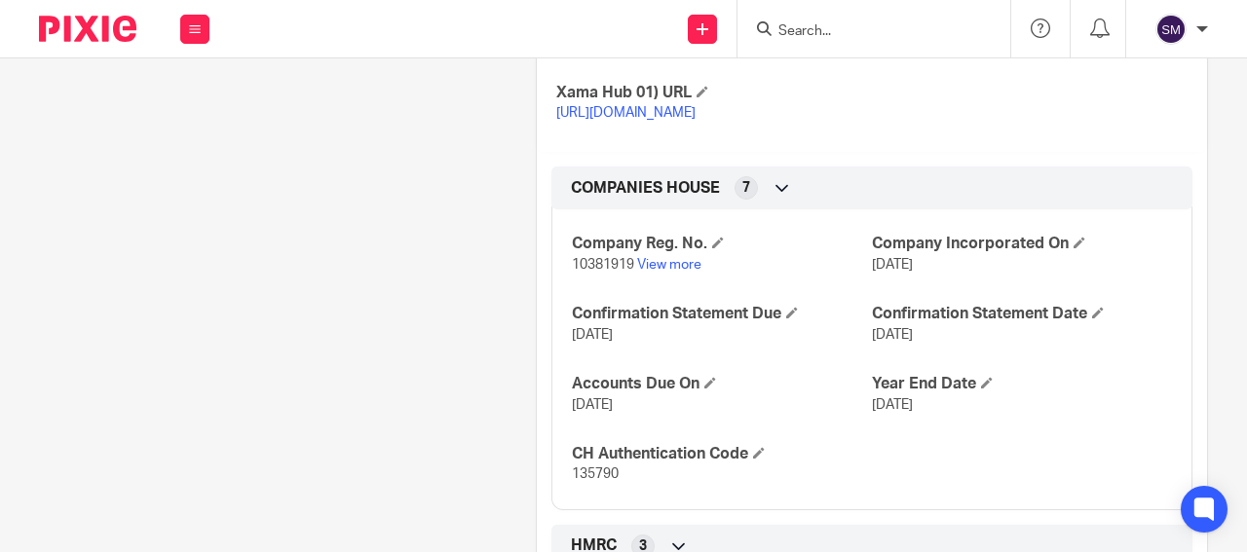
scroll to position [494, 0]
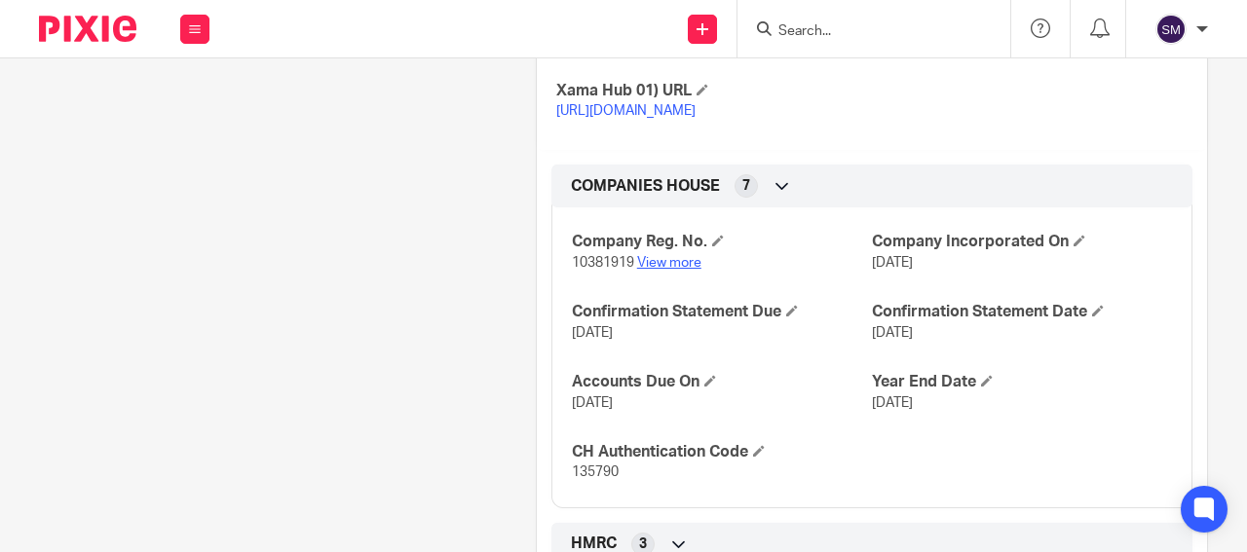
click at [671, 270] on link "View more" at bounding box center [669, 263] width 64 height 14
click at [793, 18] on form at bounding box center [879, 29] width 207 height 24
click at [794, 23] on input "Search" at bounding box center [863, 32] width 175 height 18
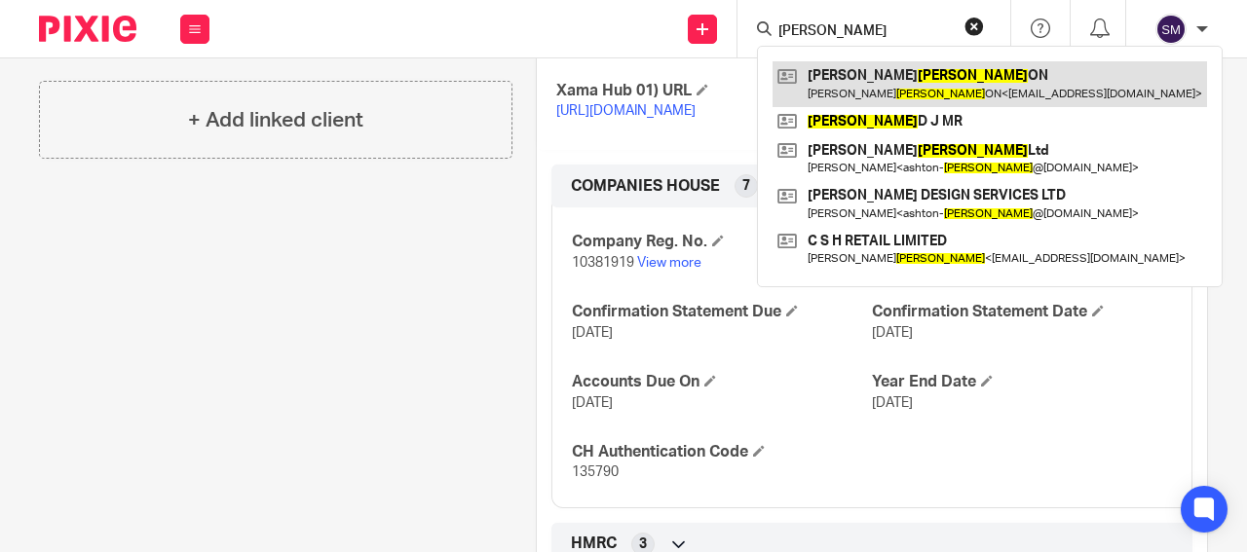
type input "[PERSON_NAME]"
click at [855, 90] on link at bounding box center [989, 83] width 434 height 45
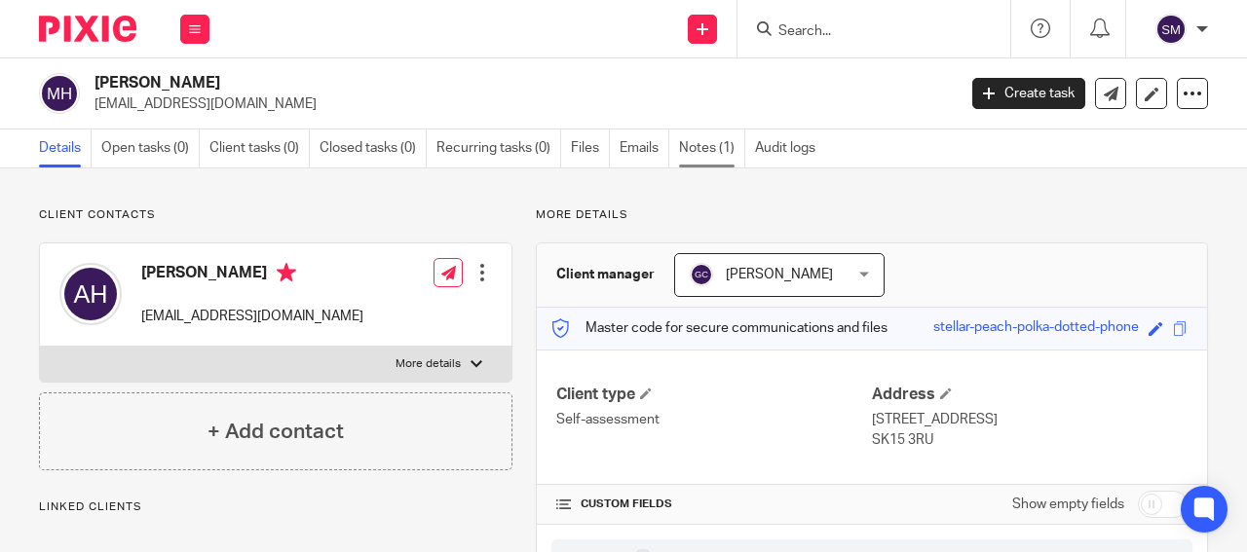
click at [717, 150] on link "Notes (1)" at bounding box center [712, 149] width 66 height 38
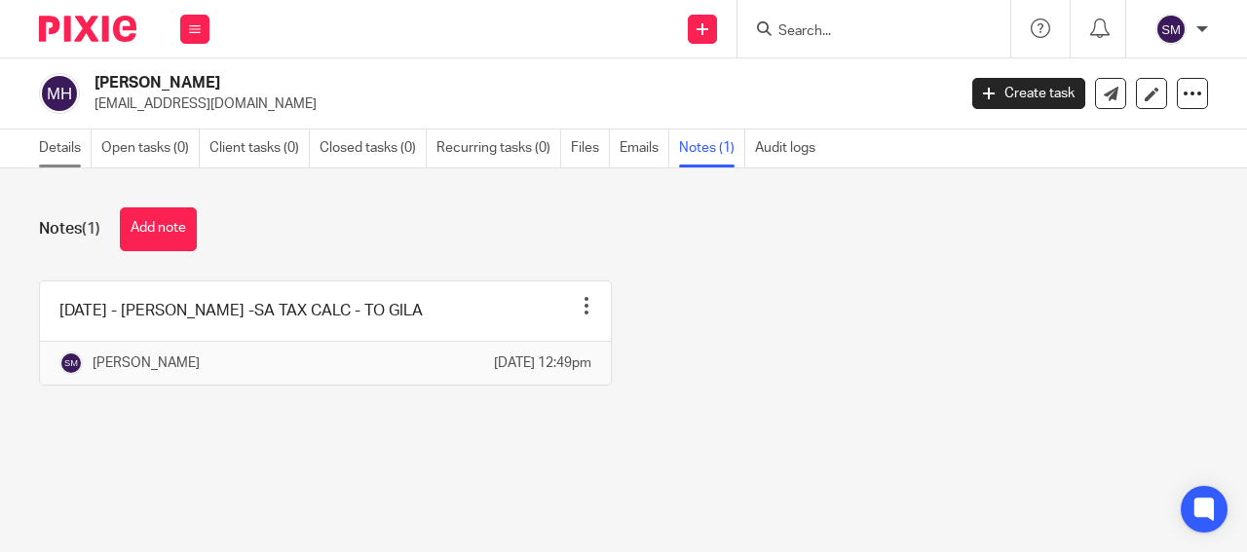
click at [58, 141] on link "Details" at bounding box center [65, 149] width 53 height 38
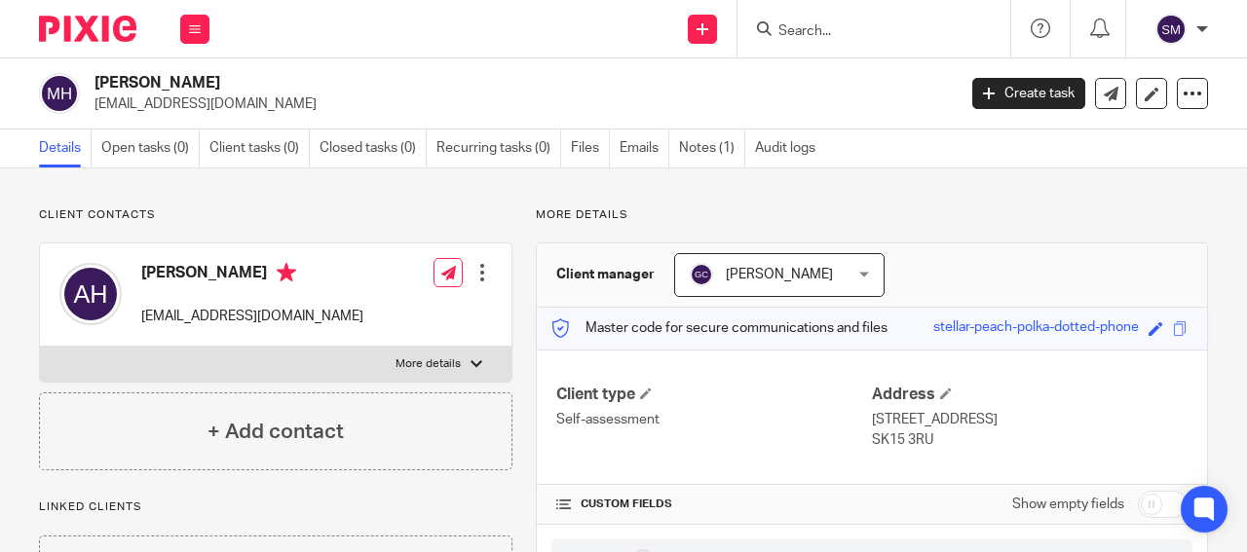
click at [831, 25] on input "Search" at bounding box center [863, 32] width 175 height 18
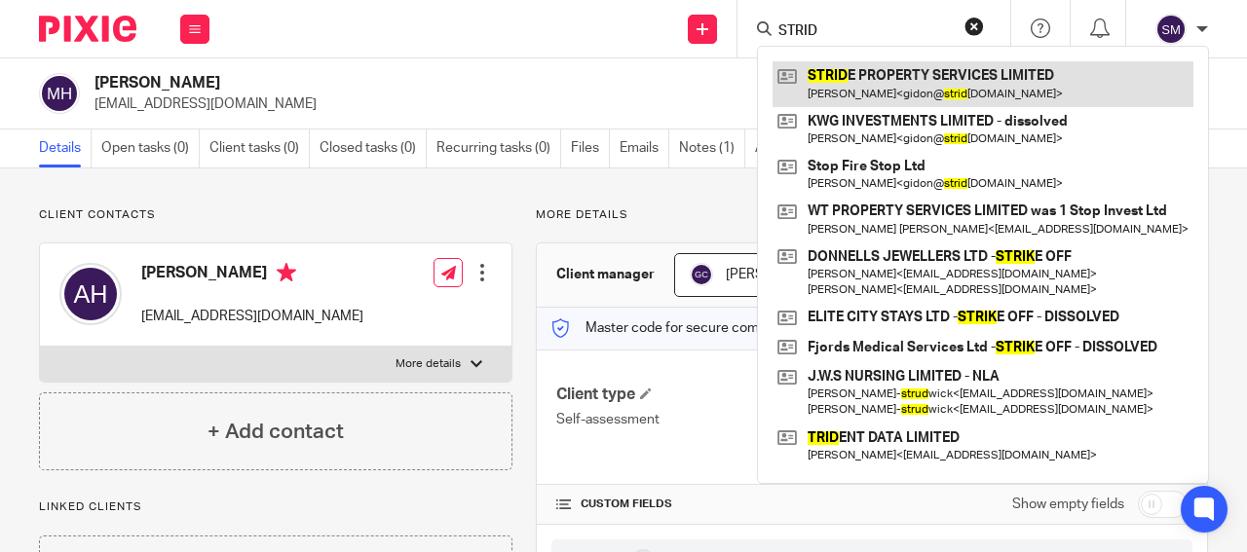
type input "STRID"
click at [968, 91] on link at bounding box center [982, 83] width 421 height 45
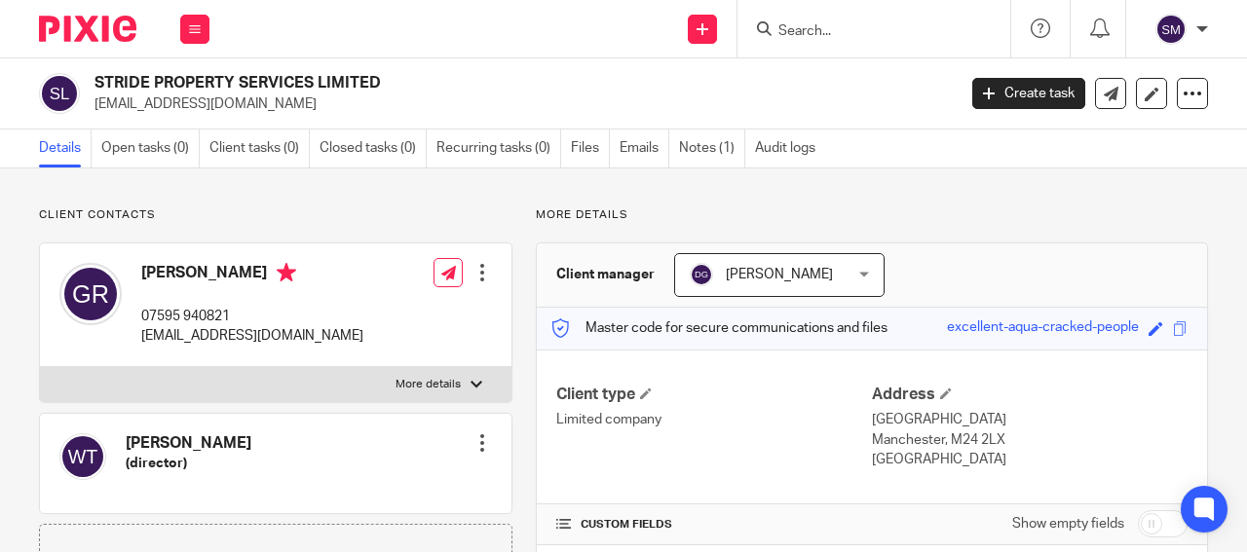
click at [829, 31] on input "Search" at bounding box center [863, 32] width 175 height 18
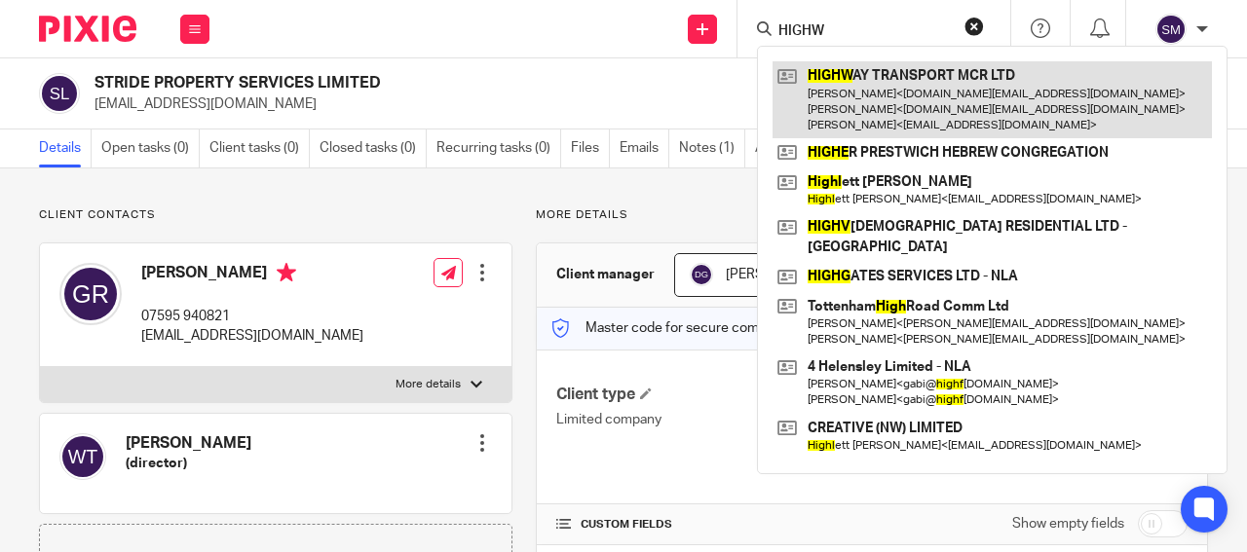
type input "HIGHW"
click at [878, 96] on link at bounding box center [991, 99] width 439 height 77
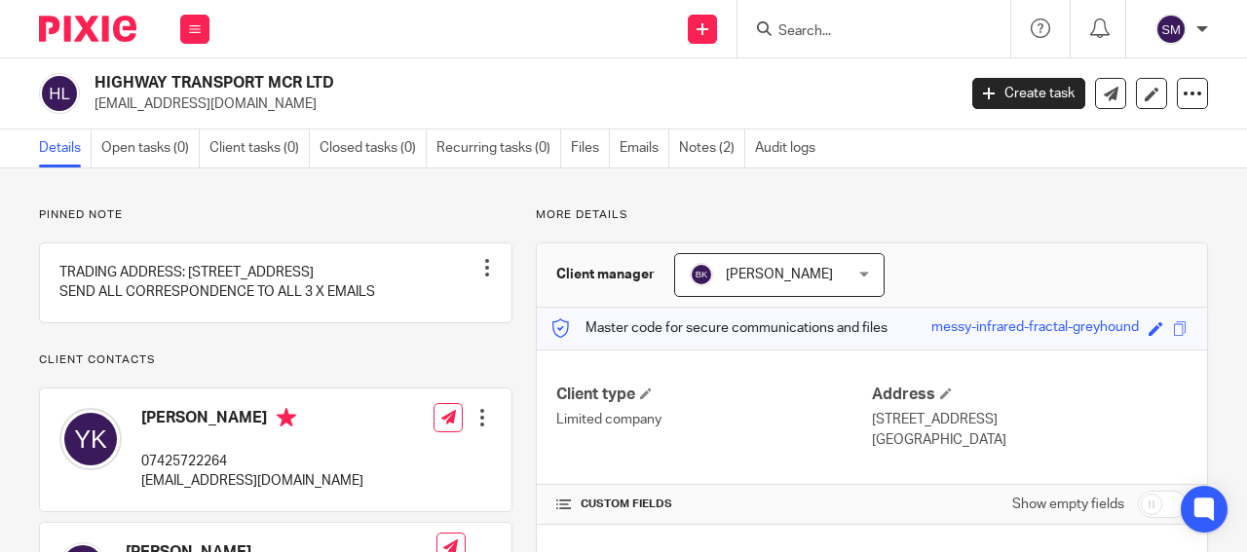
click at [800, 26] on input "Search" at bounding box center [863, 32] width 175 height 18
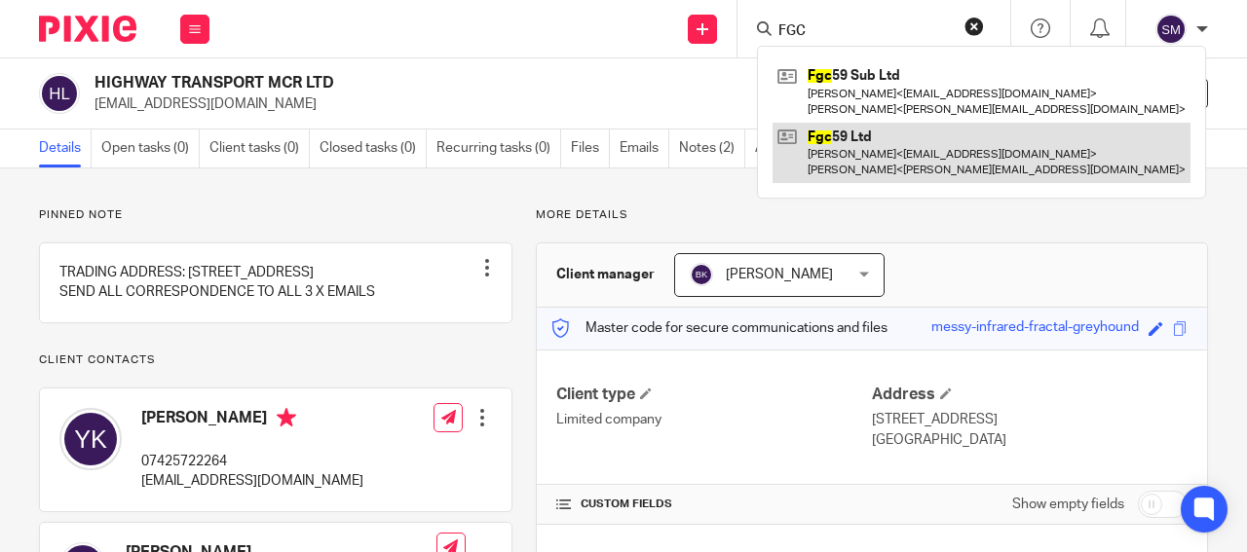
type input "FGC"
click at [866, 136] on link at bounding box center [981, 153] width 418 height 60
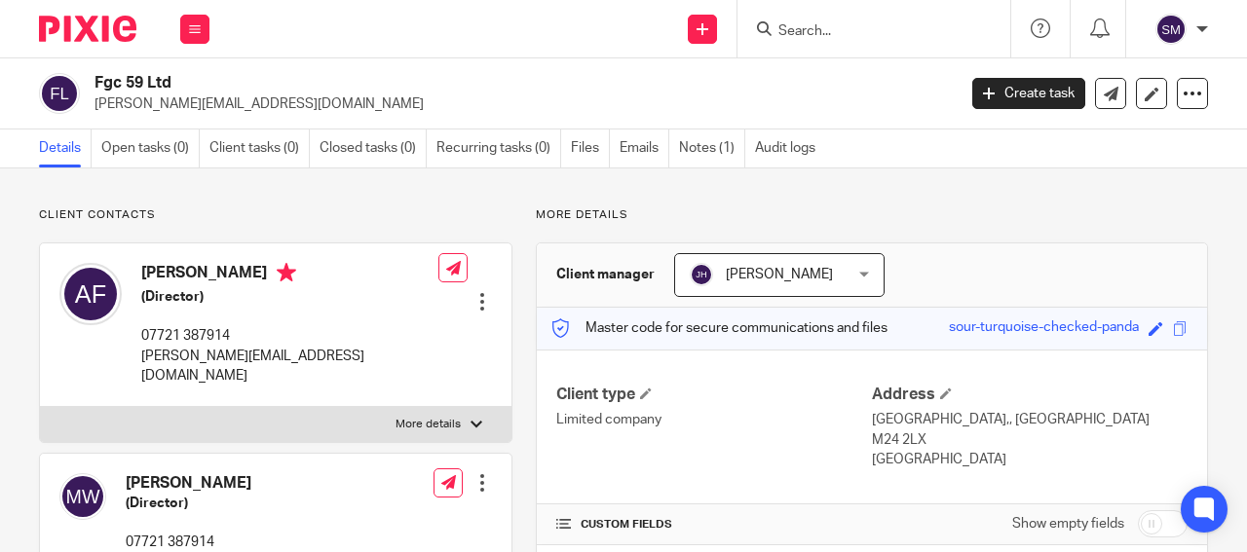
click at [186, 101] on p "[PERSON_NAME][EMAIL_ADDRESS][DOMAIN_NAME]" at bounding box center [518, 103] width 848 height 19
click at [772, 21] on div at bounding box center [870, 29] width 227 height 24
click at [798, 27] on input "Search" at bounding box center [863, 32] width 175 height 18
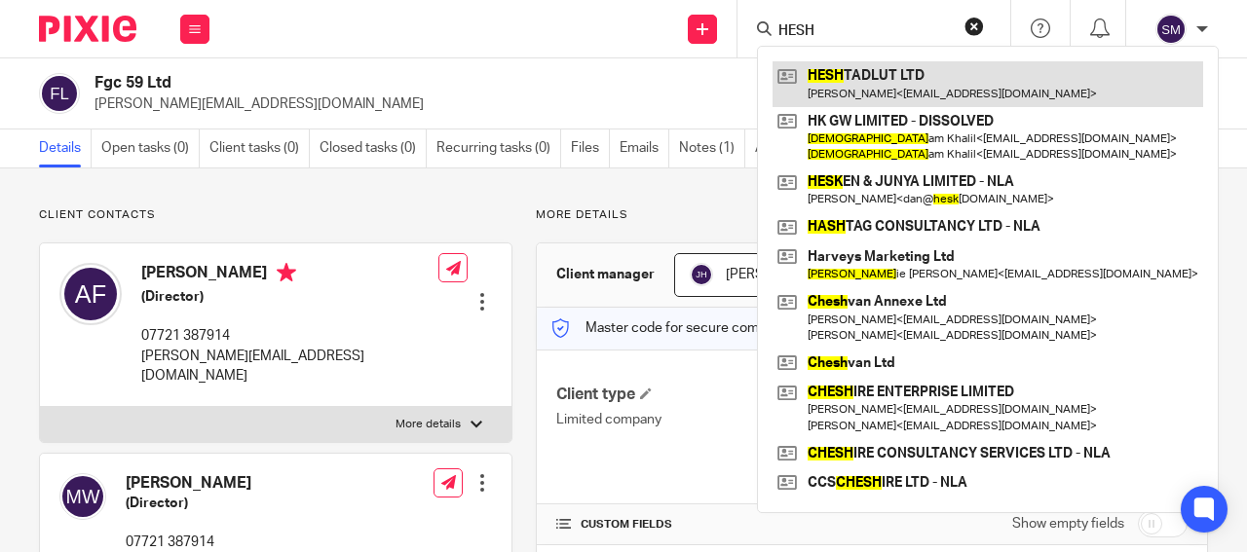
type input "HESH"
click at [894, 75] on link at bounding box center [987, 83] width 431 height 45
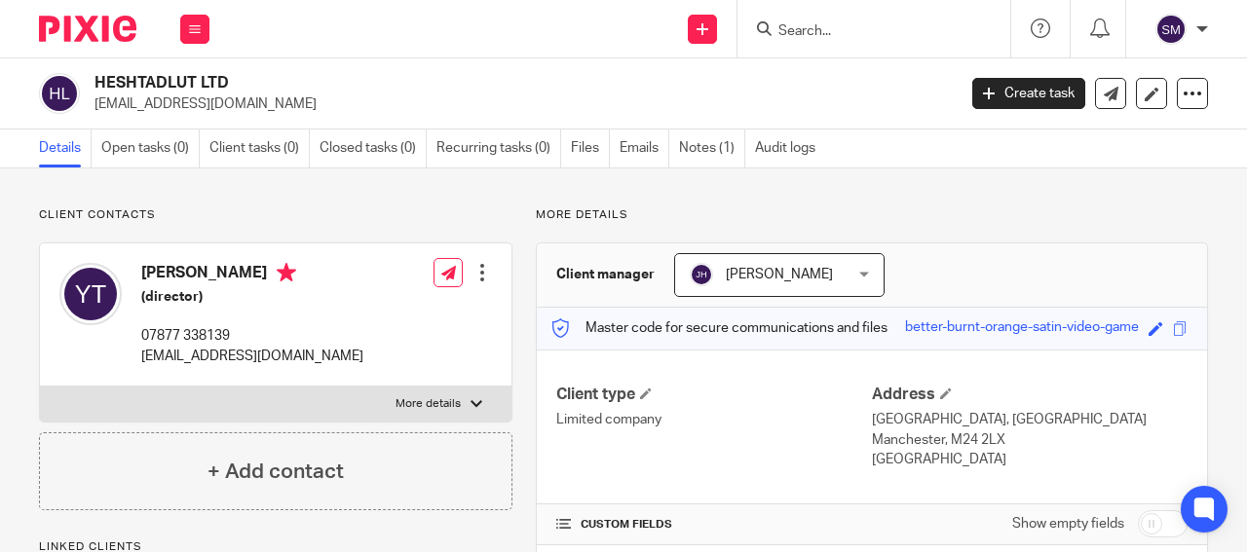
click at [96, 85] on h2 "HESHTADLUT LTD" at bounding box center [433, 83] width 679 height 20
drag, startPoint x: 104, startPoint y: 82, endPoint x: 139, endPoint y: 90, distance: 35.9
click at [791, 29] on input "Search" at bounding box center [863, 32] width 175 height 18
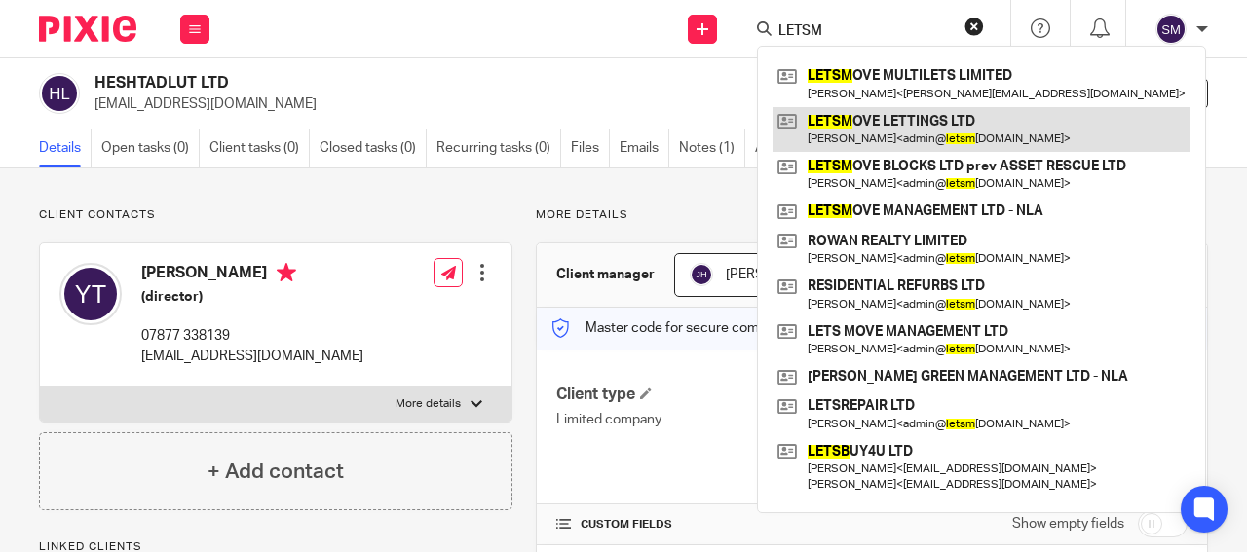
type input "LETSM"
click at [879, 129] on link at bounding box center [981, 129] width 418 height 45
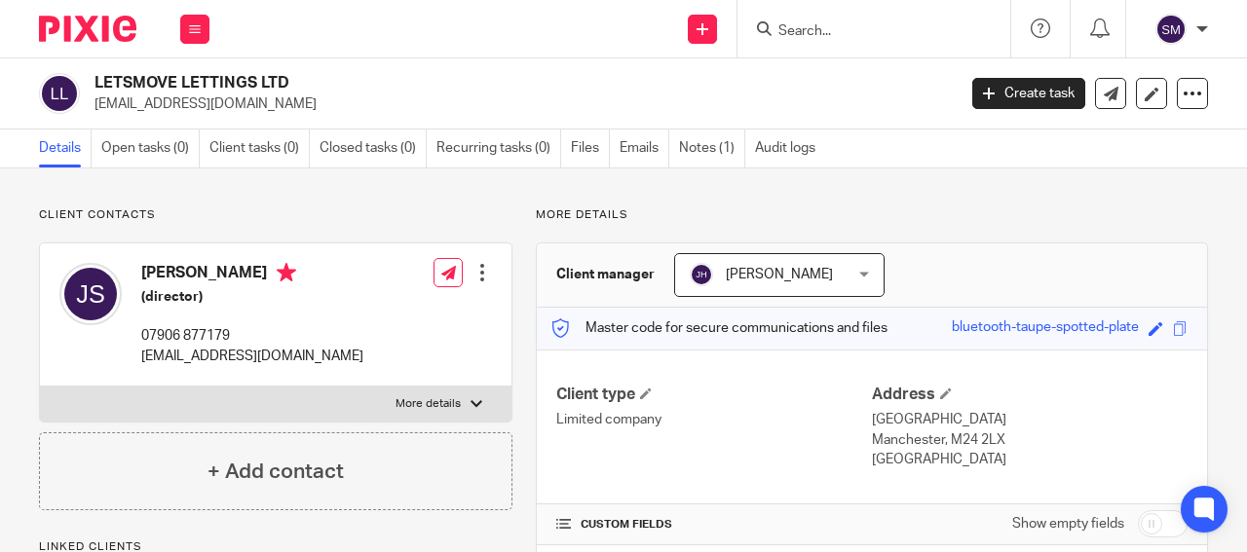
click at [94, 81] on h2 "LETSMOVE LETTINGS LTD" at bounding box center [433, 83] width 679 height 20
click at [805, 30] on input "Search" at bounding box center [863, 32] width 175 height 18
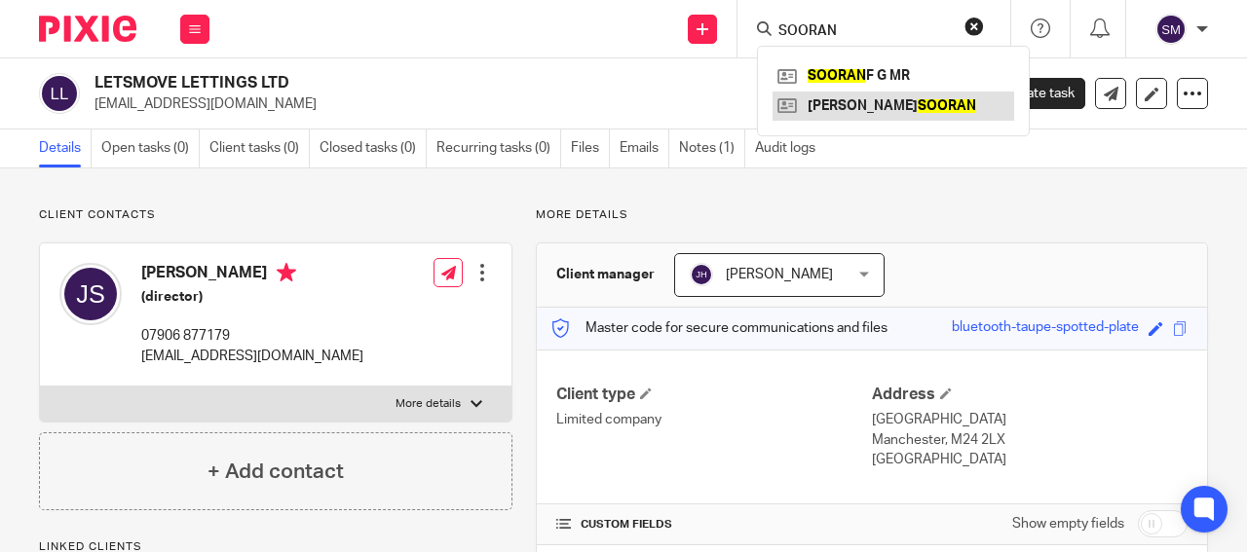
type input "SOORAN"
click at [910, 114] on link at bounding box center [893, 106] width 242 height 29
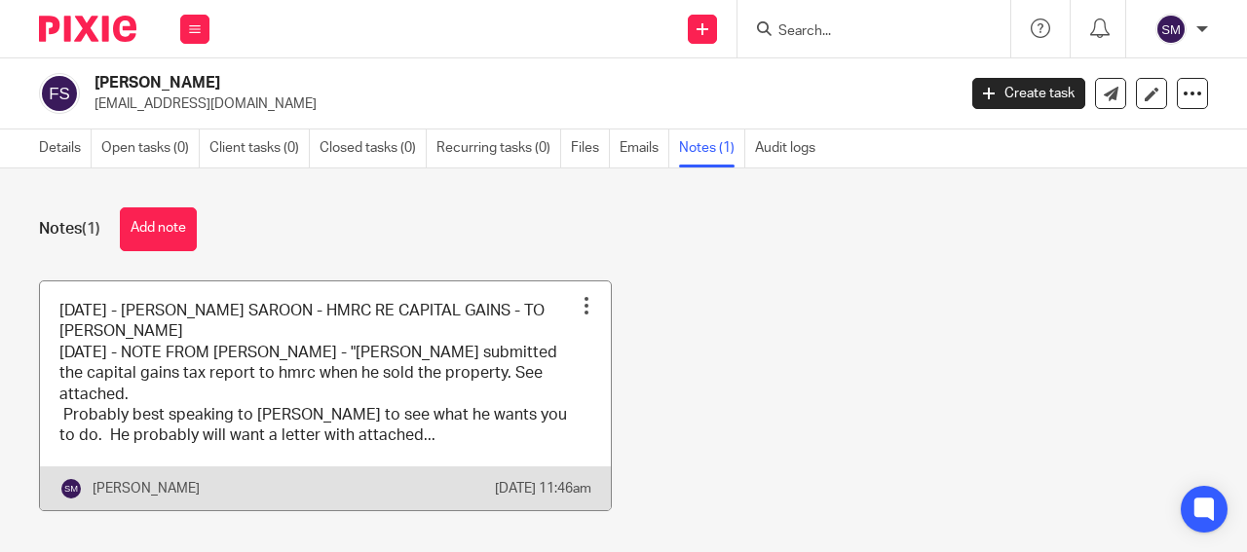
click at [394, 341] on link at bounding box center [325, 395] width 571 height 229
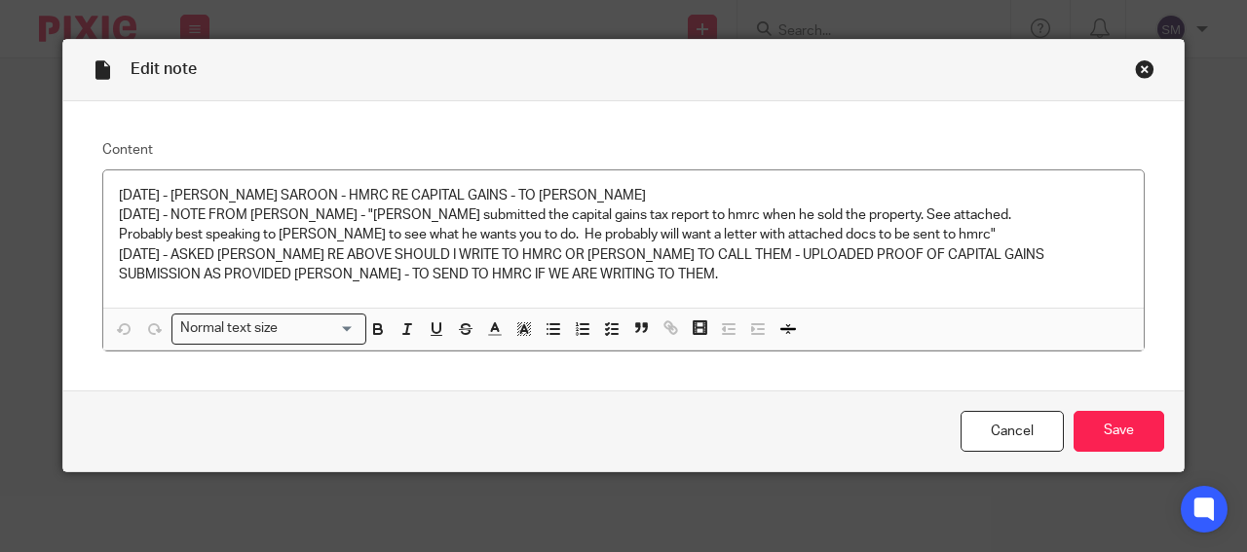
click at [1135, 63] on div "Close this dialog window" at bounding box center [1144, 68] width 19 height 19
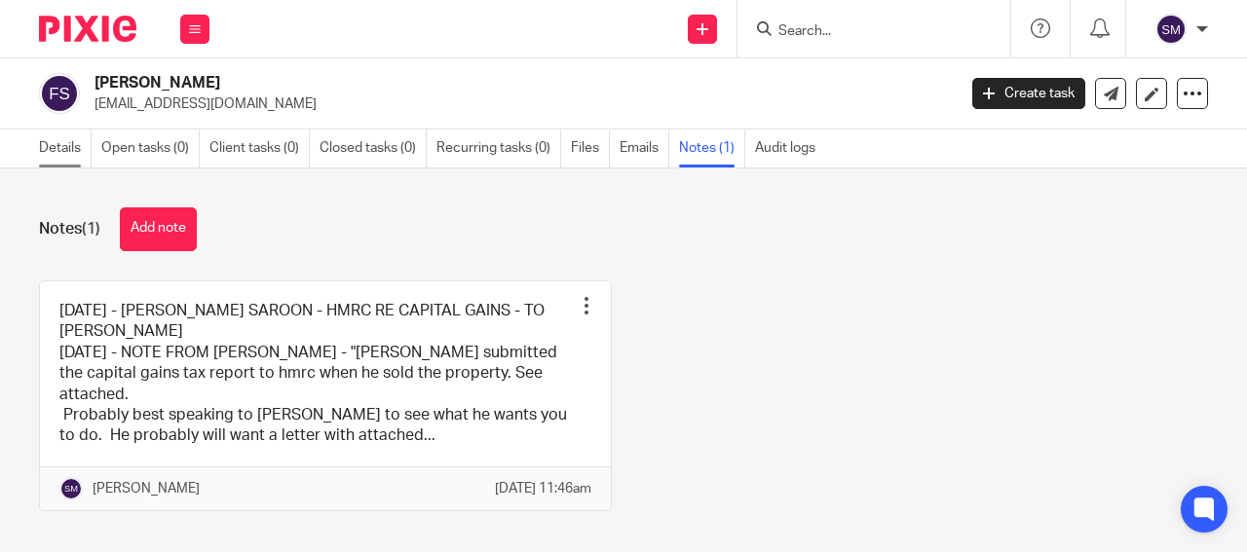
click at [40, 144] on link "Details" at bounding box center [65, 149] width 53 height 38
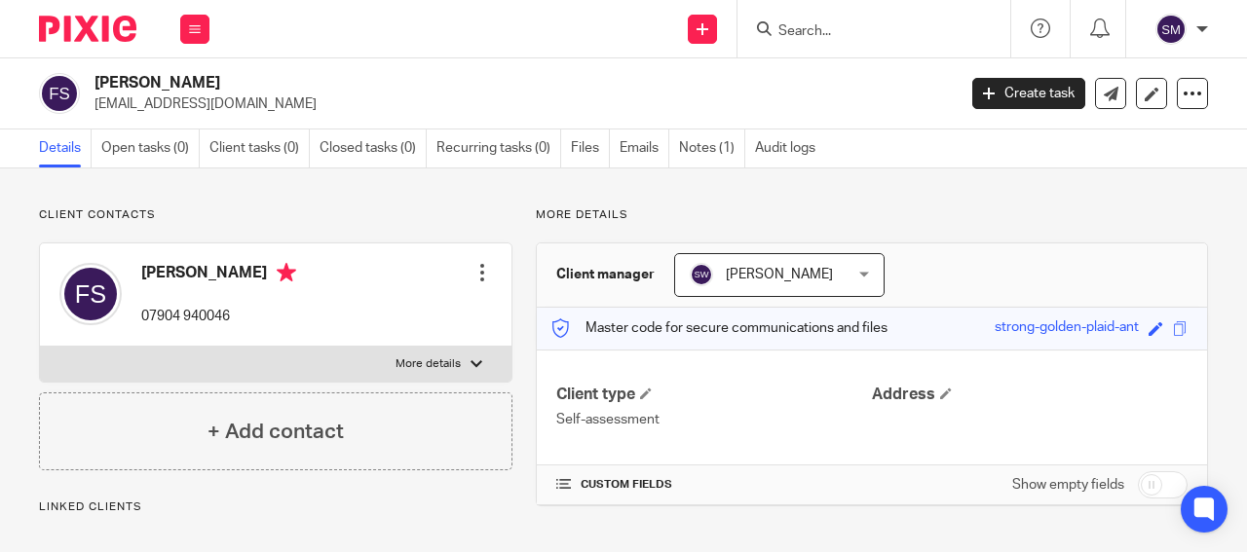
click at [430, 371] on p "More details" at bounding box center [427, 364] width 65 height 16
click at [40, 347] on input "More details" at bounding box center [39, 346] width 1 height 1
checkbox input "true"
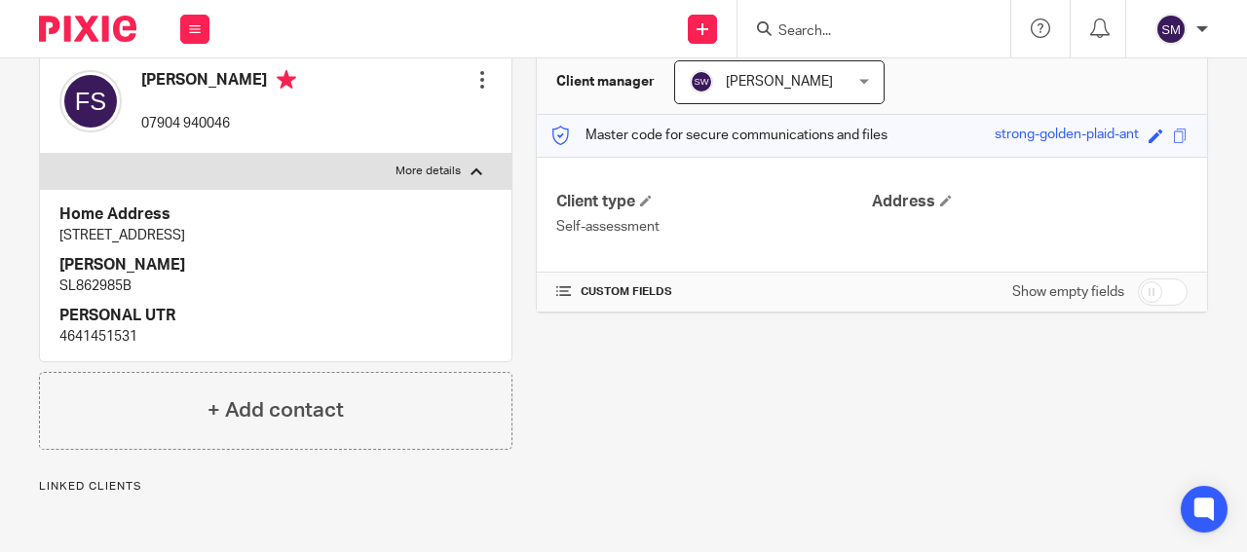
scroll to position [194, 0]
click at [823, 24] on input "Search" at bounding box center [863, 32] width 175 height 18
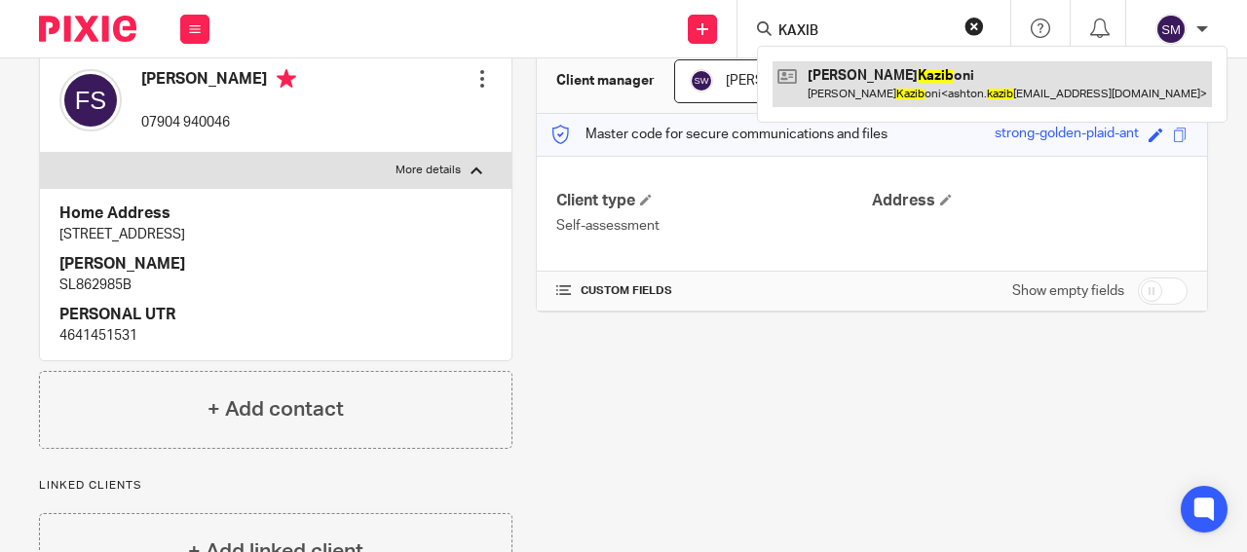
type input "KAXIB"
click at [888, 88] on link at bounding box center [991, 83] width 439 height 45
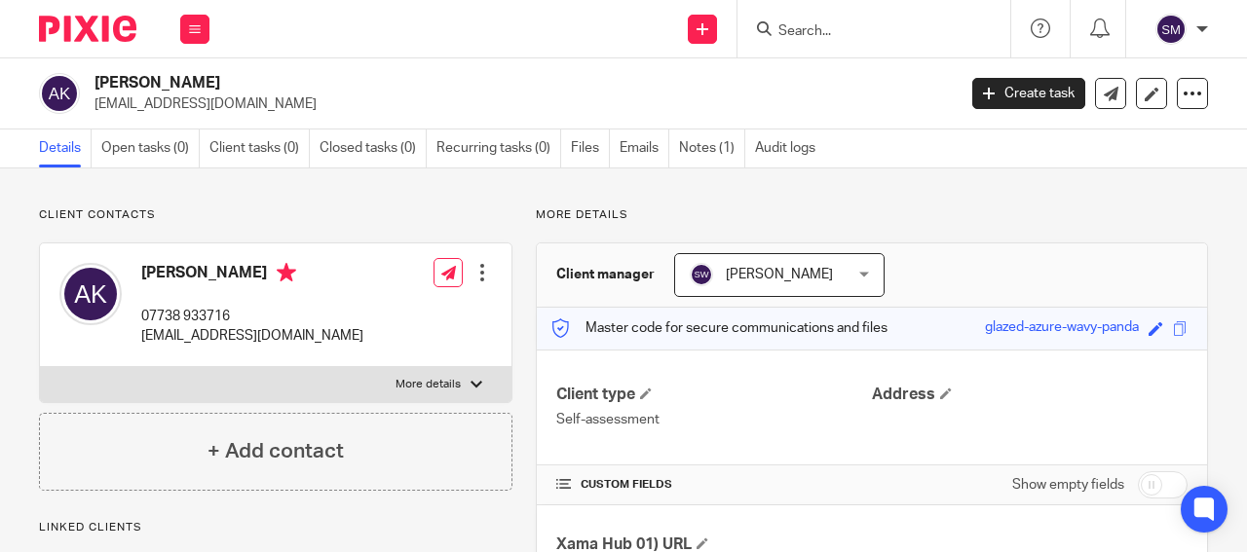
drag, startPoint x: 162, startPoint y: 80, endPoint x: 96, endPoint y: 84, distance: 65.4
click at [96, 84] on h2 "[PERSON_NAME]" at bounding box center [433, 83] width 679 height 20
drag, startPoint x: 106, startPoint y: 78, endPoint x: 116, endPoint y: 76, distance: 9.9
click at [810, 33] on input "Search" at bounding box center [863, 32] width 175 height 18
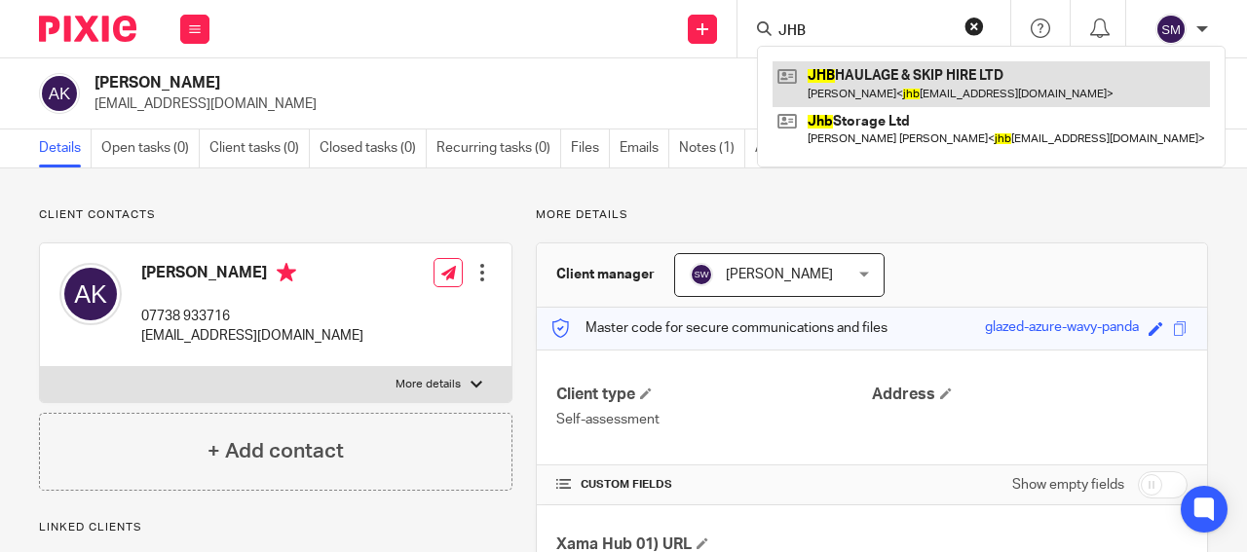
type input "JHB"
click at [921, 89] on link at bounding box center [990, 83] width 437 height 45
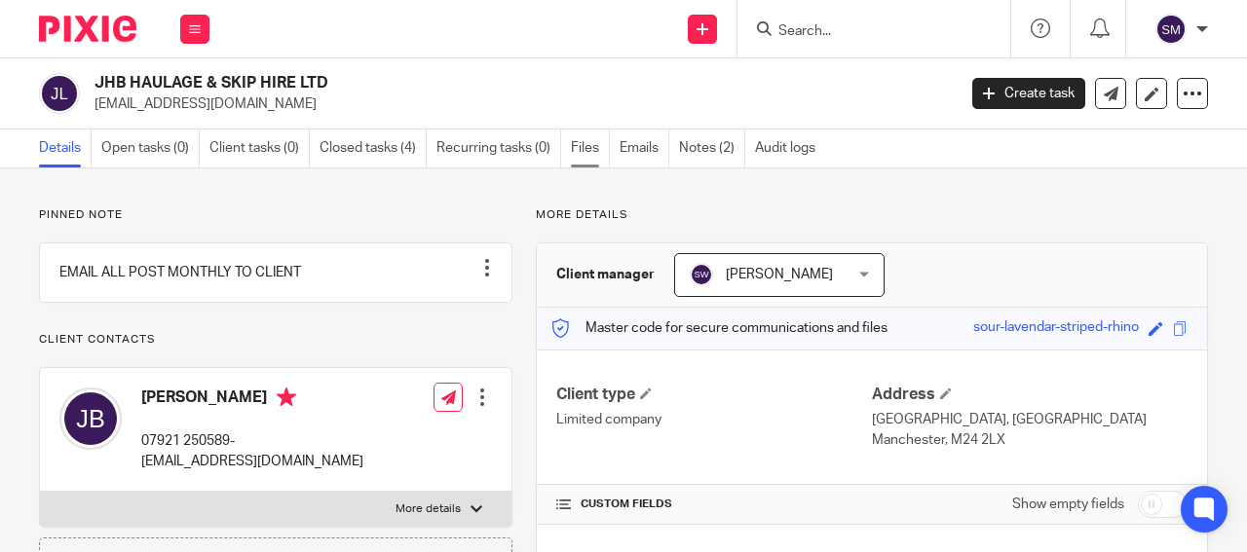
click at [583, 151] on link "Files" at bounding box center [590, 149] width 39 height 38
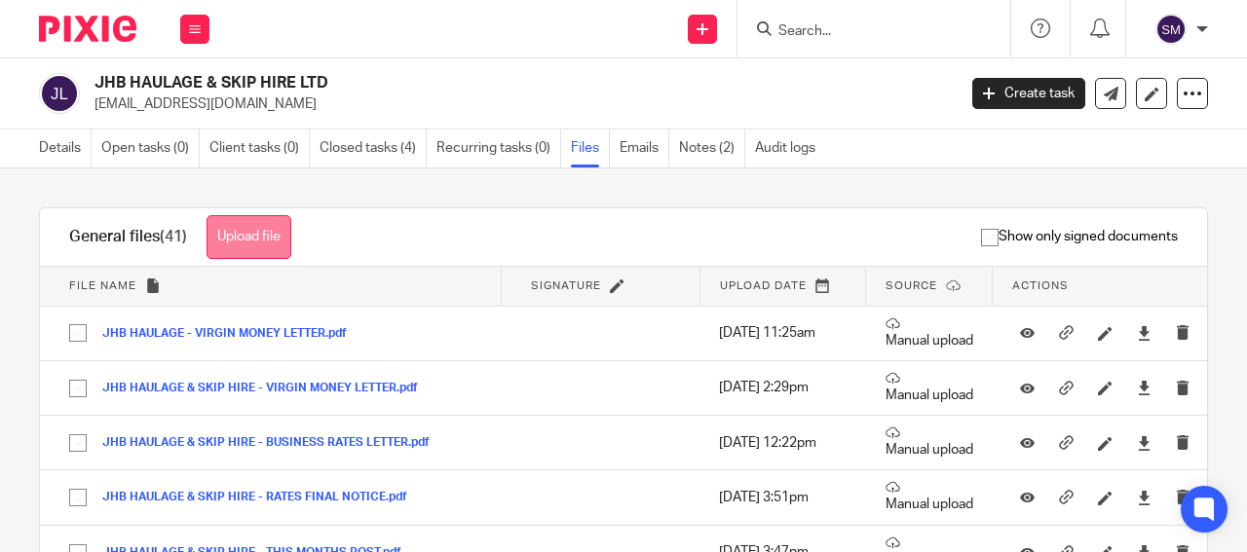
click at [246, 229] on button "Upload file" at bounding box center [248, 237] width 85 height 44
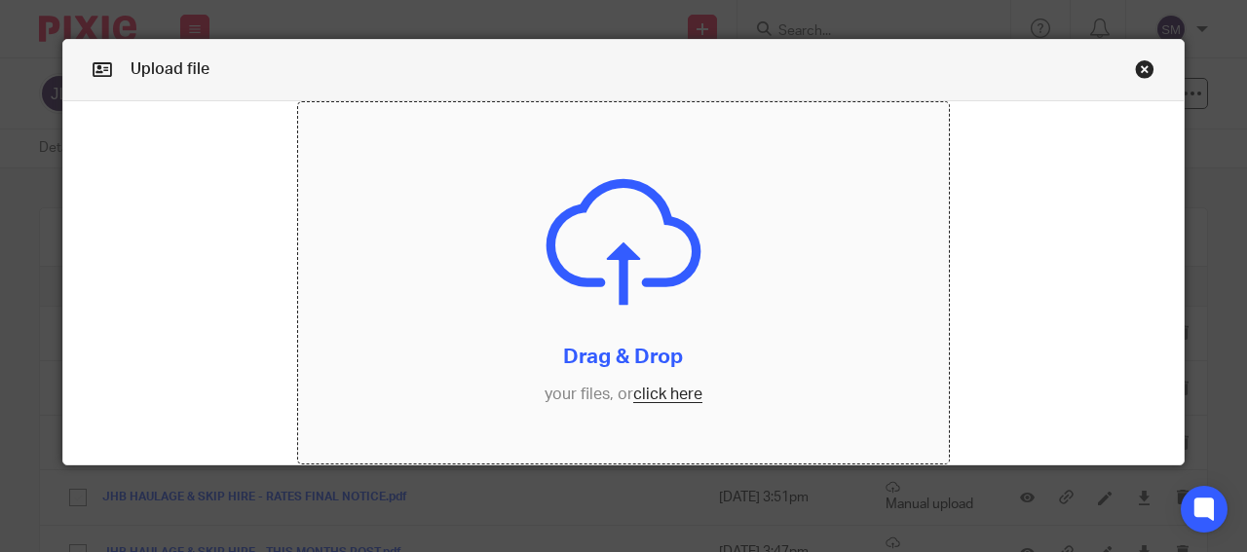
click at [613, 369] on input "file" at bounding box center [624, 283] width 652 height 362
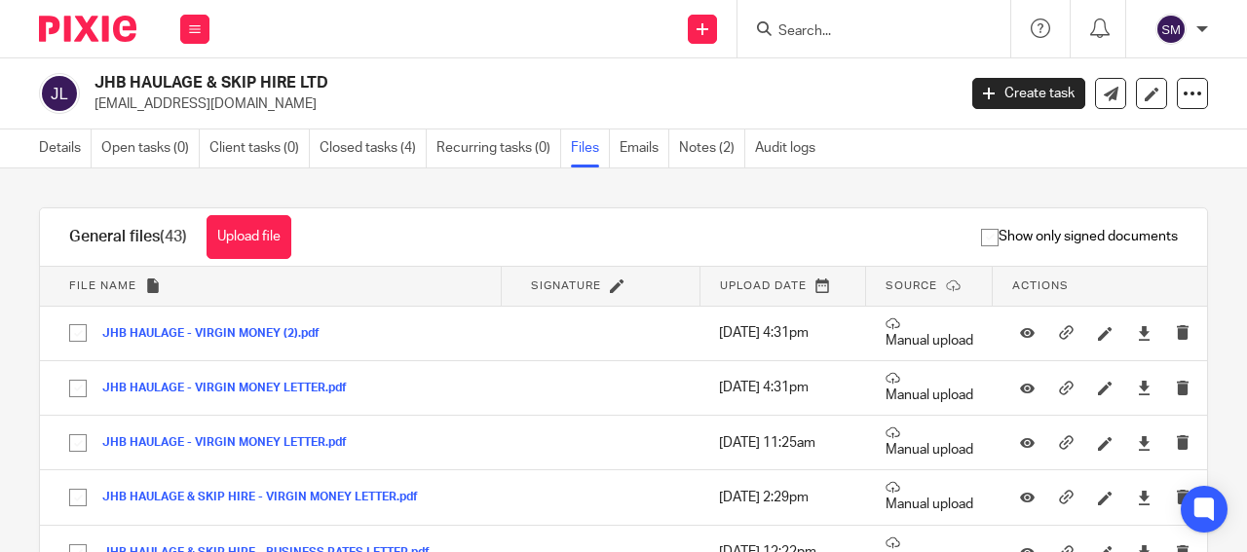
click at [782, 26] on input "Search" at bounding box center [863, 32] width 175 height 18
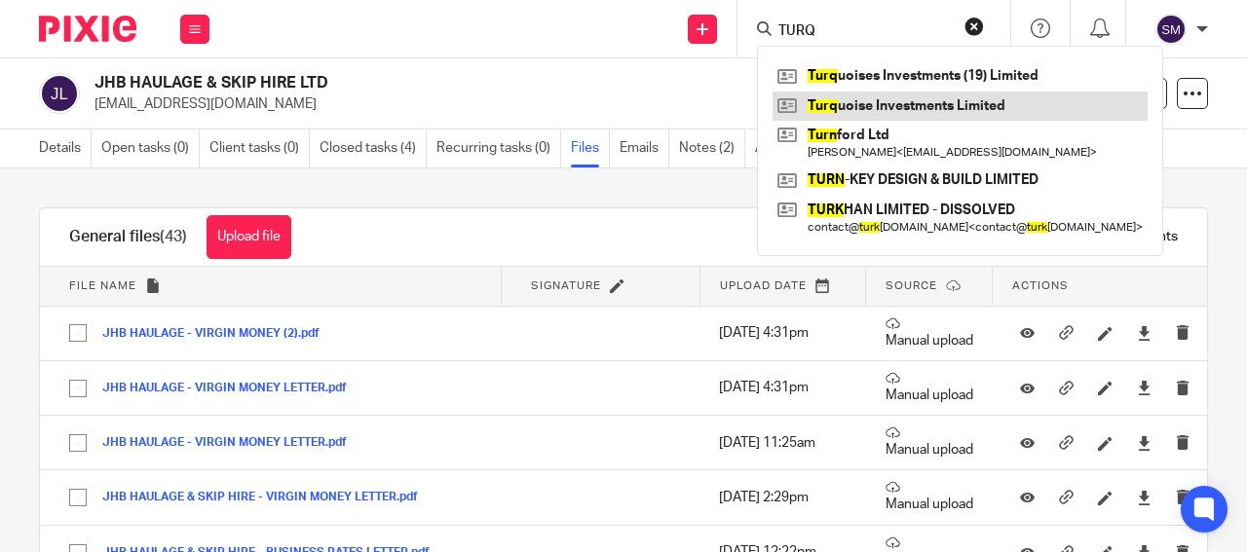
type input "TURQ"
click at [925, 107] on link at bounding box center [959, 106] width 375 height 29
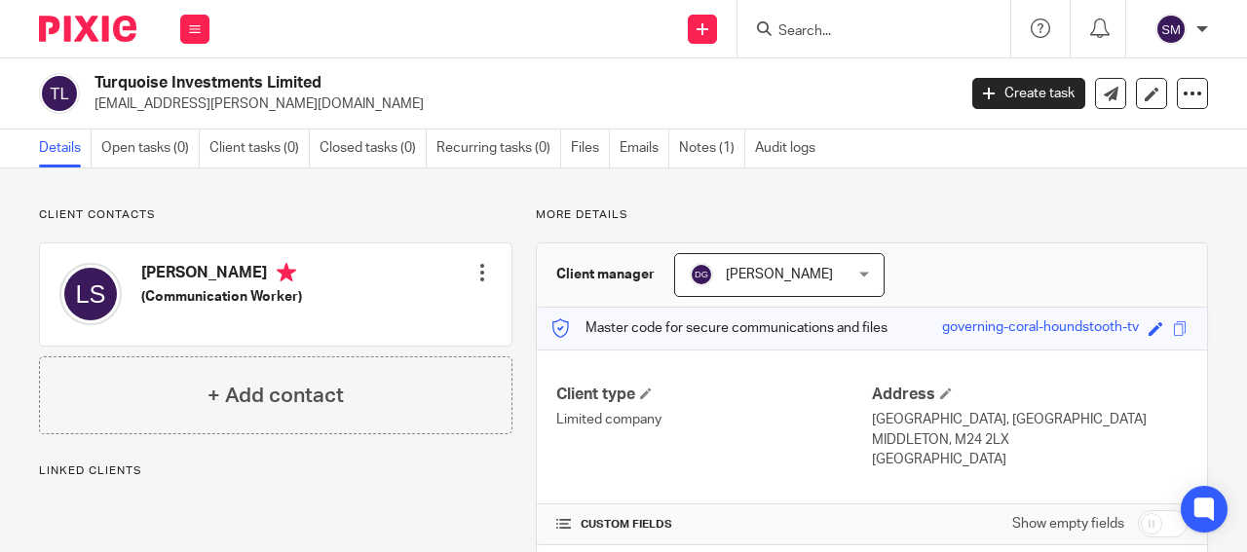
click at [195, 96] on p "[EMAIL_ADDRESS][PERSON_NAME][DOMAIN_NAME]" at bounding box center [518, 103] width 848 height 19
drag, startPoint x: 266, startPoint y: 84, endPoint x: 94, endPoint y: 88, distance: 172.4
click at [94, 88] on h2 "Turquoise Investments Limited" at bounding box center [433, 83] width 679 height 20
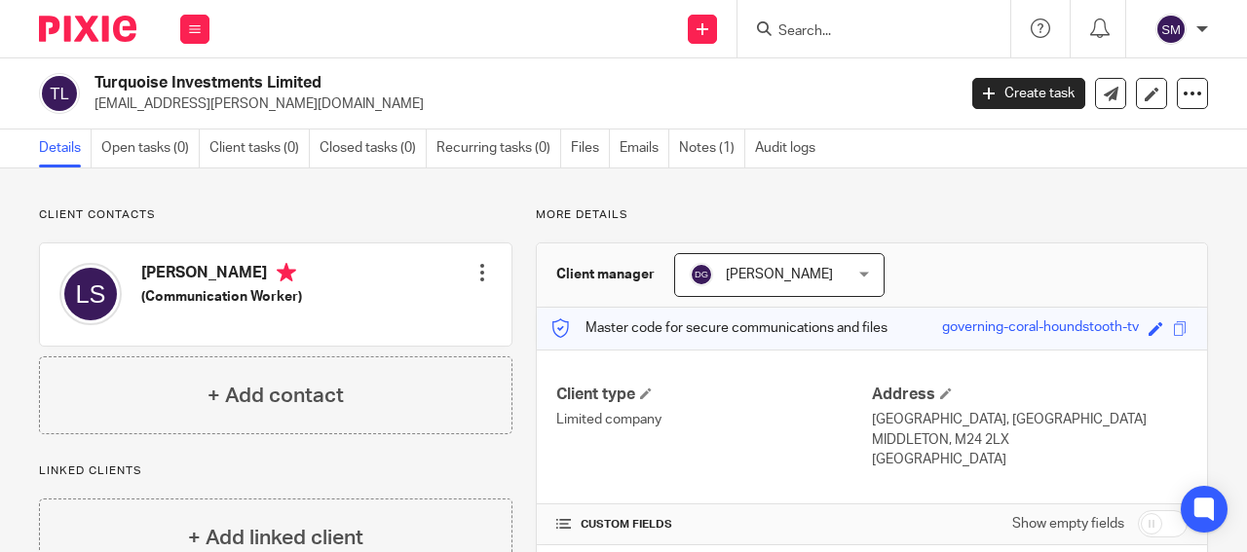
copy h2 "Turquoise Investments"
click at [785, 29] on input "Search" at bounding box center [863, 32] width 175 height 18
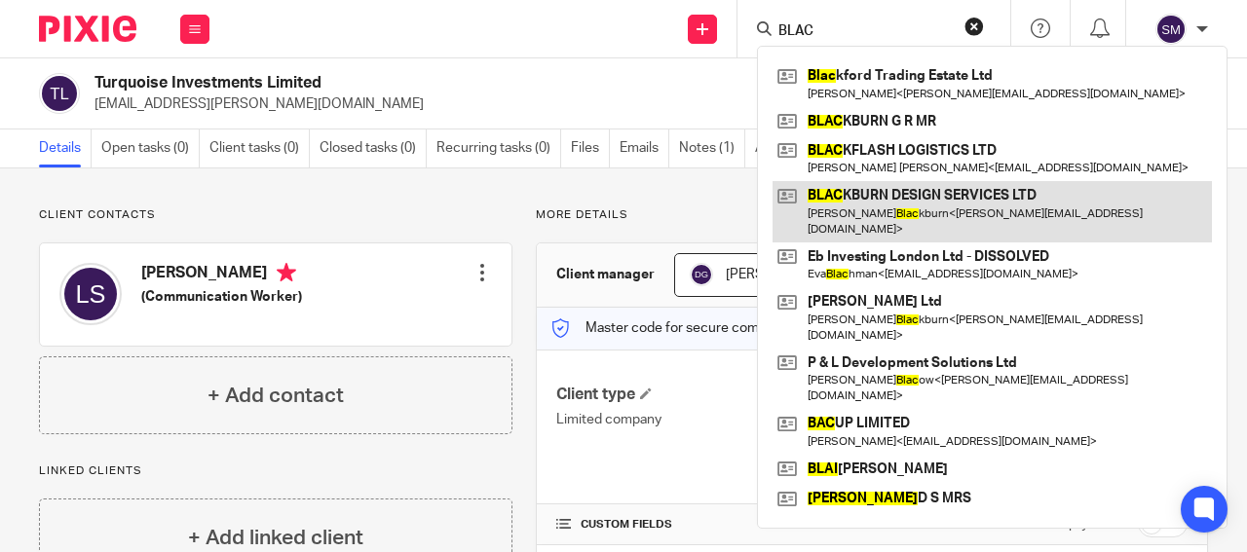
type input "BLAC"
click at [929, 203] on link at bounding box center [991, 211] width 439 height 60
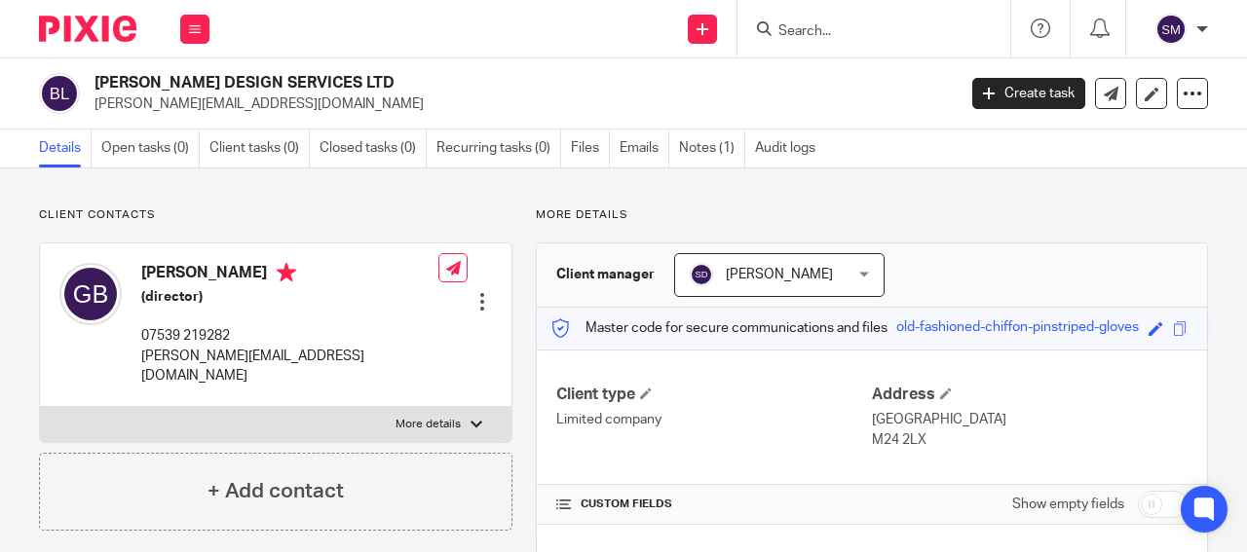
click at [180, 106] on p "ashton-hurst@outlook.com" at bounding box center [518, 103] width 848 height 19
click at [188, 27] on button at bounding box center [194, 29] width 29 height 29
click at [210, 151] on link "Clients" at bounding box center [190, 148] width 45 height 14
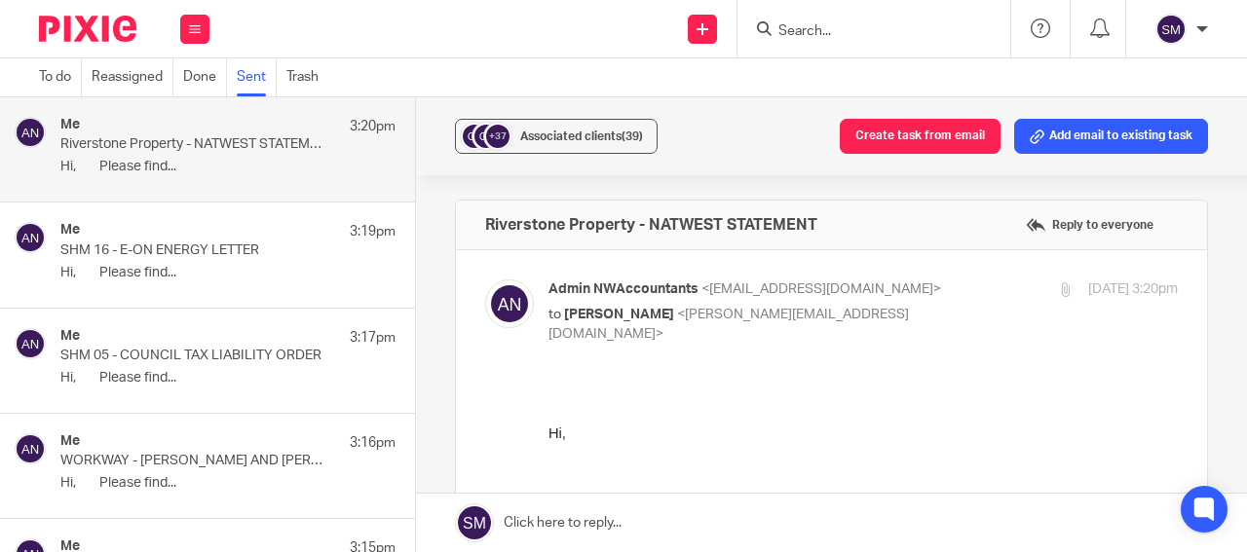
scroll to position [416, 0]
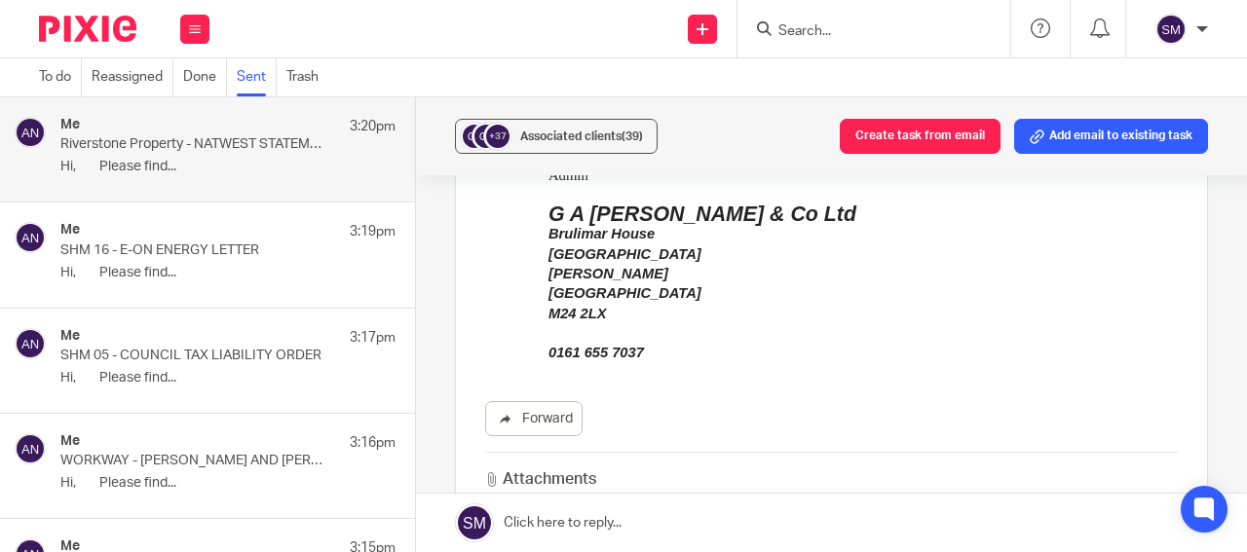
click at [244, 73] on link "Sent" at bounding box center [257, 77] width 40 height 38
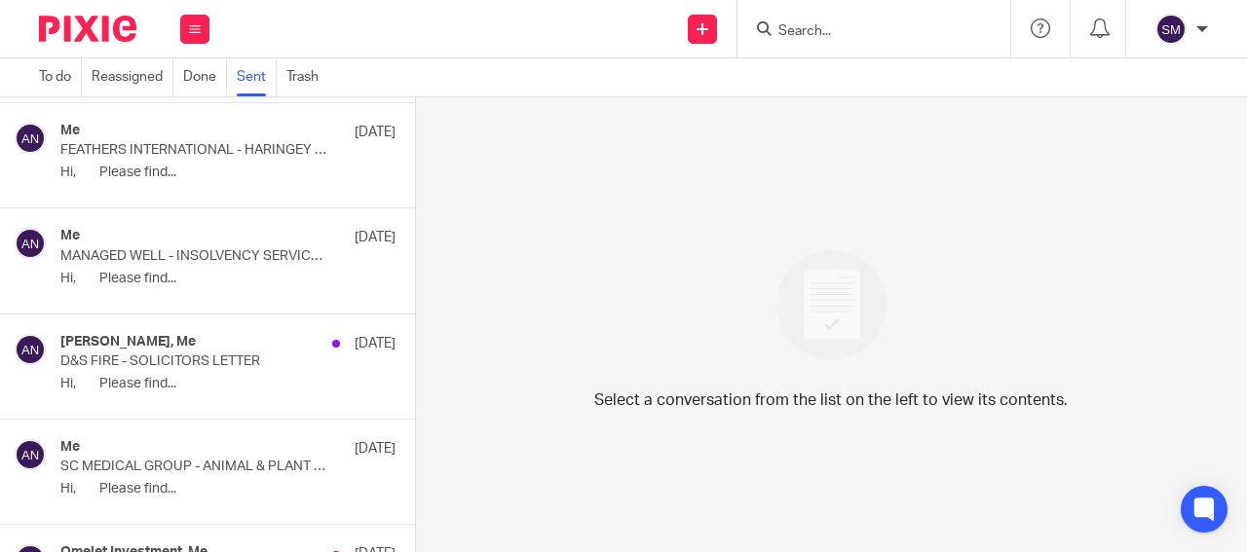
scroll to position [9356, 0]
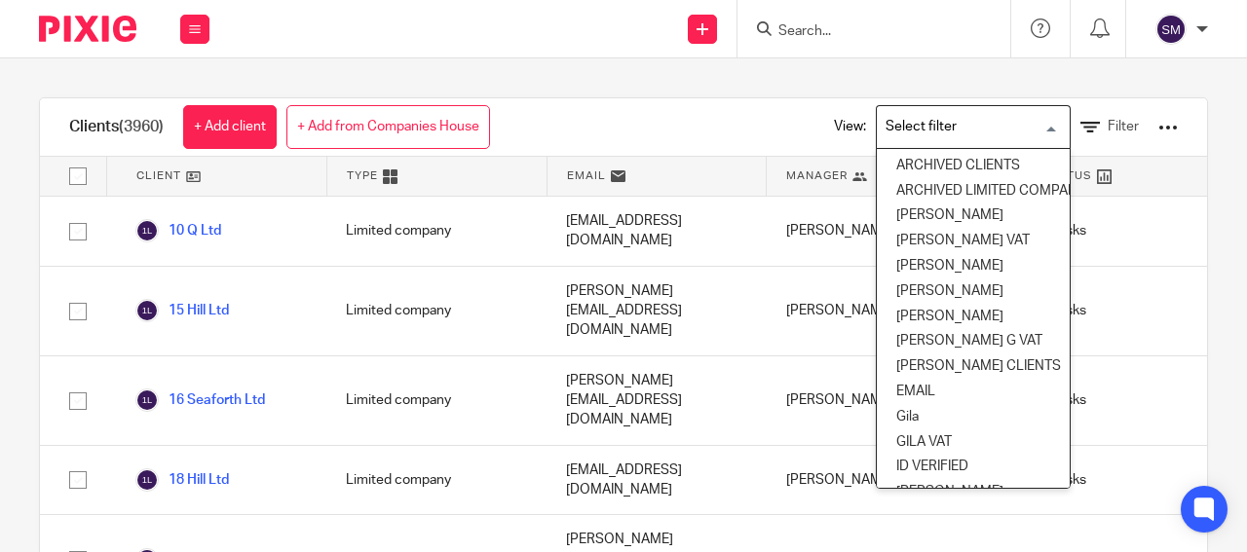
scroll to position [190, 0]
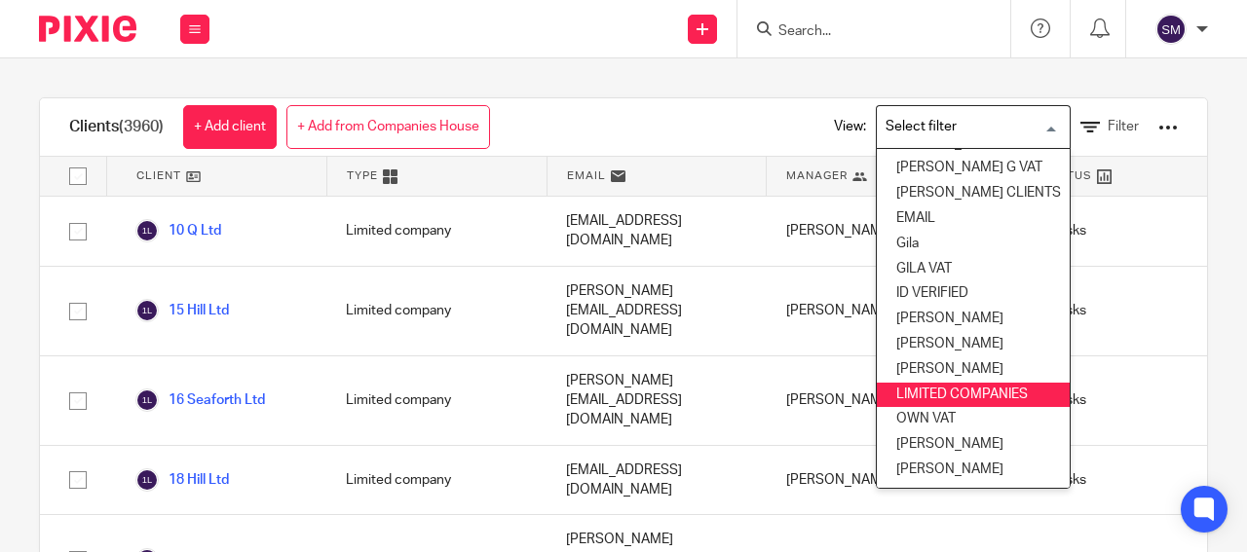
click at [893, 383] on li "LIMITED COMPANIES" at bounding box center [973, 395] width 193 height 25
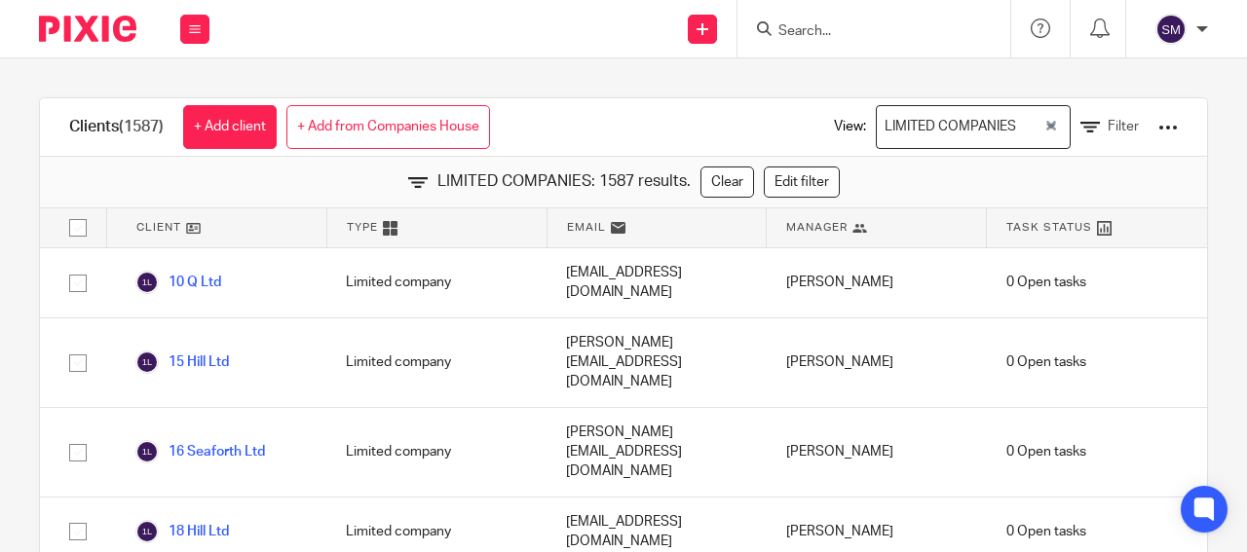
click at [80, 228] on input "checkbox" at bounding box center [77, 227] width 37 height 37
checkbox input "true"
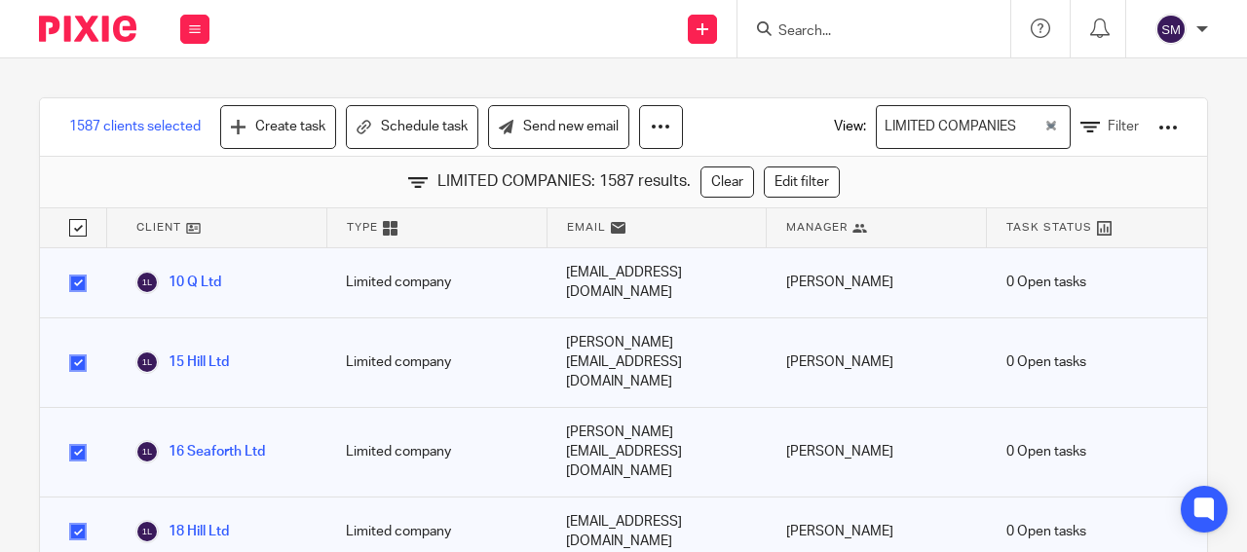
checkbox input "true"
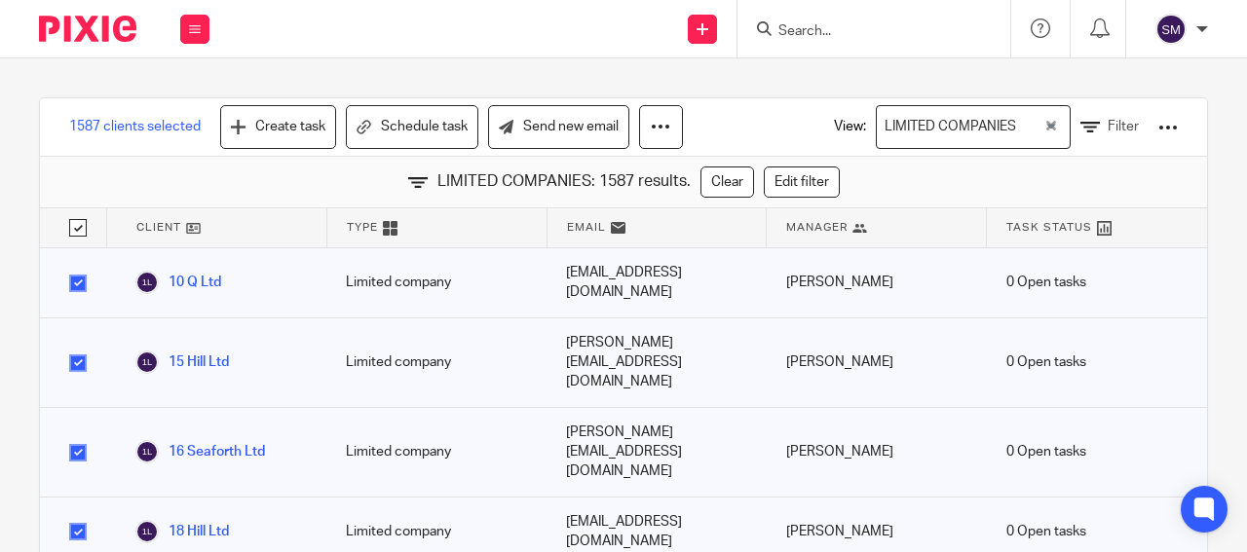
checkbox input "true"
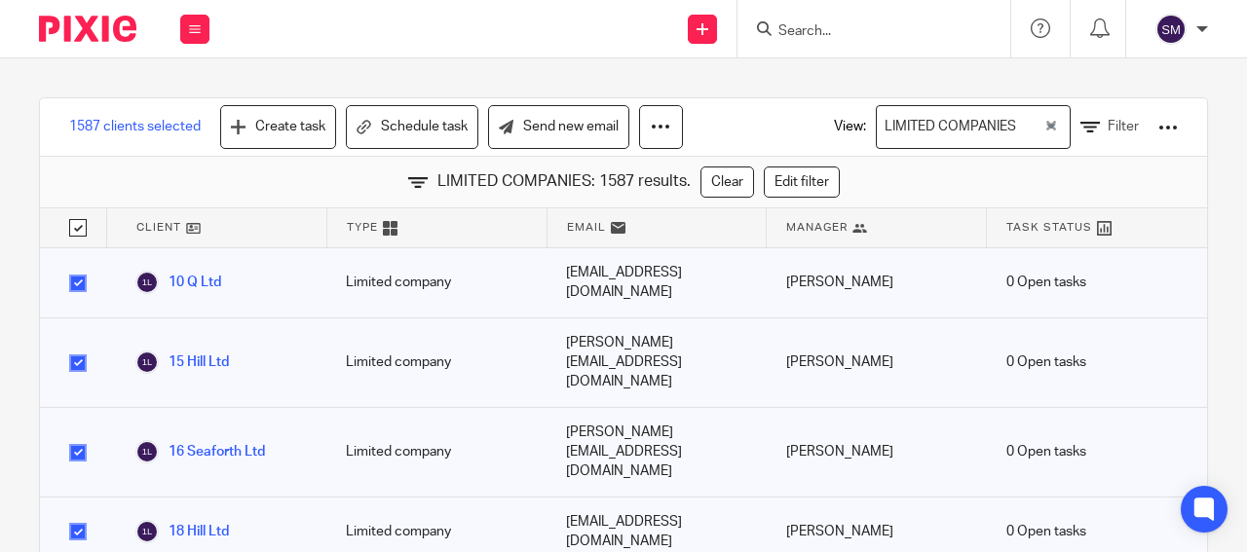
checkbox input "true"
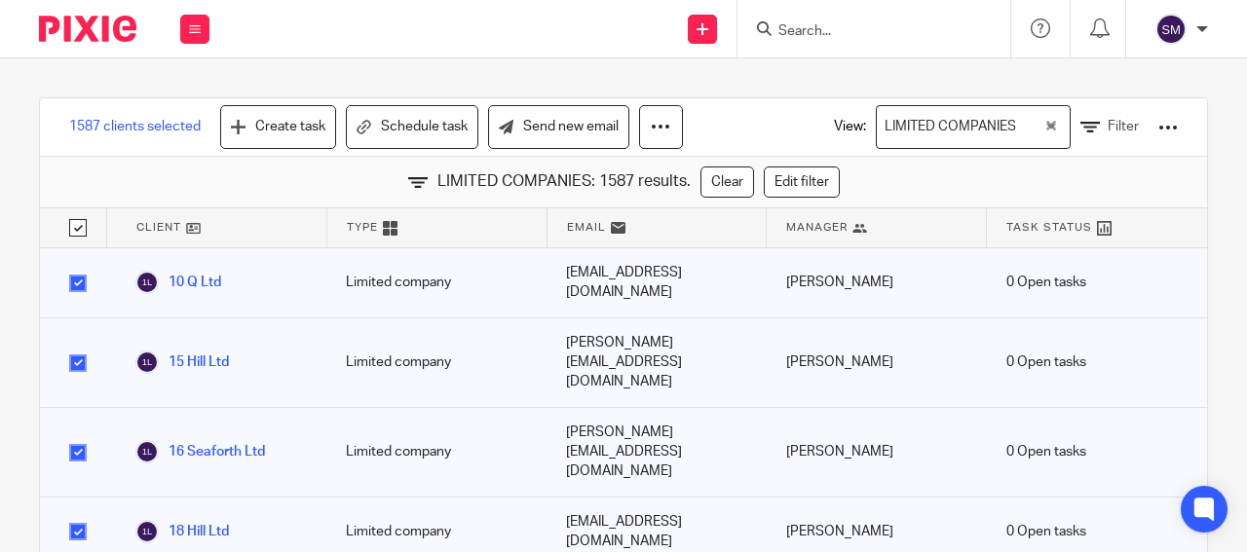
checkbox input "true"
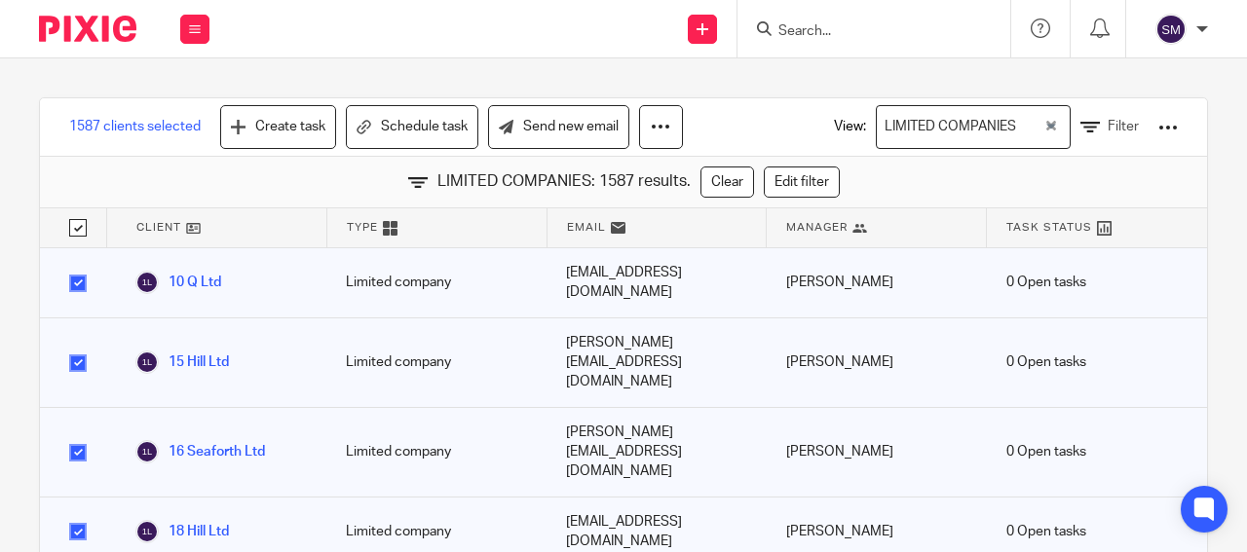
checkbox input "true"
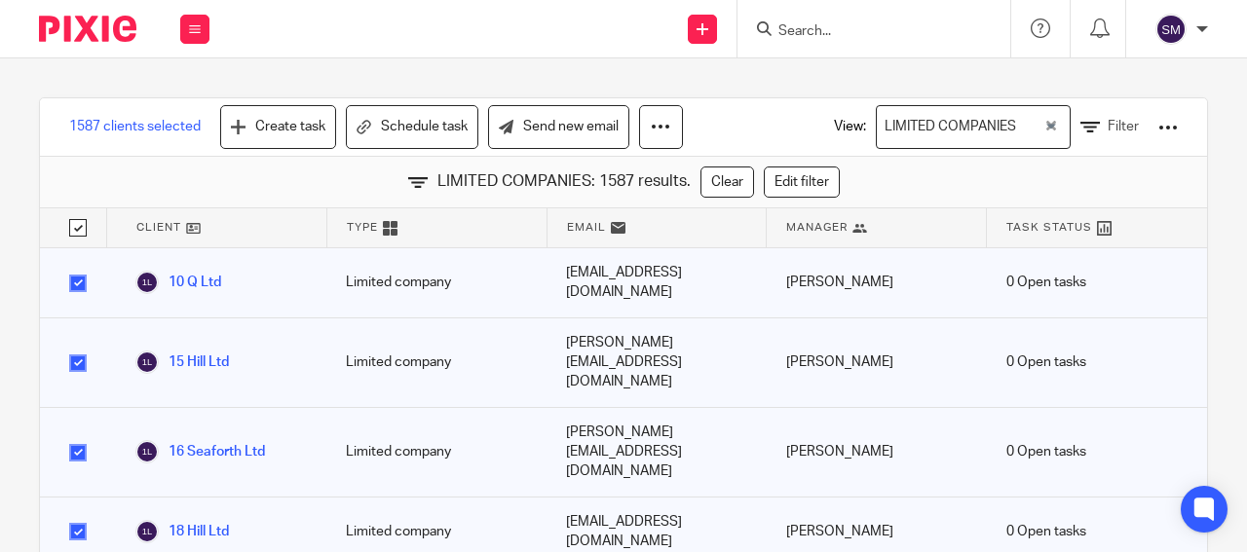
checkbox input "true"
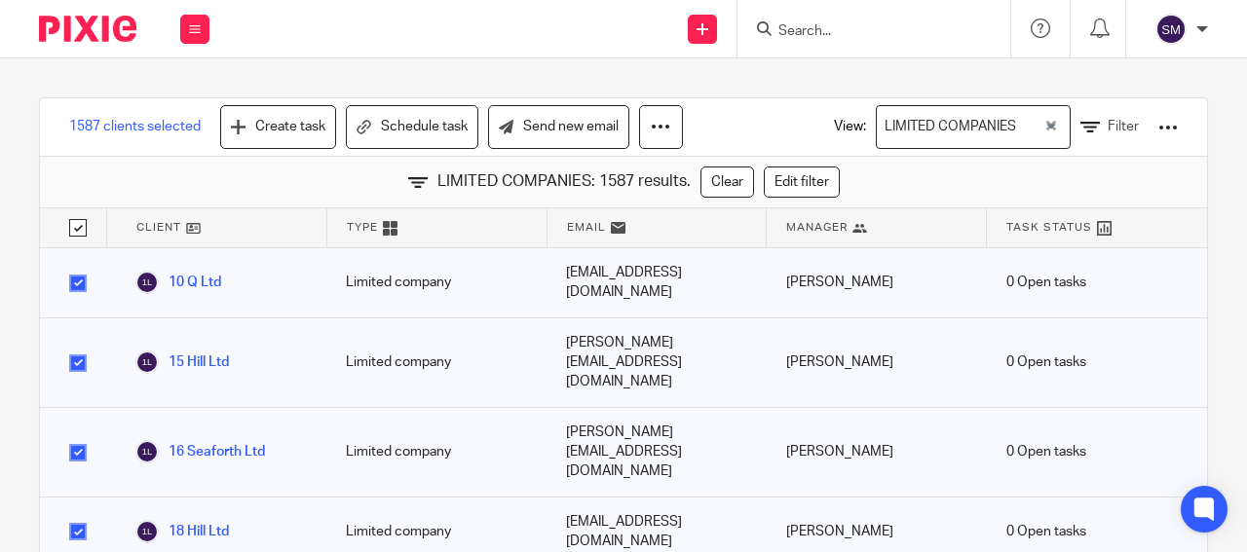
checkbox input "true"
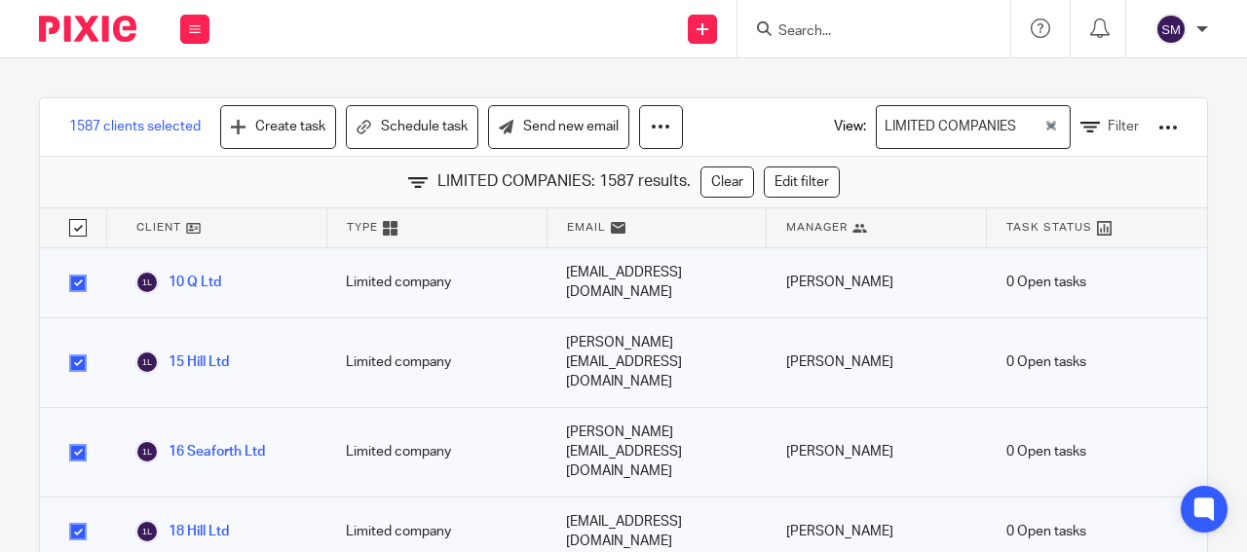
checkbox input "true"
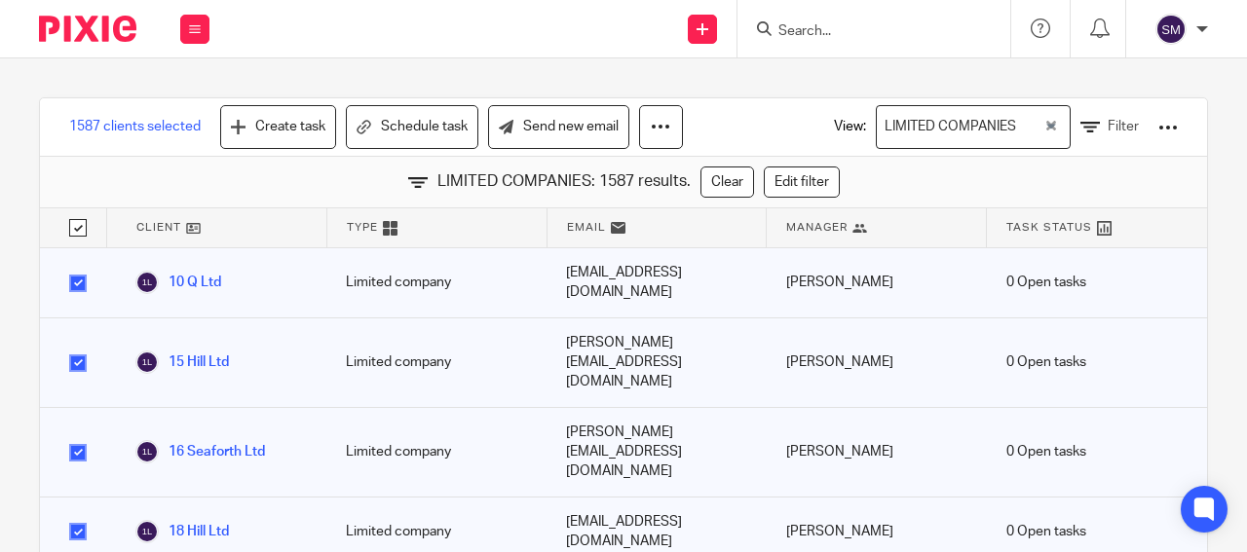
checkbox input "true"
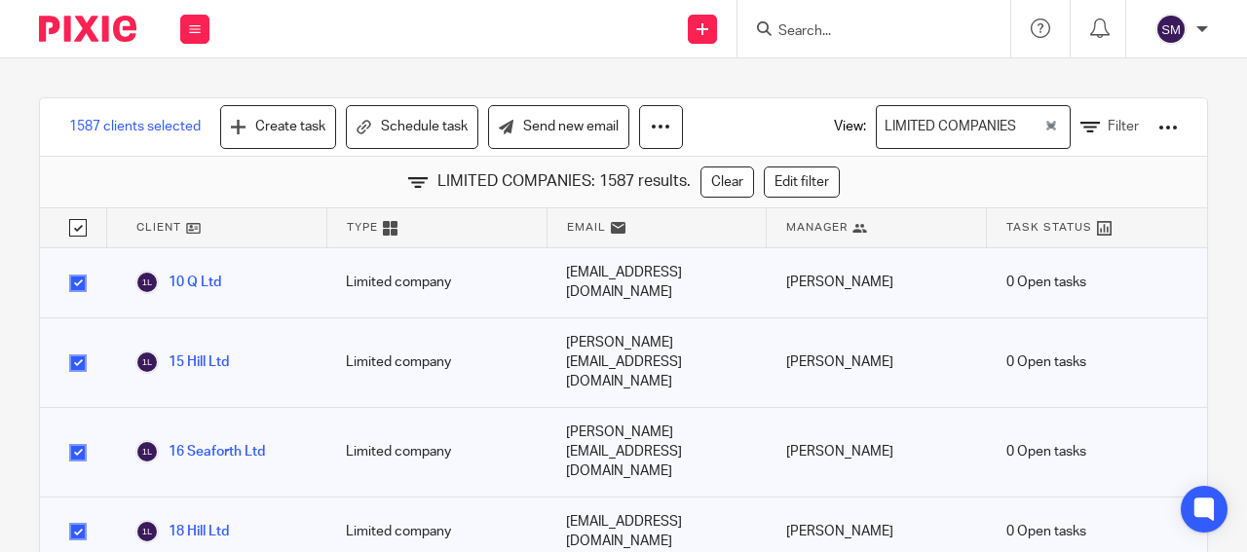
checkbox input "true"
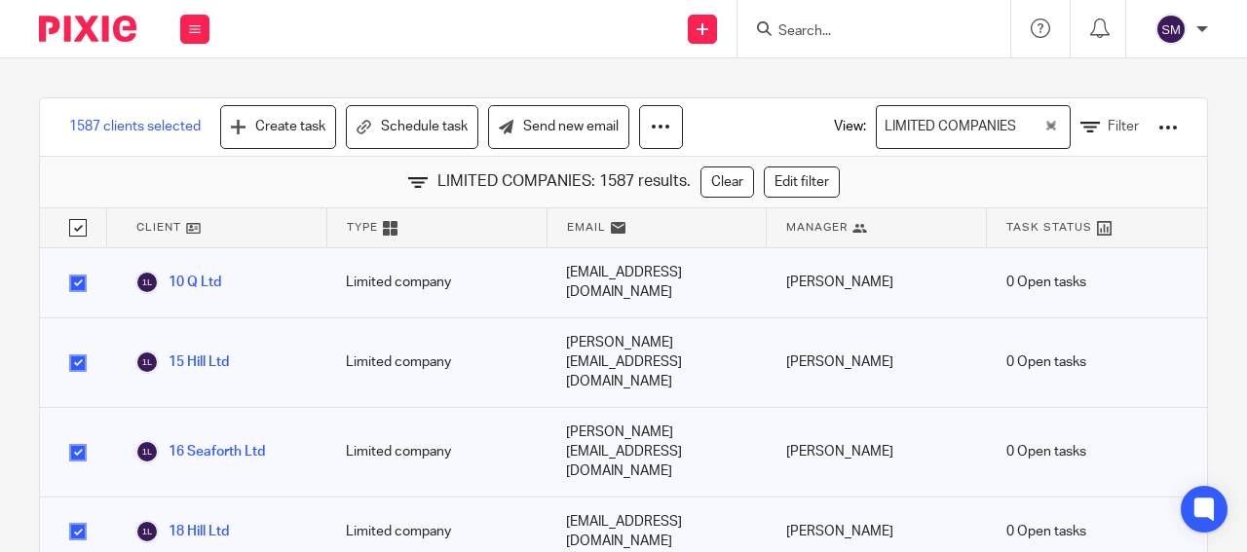
checkbox input "true"
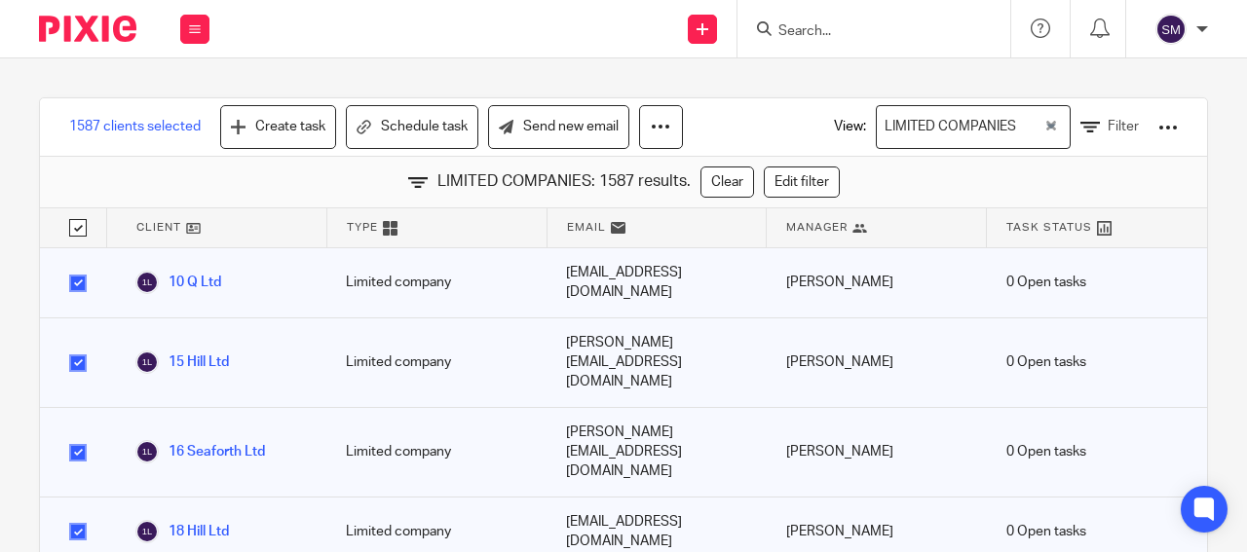
checkbox input "true"
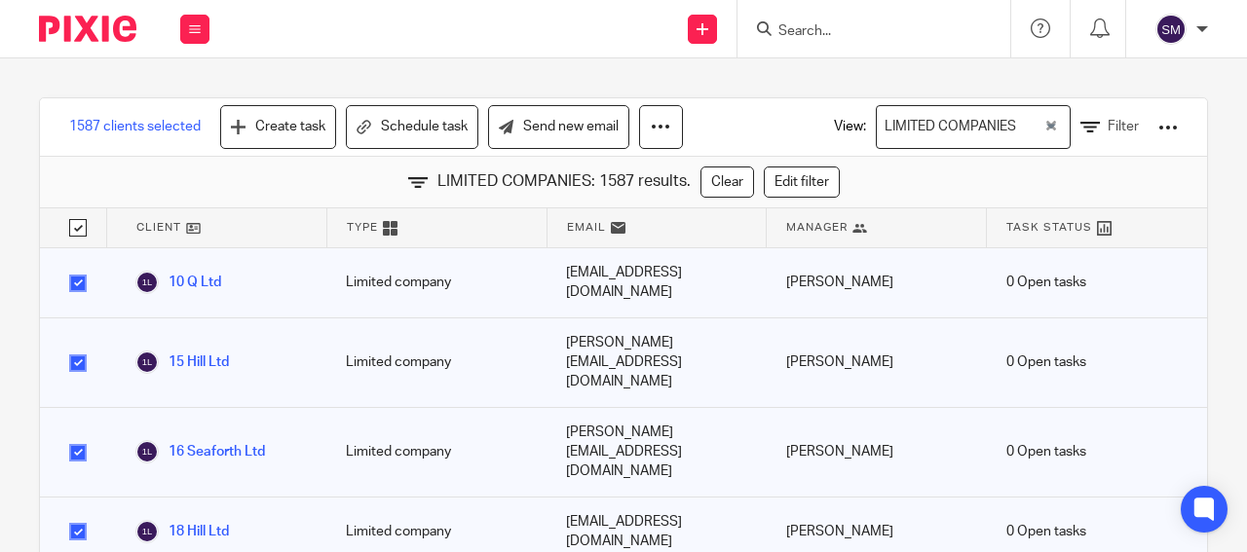
checkbox input "true"
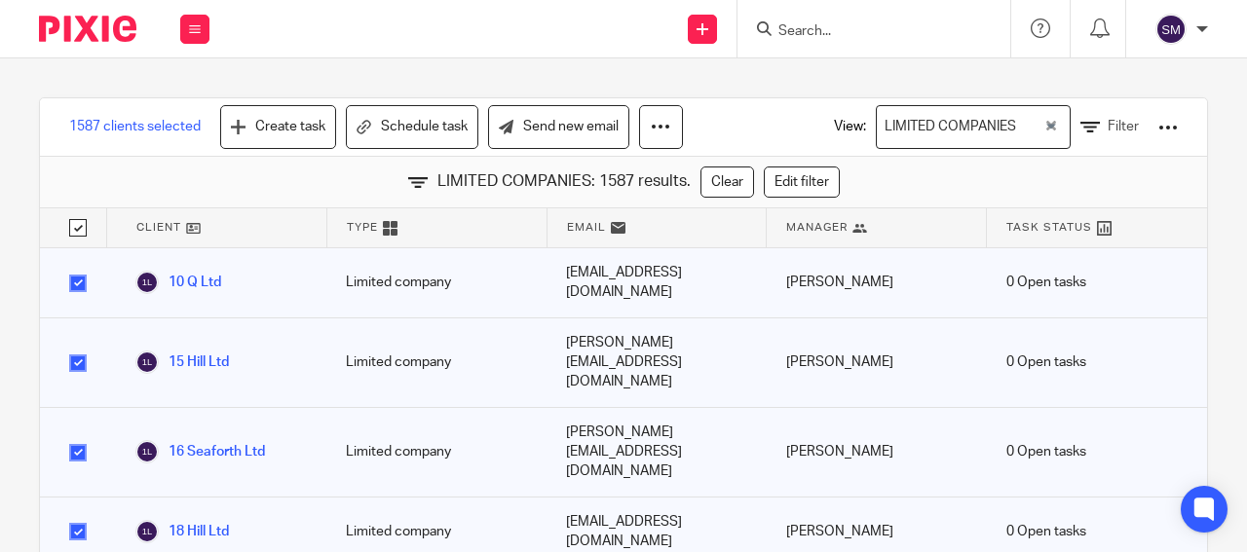
checkbox input "true"
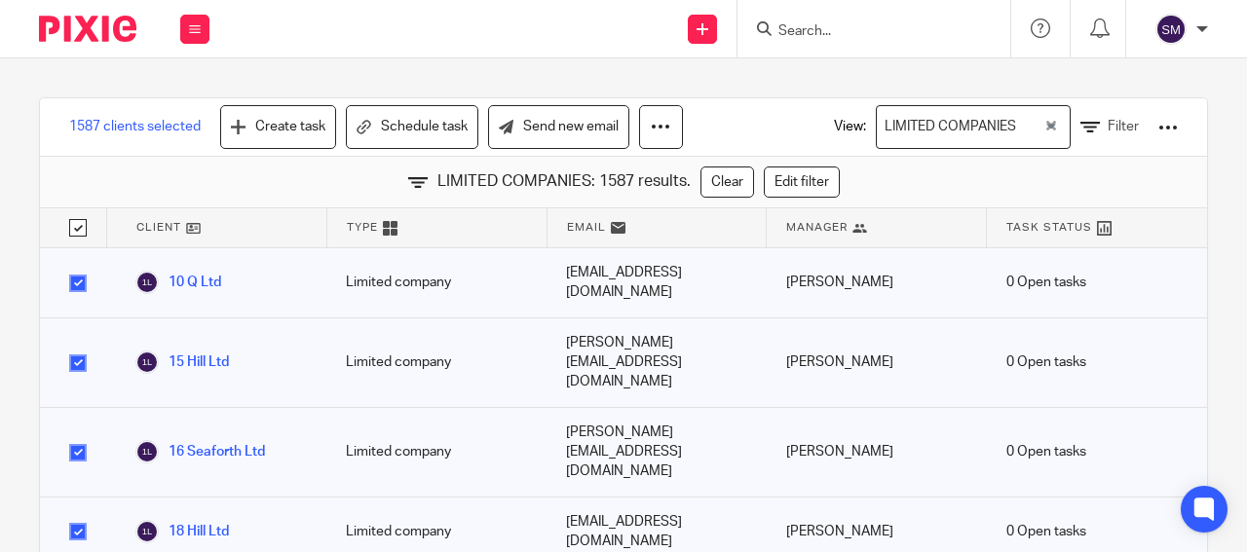
checkbox input "true"
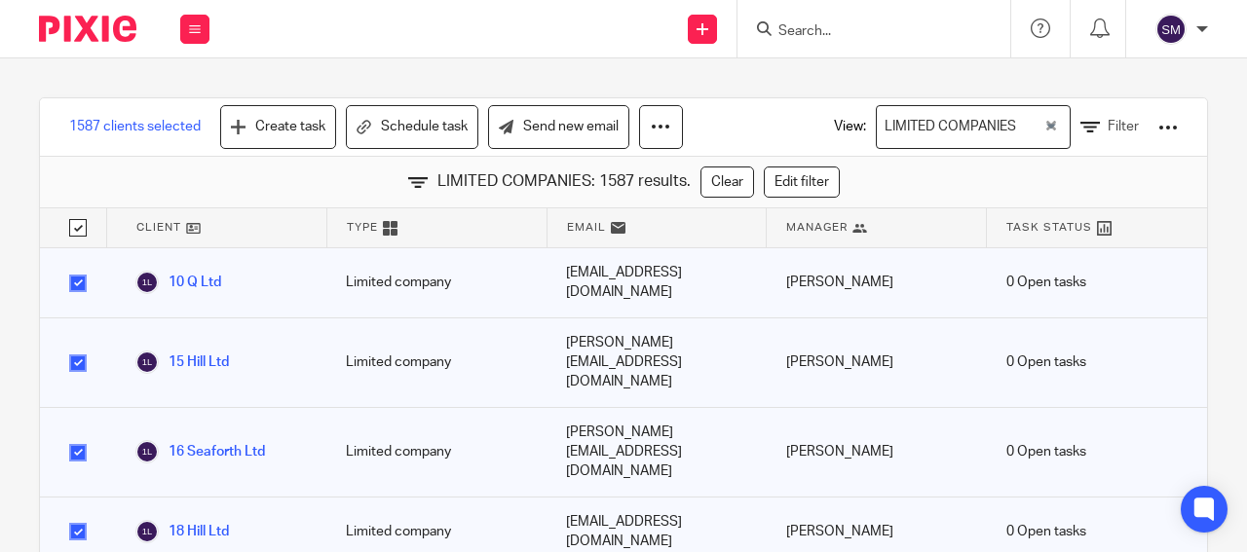
checkbox input "true"
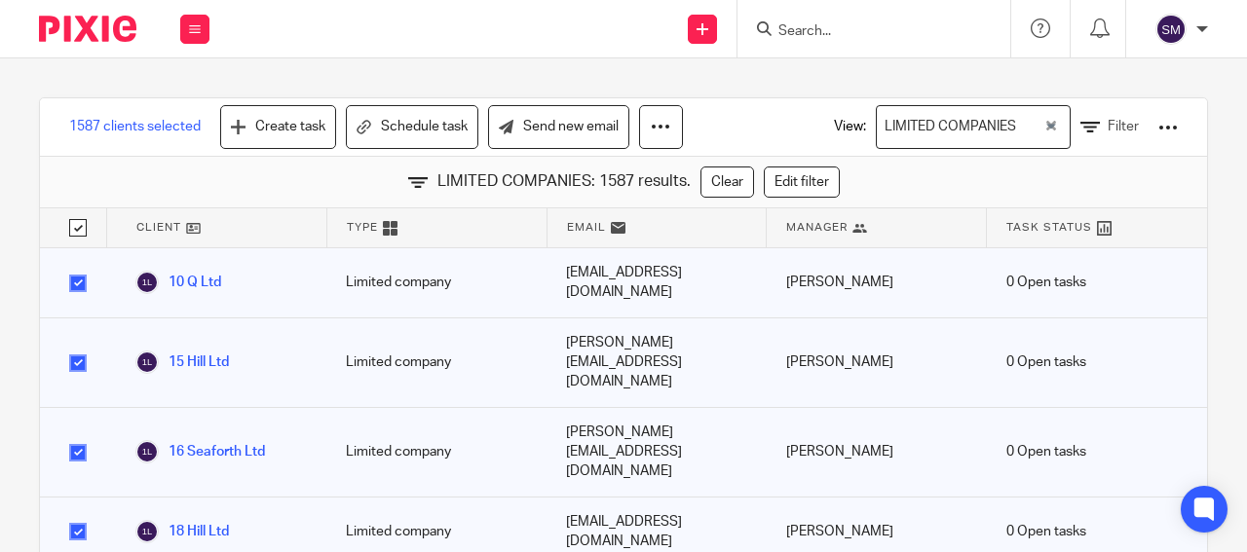
checkbox input "true"
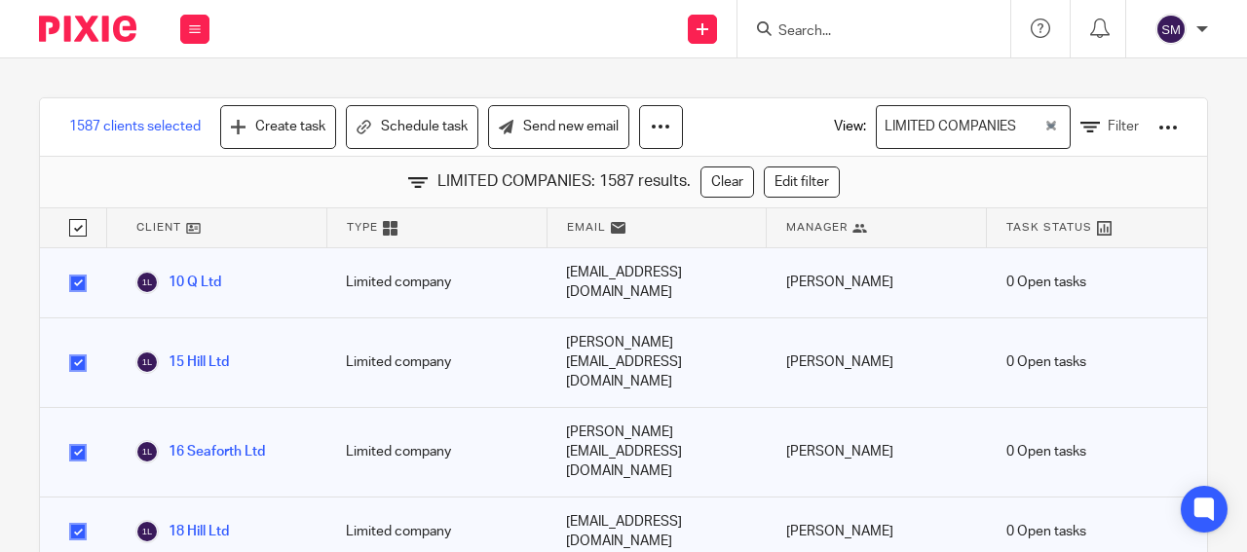
checkbox input "true"
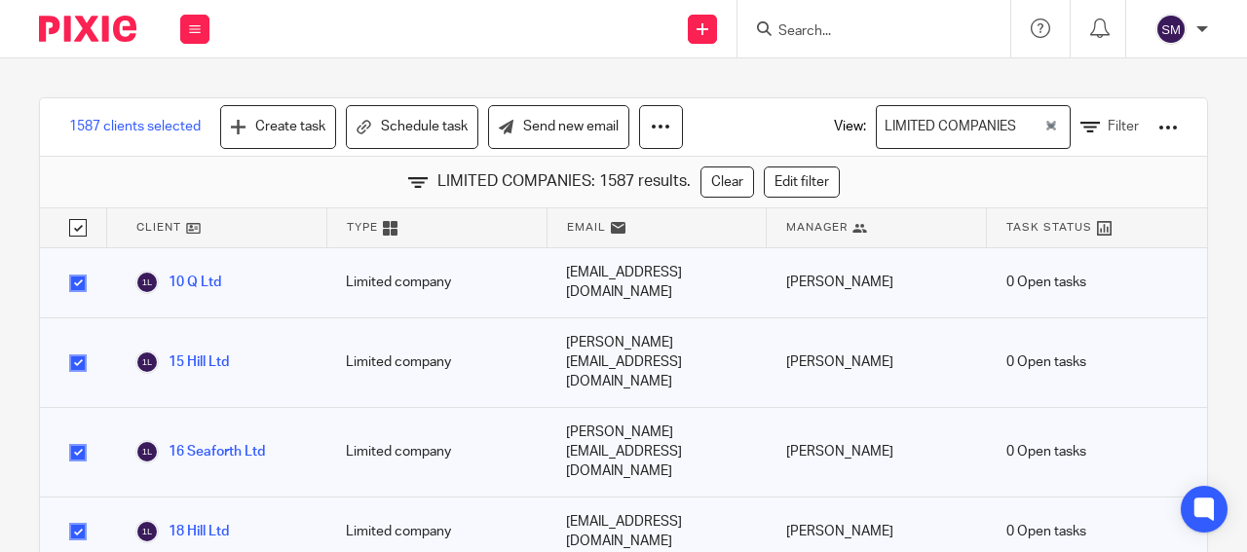
checkbox input "true"
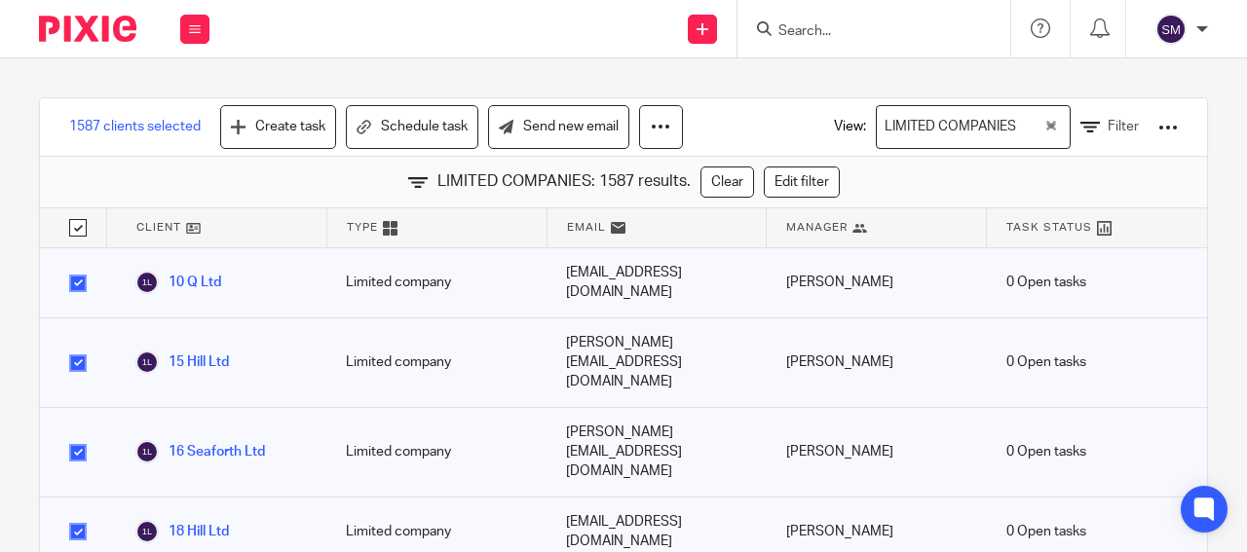
checkbox input "true"
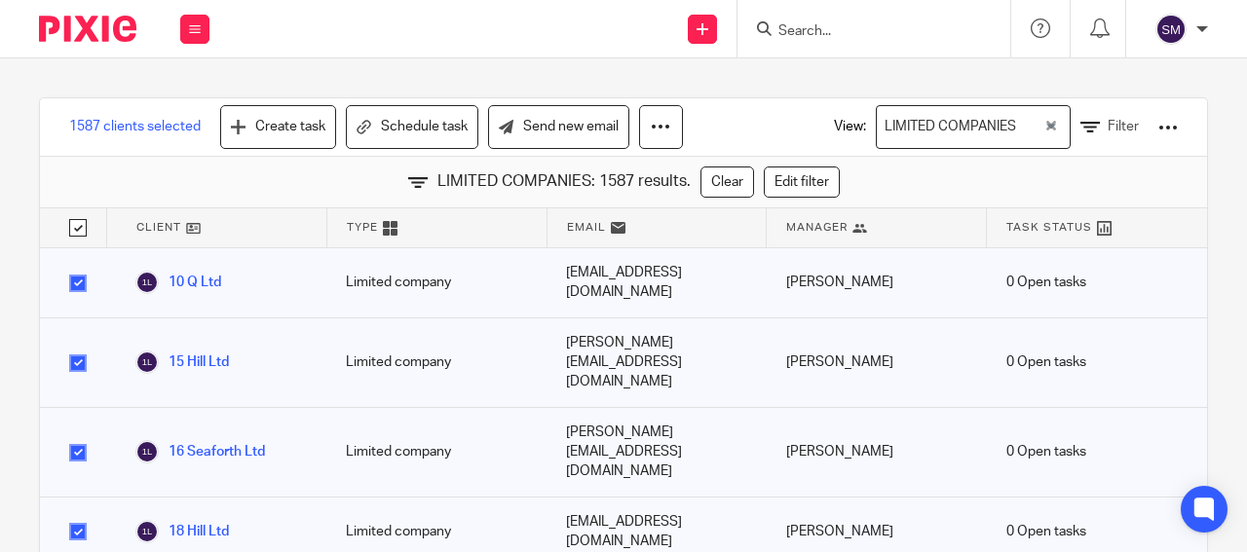
checkbox input "true"
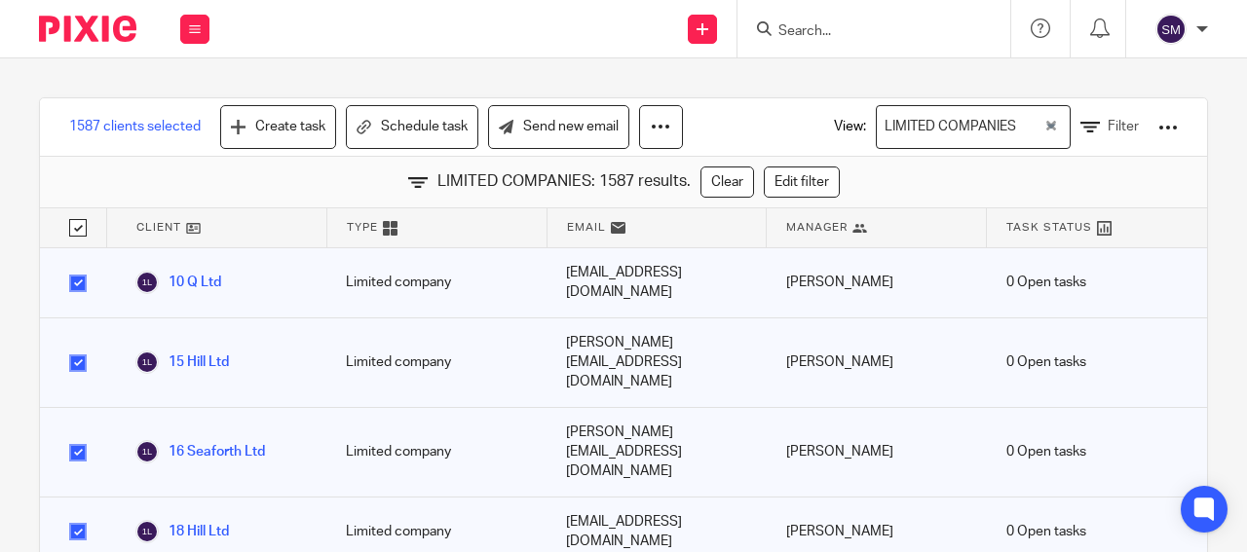
checkbox input "true"
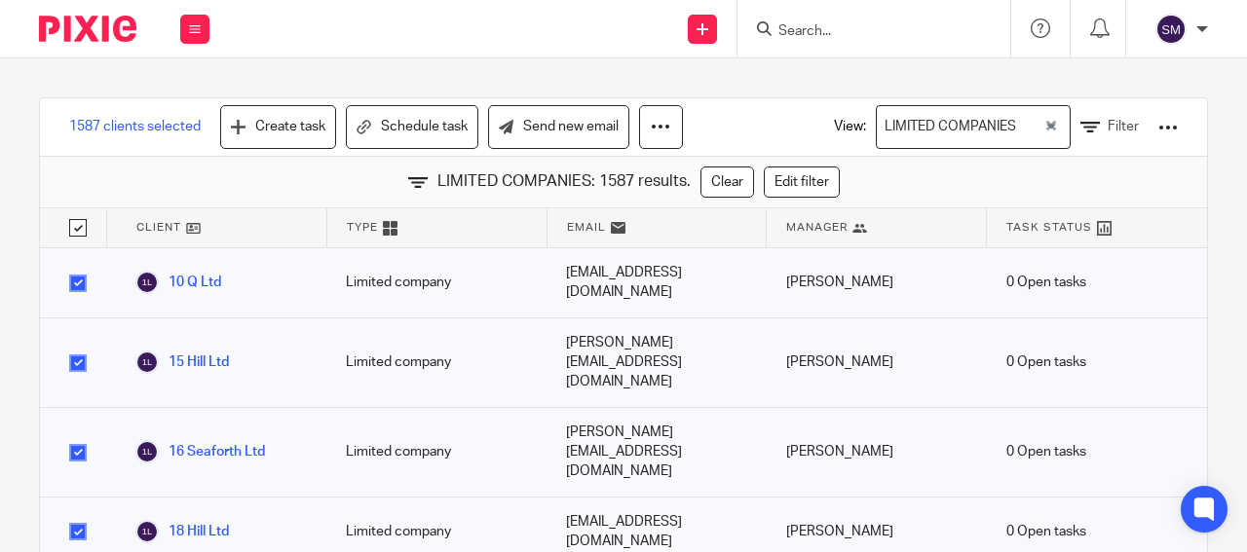
checkbox input "true"
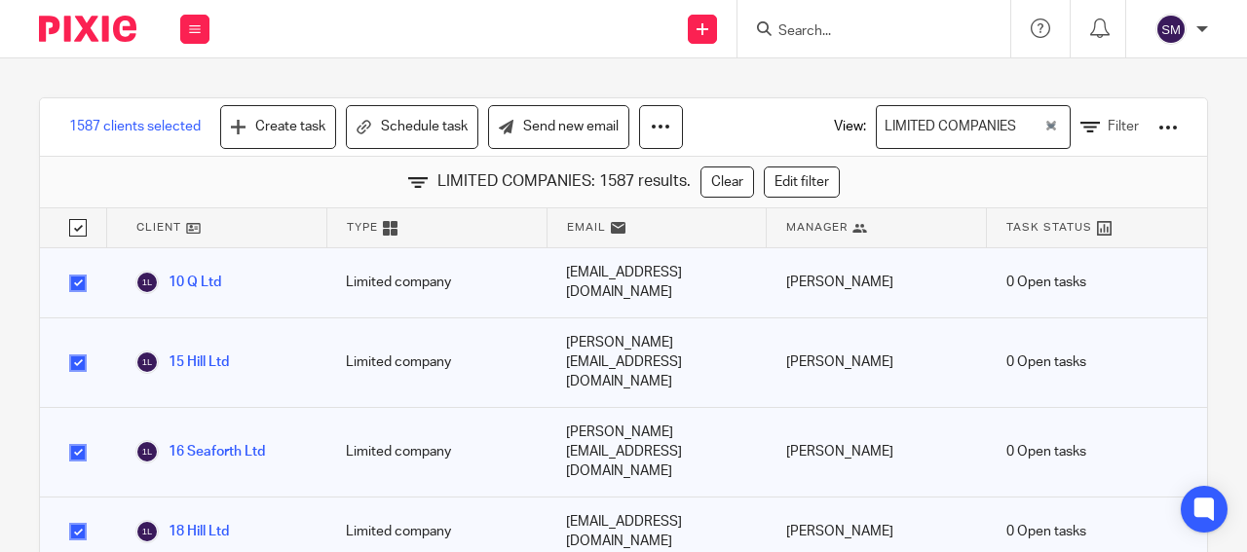
checkbox input "true"
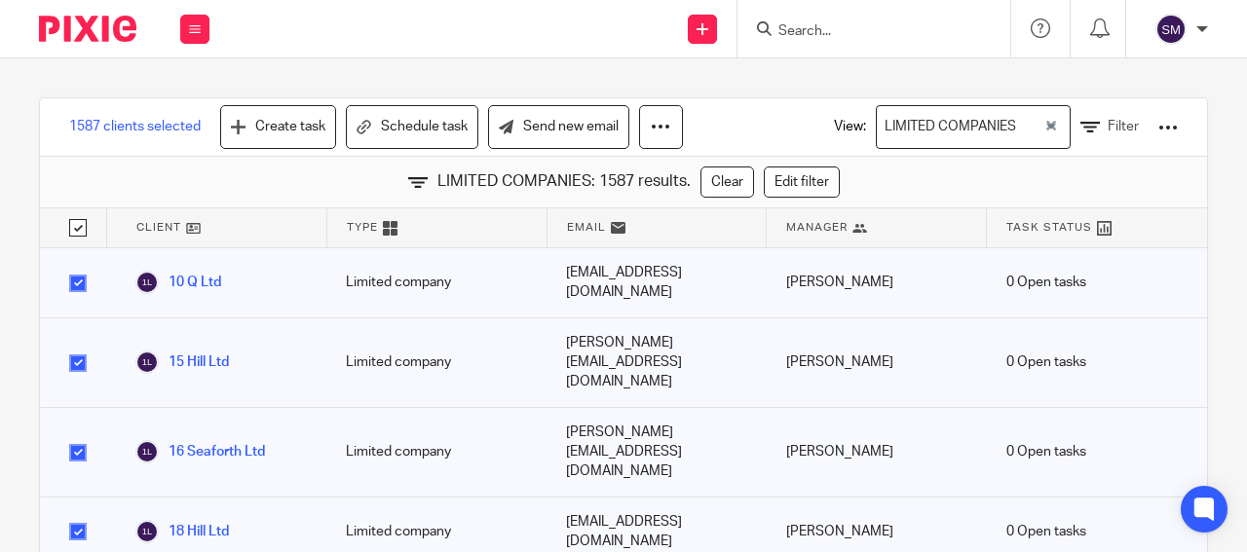
checkbox input "true"
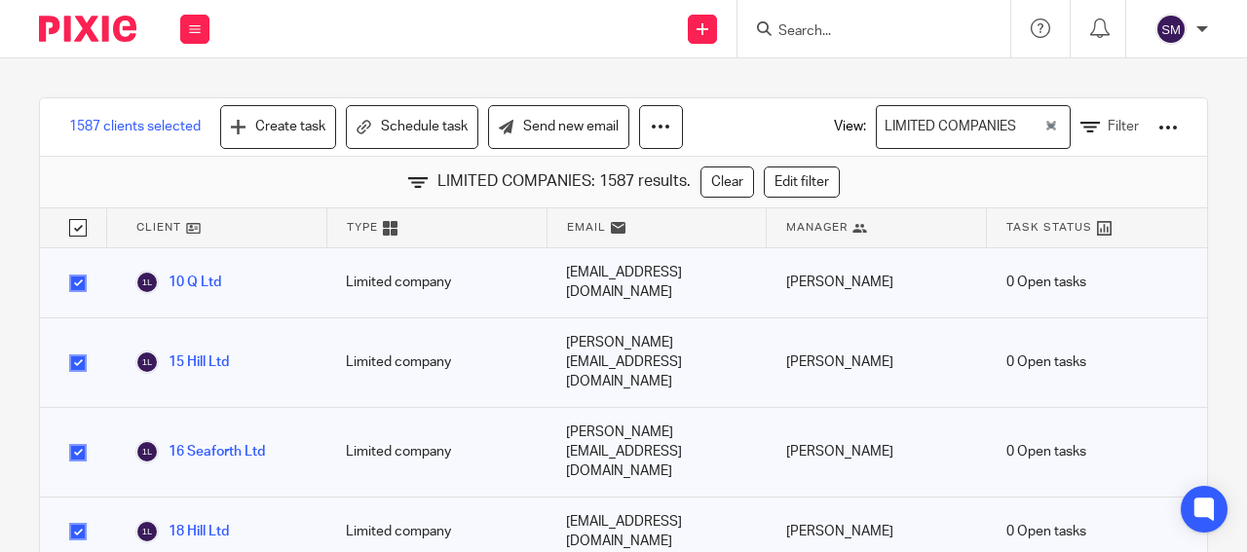
checkbox input "true"
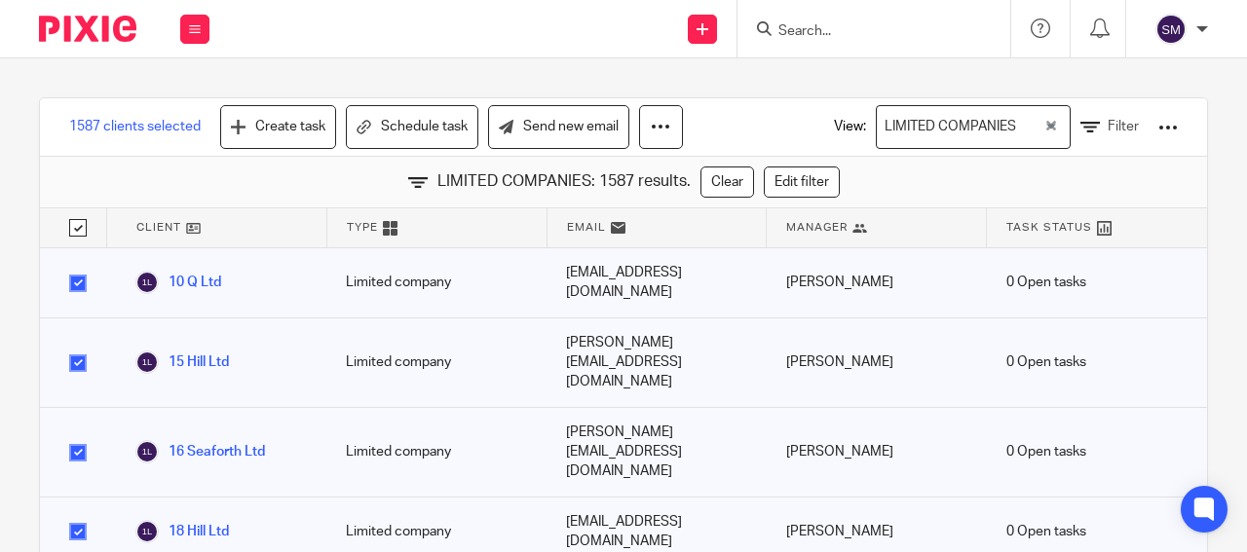
checkbox input "true"
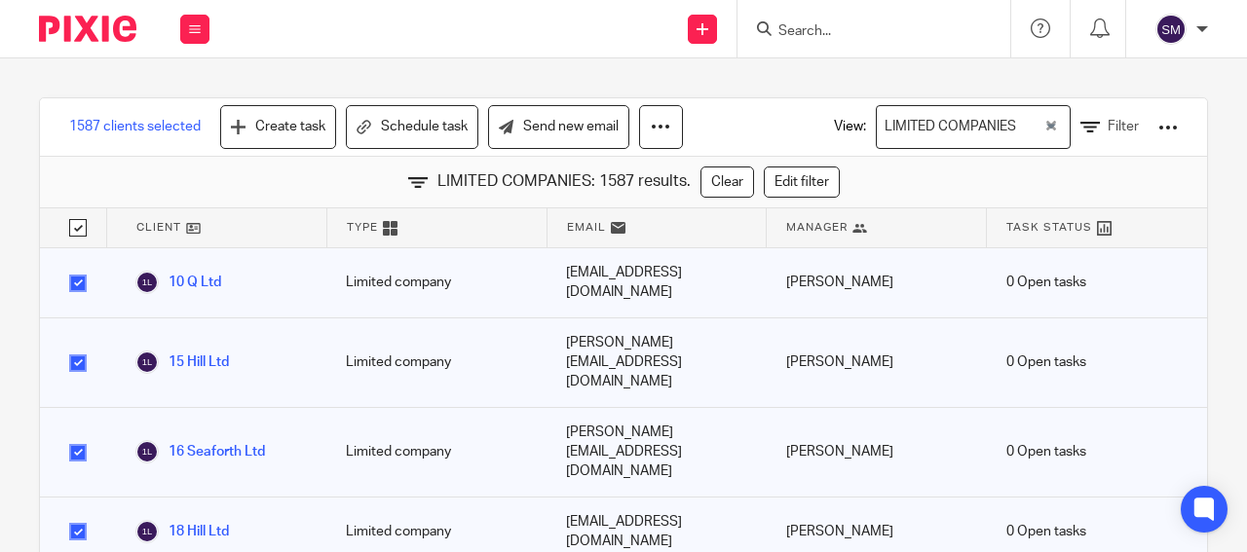
checkbox input "true"
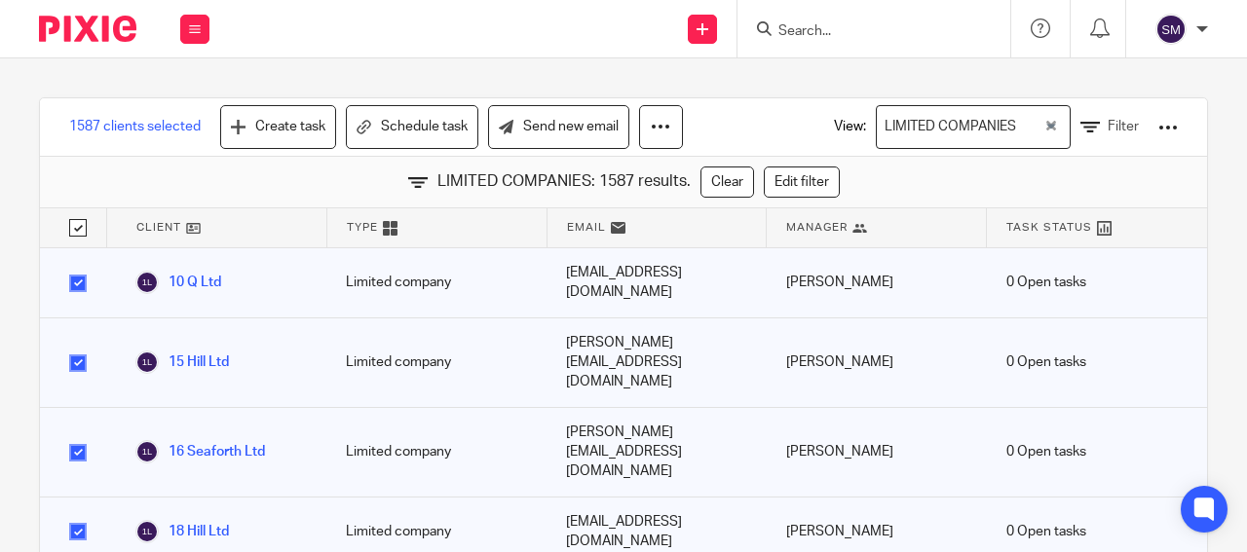
checkbox input "true"
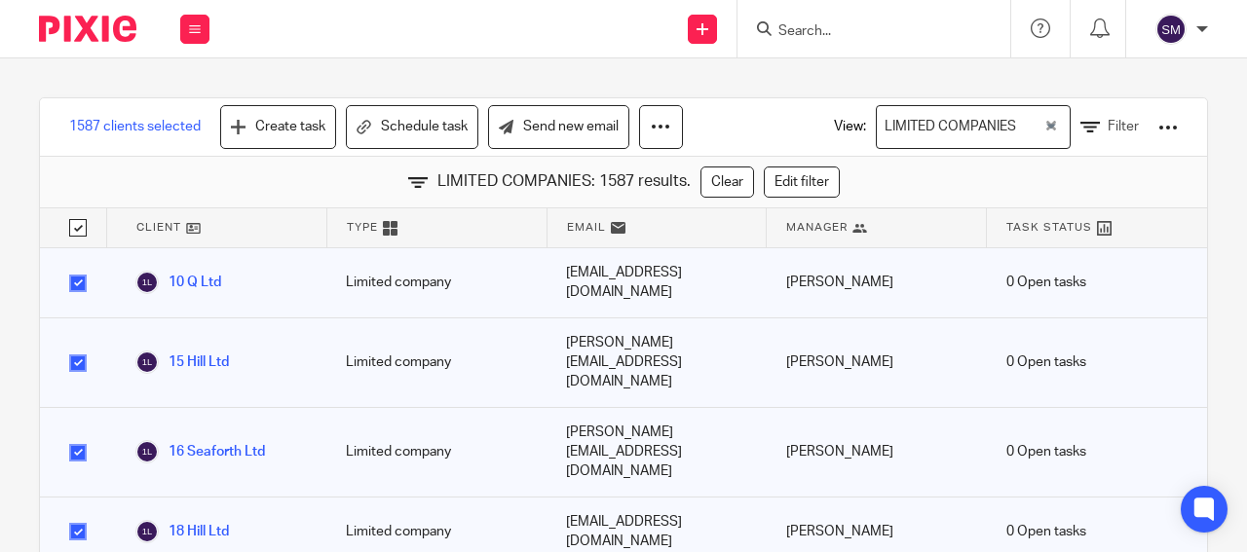
checkbox input "true"
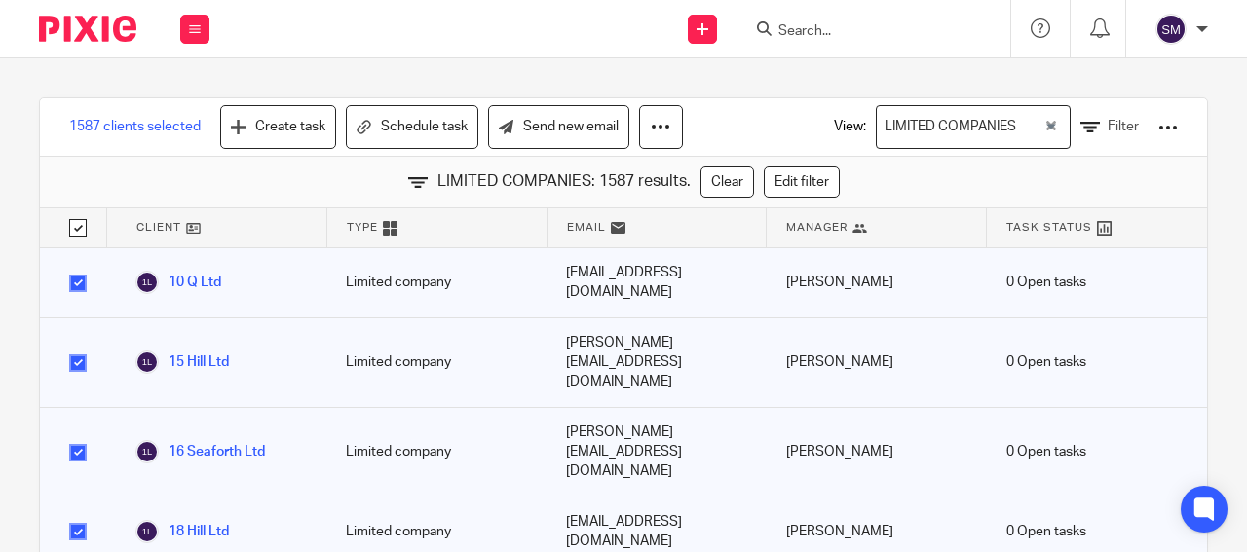
checkbox input "true"
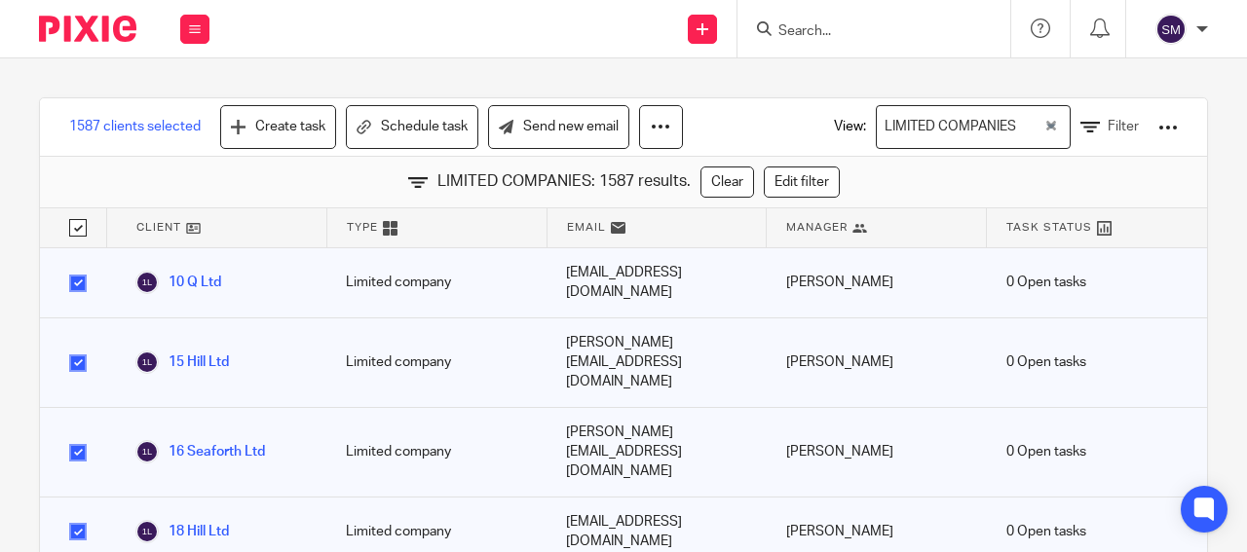
checkbox input "true"
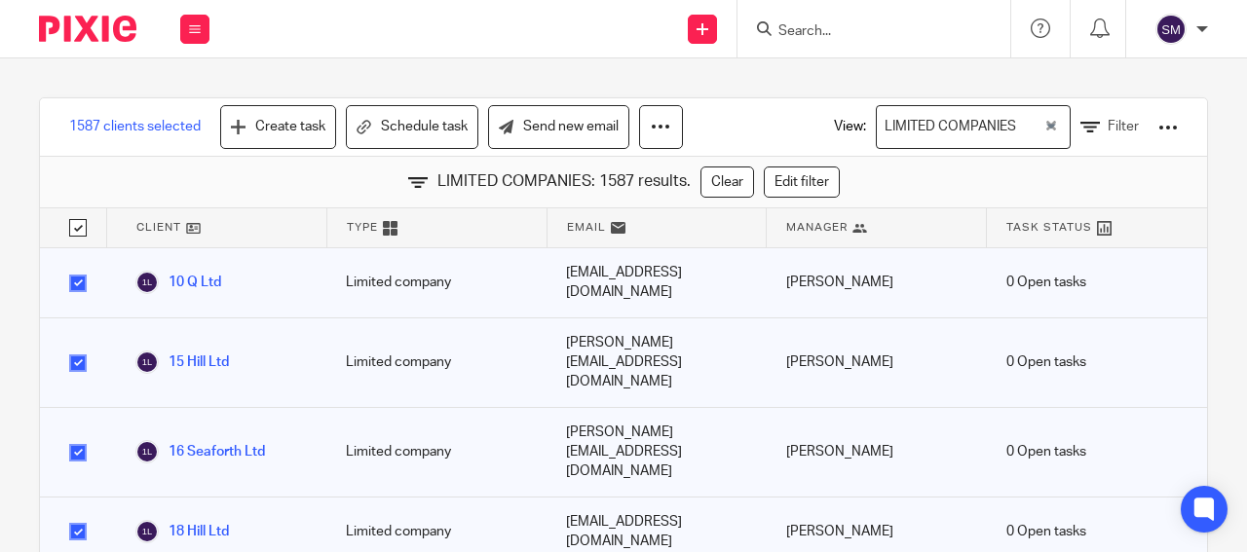
checkbox input "true"
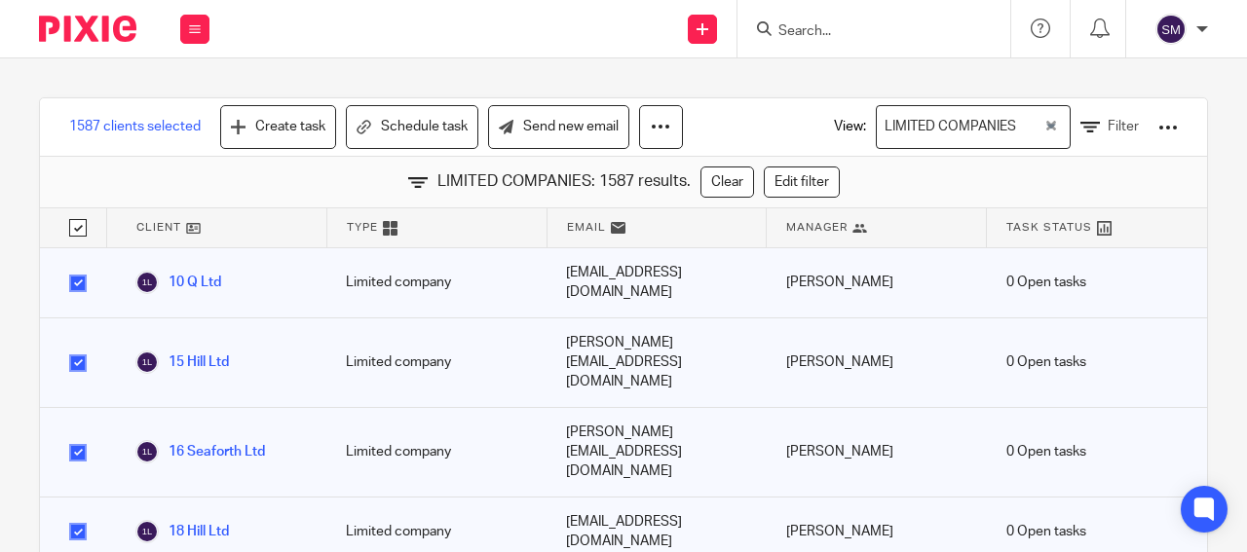
checkbox input "true"
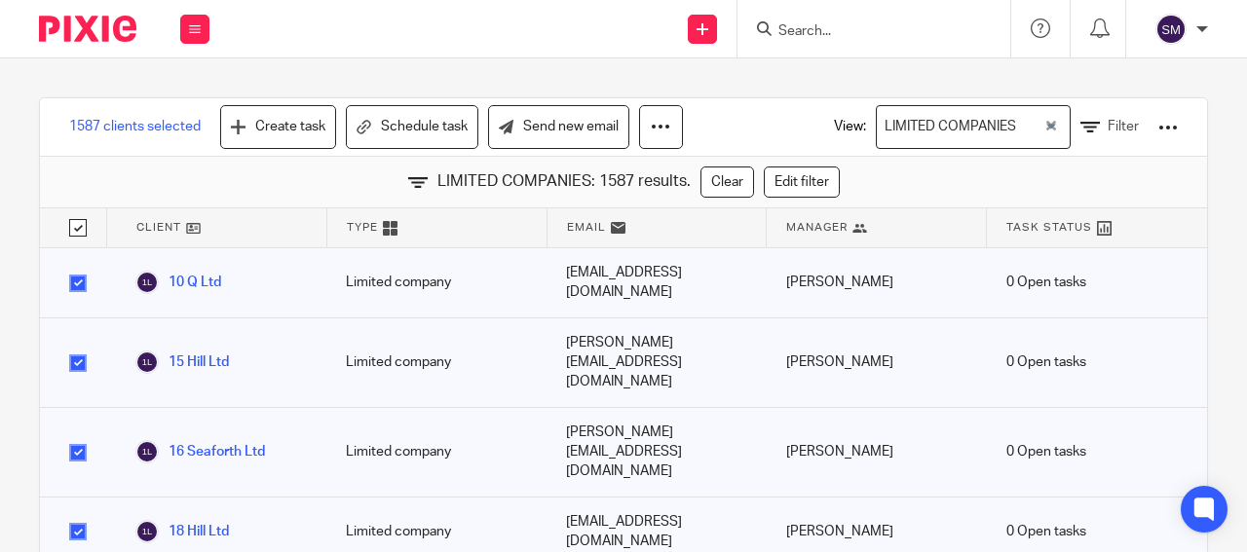
checkbox input "true"
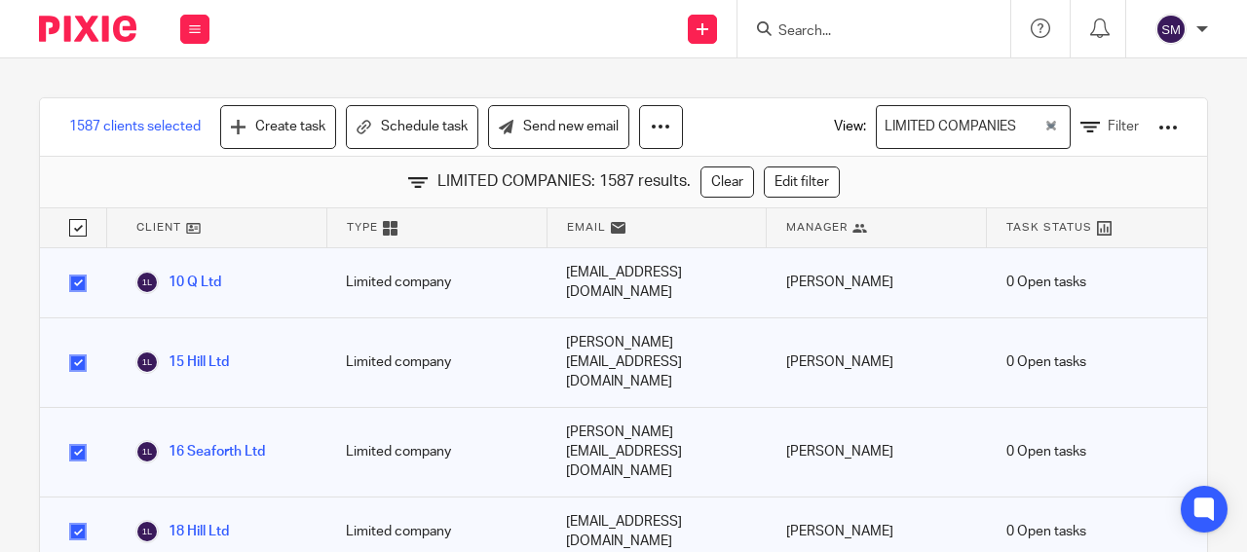
checkbox input "true"
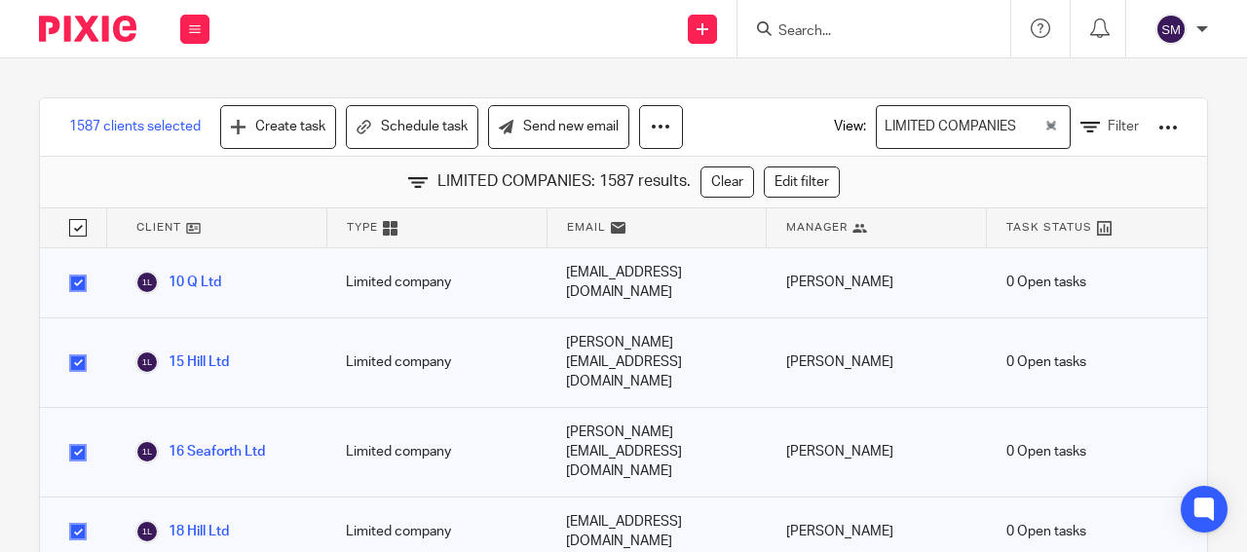
checkbox input "true"
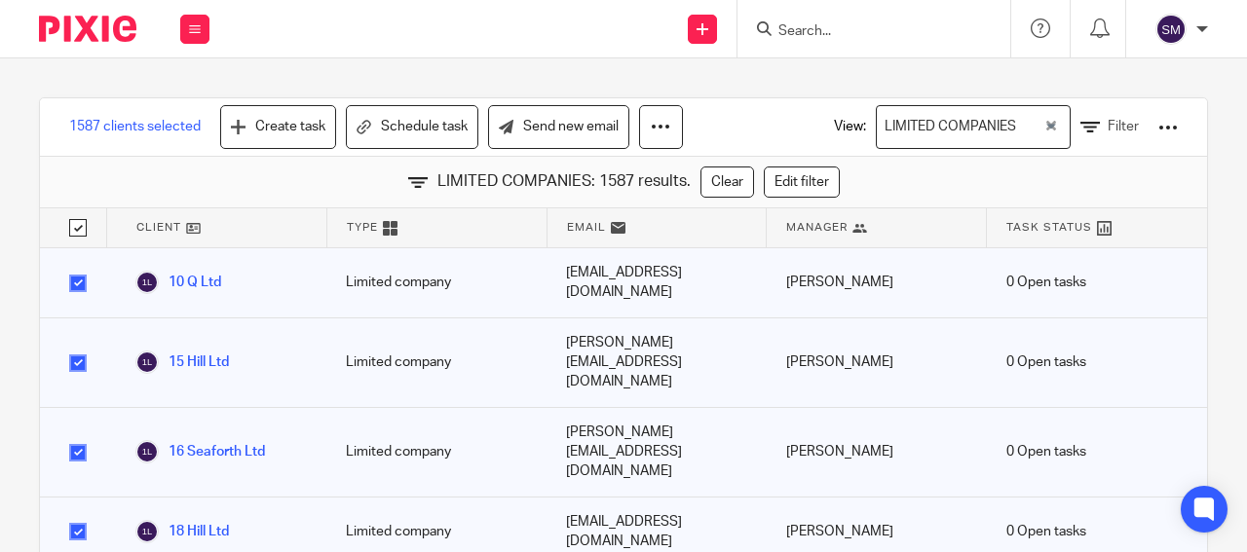
checkbox input "true"
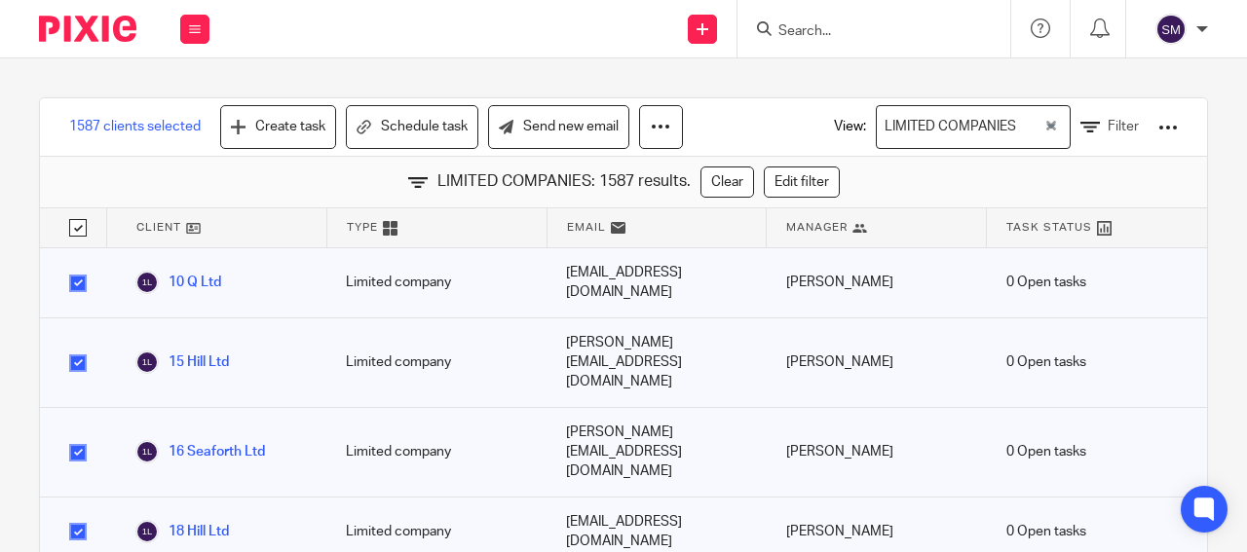
checkbox input "true"
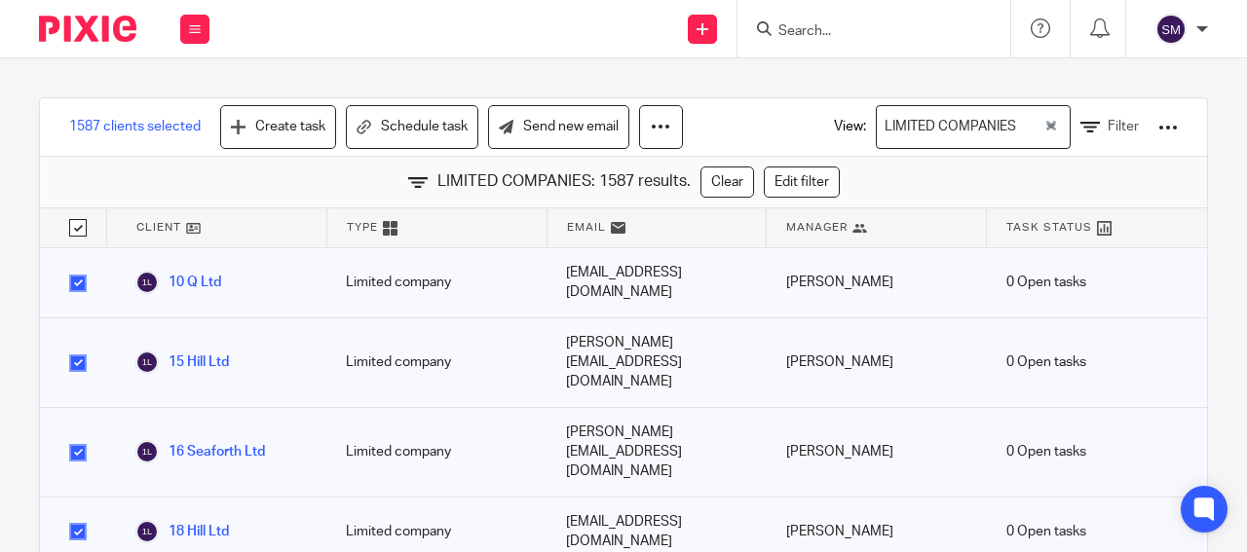
checkbox input "true"
click at [1158, 129] on div at bounding box center [1167, 127] width 19 height 19
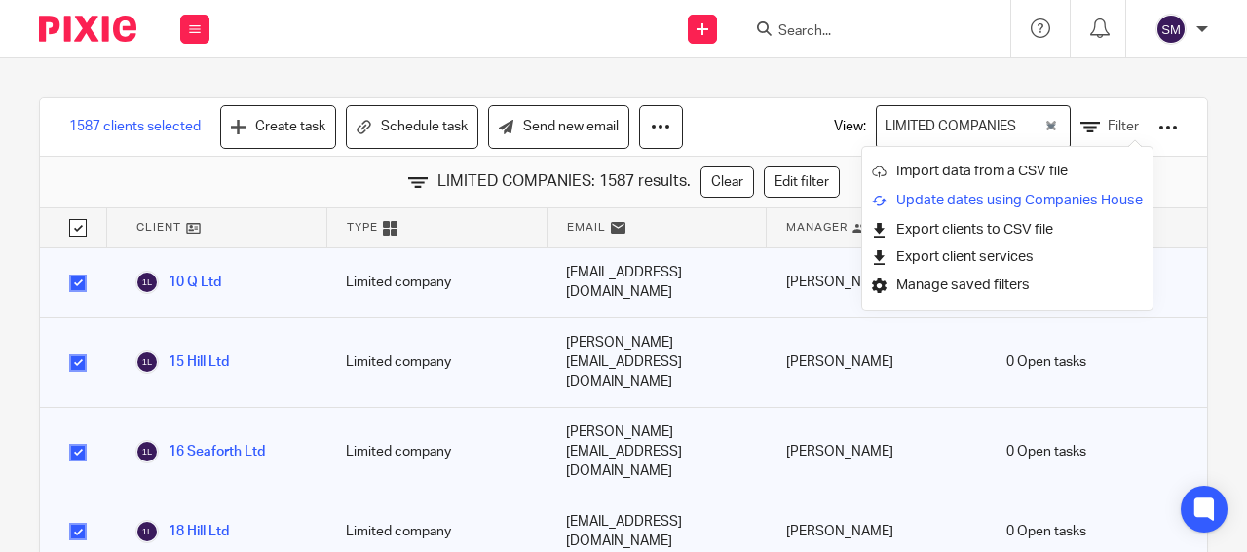
click at [1022, 205] on link "Update dates using Companies House" at bounding box center [1007, 200] width 271 height 29
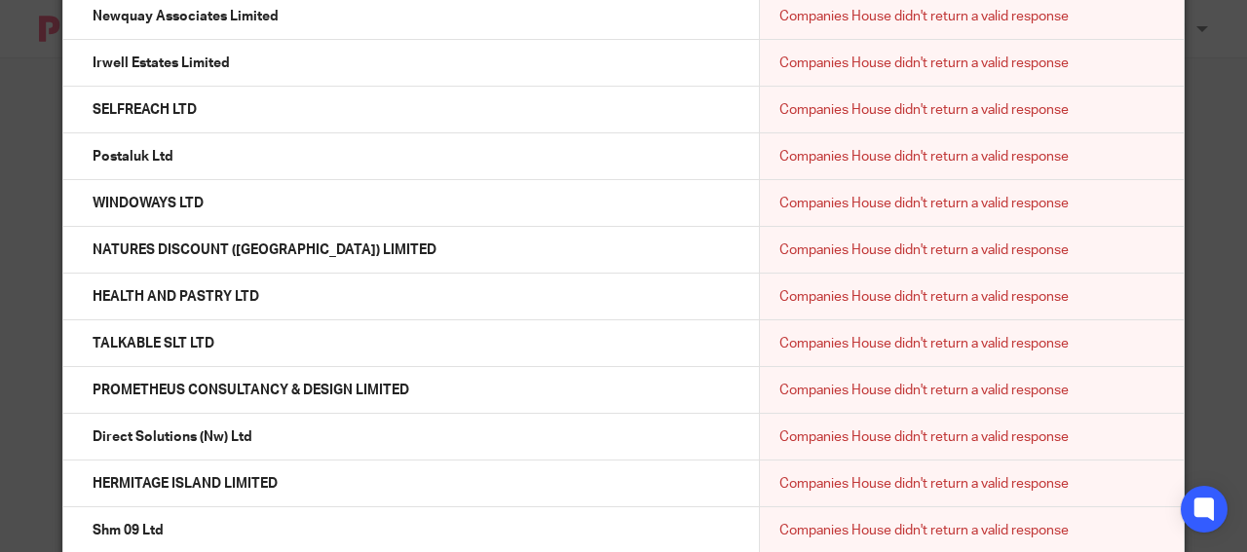
scroll to position [20311, 0]
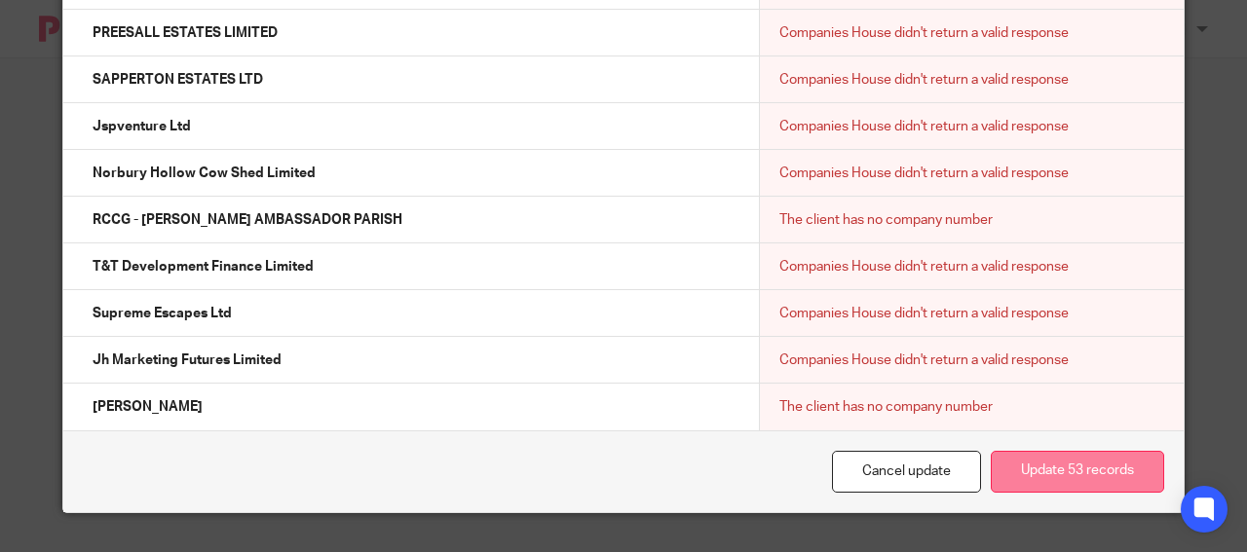
click at [1102, 466] on button "Update 53 records" at bounding box center [1077, 472] width 173 height 42
